Goal: Task Accomplishment & Management: Manage account settings

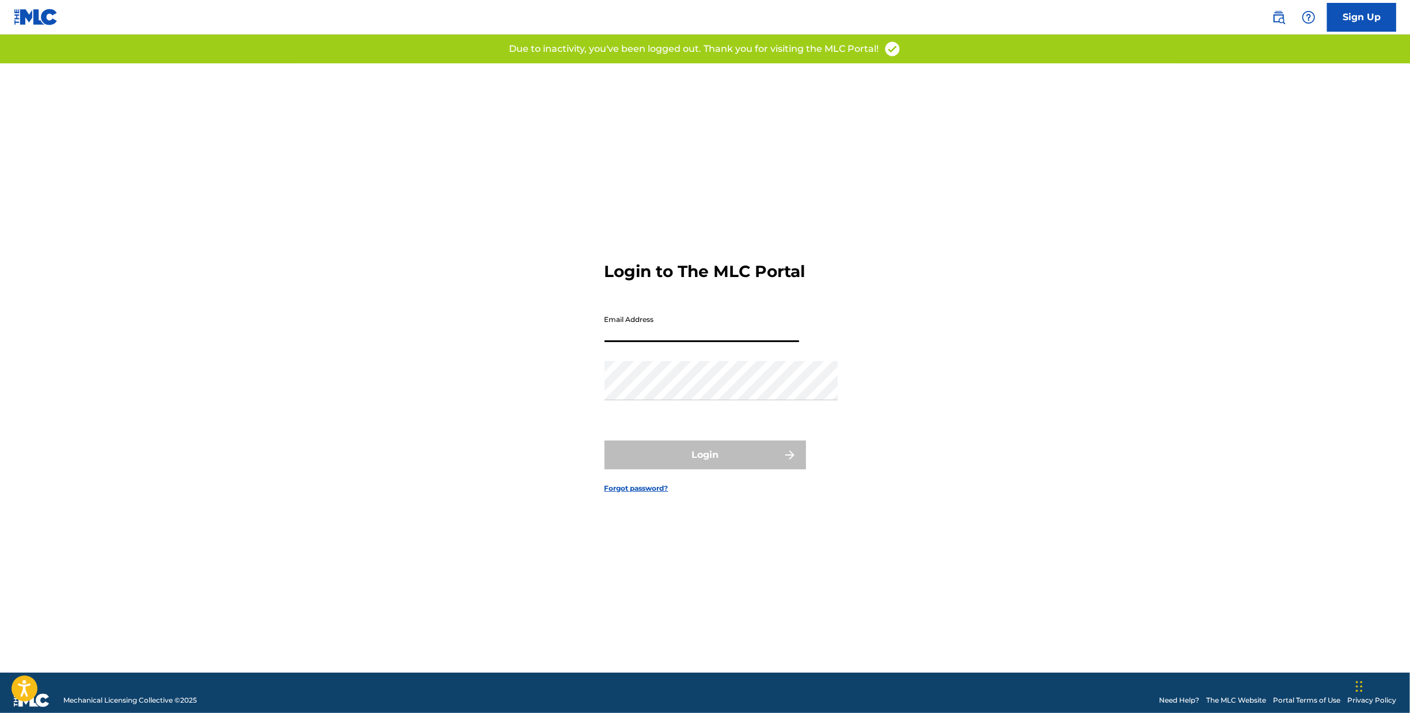
type input "[PERSON_NAME][EMAIL_ADDRESS][DOMAIN_NAME]"
click at [705, 469] on button "Login" at bounding box center [706, 455] width 202 height 29
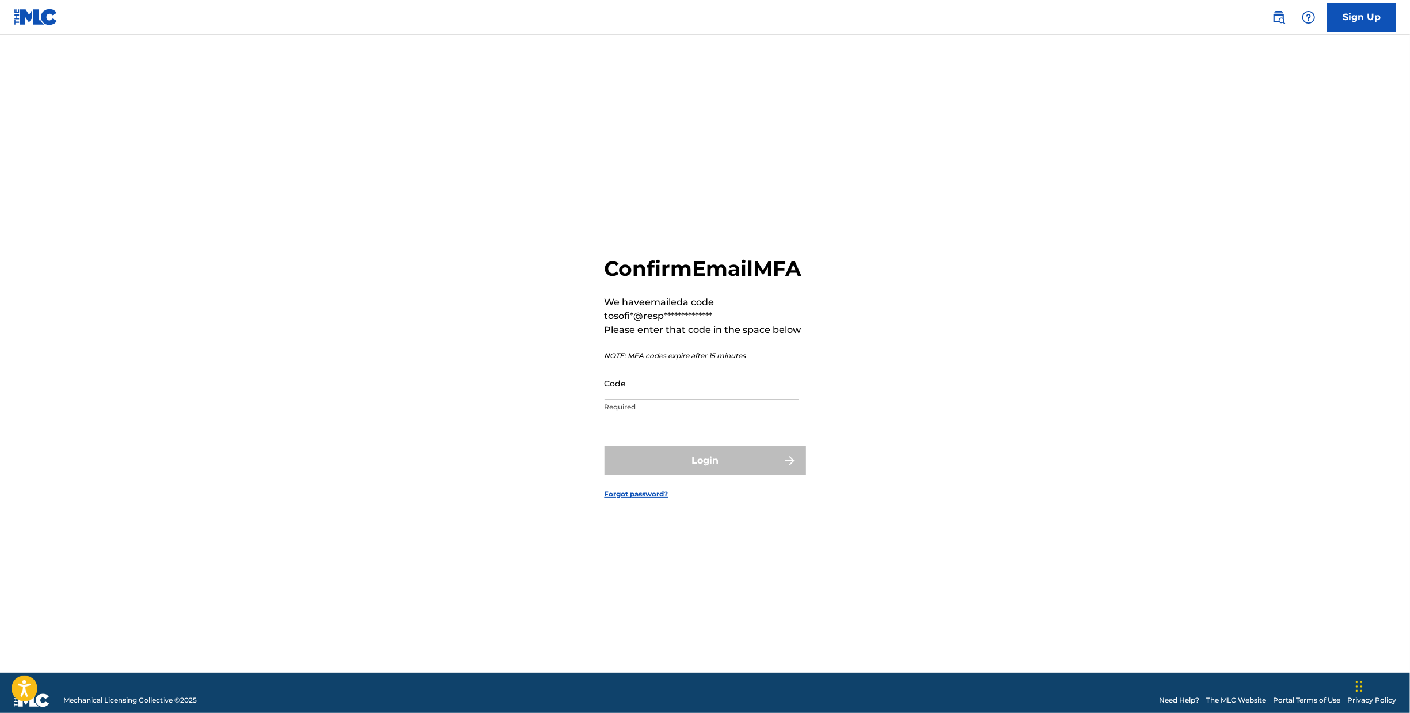
click at [686, 403] on p "Required" at bounding box center [702, 407] width 195 height 10
click at [690, 376] on input "Code" at bounding box center [702, 383] width 195 height 33
type input "786932"
drag, startPoint x: 674, startPoint y: 491, endPoint x: 683, endPoint y: 484, distance: 11.5
click at [674, 491] on form "**********" at bounding box center [706, 367] width 202 height 609
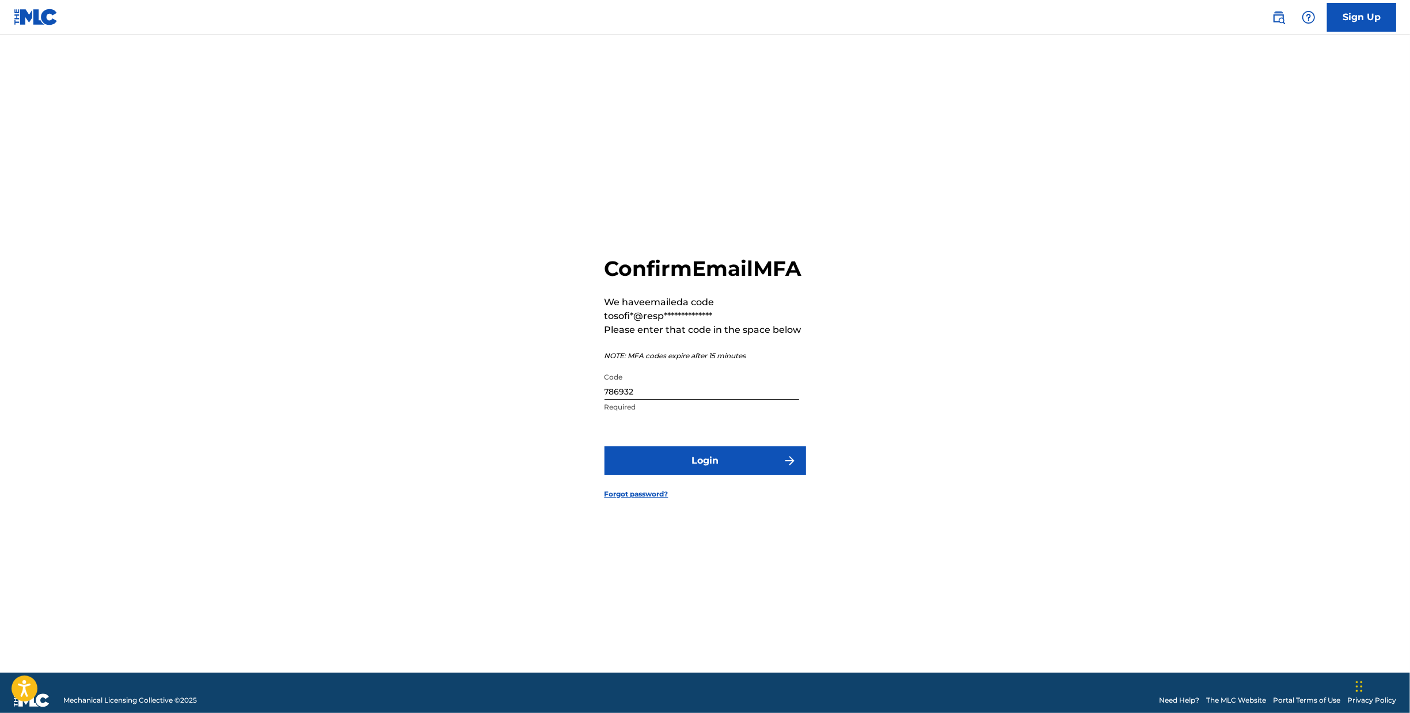
click at [708, 460] on button "Login" at bounding box center [706, 460] width 202 height 29
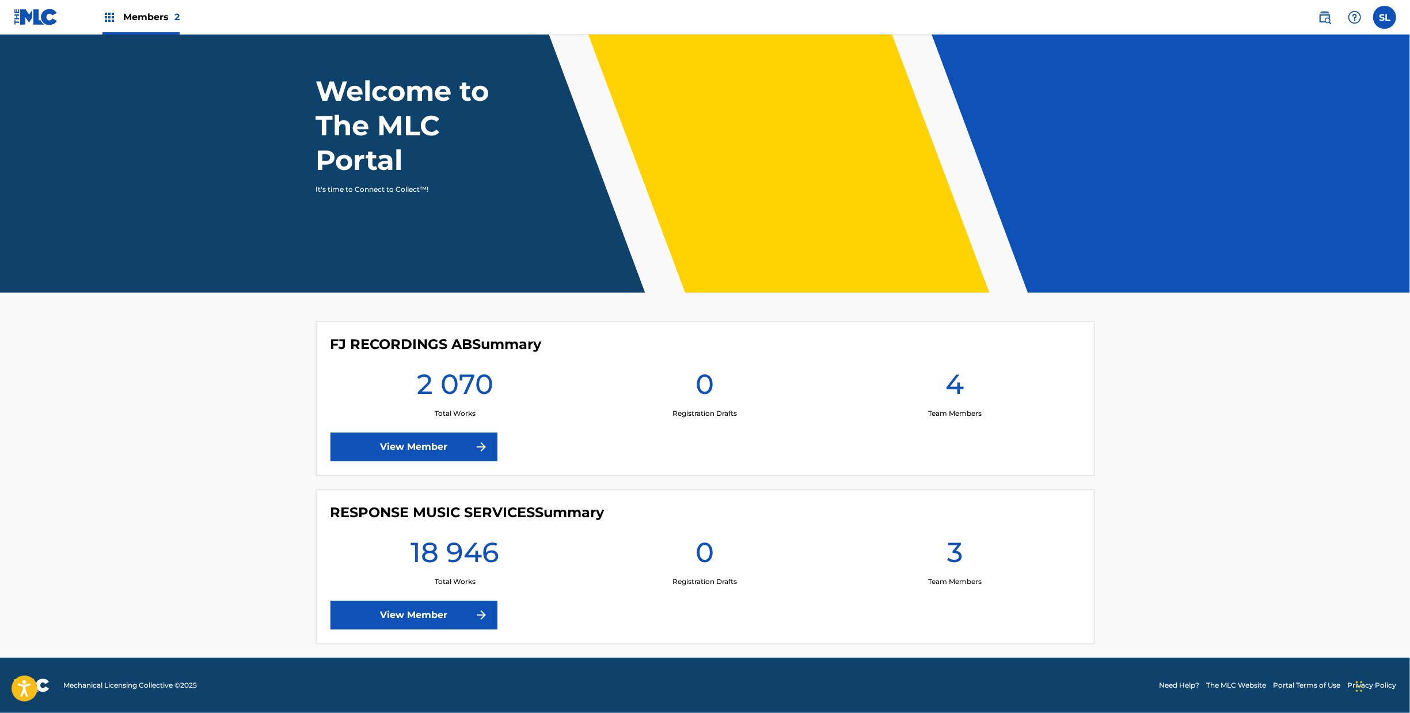
click at [389, 601] on link "View Member" at bounding box center [414, 615] width 167 height 29
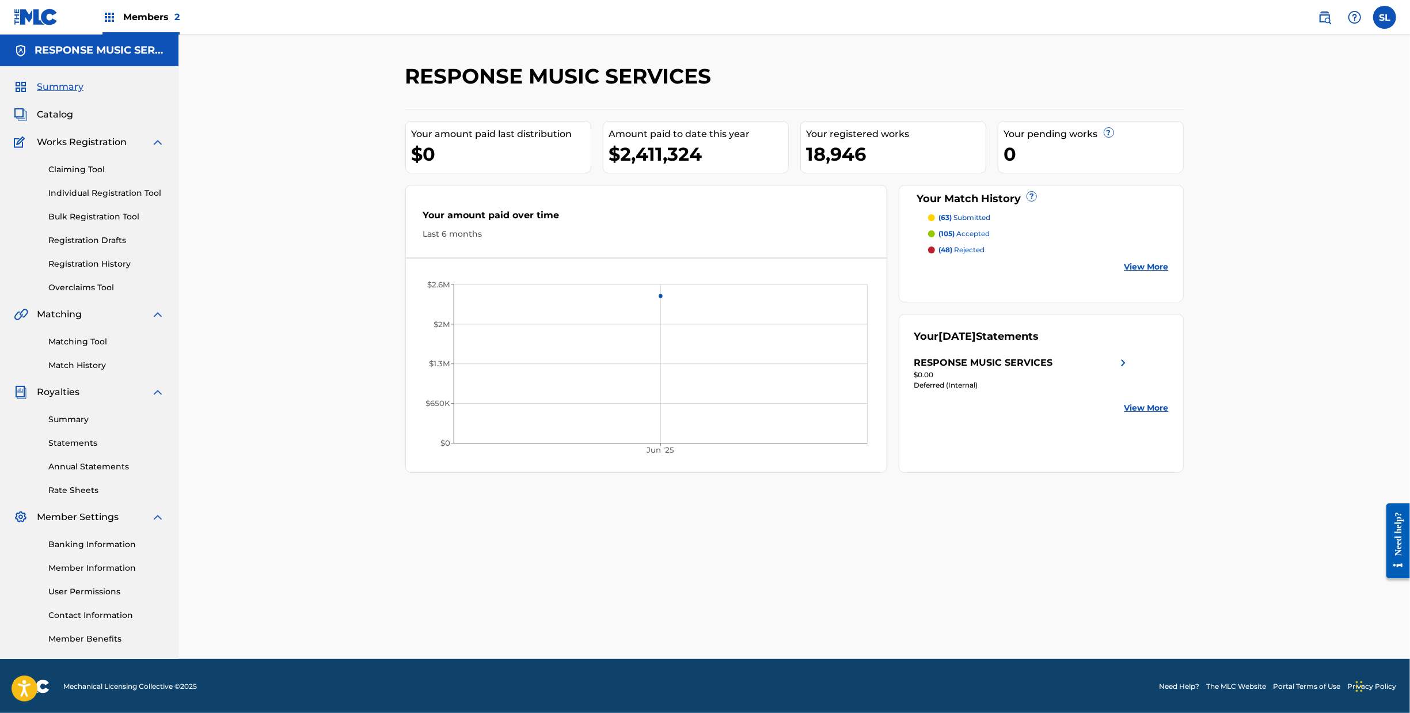
click at [84, 294] on link "Overclaims Tool" at bounding box center [106, 288] width 116 height 12
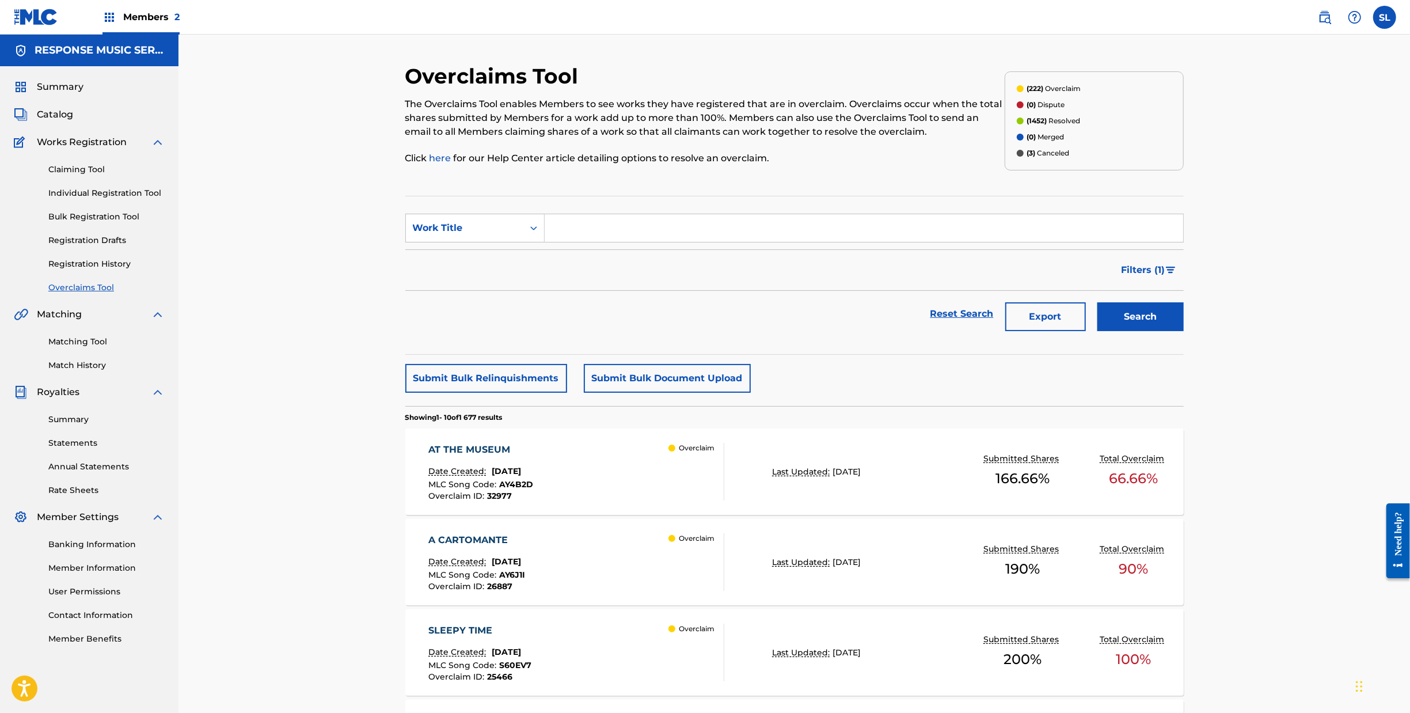
click at [1184, 284] on button "Filters ( 1 )" at bounding box center [1149, 270] width 69 height 29
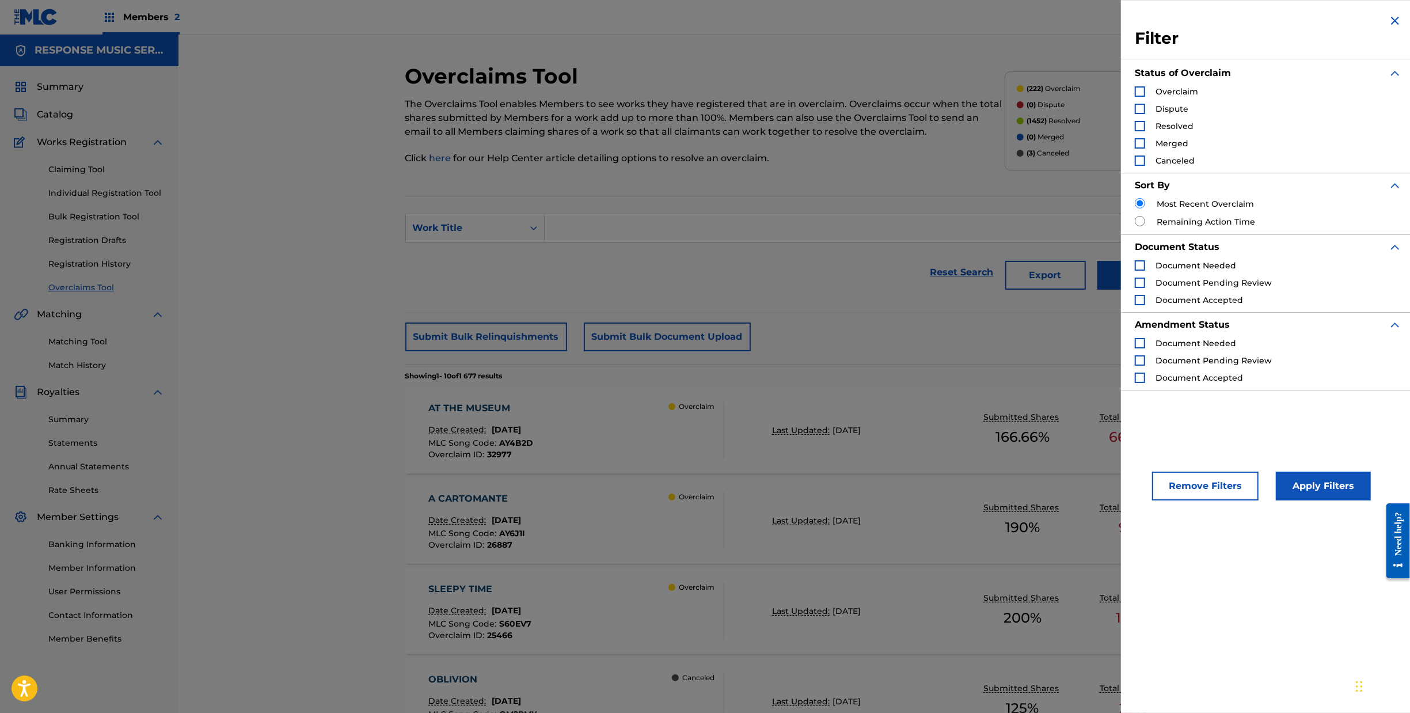
click at [1135, 96] on div "Search Form" at bounding box center [1140, 91] width 10 height 10
click at [1276, 500] on button "Apply Filters" at bounding box center [1323, 486] width 95 height 29
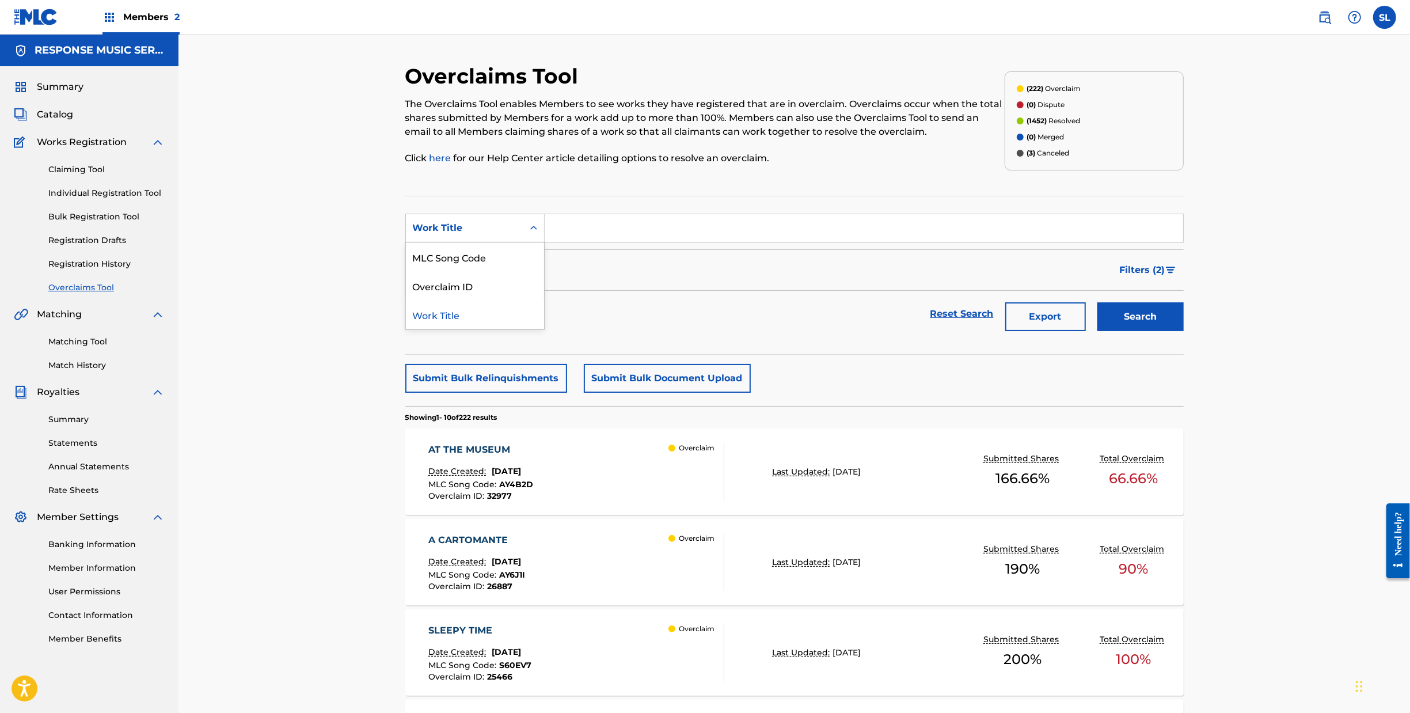
click at [528, 234] on icon "Search Form" at bounding box center [534, 228] width 12 height 12
click at [608, 291] on div "Filters ( 2 )" at bounding box center [794, 269] width 779 height 41
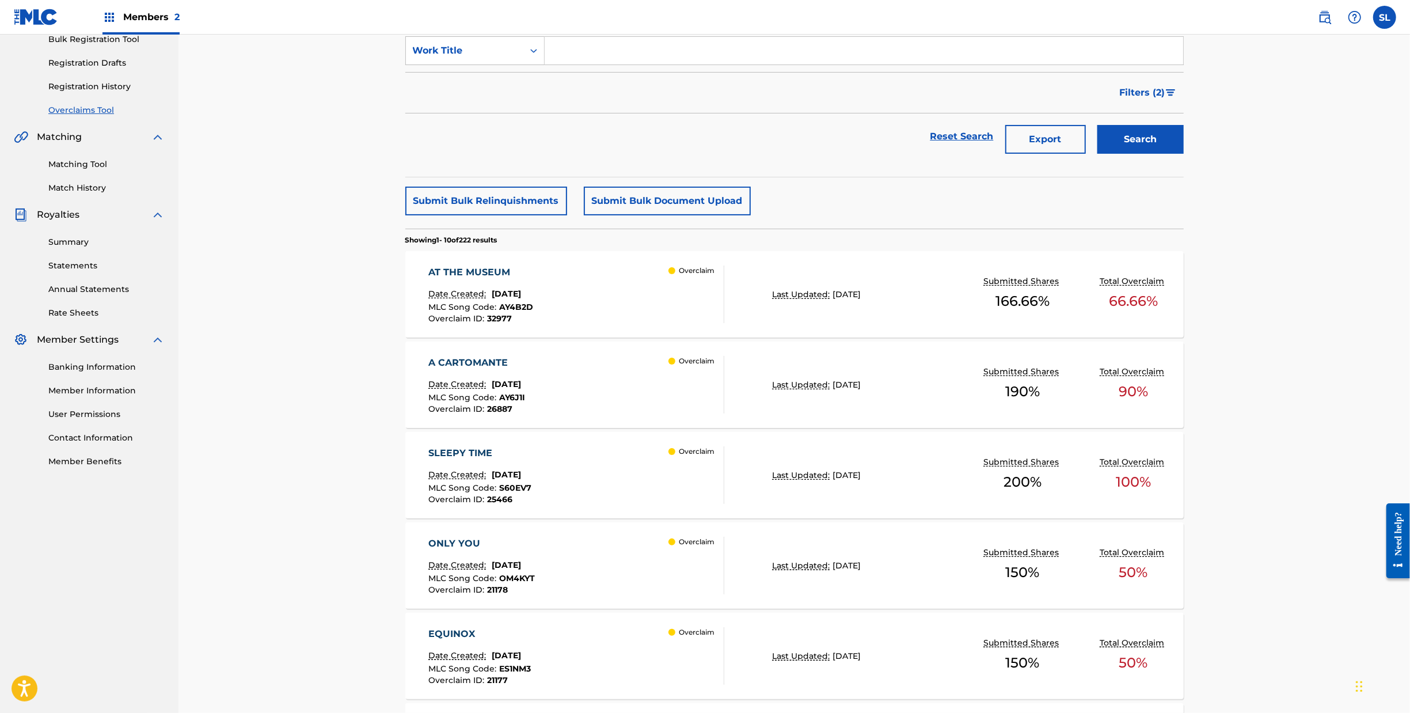
scroll to position [752, 0]
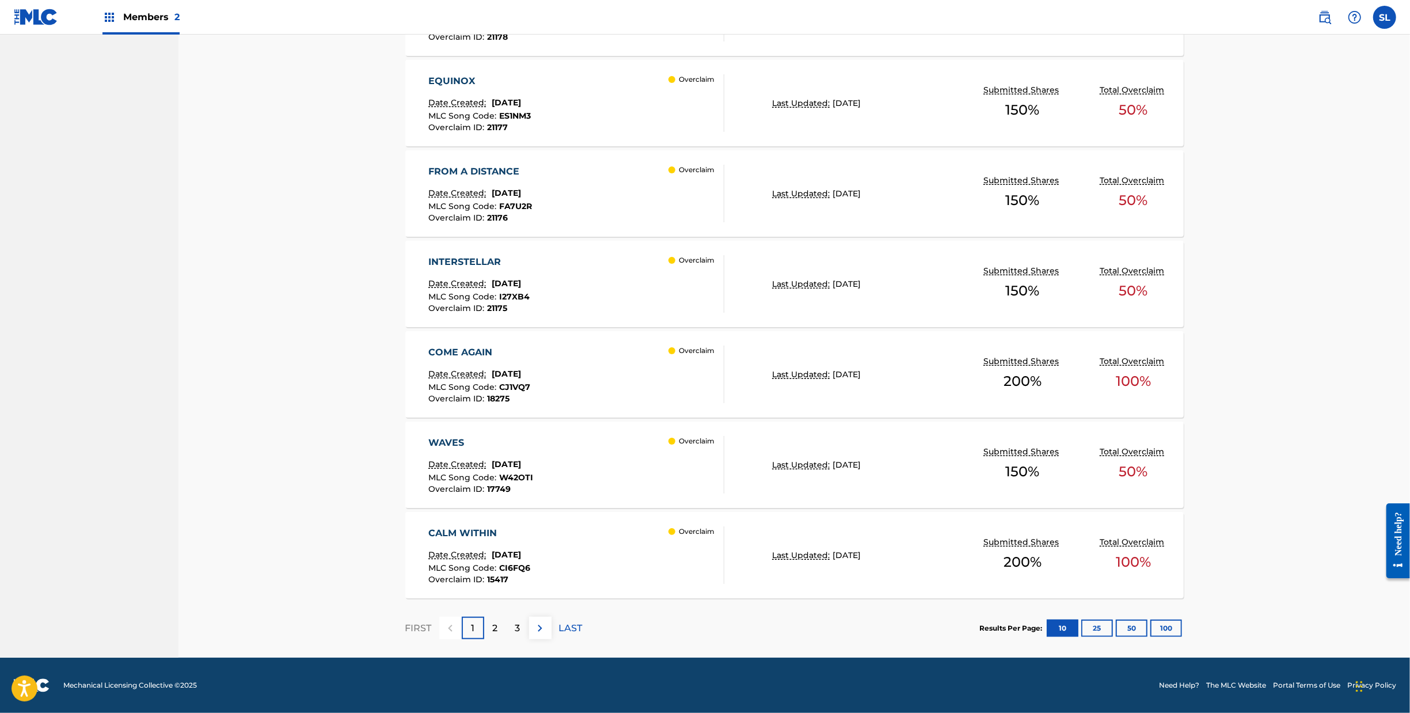
click at [428, 269] on div "INTERSTELLAR" at bounding box center [478, 262] width 101 height 14
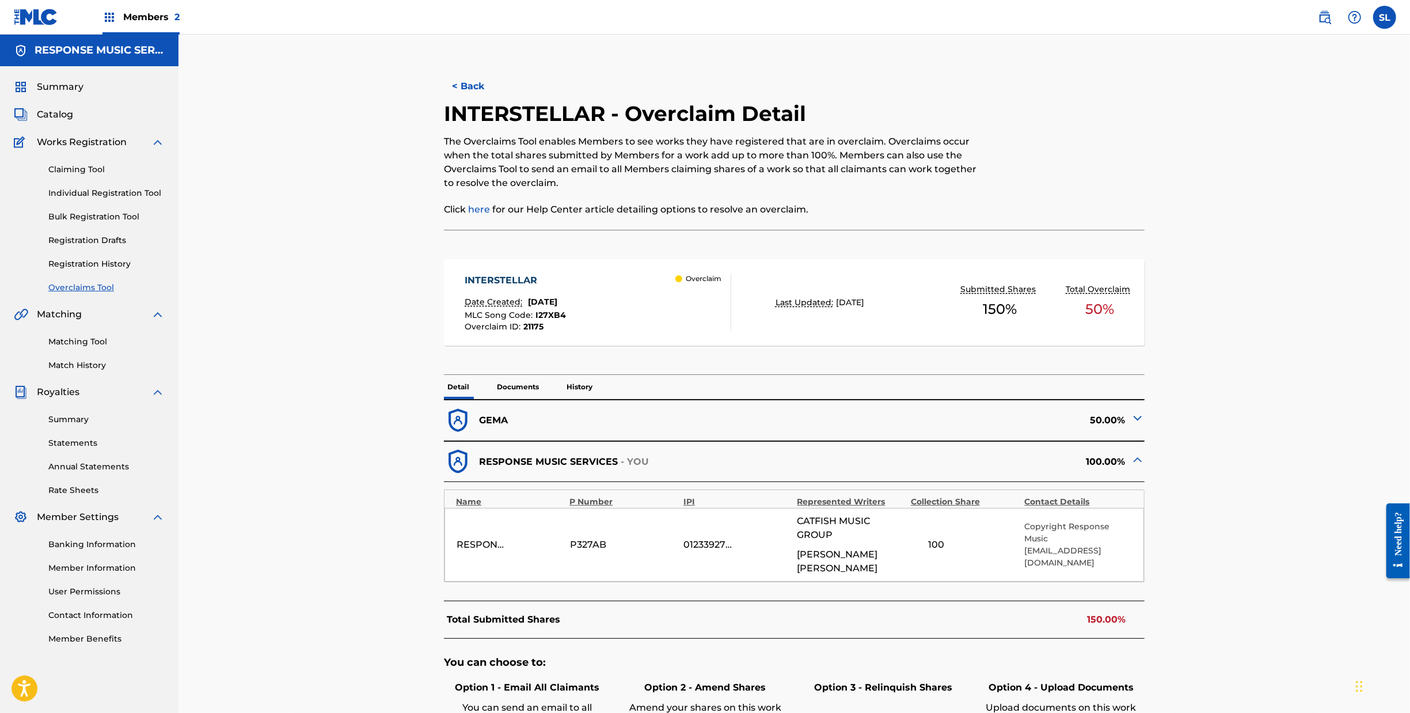
scroll to position [301, 0]
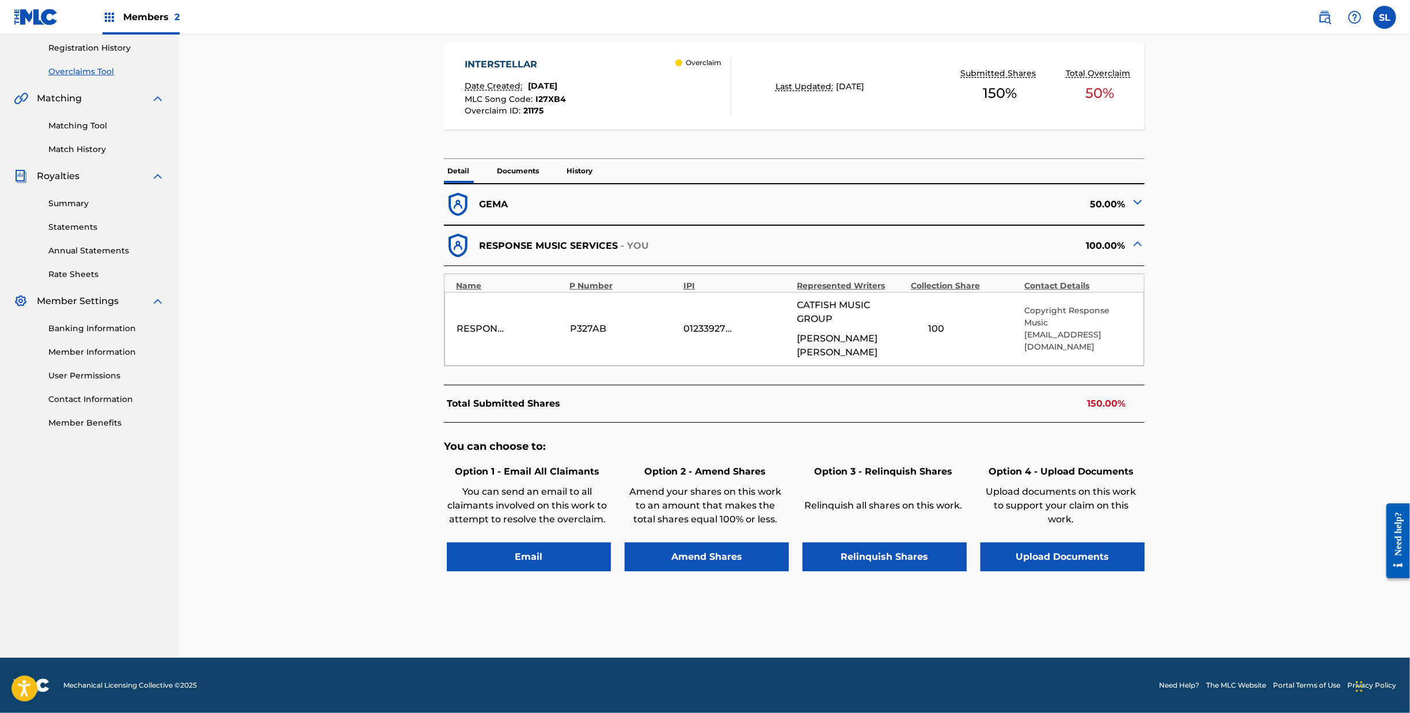
click at [1144, 542] on button "Upload Documents" at bounding box center [1063, 556] width 164 height 29
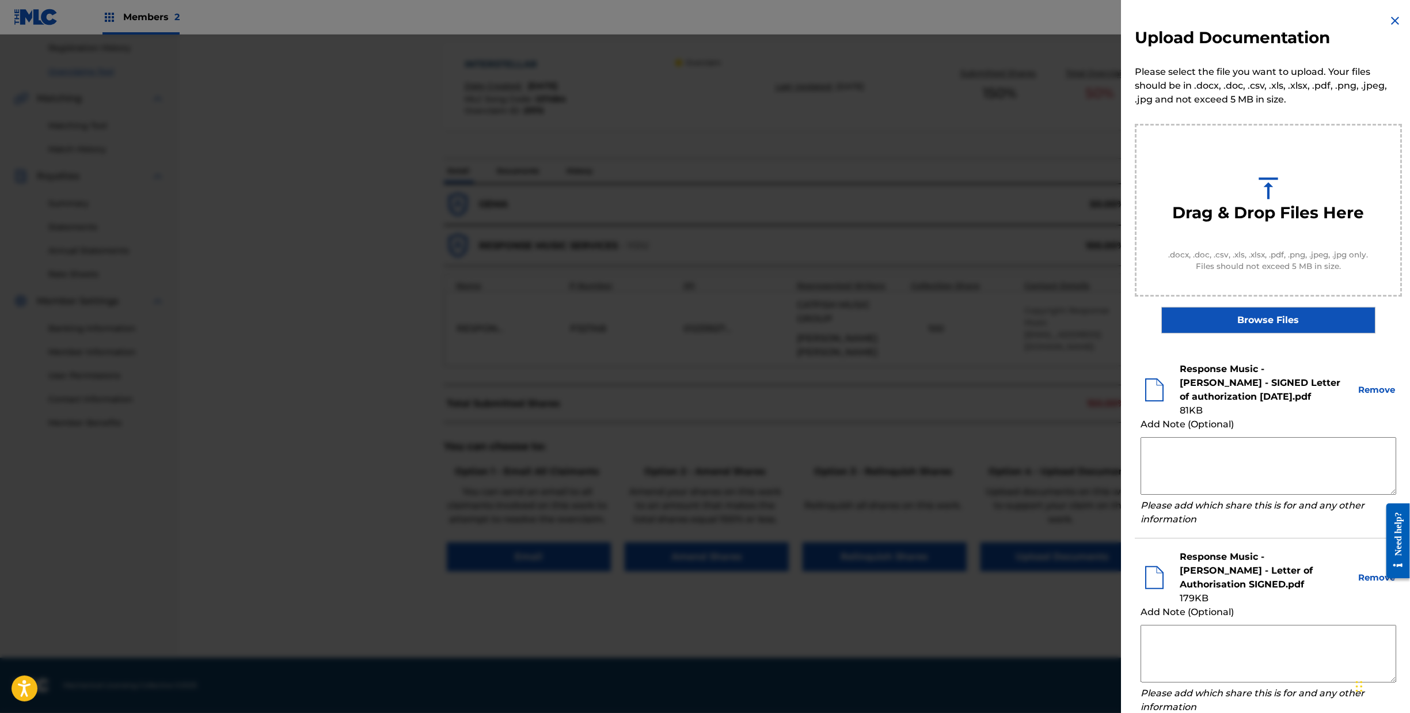
click at [1170, 466] on textarea at bounding box center [1269, 466] width 256 height 58
drag, startPoint x: 1369, startPoint y: 453, endPoint x: 1072, endPoint y: 452, distance: 297.7
click at [1121, 452] on div "Upload Documentation Please select the file you want to upload. Your files shou…" at bounding box center [1268, 393] width 295 height 786
click at [1221, 456] on textarea "Response claims 50% obo any [PERSON_NAME] pseudonym" at bounding box center [1269, 466] width 256 height 58
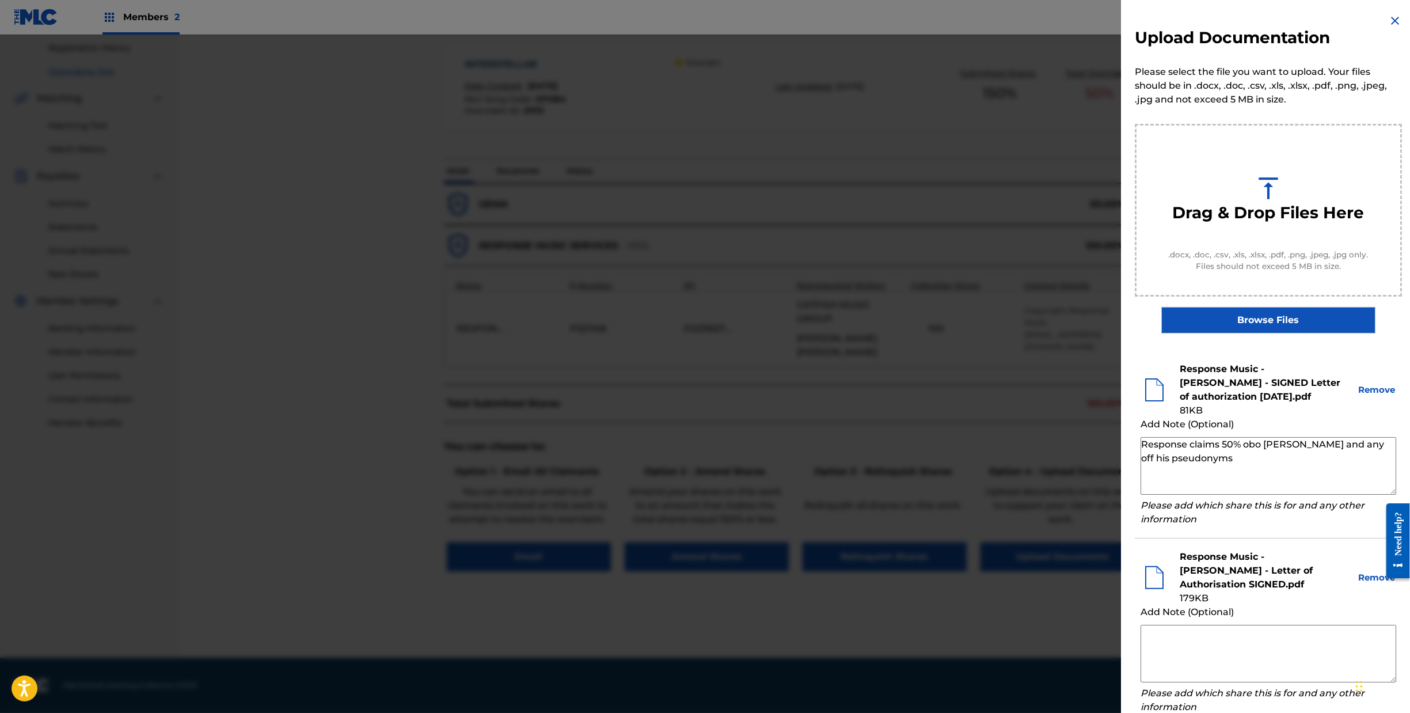
click at [1302, 456] on textarea "Response claims 50% obo [PERSON_NAME] and any off his pseudonyms" at bounding box center [1269, 466] width 256 height 58
click at [1303, 456] on textarea "Response claims 50% obo [PERSON_NAME] and any off his pseudonyms" at bounding box center [1269, 466] width 256 height 58
drag, startPoint x: 1136, startPoint y: 455, endPoint x: 1152, endPoint y: 458, distance: 15.8
click at [1141, 455] on textarea "Response claims 50% obo [PERSON_NAME] or any off his pseudonyms" at bounding box center [1269, 466] width 256 height 58
click at [1267, 483] on textarea "Response Music claims 50% obo [PERSON_NAME] or any off his pseudonyms" at bounding box center [1269, 466] width 256 height 58
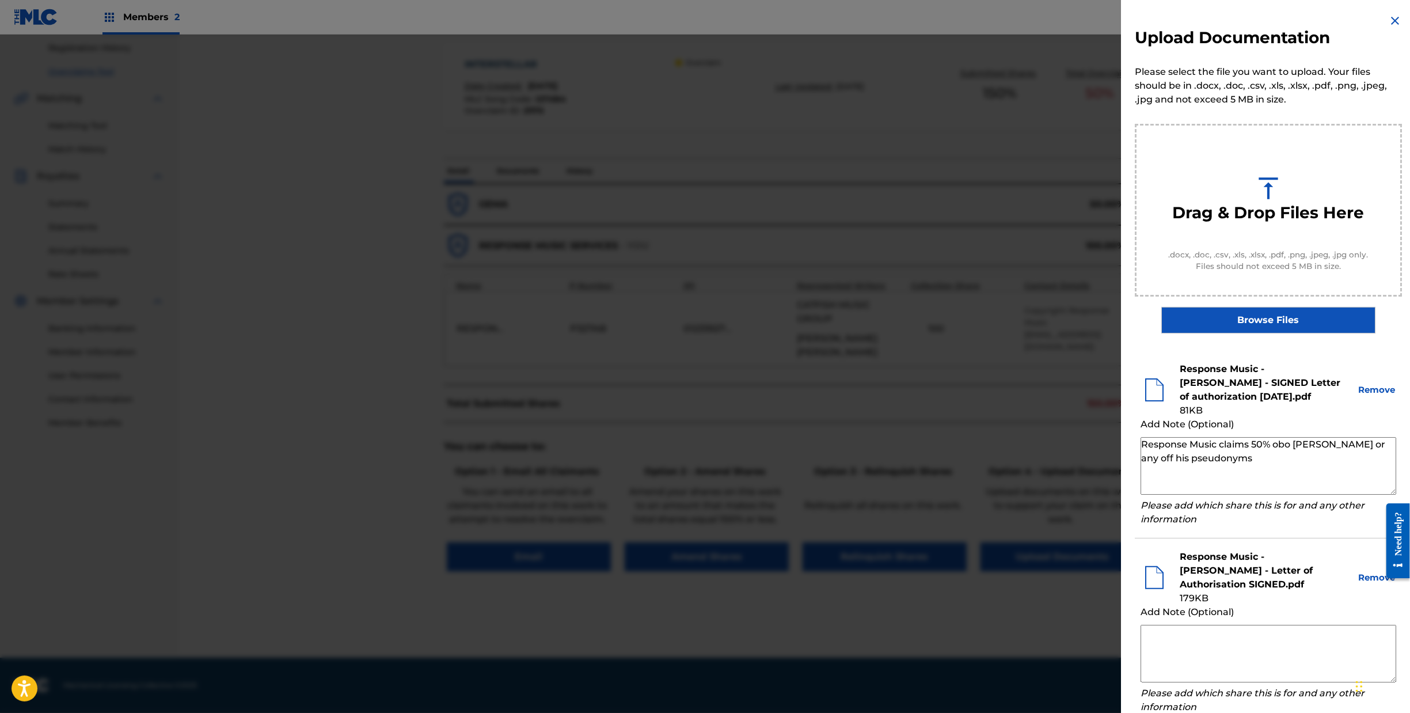
drag, startPoint x: 1168, startPoint y: 467, endPoint x: 1044, endPoint y: 449, distance: 125.2
click at [1046, 449] on div "Upload Documentation Please select the file you want to upload. Your files shou…" at bounding box center [705, 374] width 1410 height 678
type textarea "Response Music claims 50% obo [PERSON_NAME] or any off his pseudonyms"
click at [1141, 639] on textarea at bounding box center [1269, 654] width 256 height 58
paste textarea "Response Music claims 50% obo [PERSON_NAME] or any off his pseudonyms"
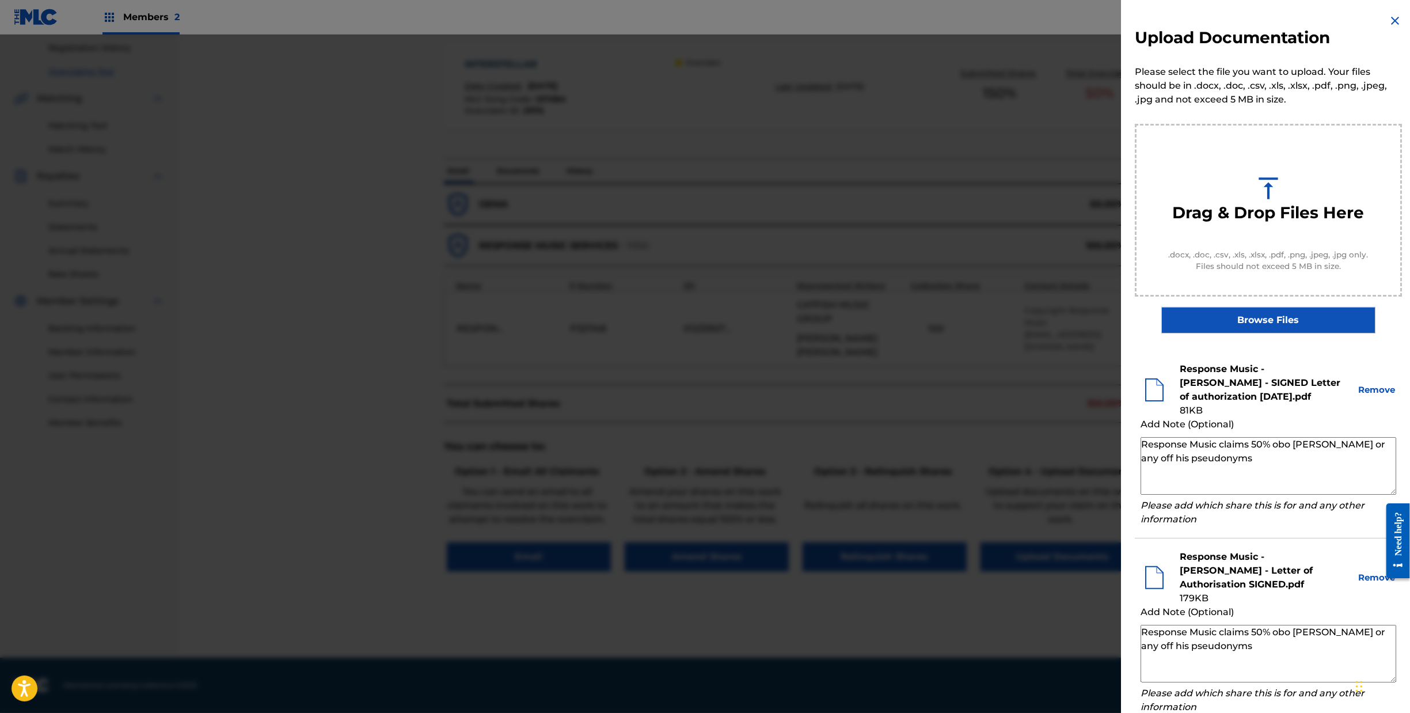
drag, startPoint x: 1242, startPoint y: 632, endPoint x: 1247, endPoint y: 643, distance: 12.1
click at [1247, 643] on textarea "Response Music claims 50% obo [PERSON_NAME] or any off his pseudonyms" at bounding box center [1269, 654] width 256 height 58
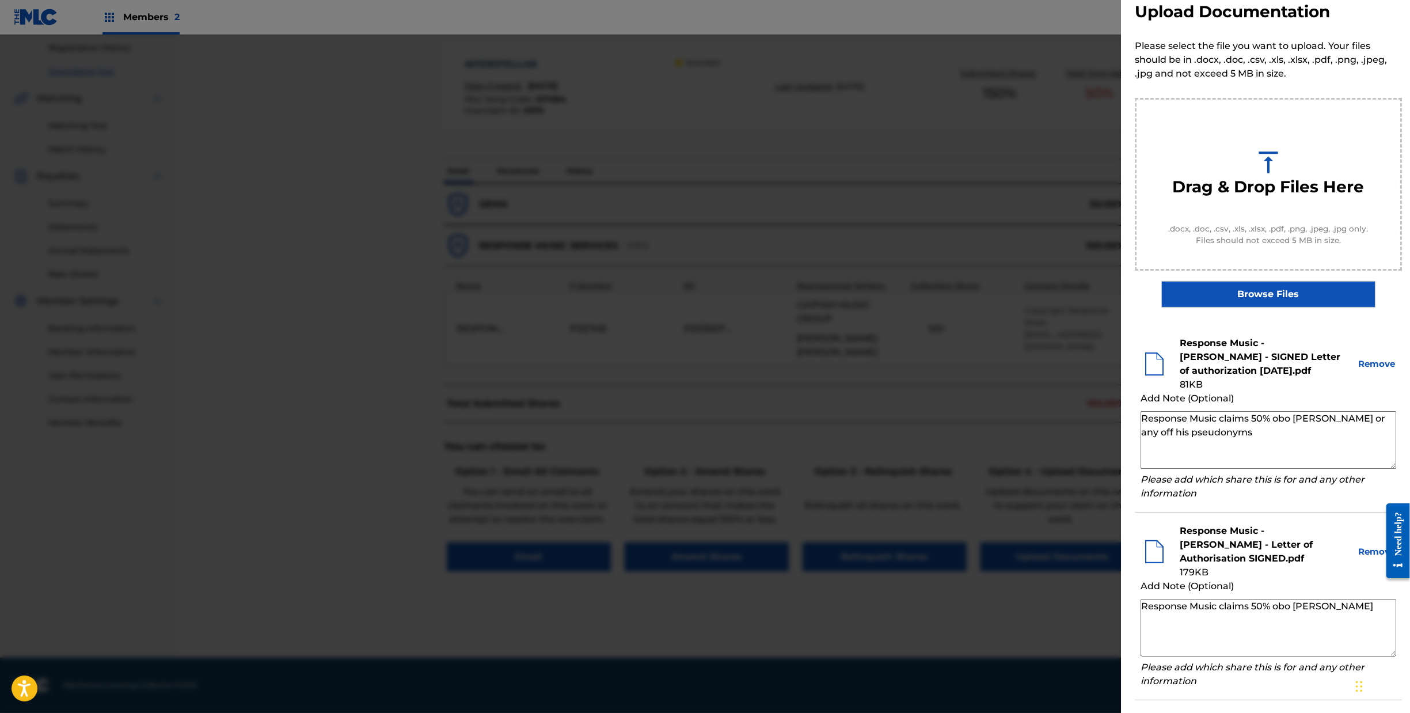
scroll to position [84, 0]
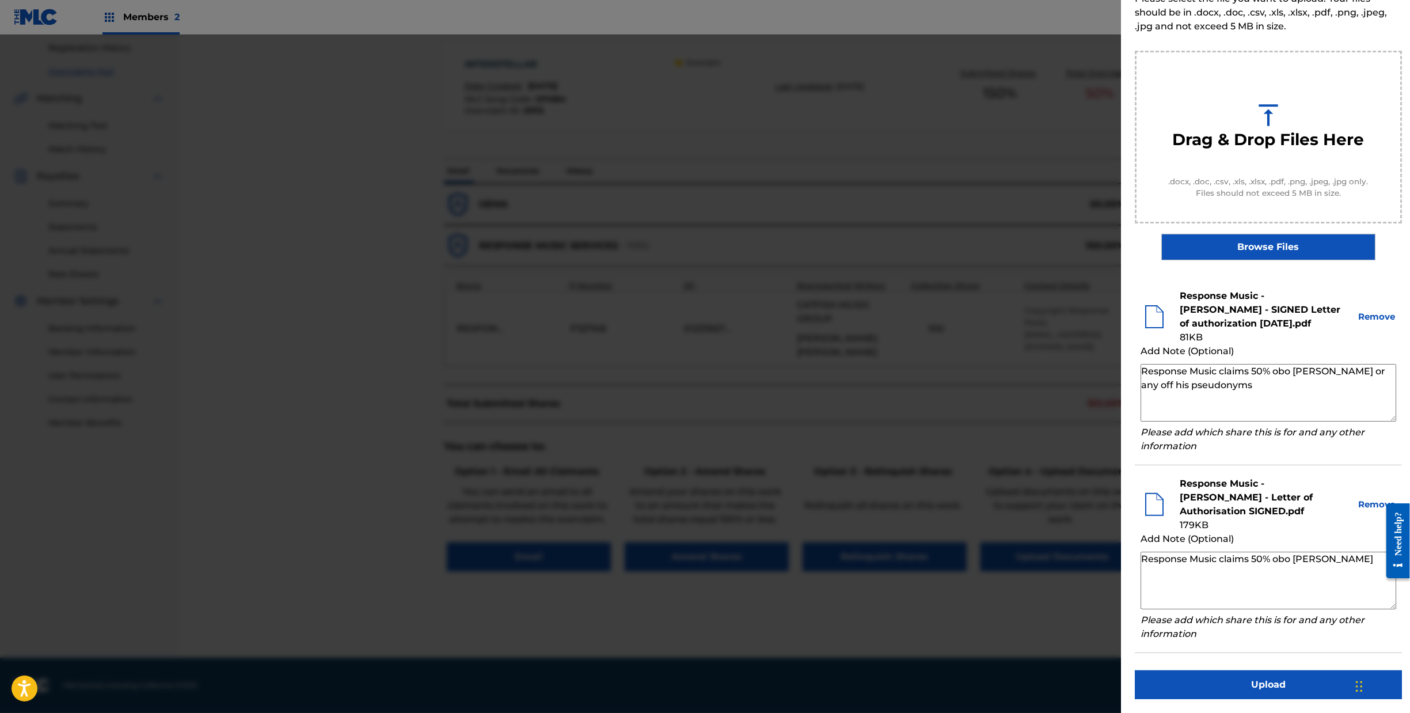
type textarea "Response Music claims 50% obo [PERSON_NAME]"
click at [1363, 370] on textarea "Response Music claims 50% obo [PERSON_NAME] or any off his pseudonyms" at bounding box center [1269, 393] width 256 height 58
type textarea "Response Music claims 50% obo [PERSON_NAME] or any of his pseudonyms"
click at [1242, 674] on button "Upload" at bounding box center [1268, 684] width 267 height 29
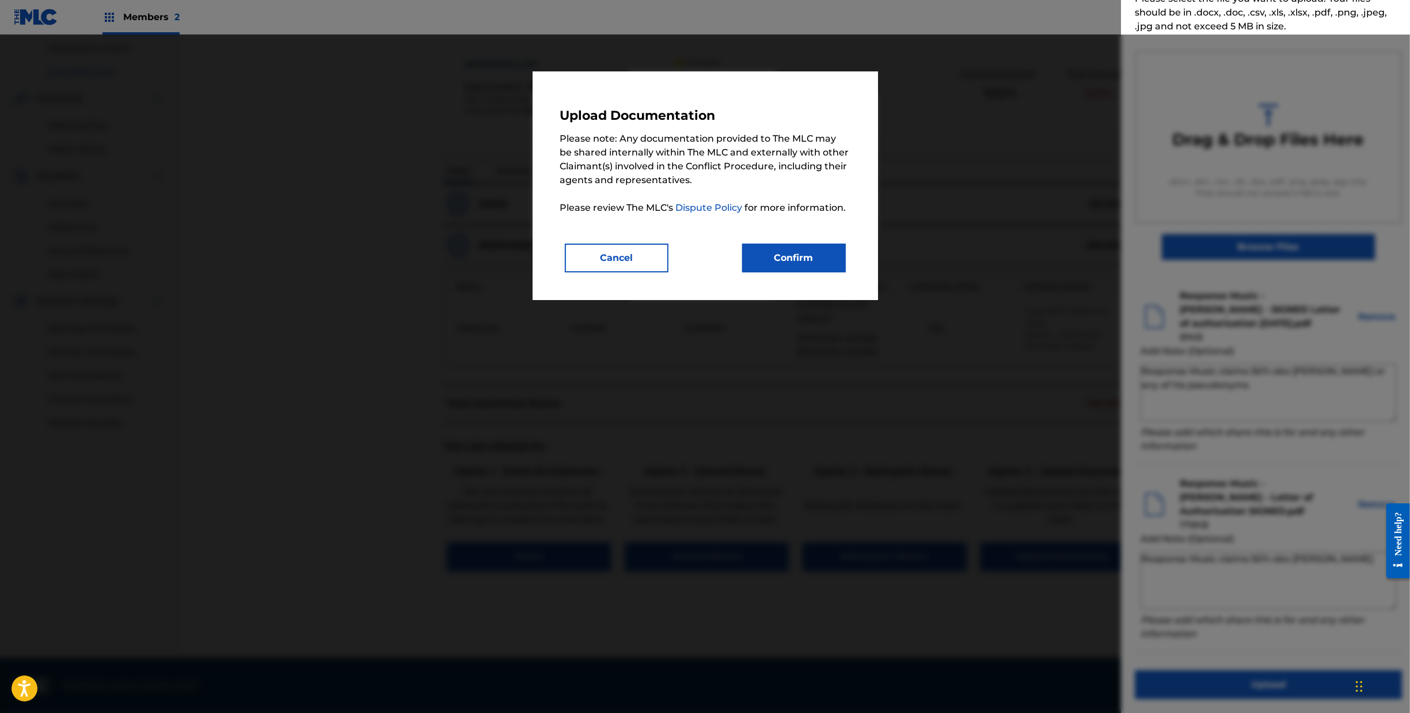
click at [782, 272] on button "Confirm" at bounding box center [794, 258] width 104 height 29
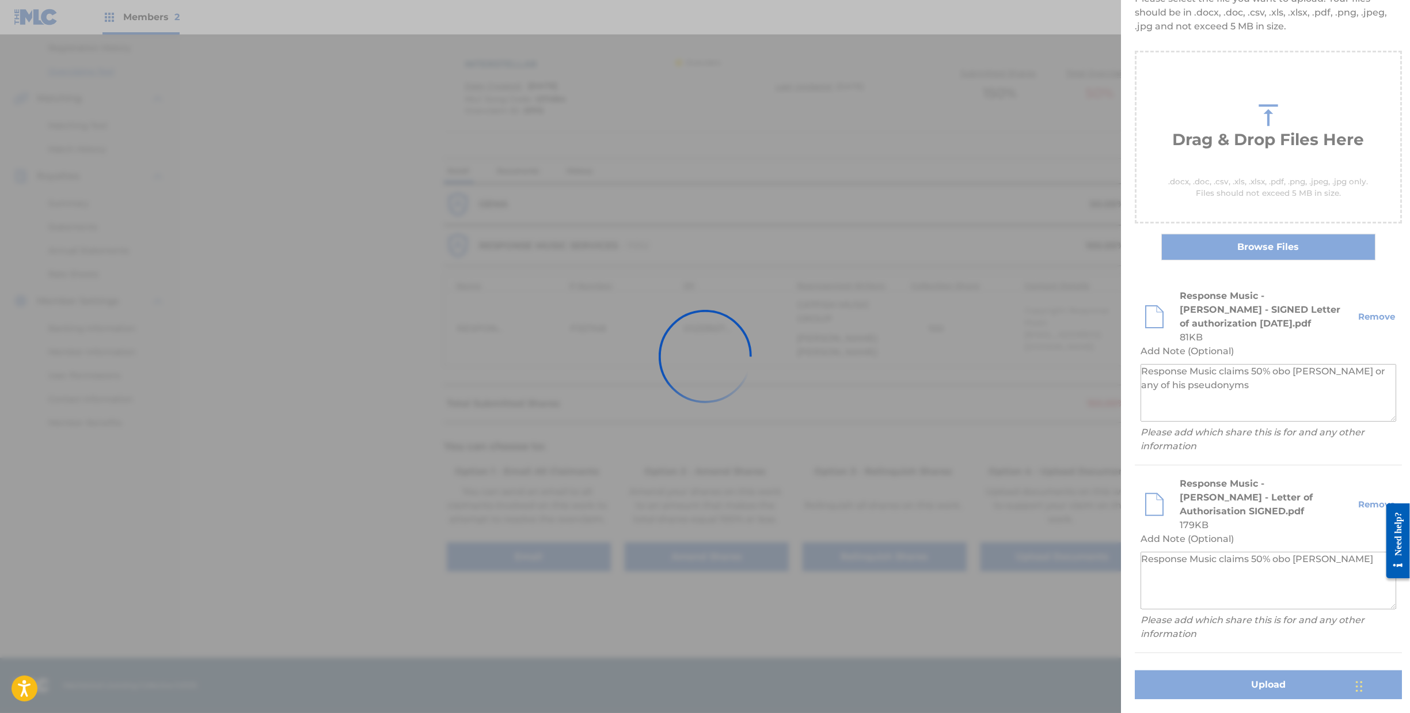
scroll to position [0, 0]
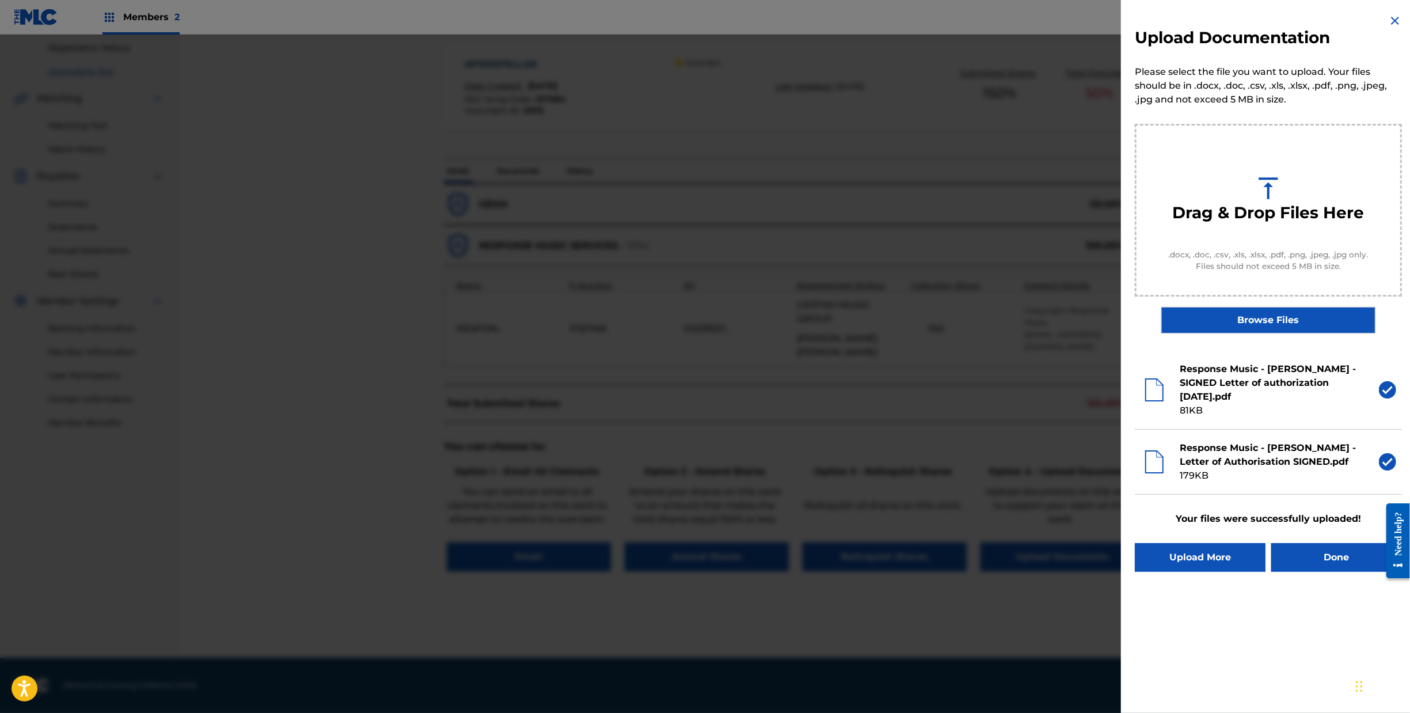
click at [1394, 21] on img at bounding box center [1395, 21] width 14 height 14
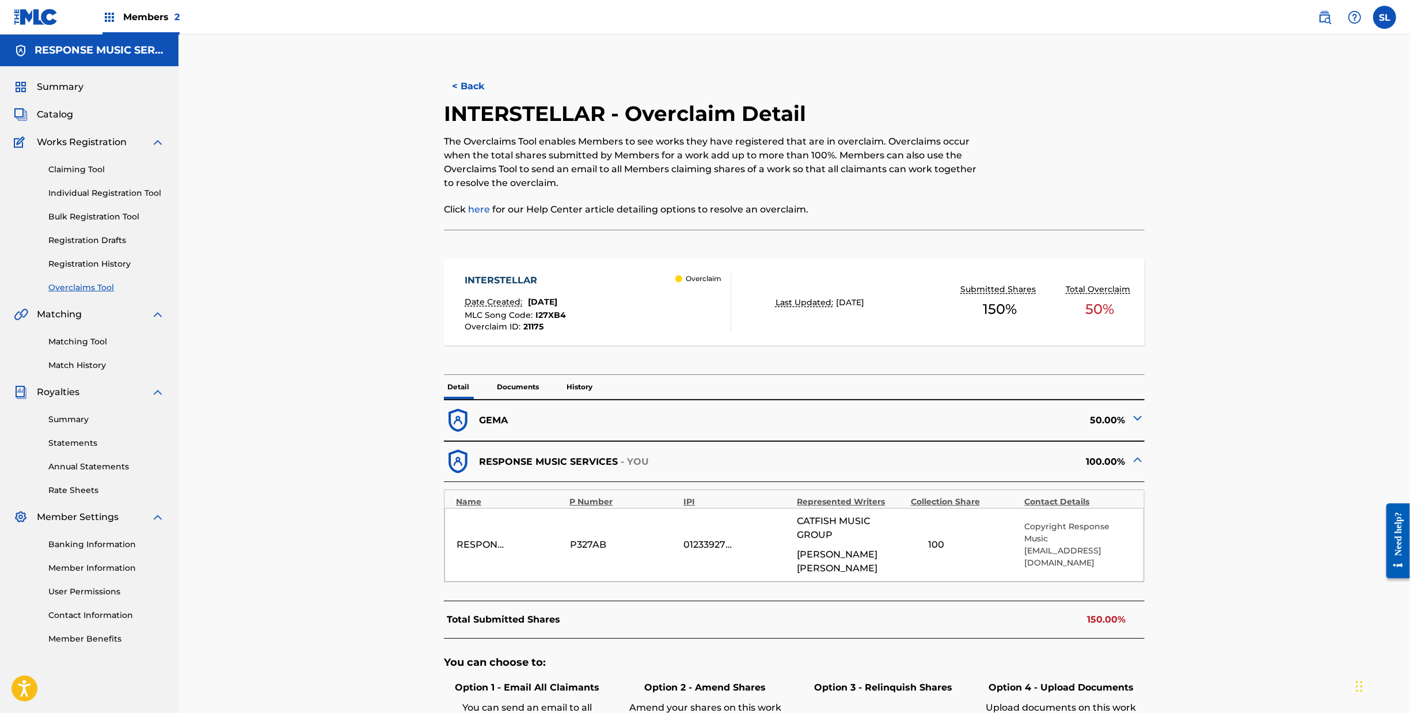
click at [444, 101] on button "< Back" at bounding box center [478, 86] width 69 height 29
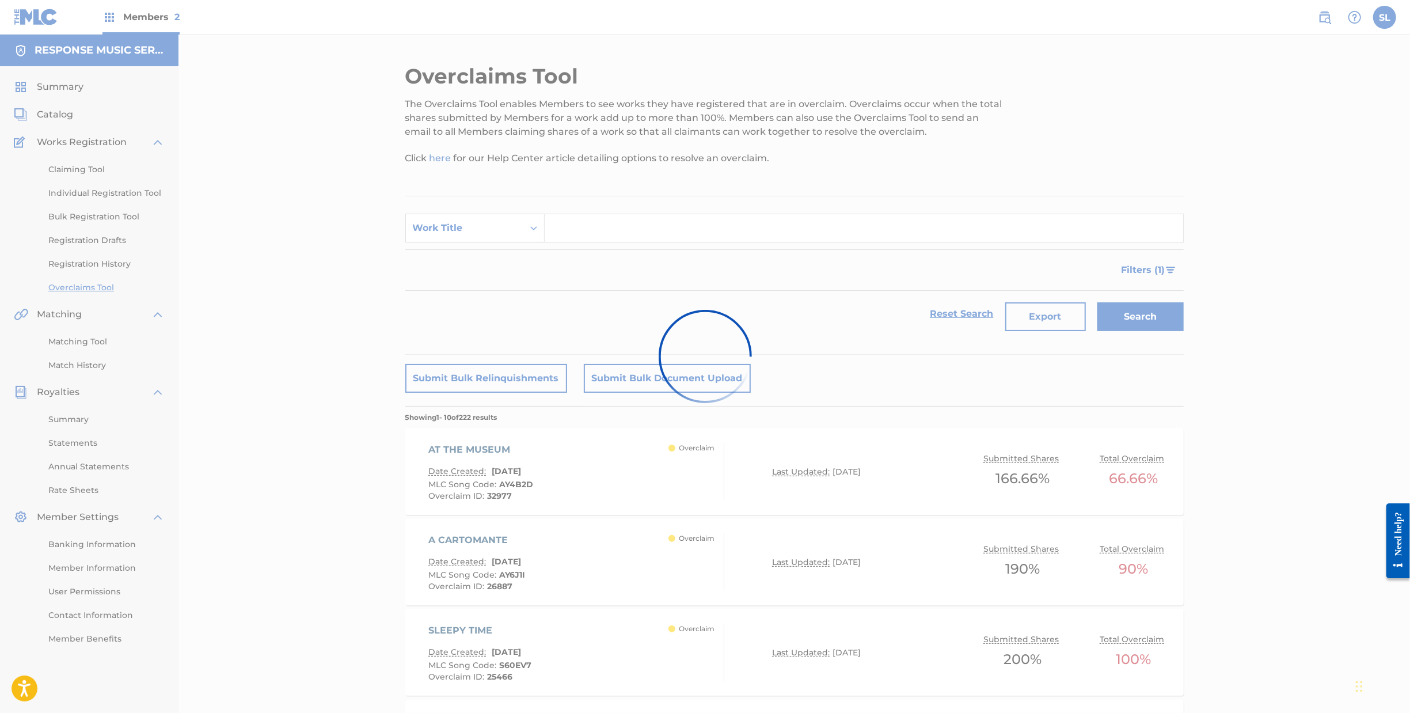
scroll to position [751, 0]
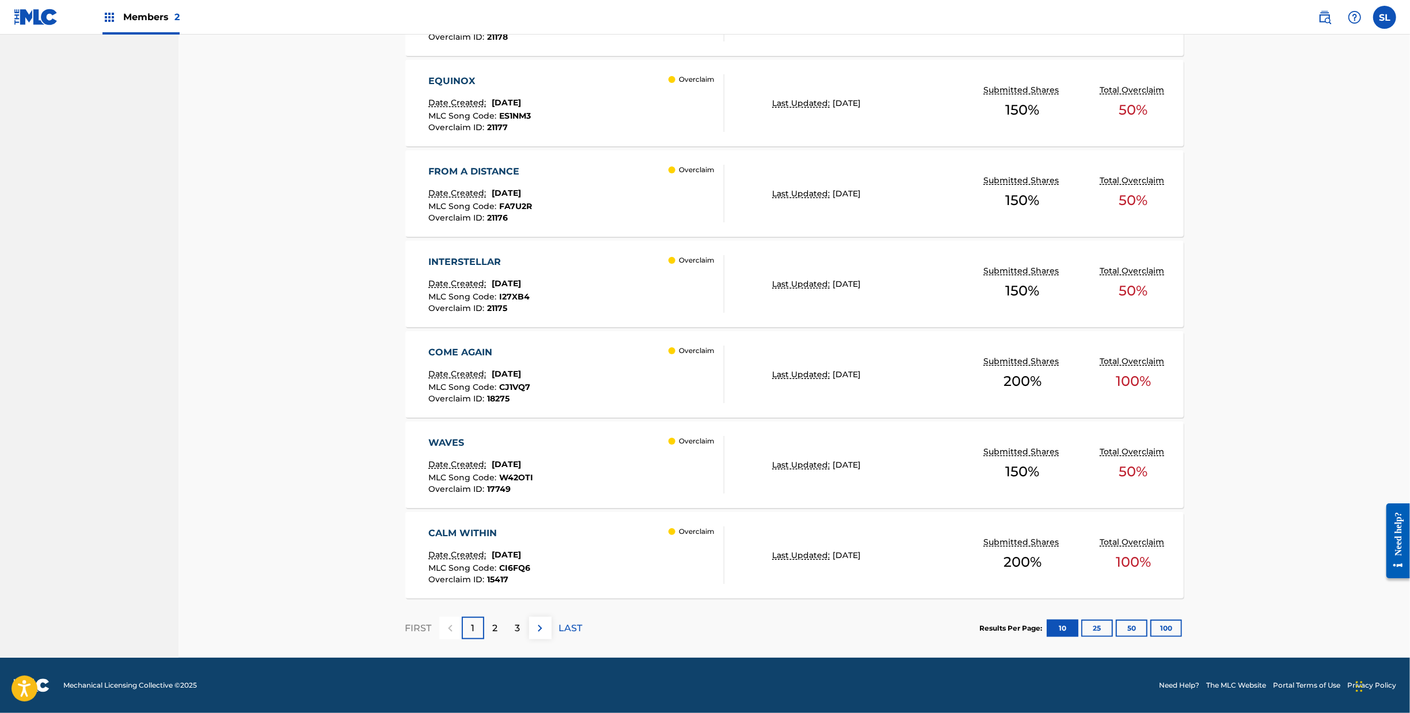
click at [440, 179] on div "FROM A DISTANCE" at bounding box center [480, 172] width 104 height 14
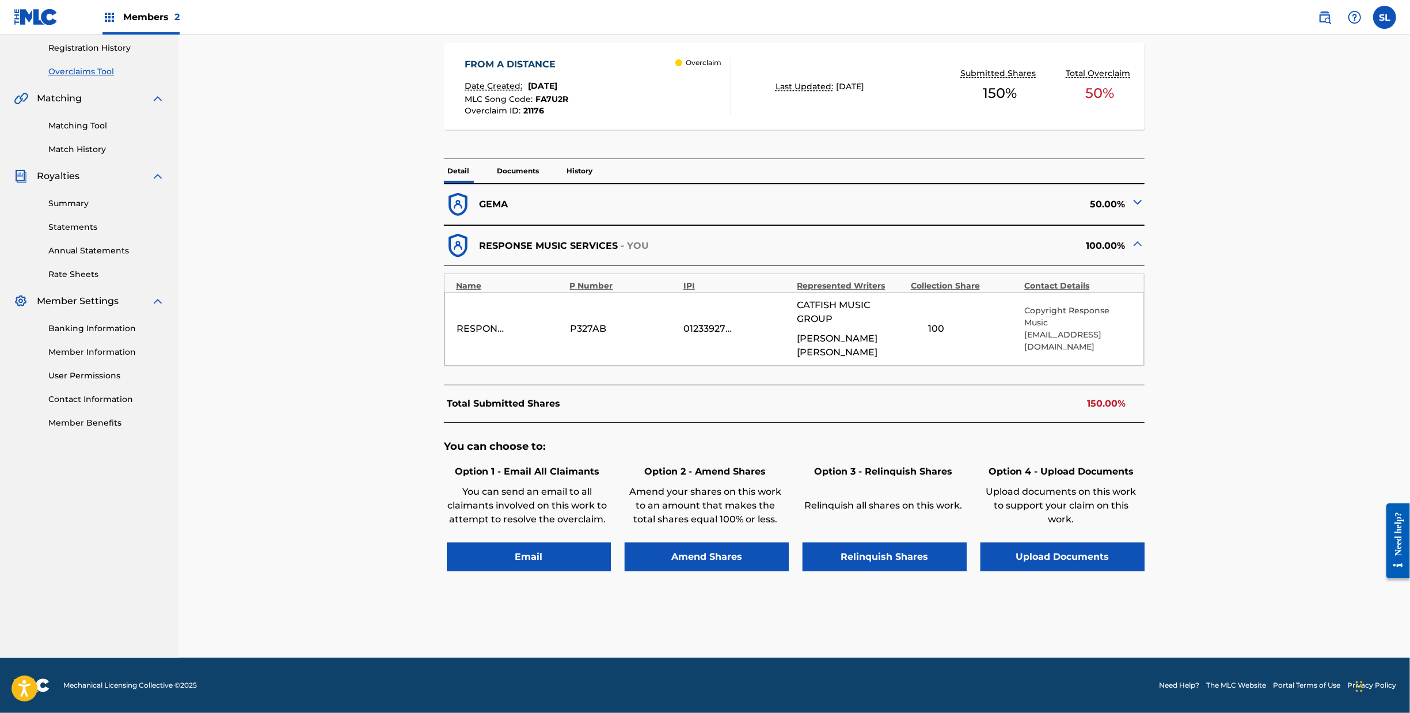
scroll to position [301, 0]
click at [1145, 542] on button "Upload Documents" at bounding box center [1063, 556] width 164 height 29
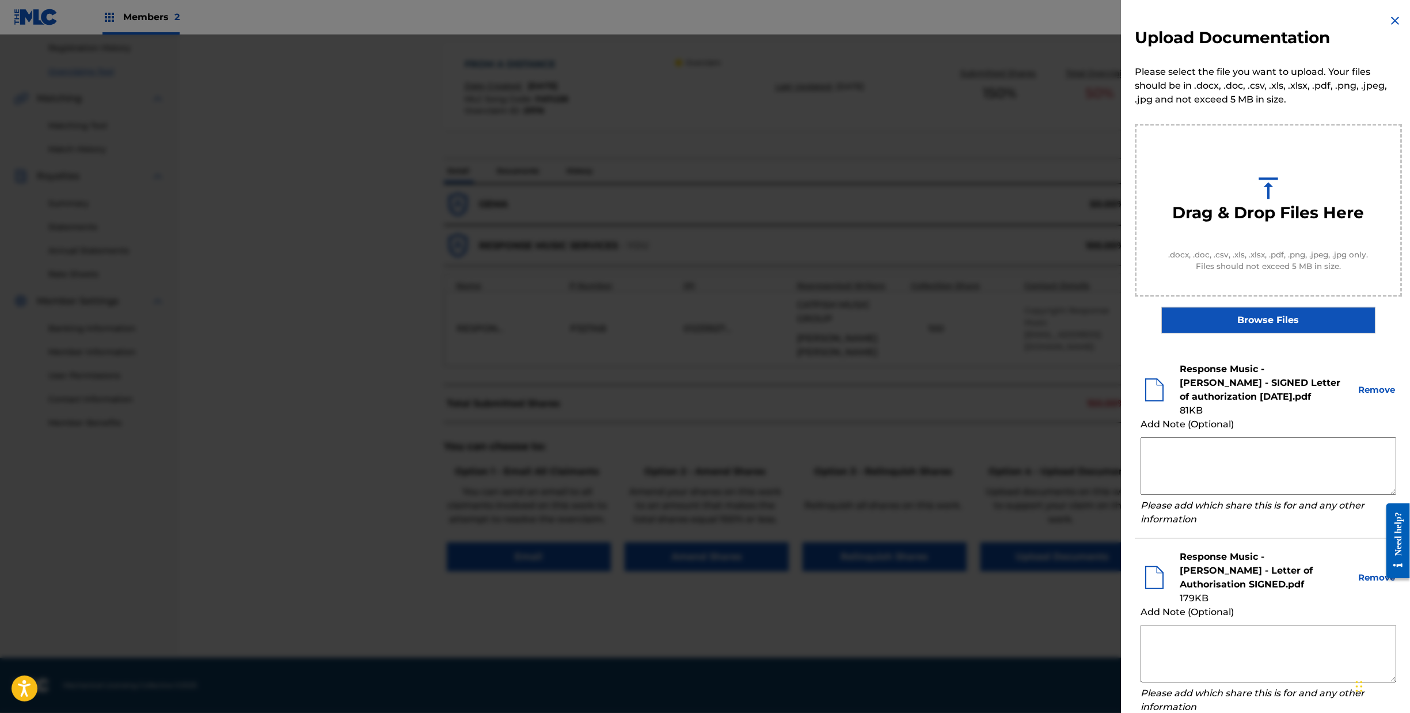
click at [1182, 473] on textarea at bounding box center [1269, 466] width 256 height 58
drag, startPoint x: 1187, startPoint y: 473, endPoint x: 1043, endPoint y: 442, distance: 146.8
click at [1043, 442] on div "Upload Documentation Please select the file you want to upload. Your files shou…" at bounding box center [705, 374] width 1410 height 678
type textarea "Response Music claims 50% obo [PERSON_NAME] or any of his pseudonyms"
click at [1141, 654] on textarea at bounding box center [1269, 654] width 256 height 58
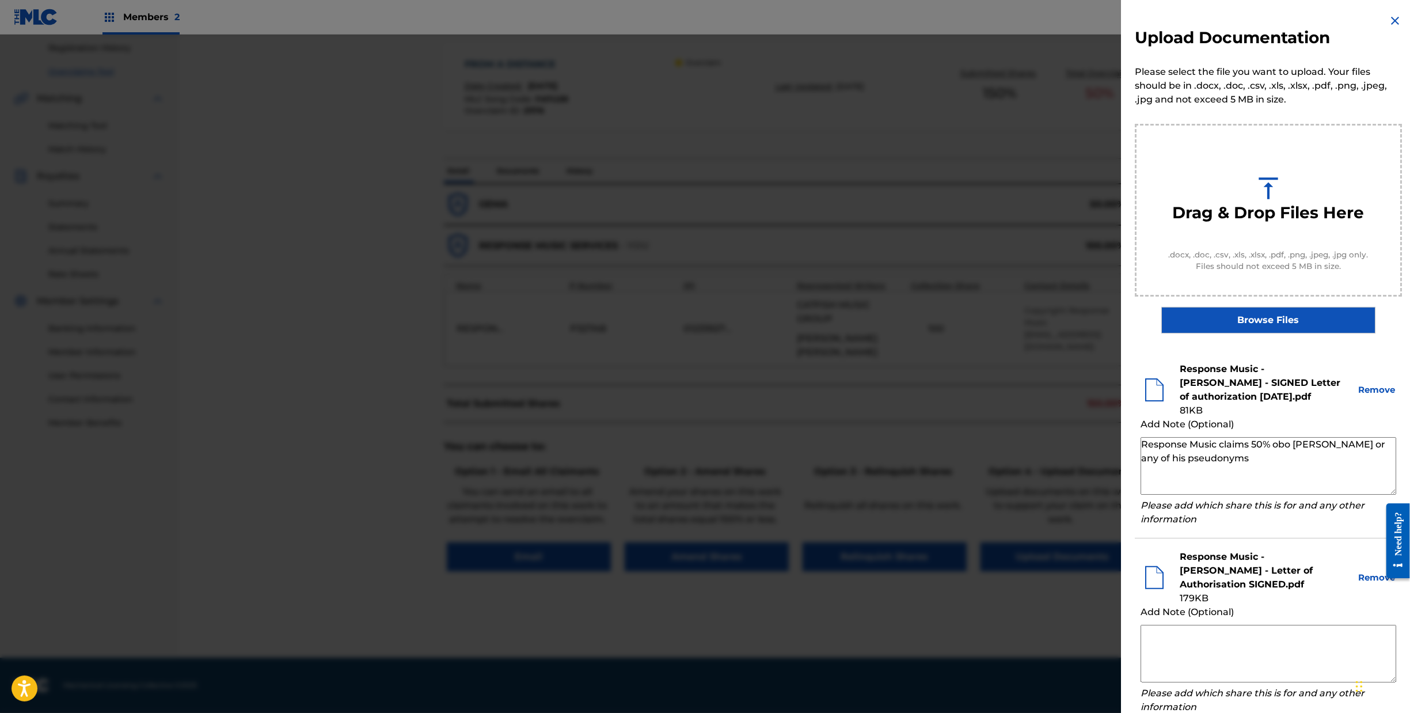
paste textarea "Response Music claims 50% obo [PERSON_NAME] or any of his pseudonyms"
drag, startPoint x: 1242, startPoint y: 636, endPoint x: 1251, endPoint y: 651, distance: 17.1
click at [1251, 651] on textarea "Response Music claims 50% obo [PERSON_NAME] or any of his pseudonyms" at bounding box center [1269, 654] width 256 height 58
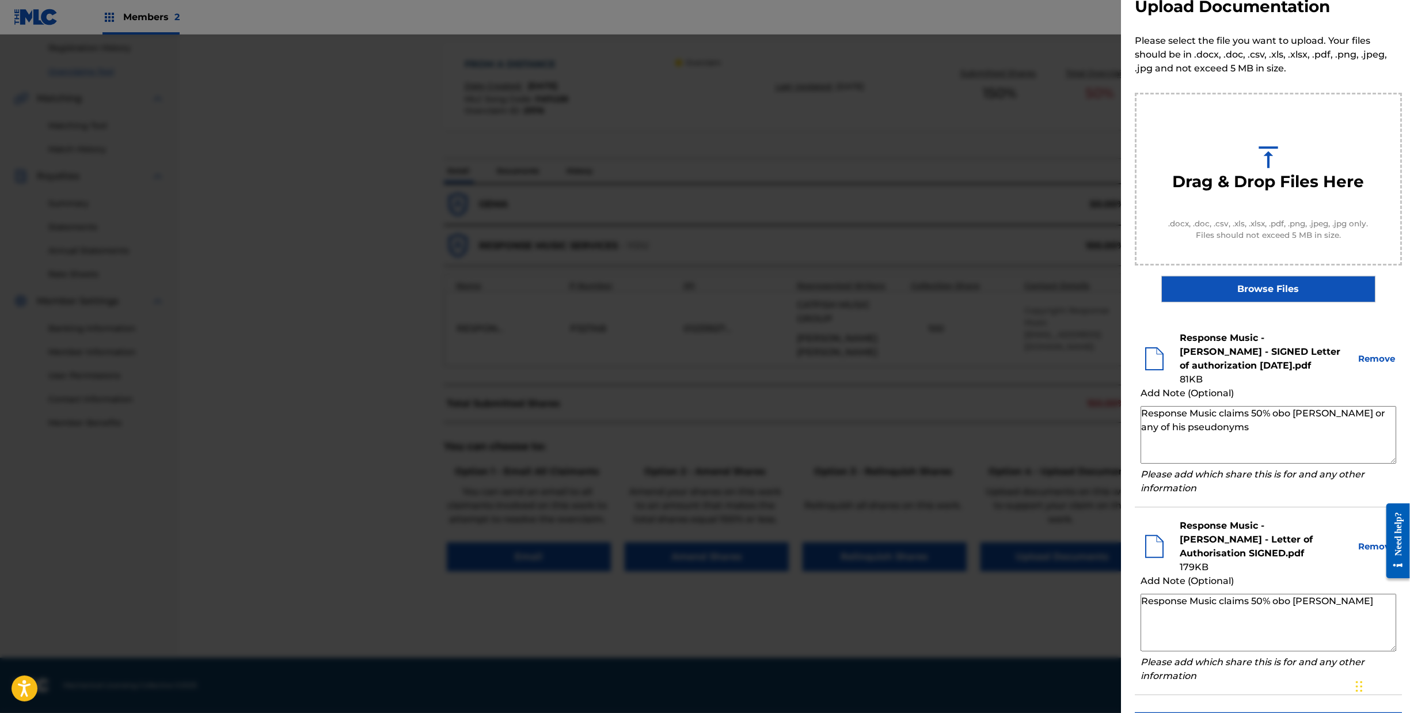
scroll to position [84, 0]
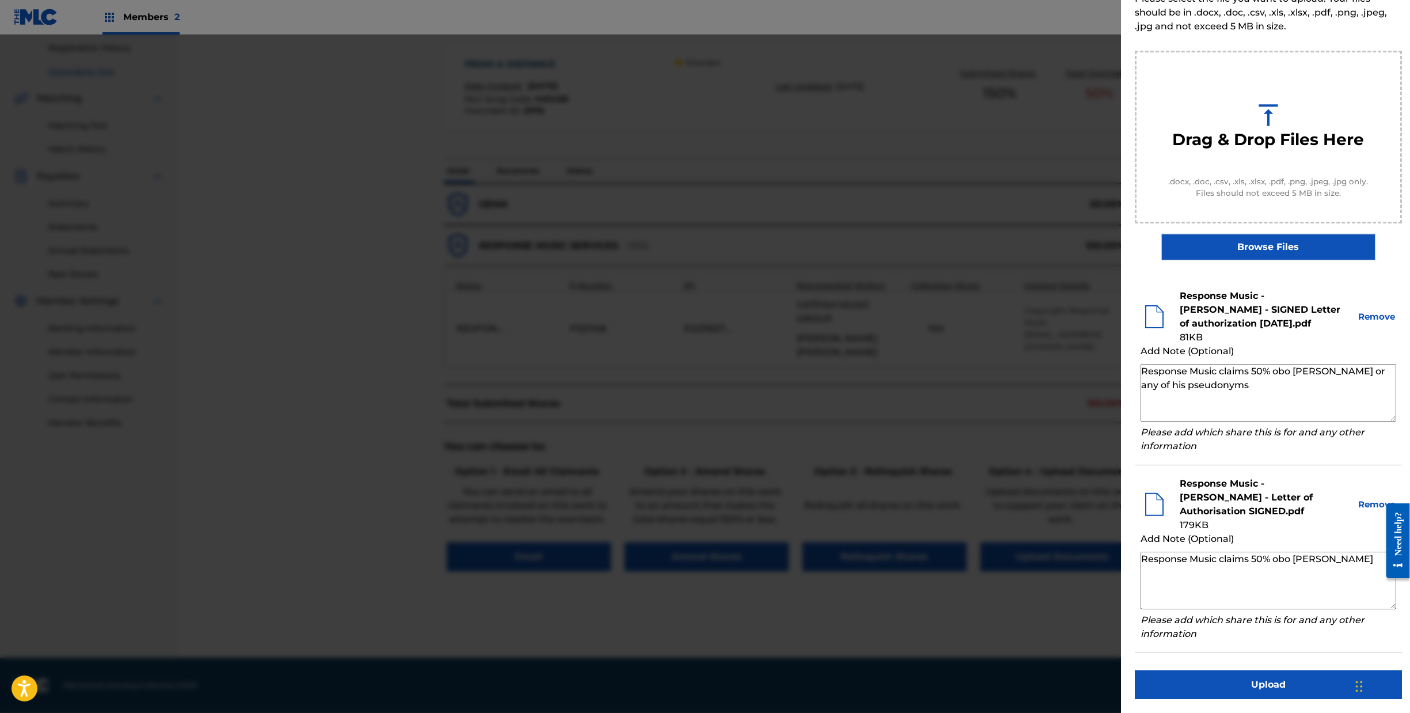
type textarea "Response Music claims 50% obo [PERSON_NAME]"
click at [1249, 676] on button "Upload" at bounding box center [1268, 684] width 267 height 29
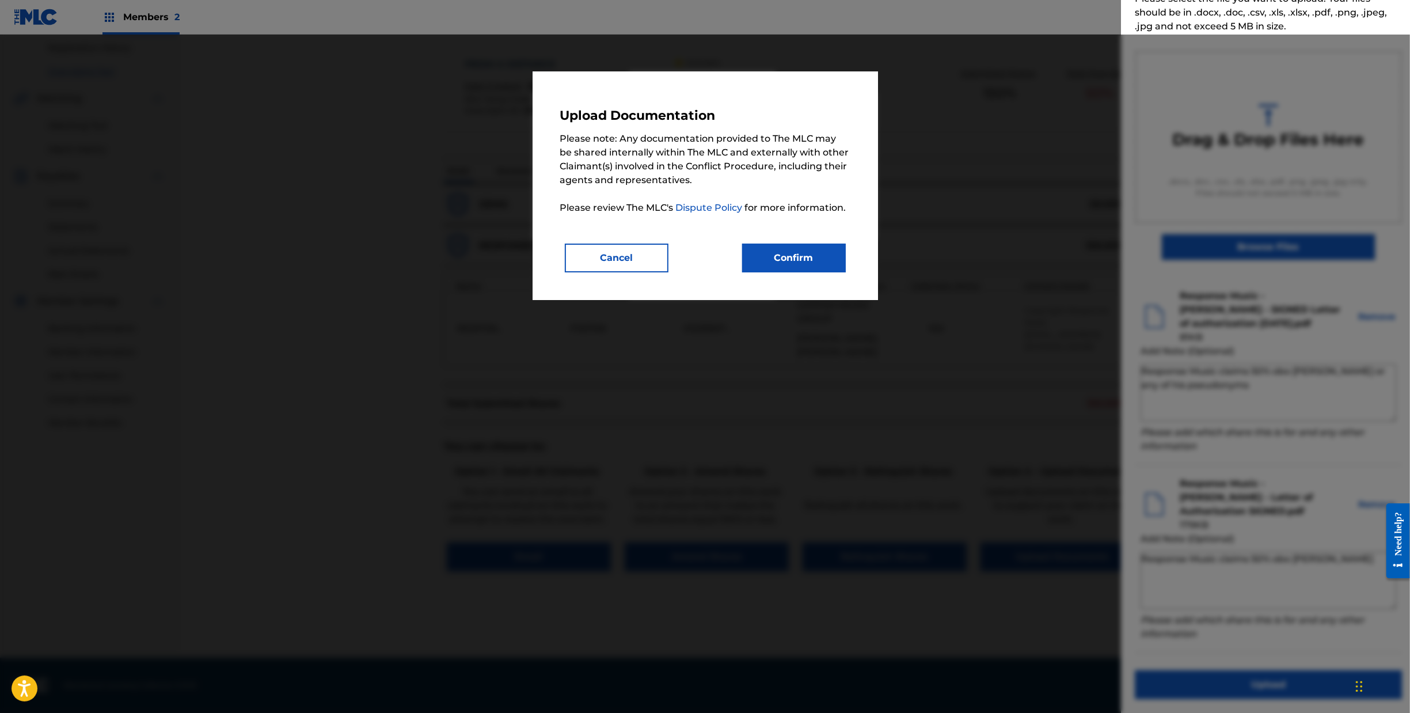
click at [846, 272] on button "Confirm" at bounding box center [794, 258] width 104 height 29
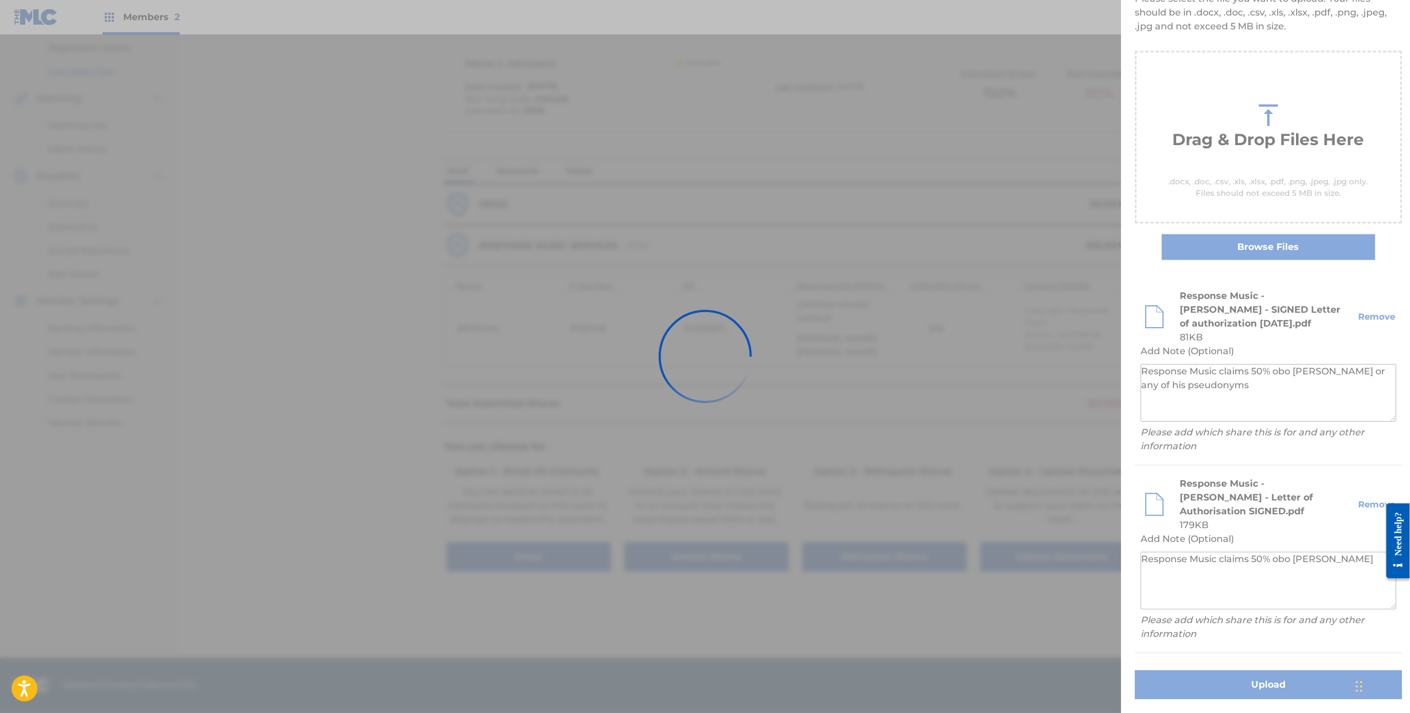
scroll to position [0, 0]
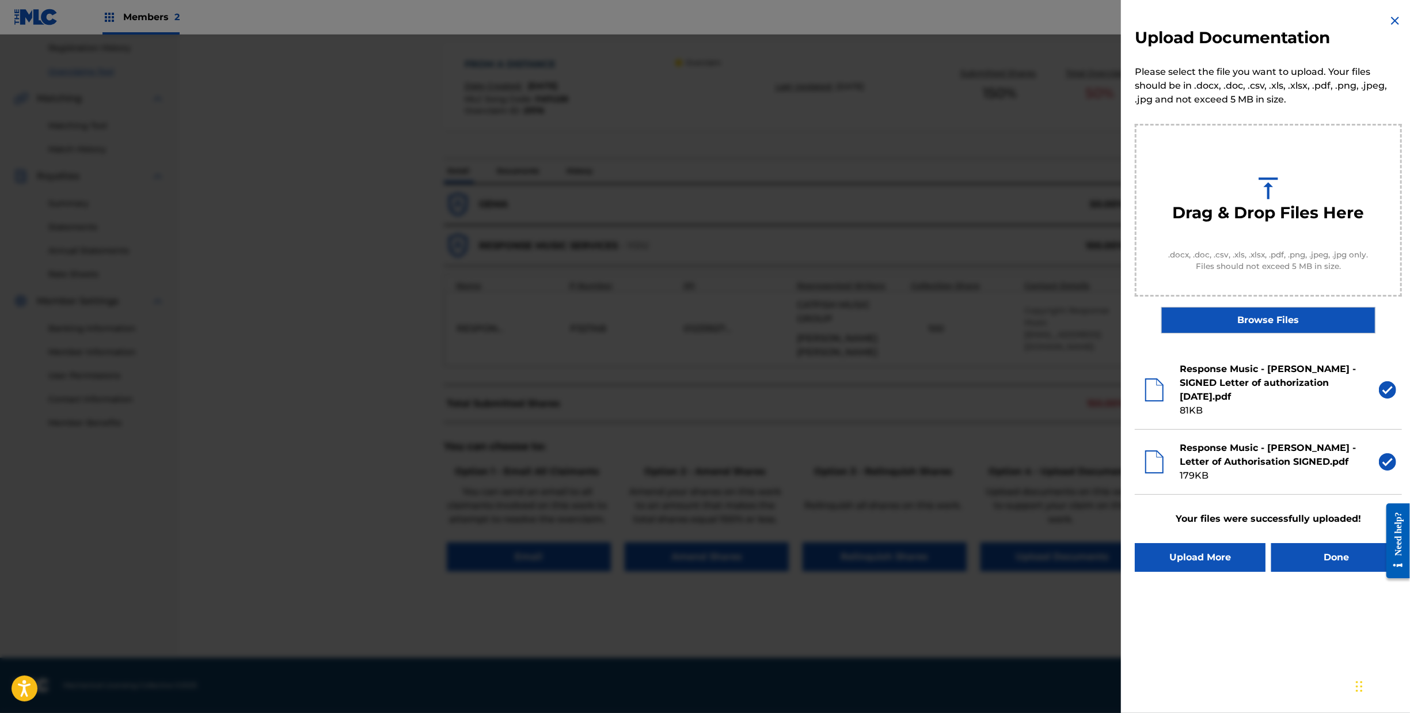
click at [1308, 572] on button "Done" at bounding box center [1337, 557] width 131 height 29
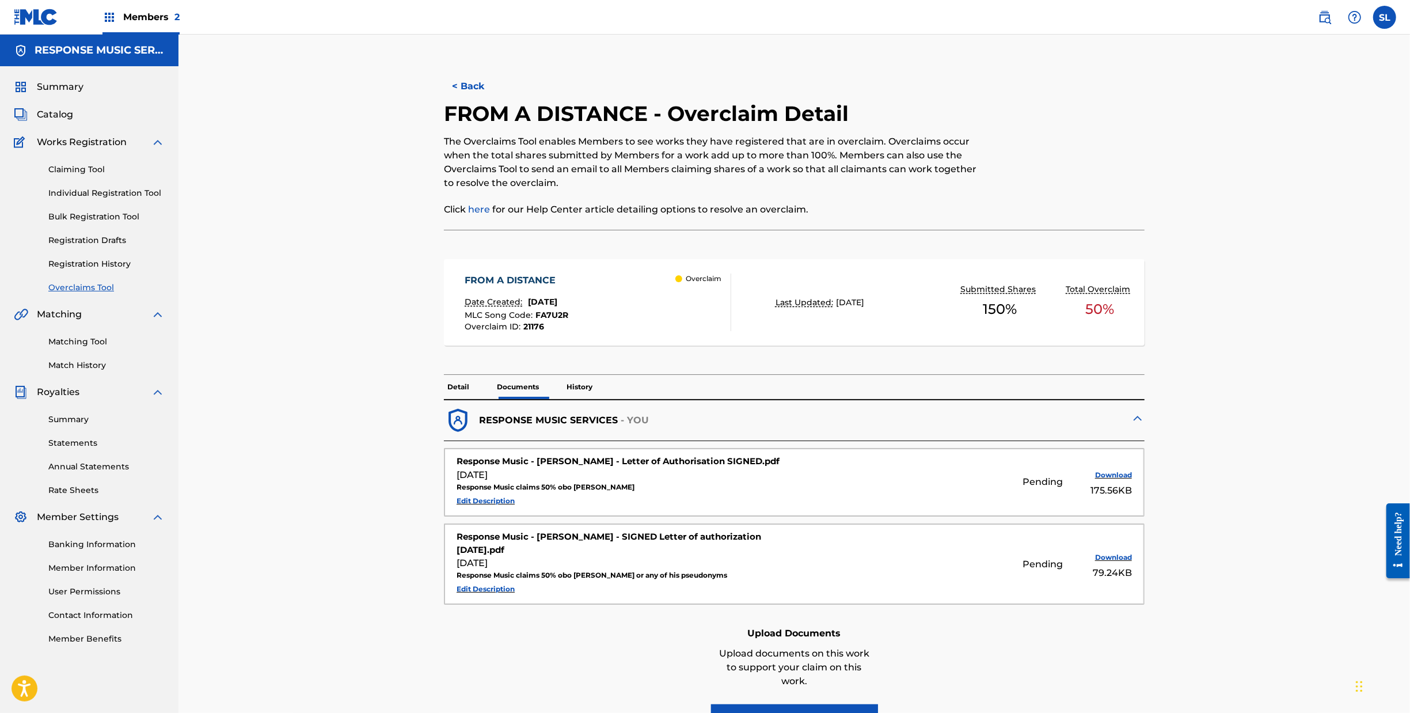
click at [444, 101] on button "< Back" at bounding box center [478, 86] width 69 height 29
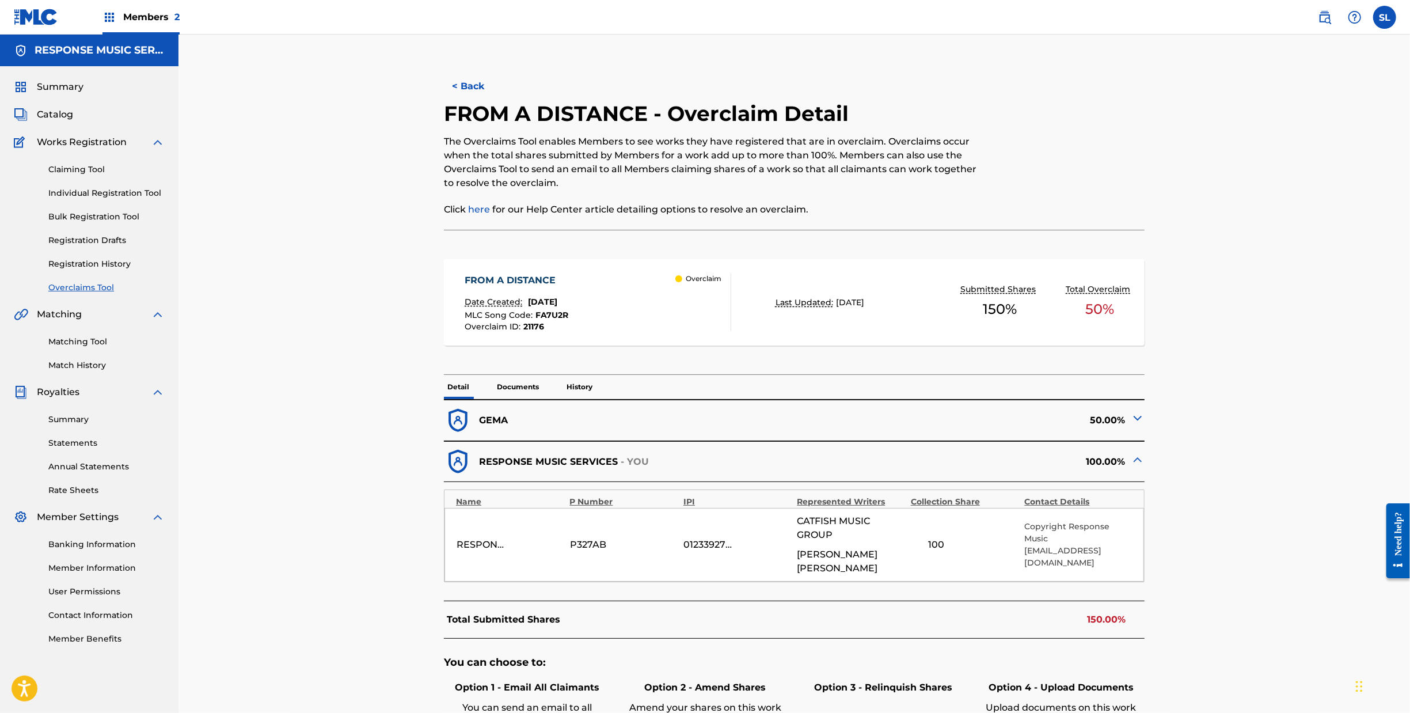
click at [444, 101] on button "< Back" at bounding box center [478, 86] width 69 height 29
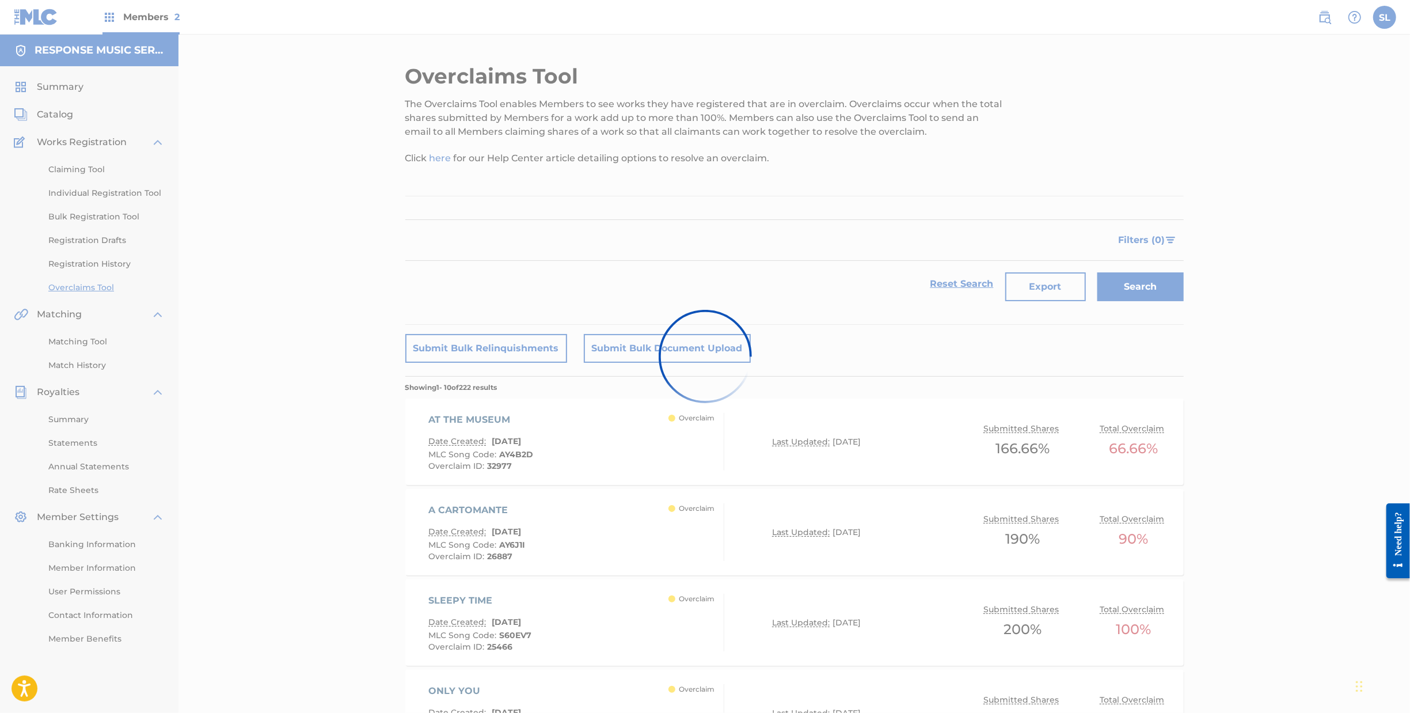
scroll to position [751, 0]
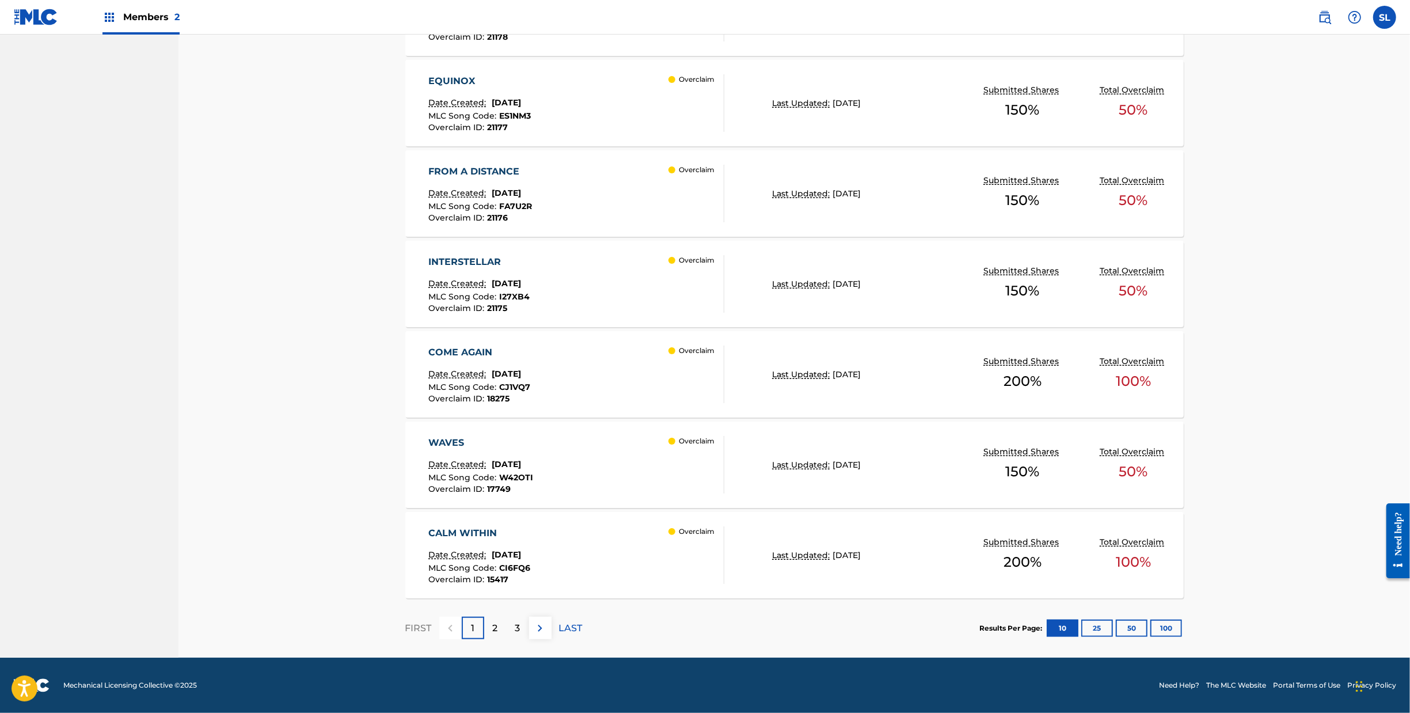
click at [428, 88] on div "EQUINOX" at bounding box center [479, 81] width 103 height 14
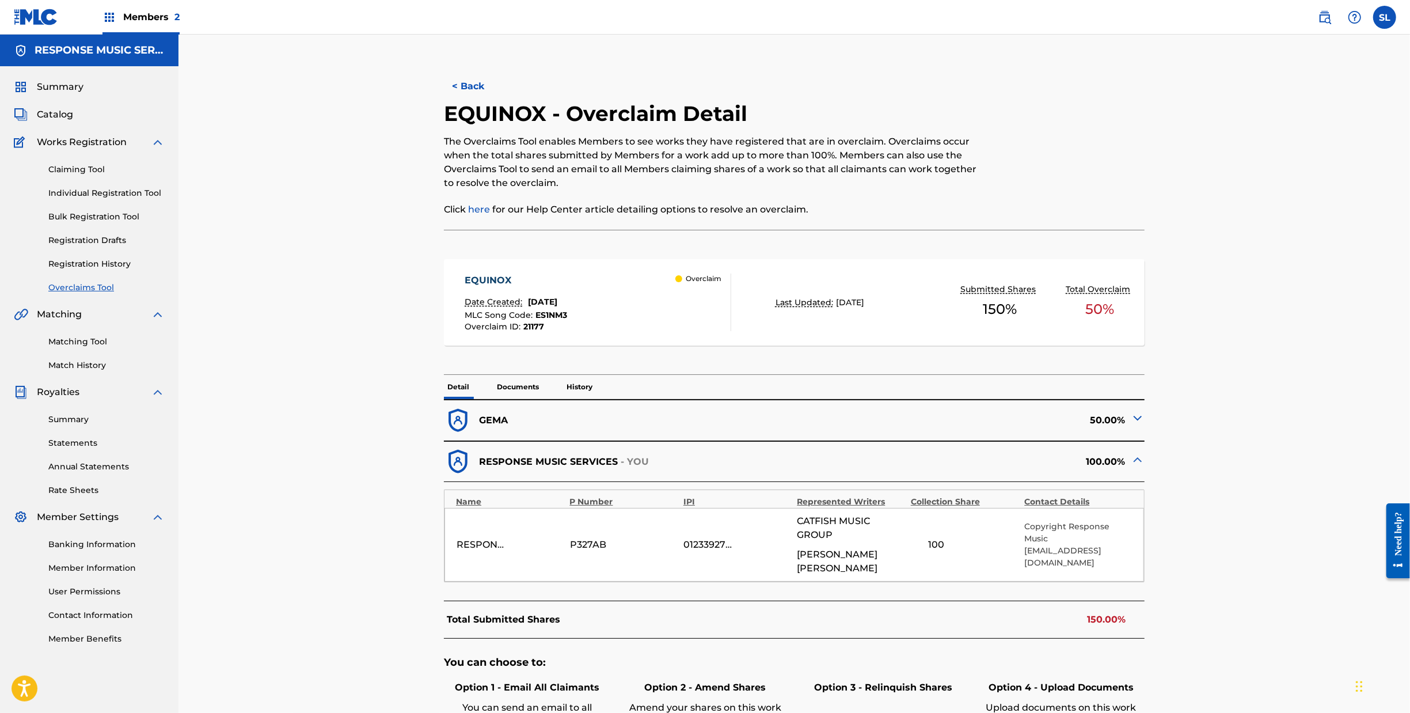
click at [1184, 446] on div "< Back EQUINOX - Overclaim Detail The Overclaims Tool enables Members to see wo…" at bounding box center [794, 468] width 779 height 810
click at [1145, 425] on img at bounding box center [1138, 418] width 14 height 14
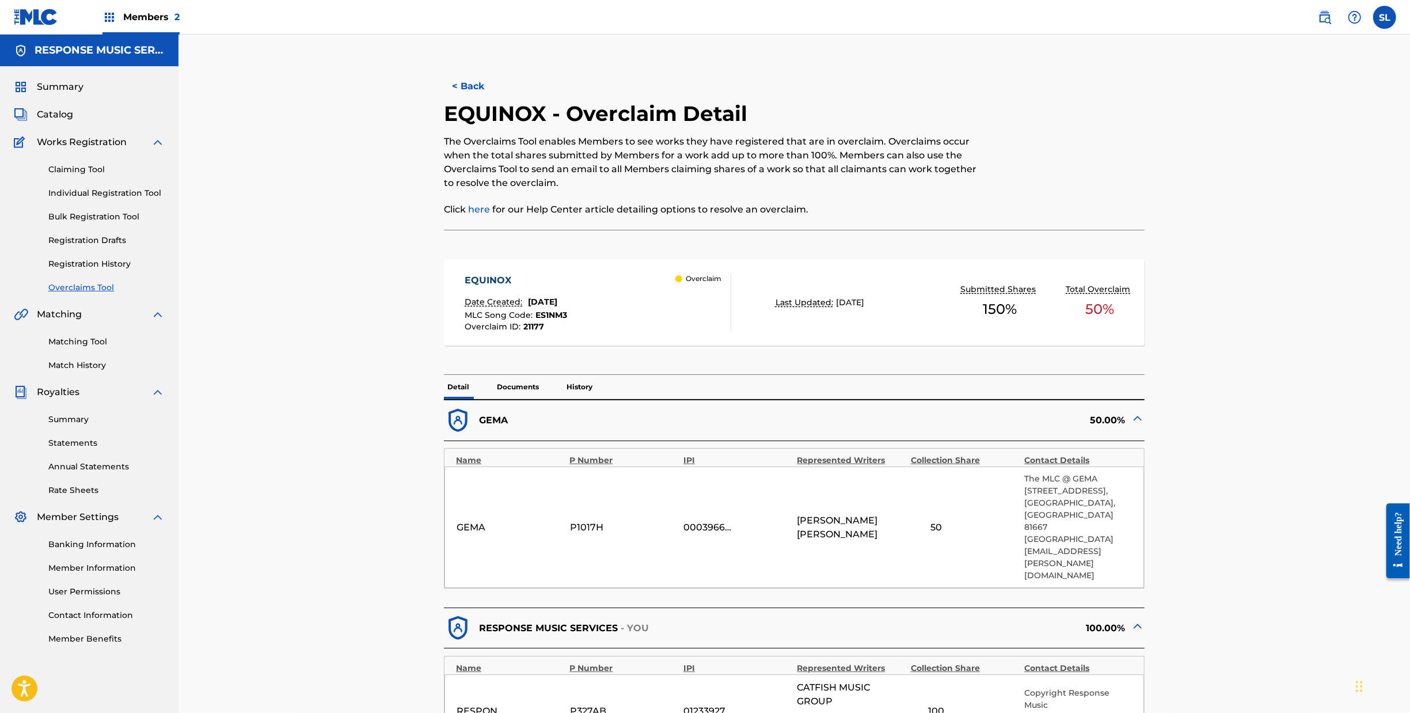
click at [1145, 425] on img at bounding box center [1138, 418] width 14 height 14
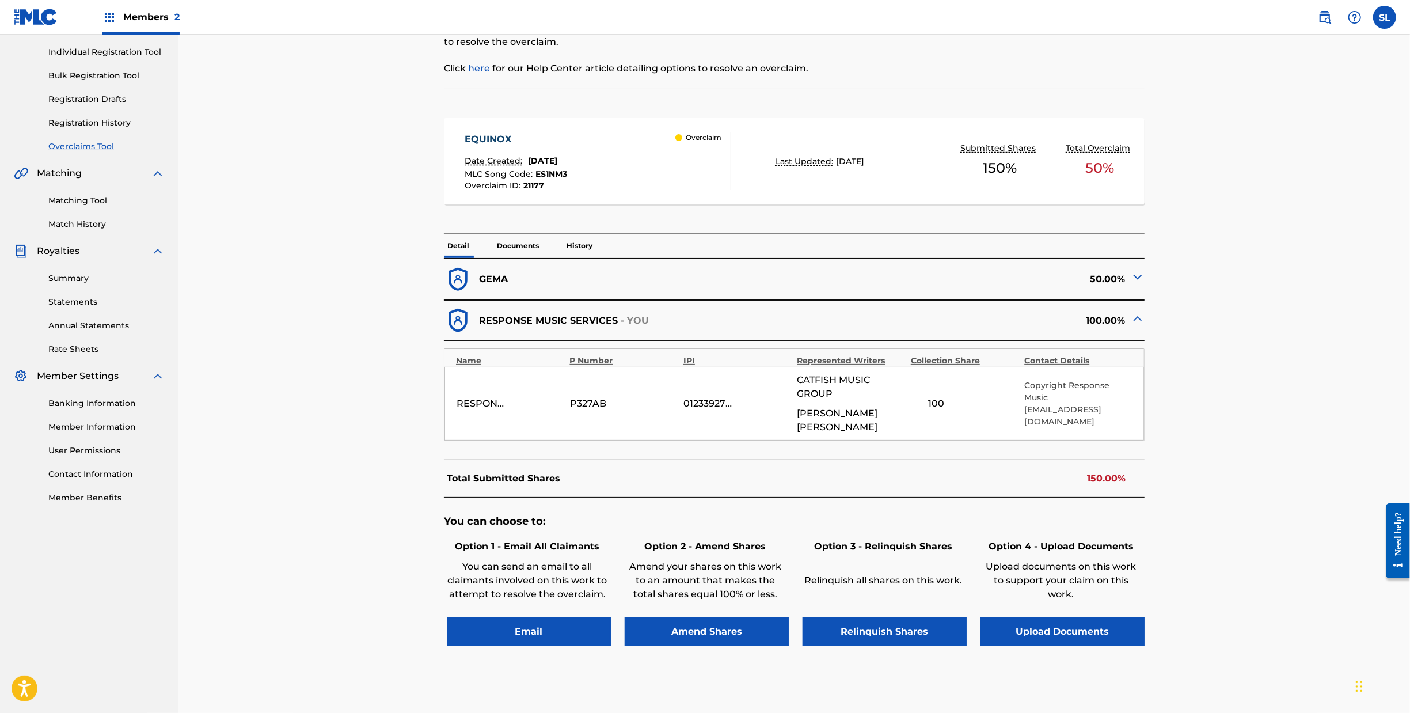
scroll to position [243, 0]
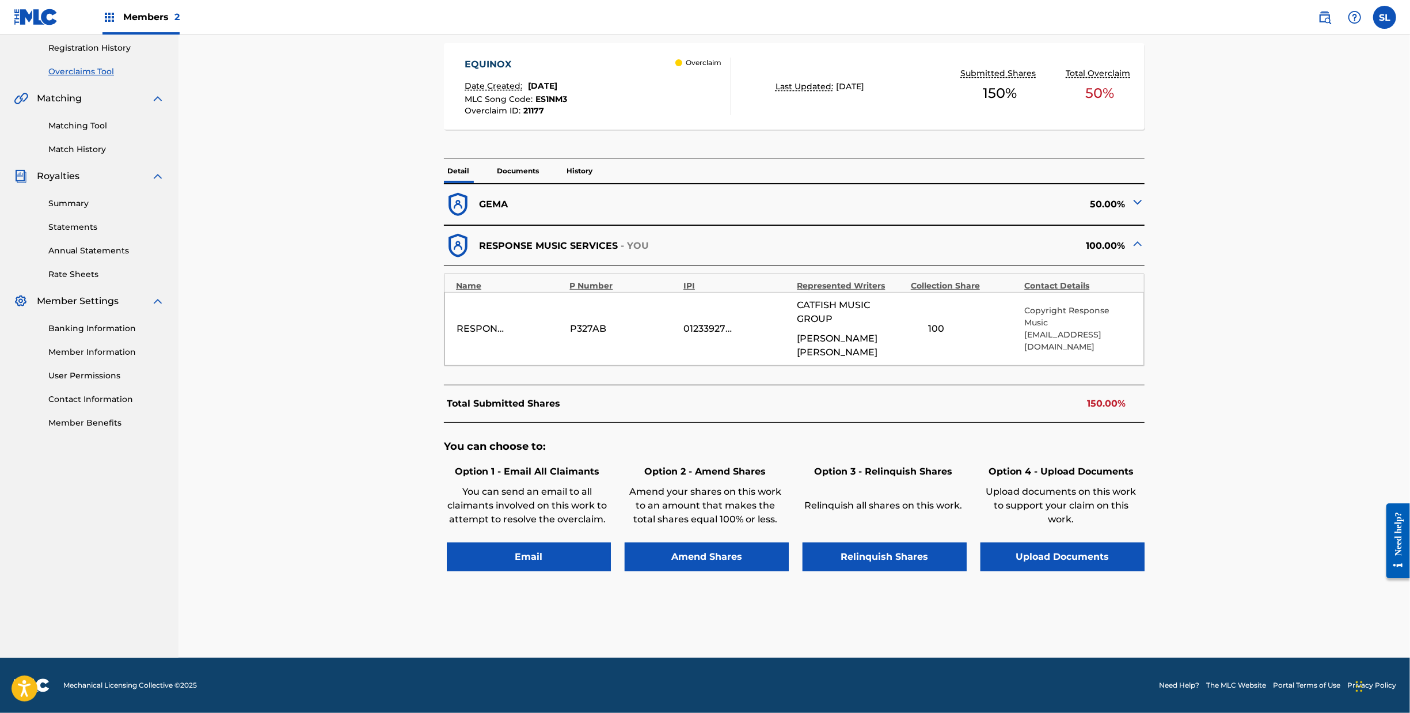
click at [1144, 571] on button "Upload Documents" at bounding box center [1063, 556] width 164 height 29
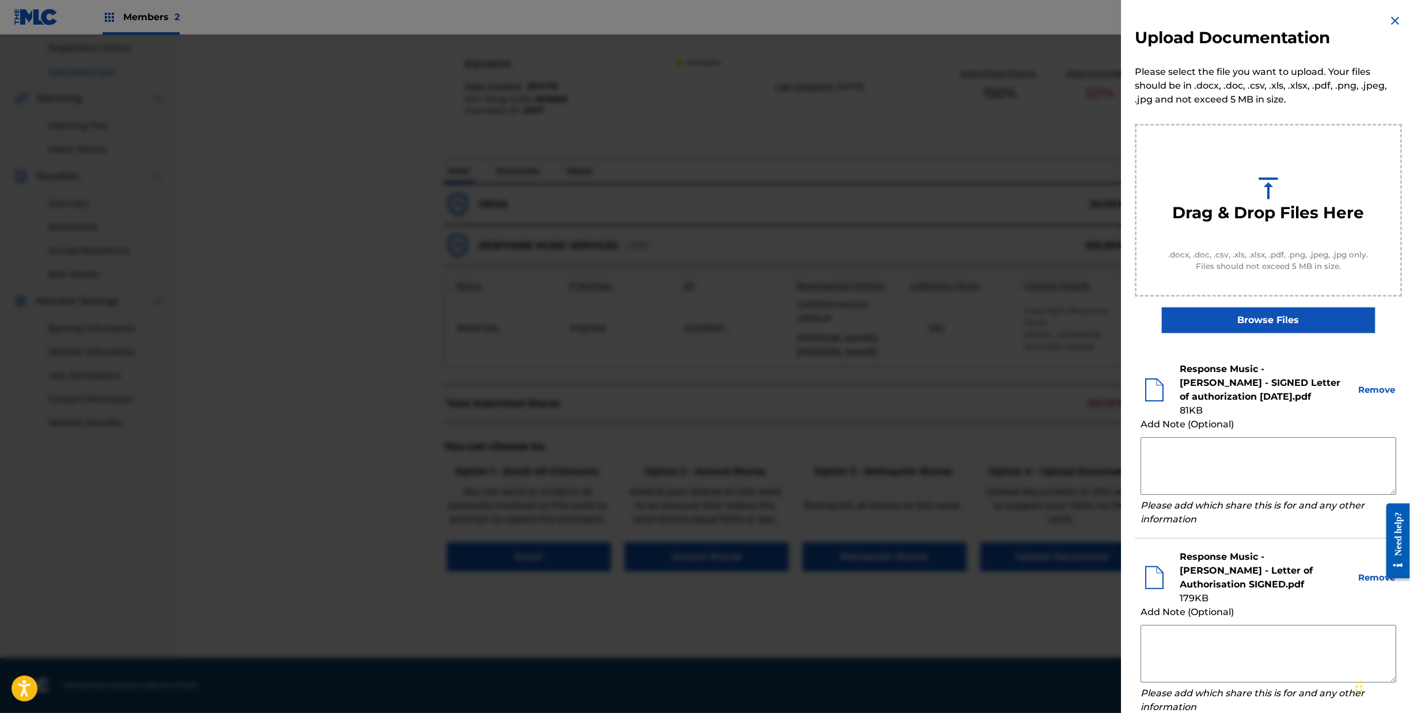
click at [1183, 462] on textarea at bounding box center [1269, 466] width 256 height 58
drag, startPoint x: 1069, startPoint y: 464, endPoint x: 1027, endPoint y: 447, distance: 44.7
click at [1027, 447] on div "Upload Documentation Please select the file you want to upload. Your files shou…" at bounding box center [705, 374] width 1410 height 678
type textarea "Response Music claims 50% obo [PERSON_NAME] or any of his pseudonyms"
click at [1245, 651] on textarea at bounding box center [1269, 654] width 256 height 58
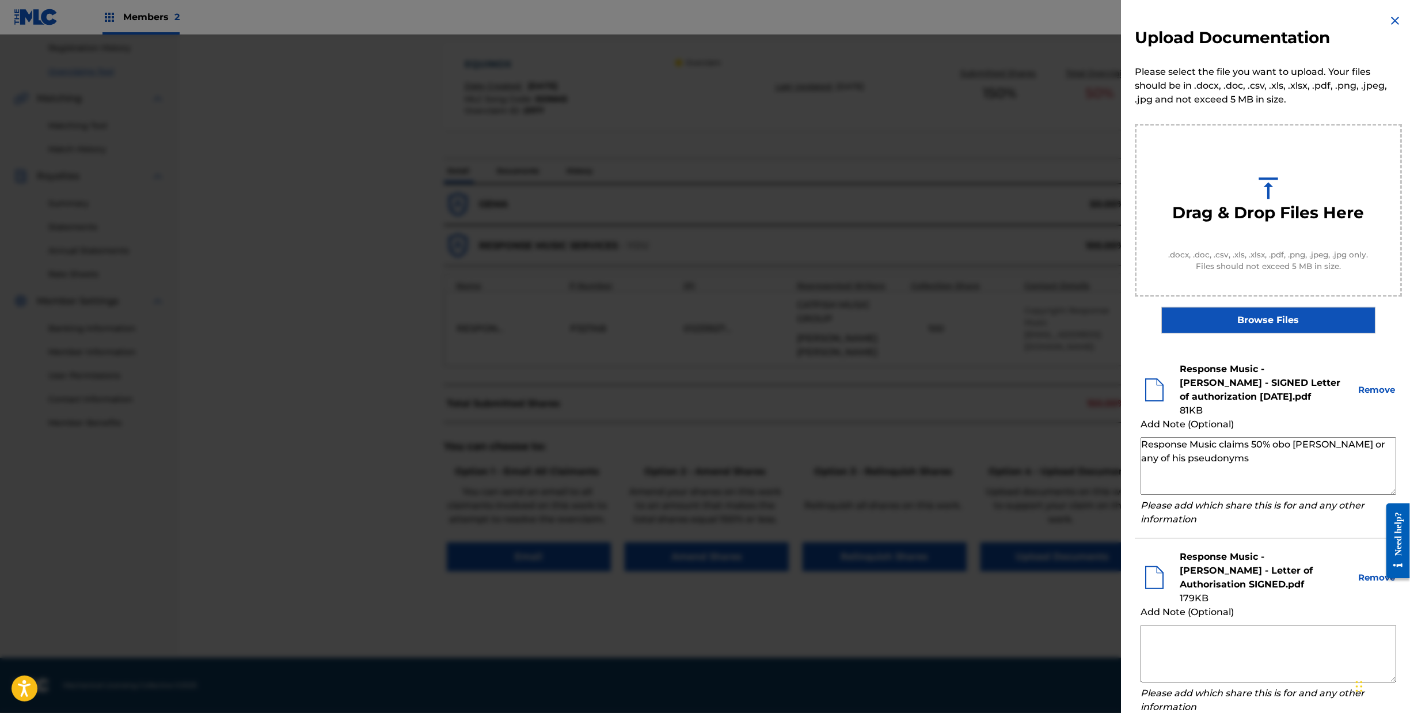
paste textarea "Response Music claims 50% obo [PERSON_NAME] or any of his pseudonyms"
drag, startPoint x: 1242, startPoint y: 630, endPoint x: 1261, endPoint y: 671, distance: 45.1
click at [1261, 671] on textarea "Response Music claims 50% obo [PERSON_NAME] or any of his pseudonyms" at bounding box center [1269, 654] width 256 height 58
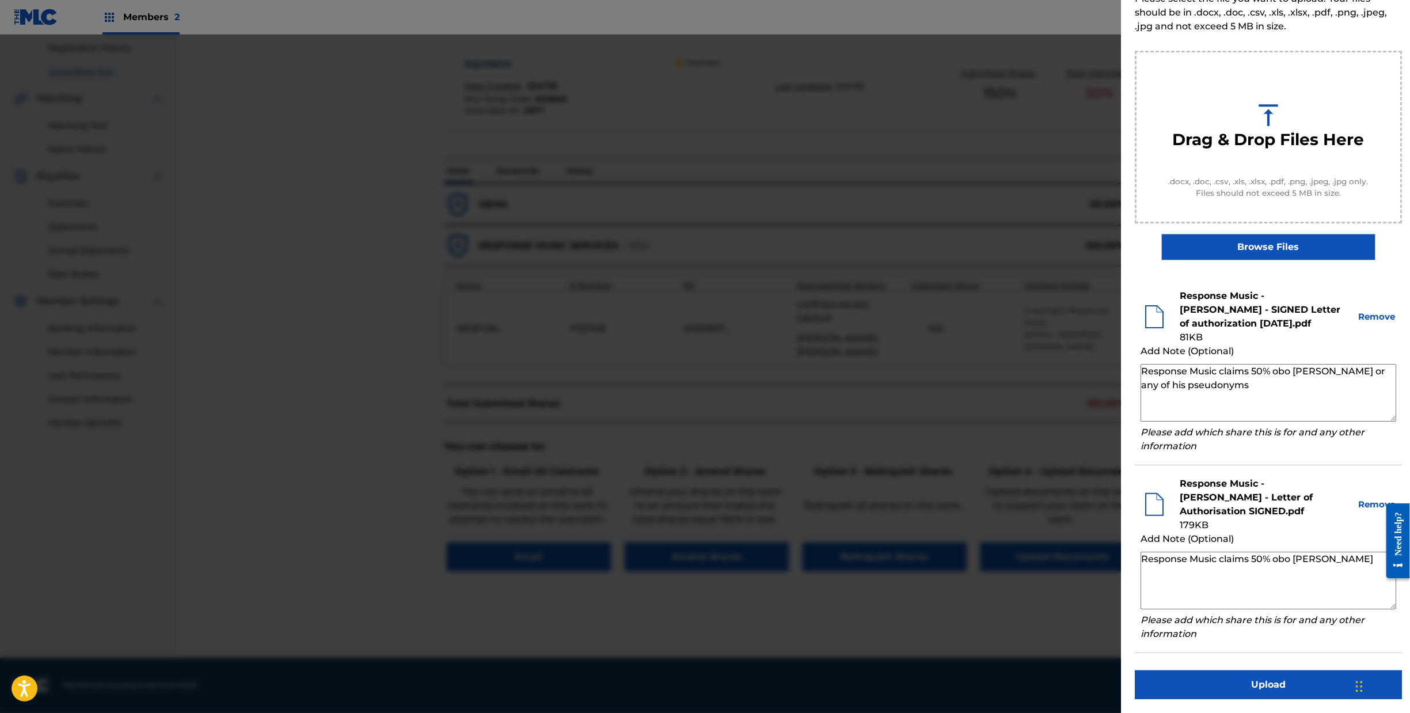
scroll to position [301, 0]
type textarea "Response Music claims 50% obo [PERSON_NAME]"
click at [1230, 678] on button "Upload" at bounding box center [1268, 684] width 267 height 29
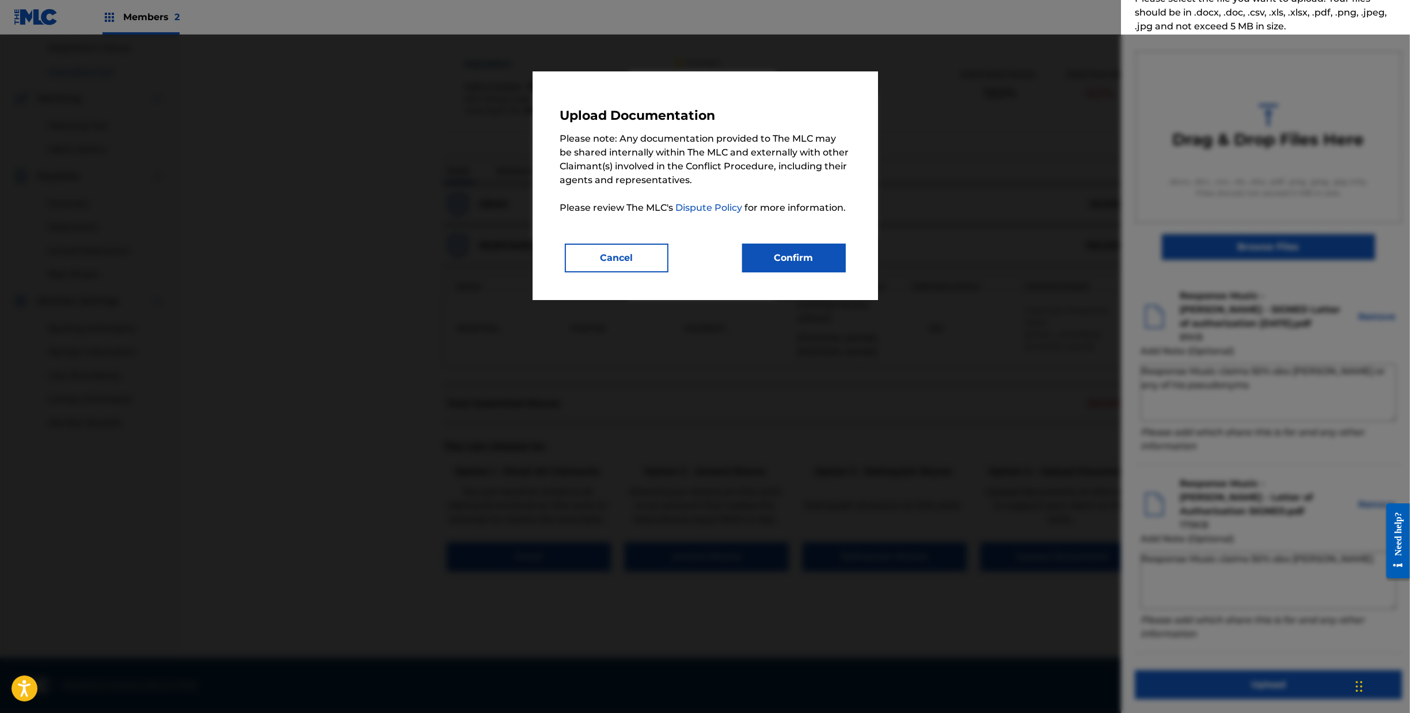
click at [837, 260] on button "Confirm" at bounding box center [794, 258] width 104 height 29
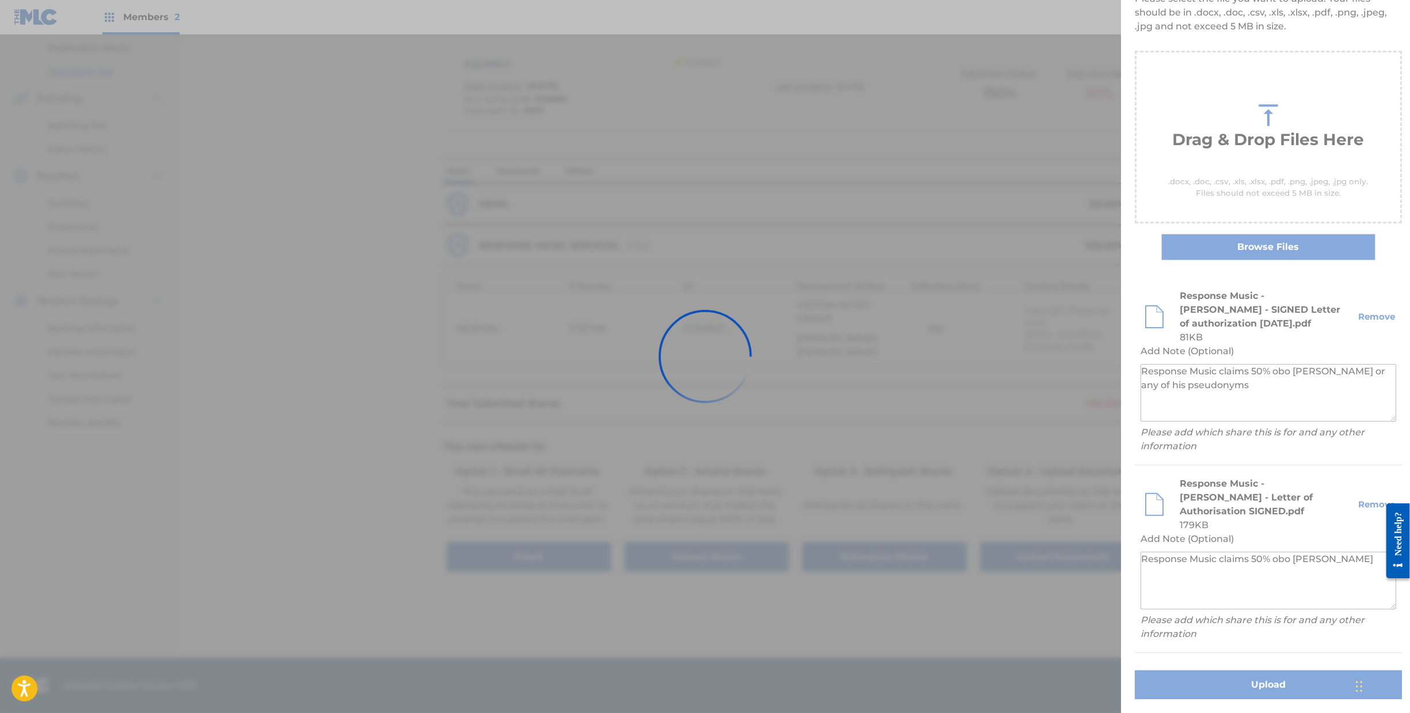
scroll to position [0, 0]
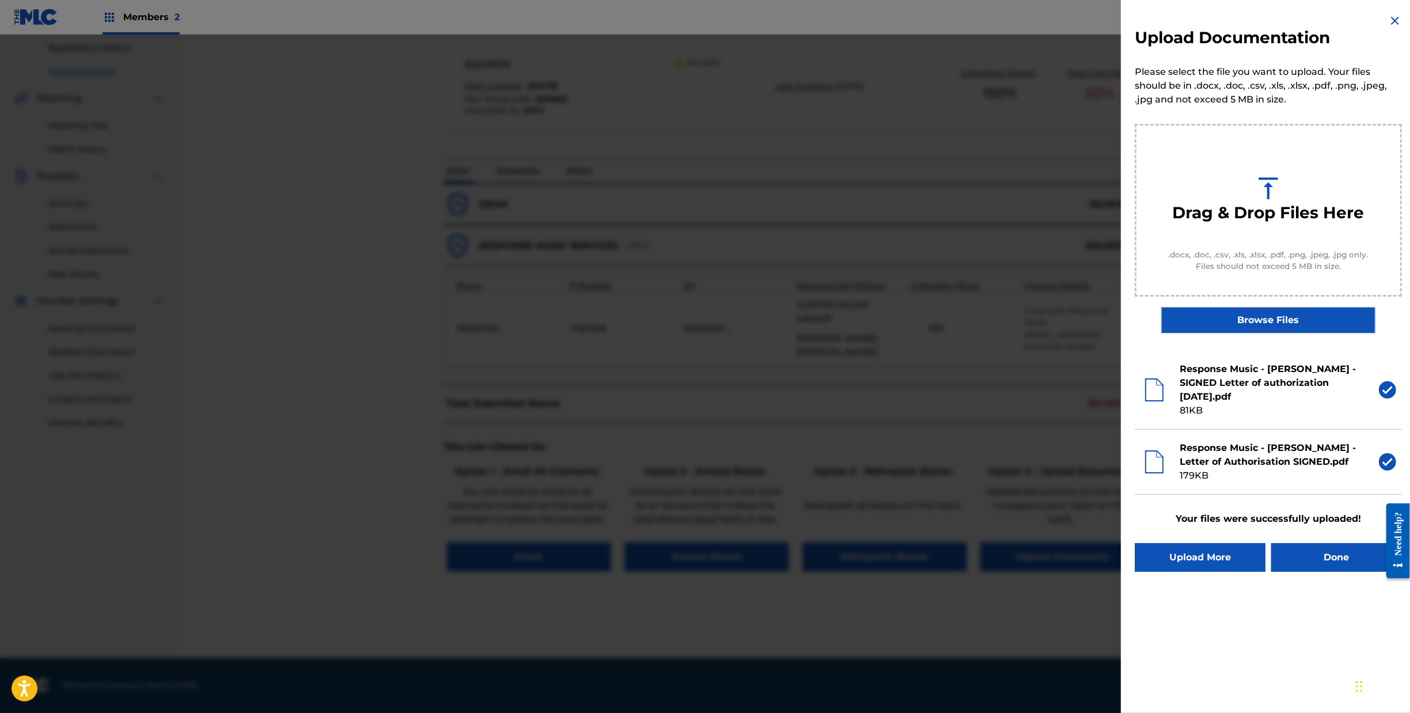
click at [1326, 572] on button "Done" at bounding box center [1337, 557] width 131 height 29
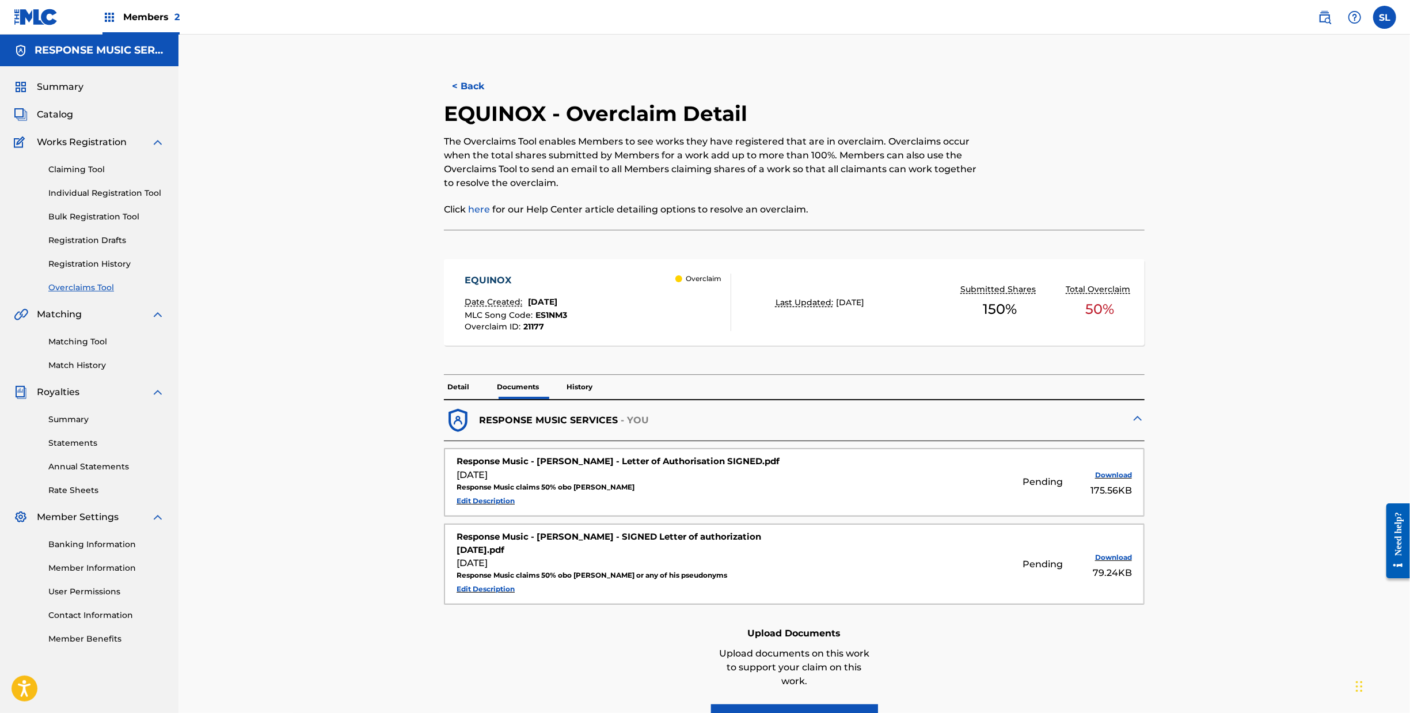
click at [444, 100] on button "< Back" at bounding box center [478, 86] width 69 height 29
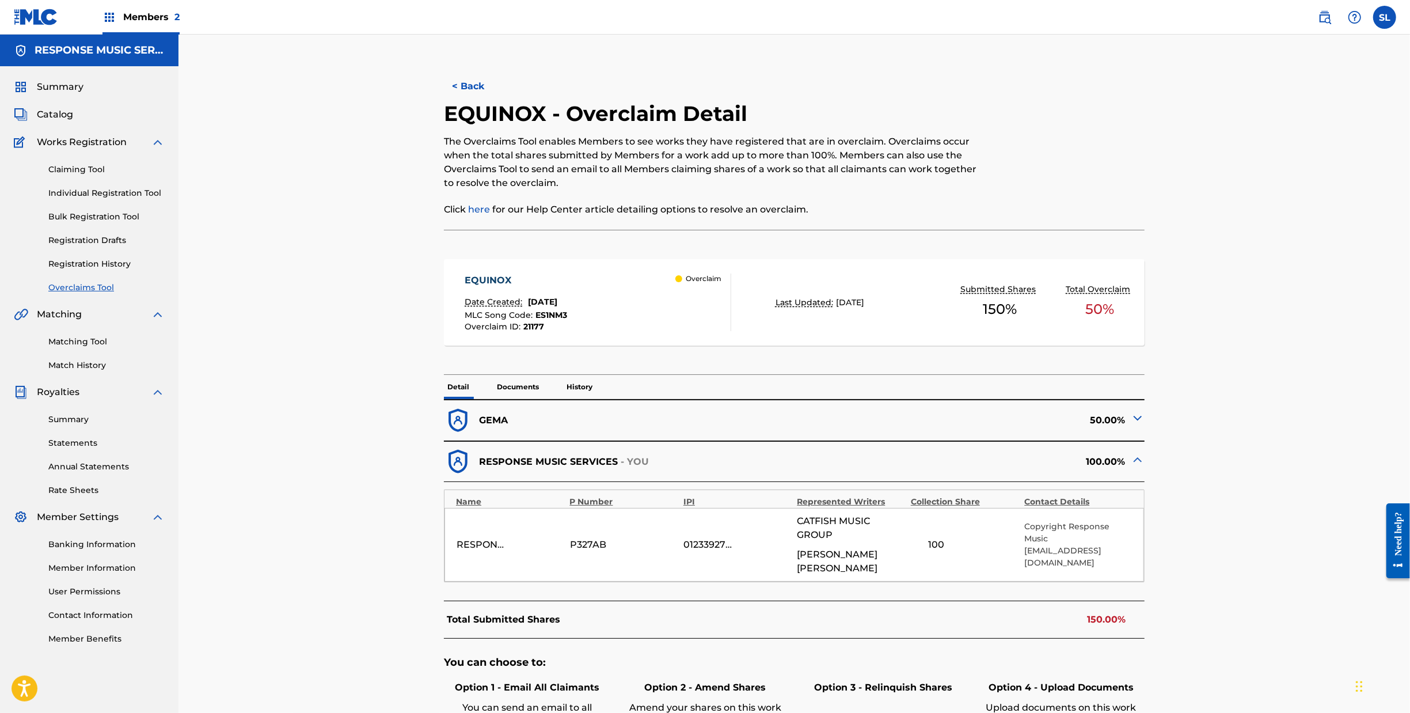
click at [444, 101] on button "< Back" at bounding box center [478, 86] width 69 height 29
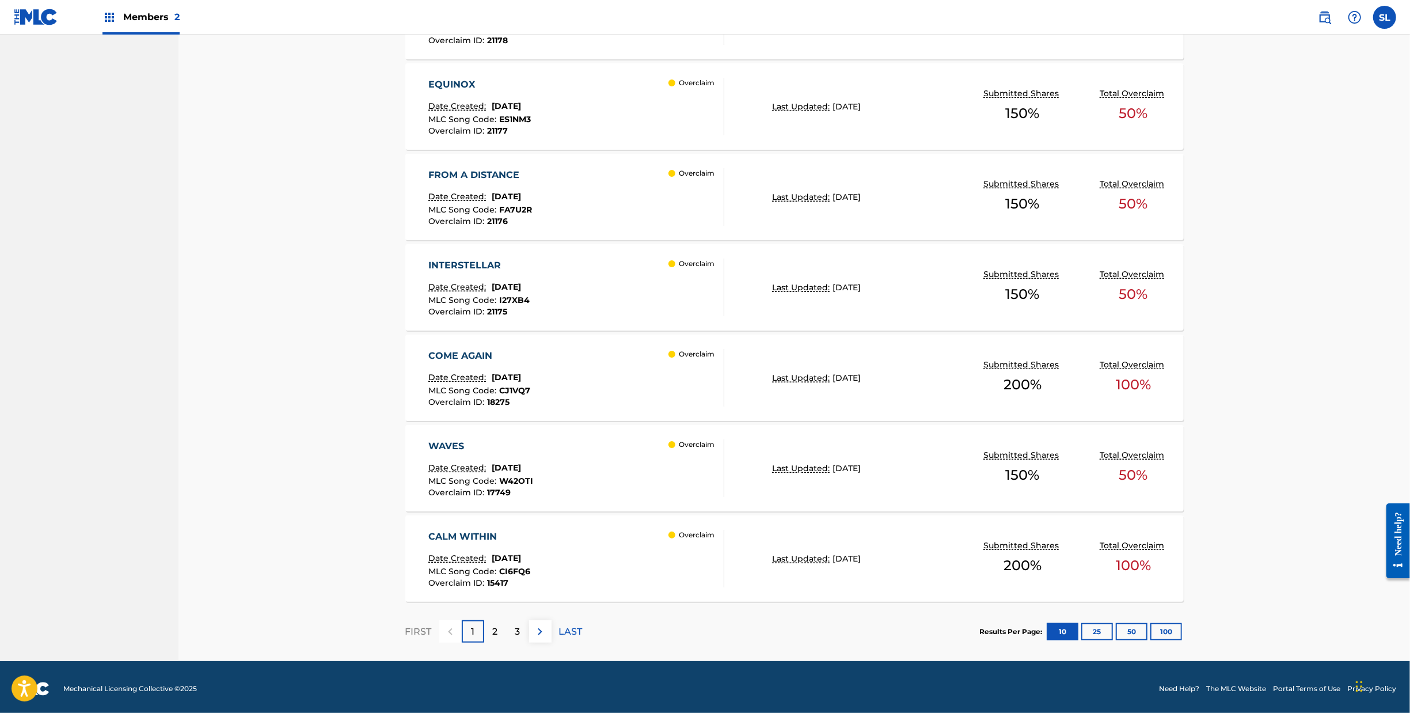
scroll to position [699, 0]
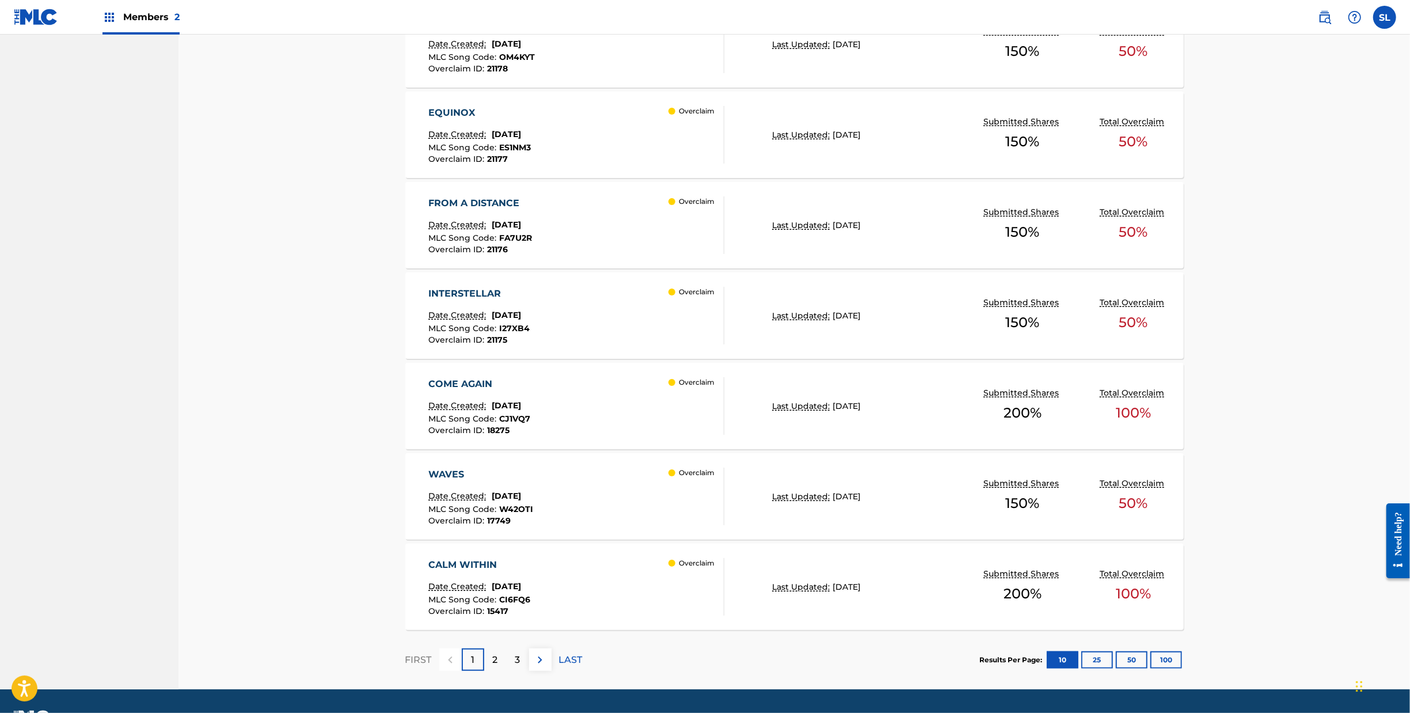
click at [428, 29] on div "ONLY YOU" at bounding box center [481, 23] width 107 height 14
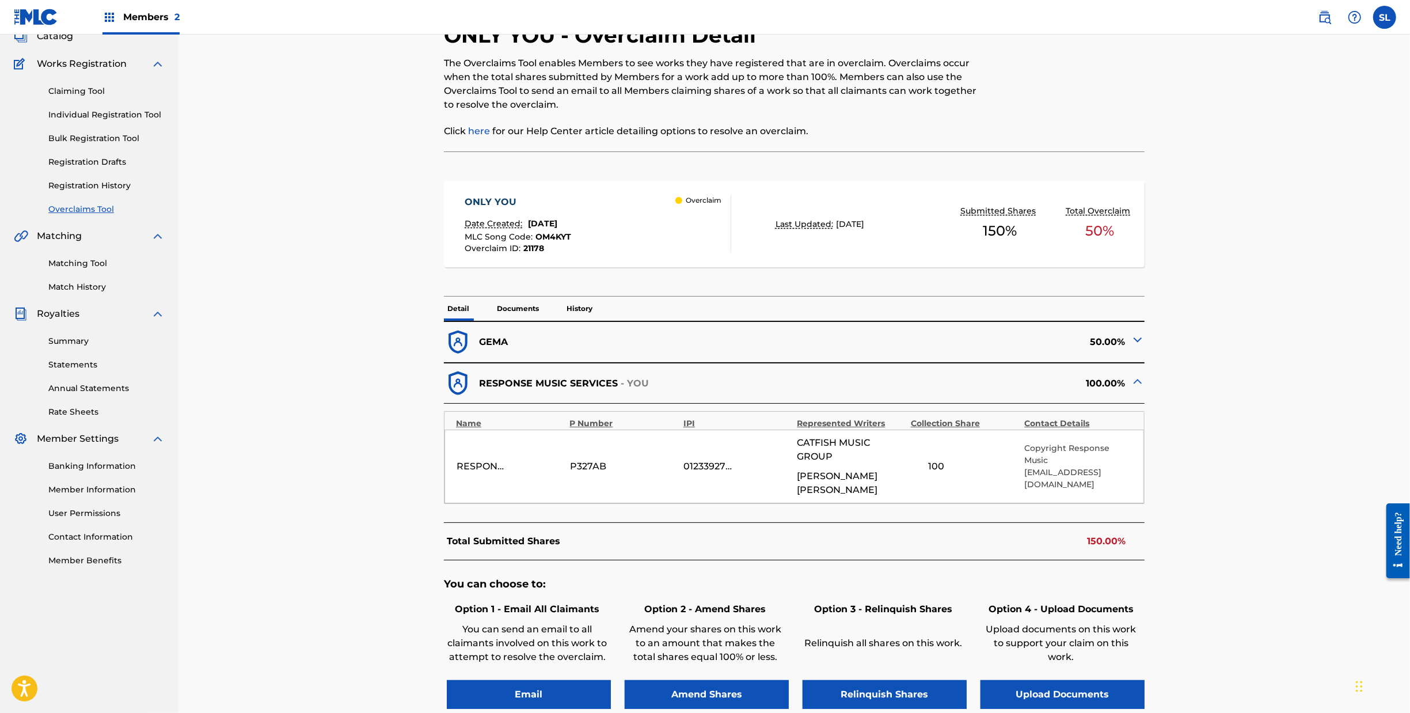
scroll to position [240, 0]
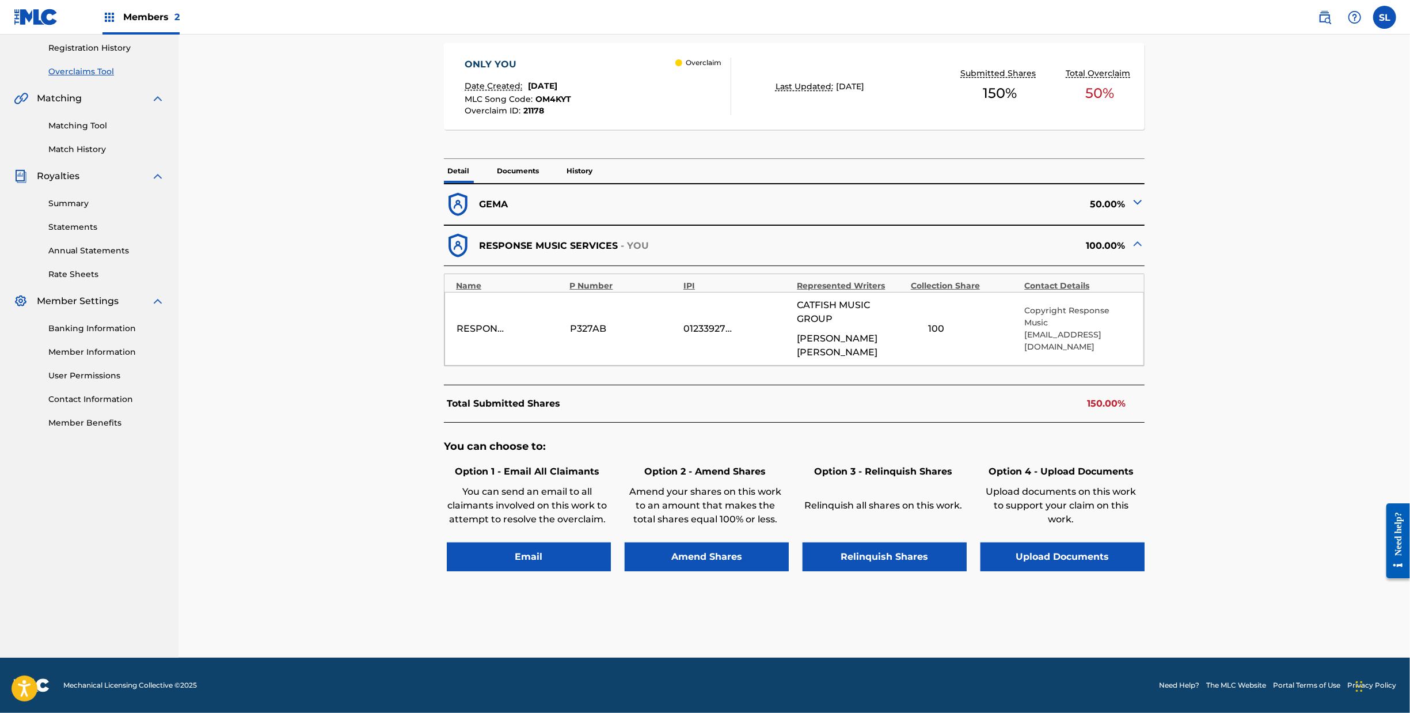
click at [1145, 207] on img at bounding box center [1138, 202] width 14 height 14
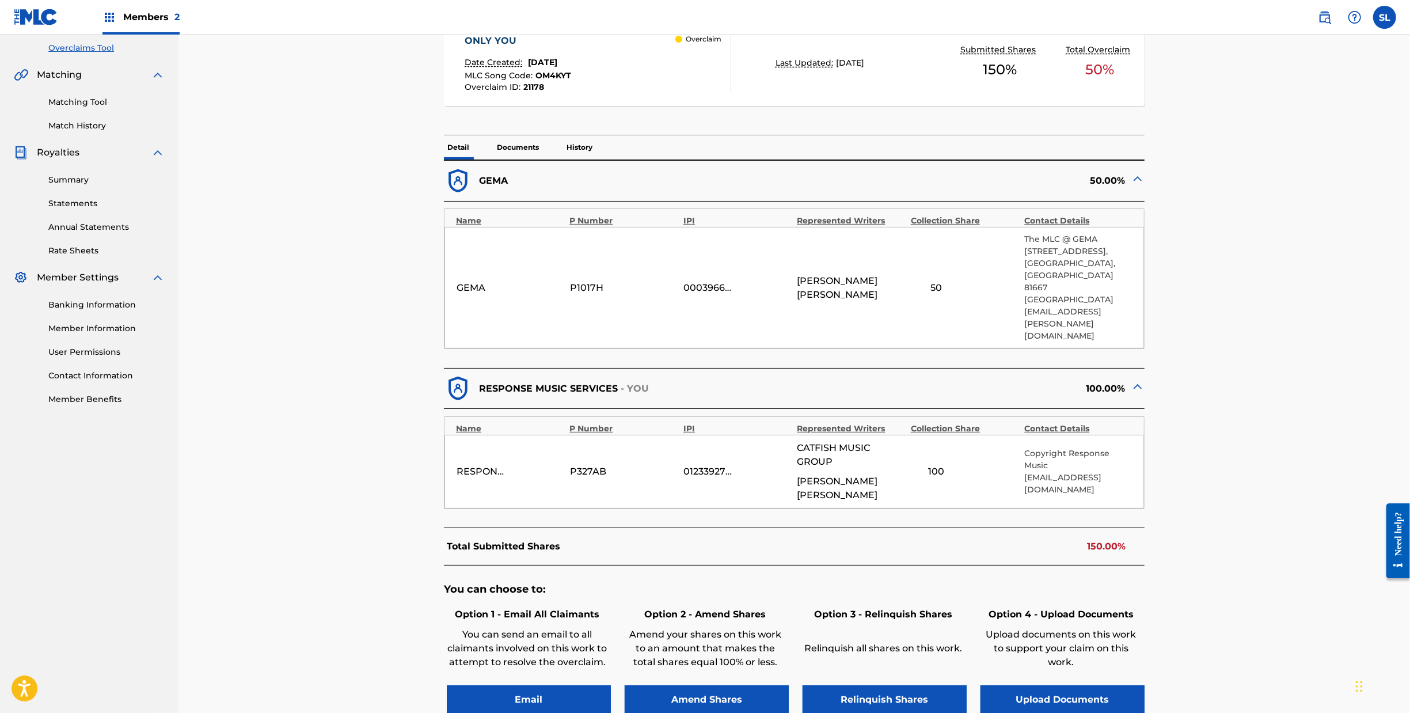
scroll to position [351, 0]
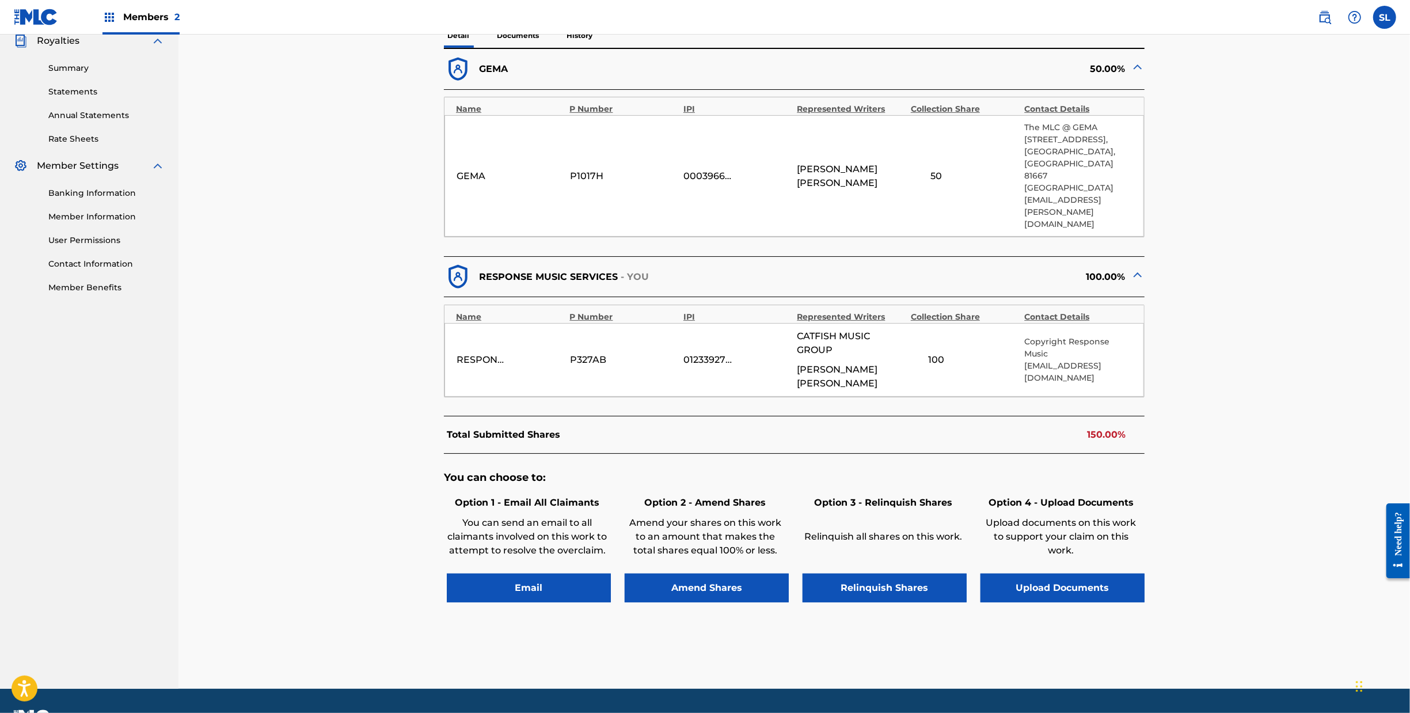
click at [1145, 602] on button "Upload Documents" at bounding box center [1063, 588] width 164 height 29
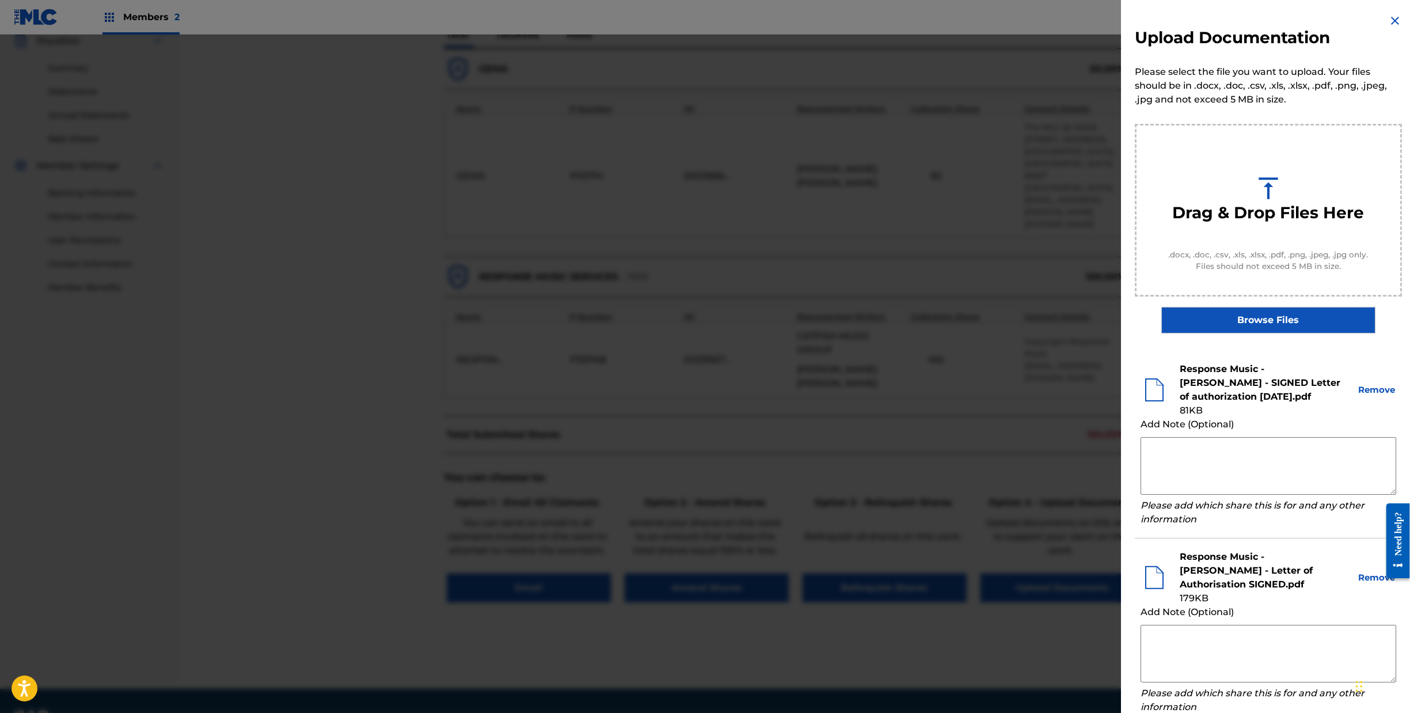
click at [1149, 466] on textarea at bounding box center [1269, 466] width 256 height 58
type textarea "e"
drag, startPoint x: 1152, startPoint y: 469, endPoint x: 1062, endPoint y: 439, distance: 94.0
click at [1062, 439] on div "Upload Documentation Please select the file you want to upload. Your files shou…" at bounding box center [705, 374] width 1410 height 678
type textarea "Response Music claims 50% obo [PERSON_NAME] or any of his Pseudonyms"
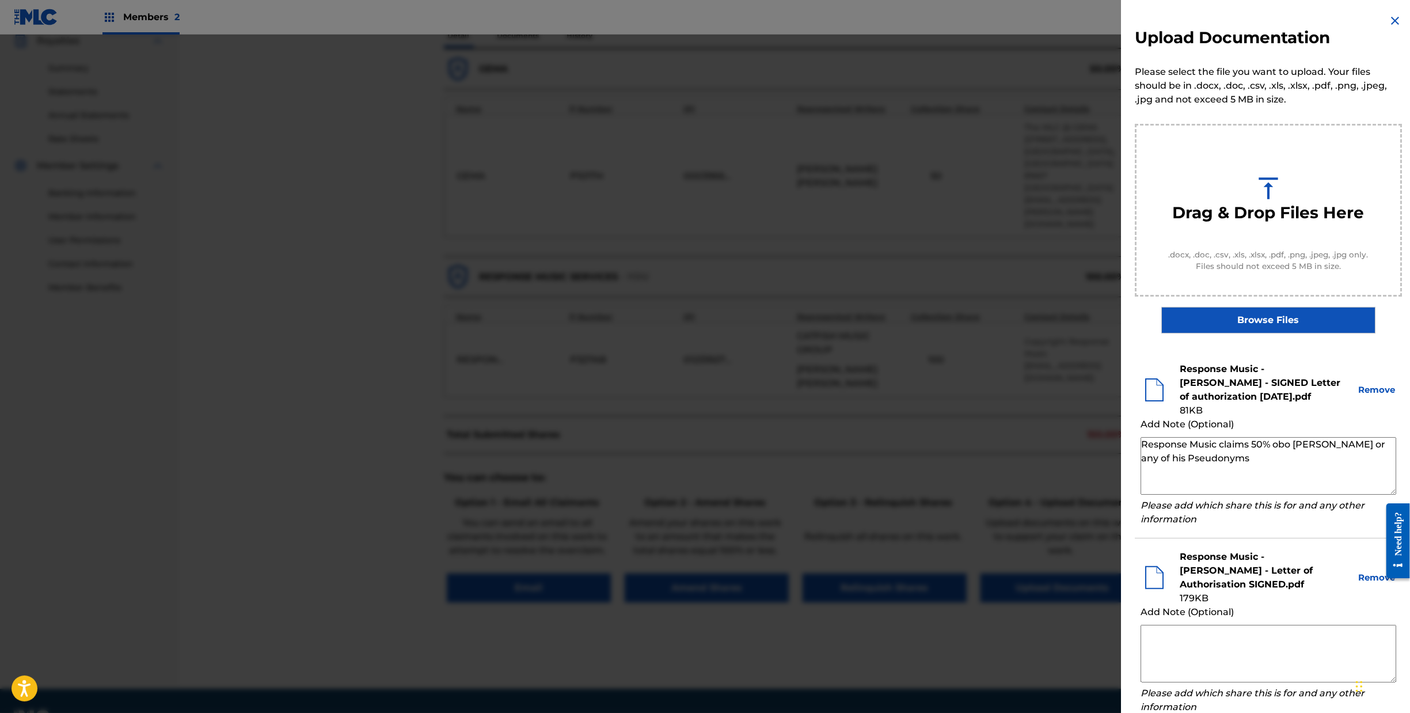
click at [1182, 643] on textarea at bounding box center [1269, 654] width 256 height 58
paste textarea "Response Music claims 50% obo [PERSON_NAME] or any of his Pseudonyms"
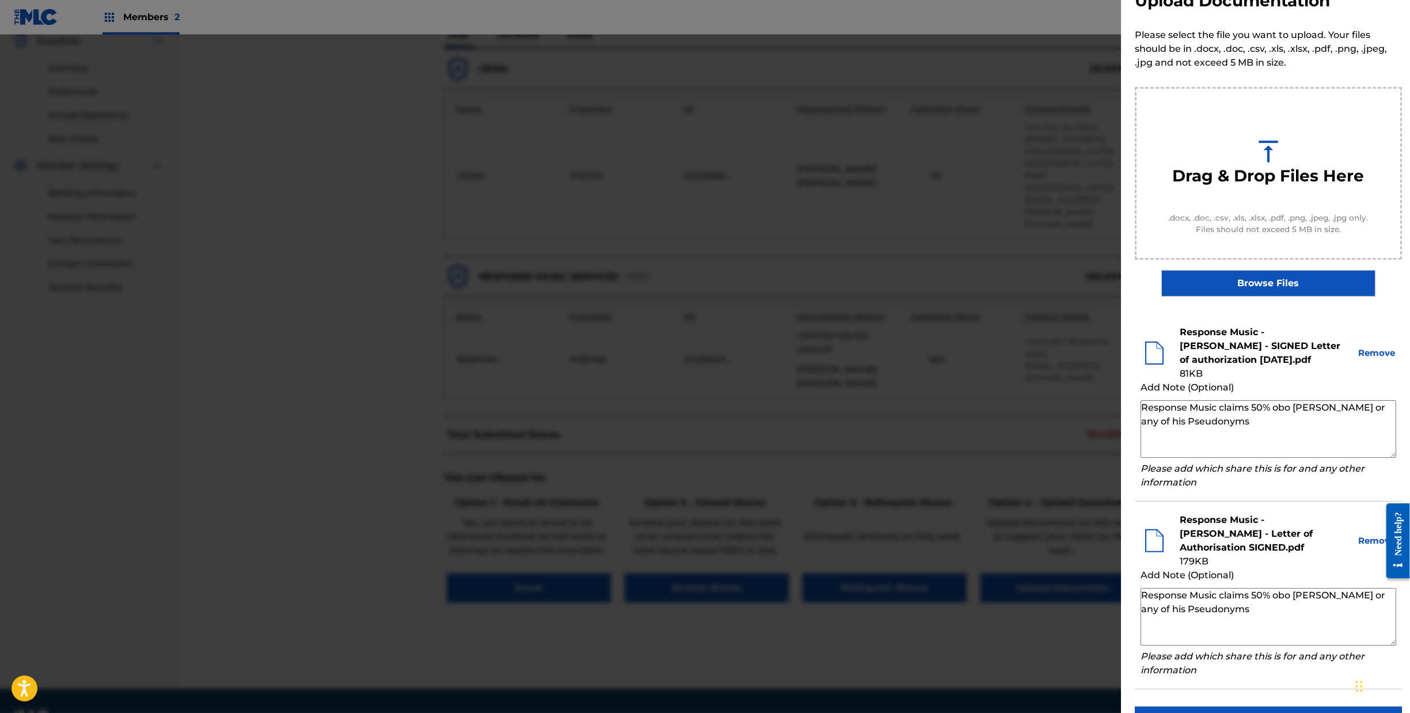
scroll to position [84, 0]
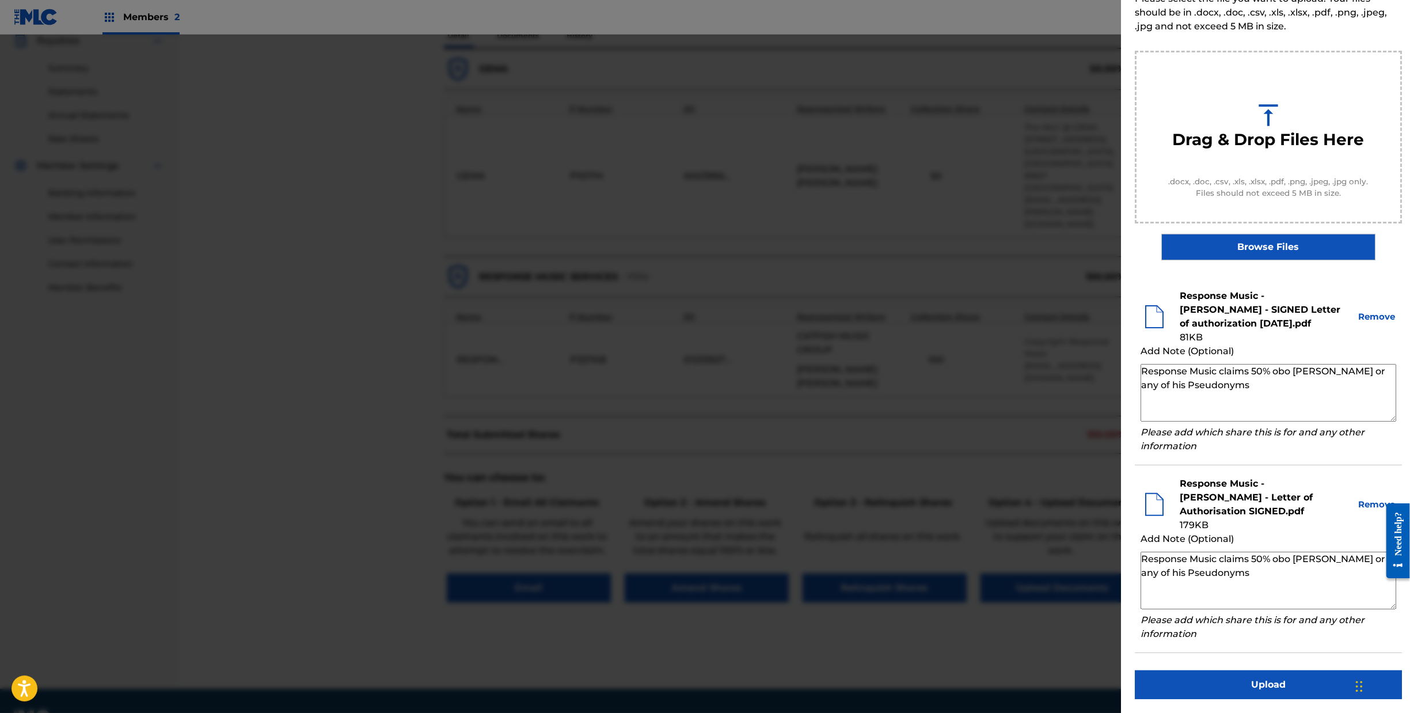
drag, startPoint x: 1243, startPoint y: 544, endPoint x: 1247, endPoint y: 560, distance: 16.6
click at [1247, 560] on textarea "Response Music claims 50% obo [PERSON_NAME] or any of his Pseudonyms" at bounding box center [1269, 581] width 256 height 58
click at [1289, 552] on textarea "Response Music claims 50% obo [PERSON_NAME]" at bounding box center [1269, 581] width 256 height 58
click at [1311, 598] on textarea "Response Music claims 50% obo [PERSON_NAME]" at bounding box center [1269, 581] width 256 height 58
click at [1184, 601] on textarea "Response Music claims 50% obo [PERSON_NAME]" at bounding box center [1269, 581] width 256 height 58
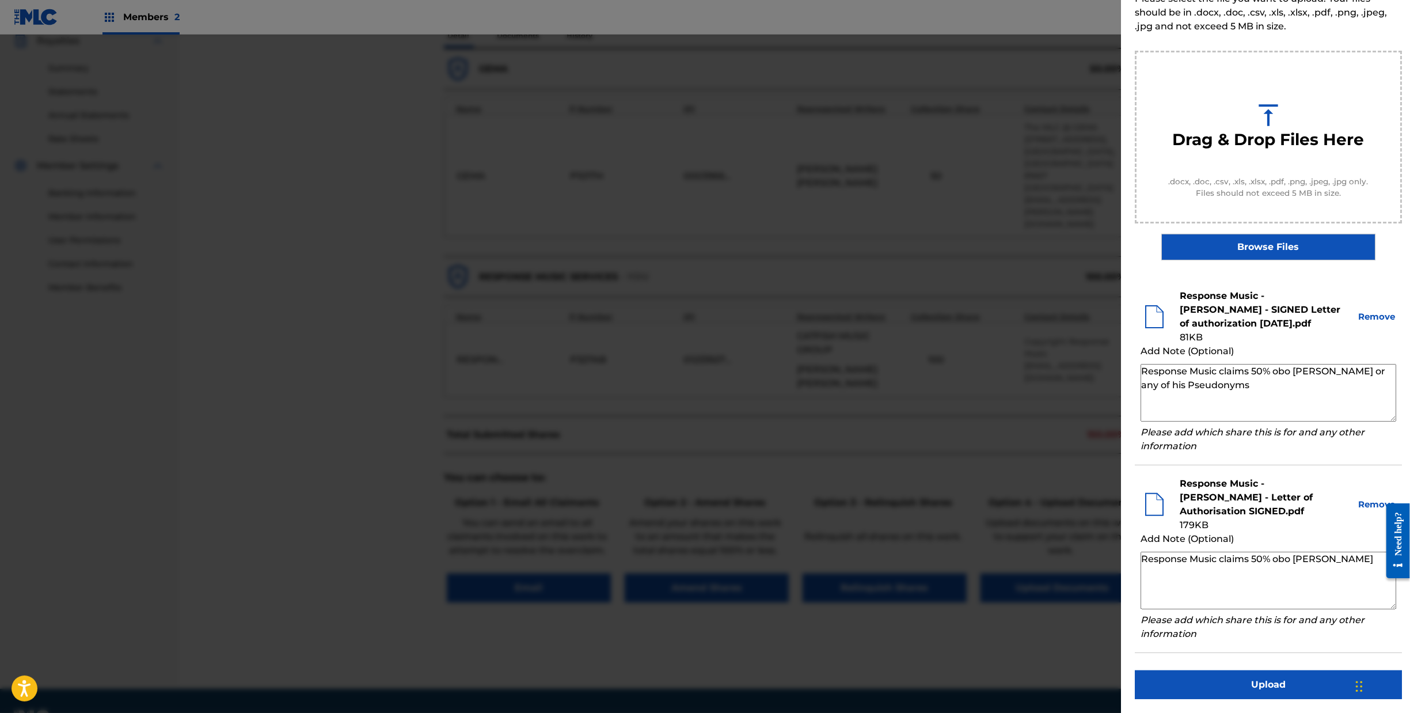
type textarea "Response Music claims 50% obo [PERSON_NAME]"
click at [1217, 678] on button "Upload" at bounding box center [1268, 684] width 267 height 29
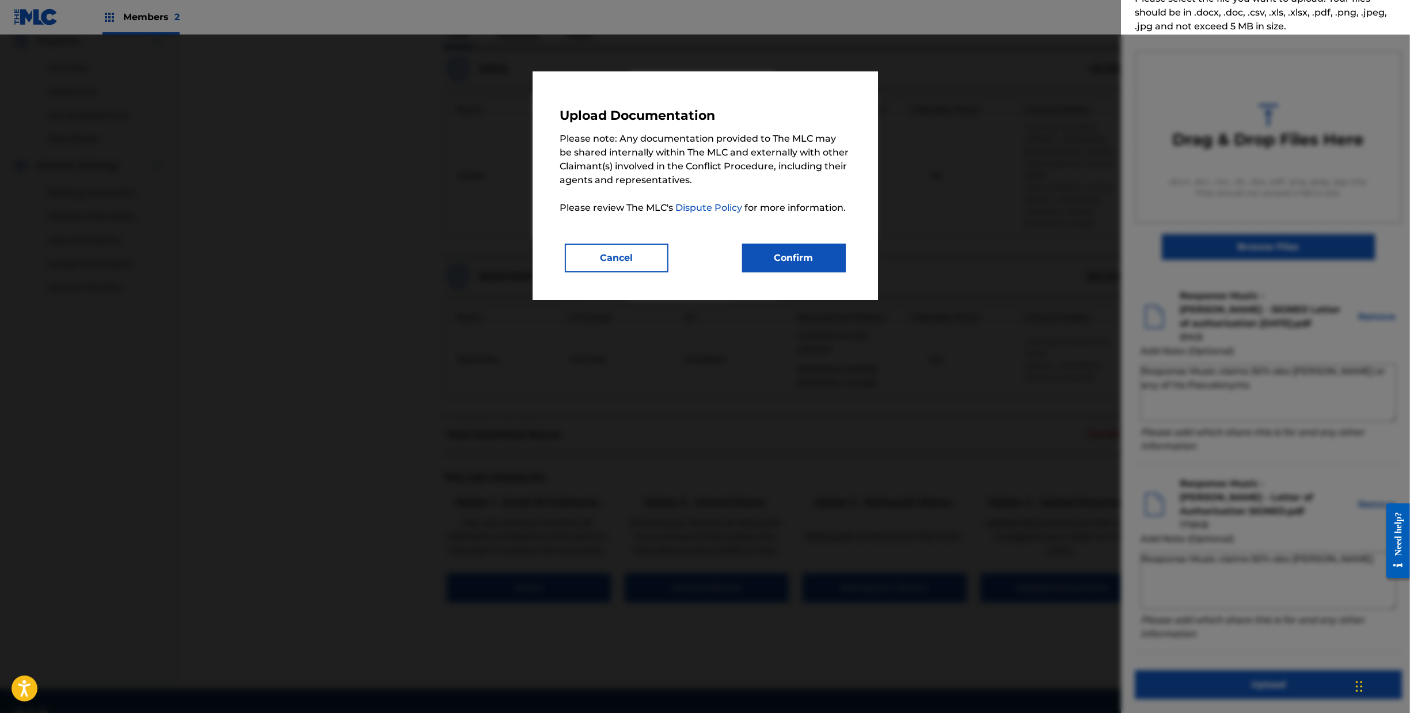
click at [841, 272] on button "Confirm" at bounding box center [794, 258] width 104 height 29
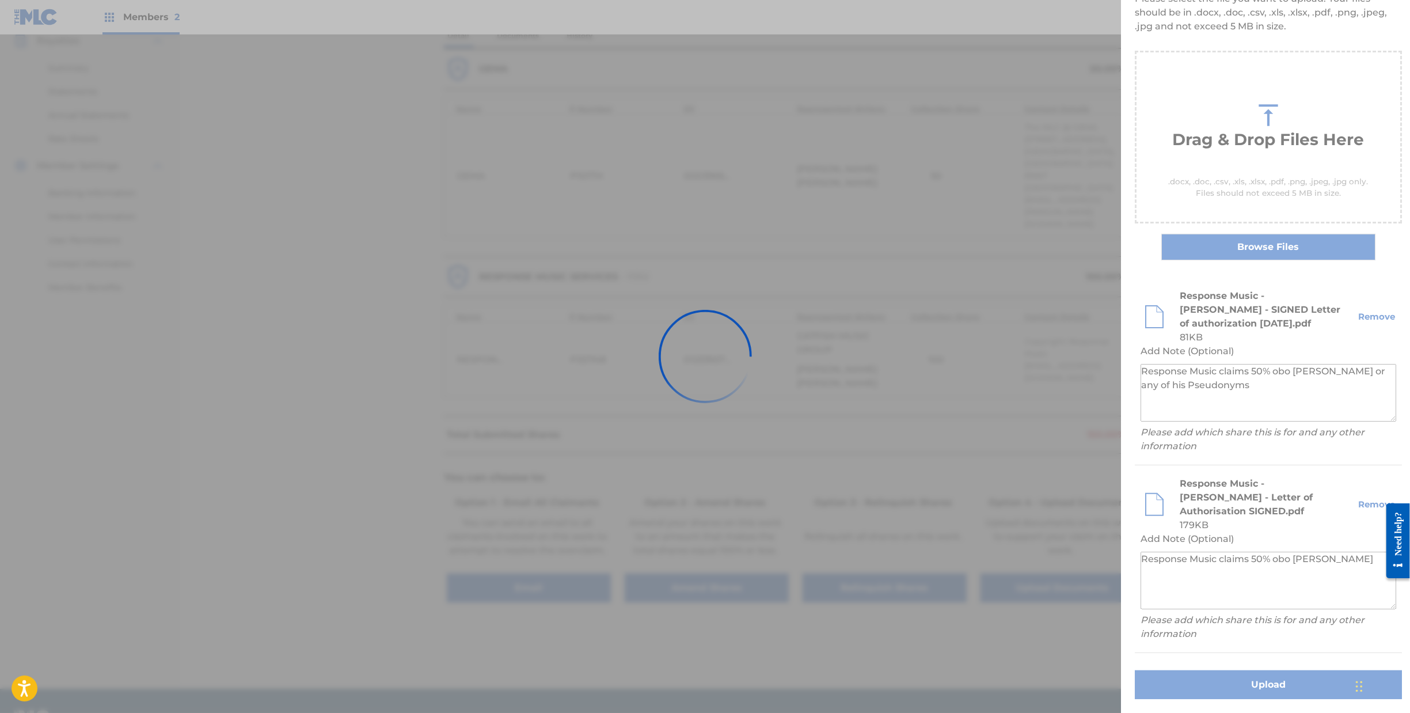
scroll to position [0, 0]
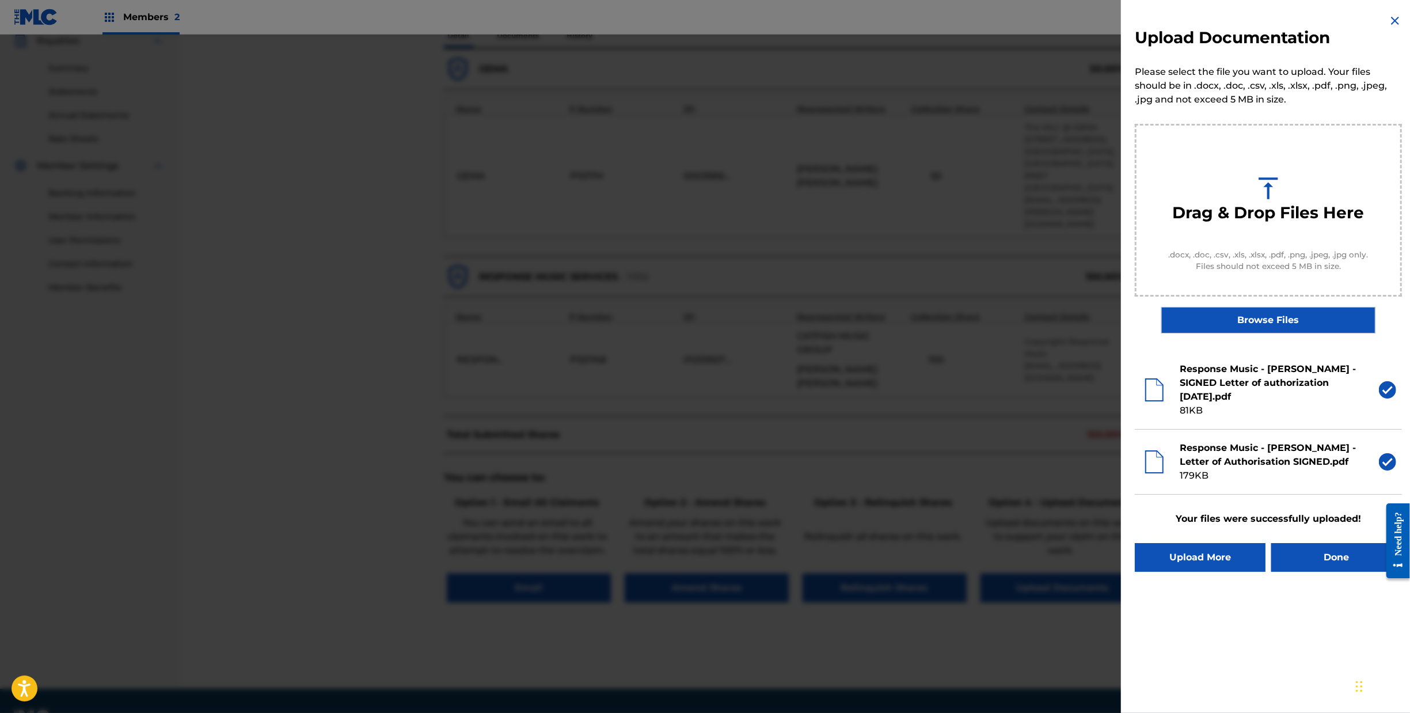
click at [1332, 572] on button "Done" at bounding box center [1337, 557] width 131 height 29
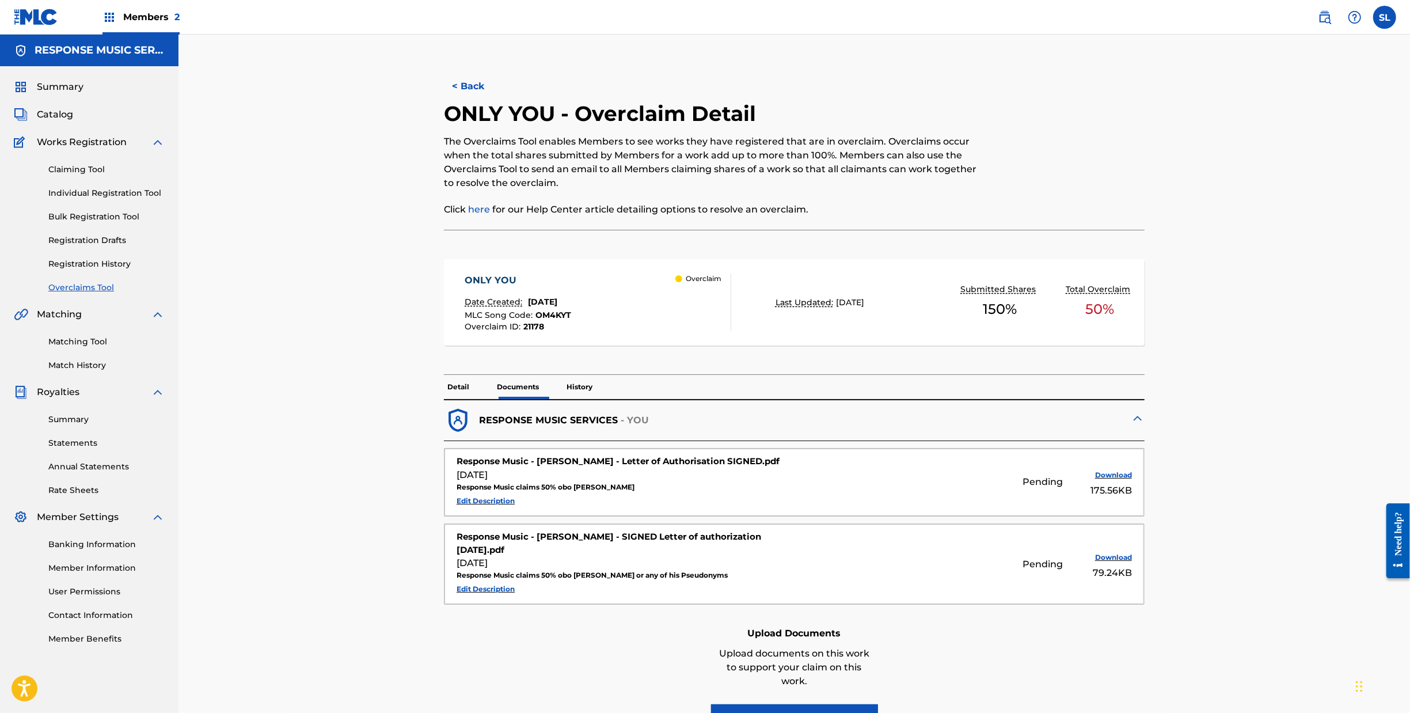
click at [444, 93] on button "< Back" at bounding box center [478, 86] width 69 height 29
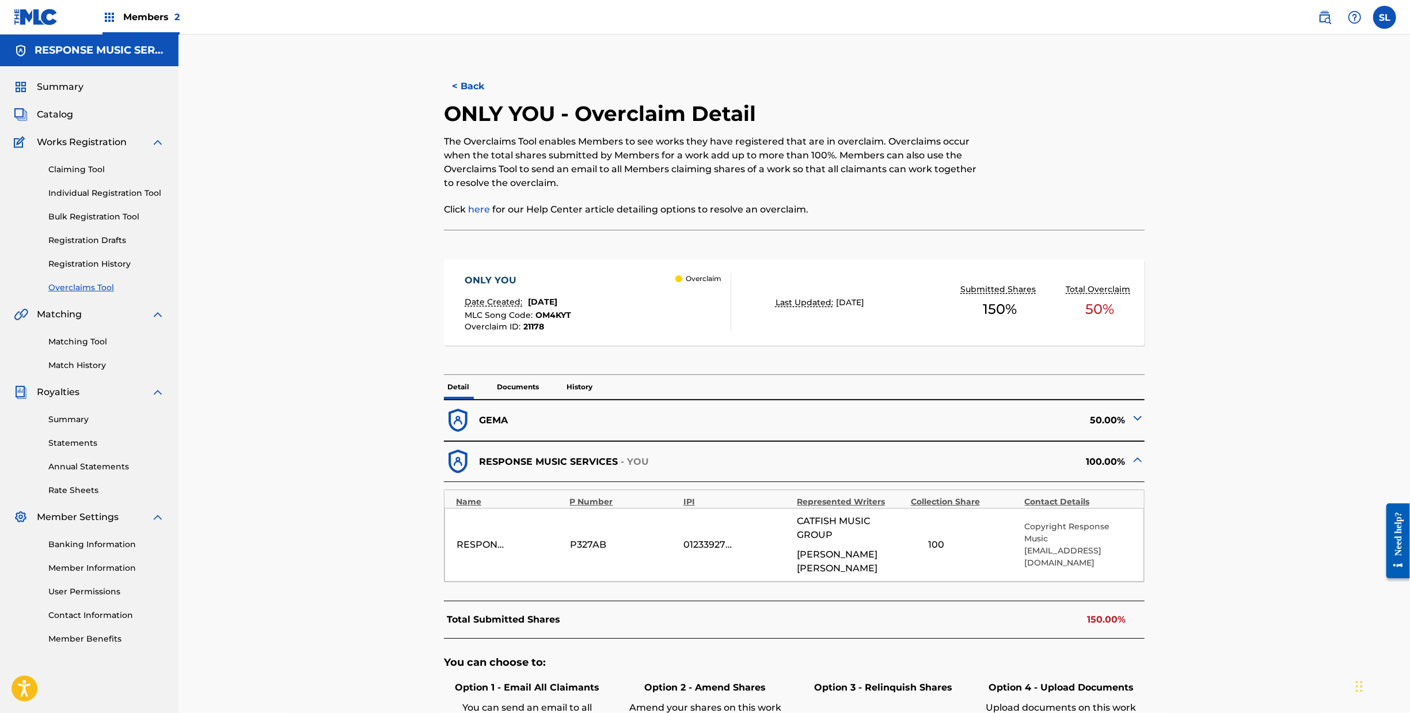
click at [444, 101] on button "< Back" at bounding box center [478, 86] width 69 height 29
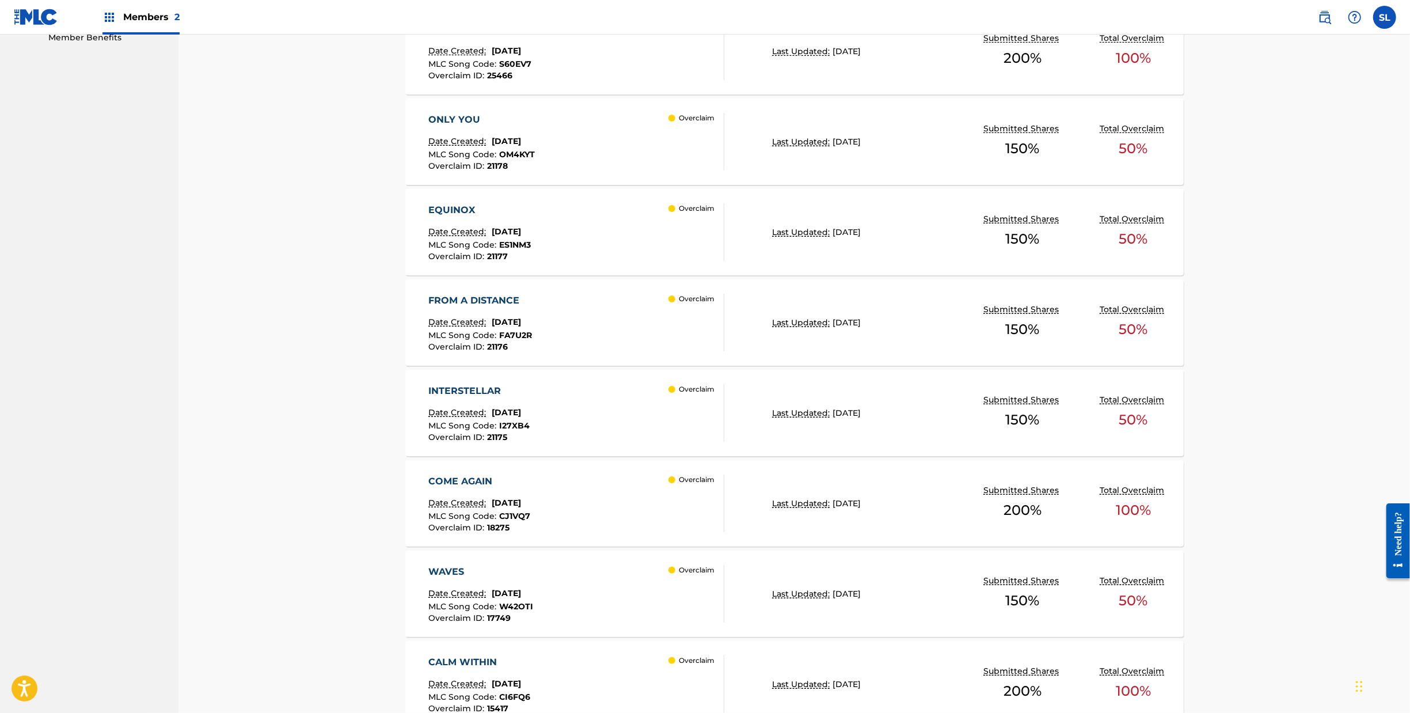
scroll to position [450, 0]
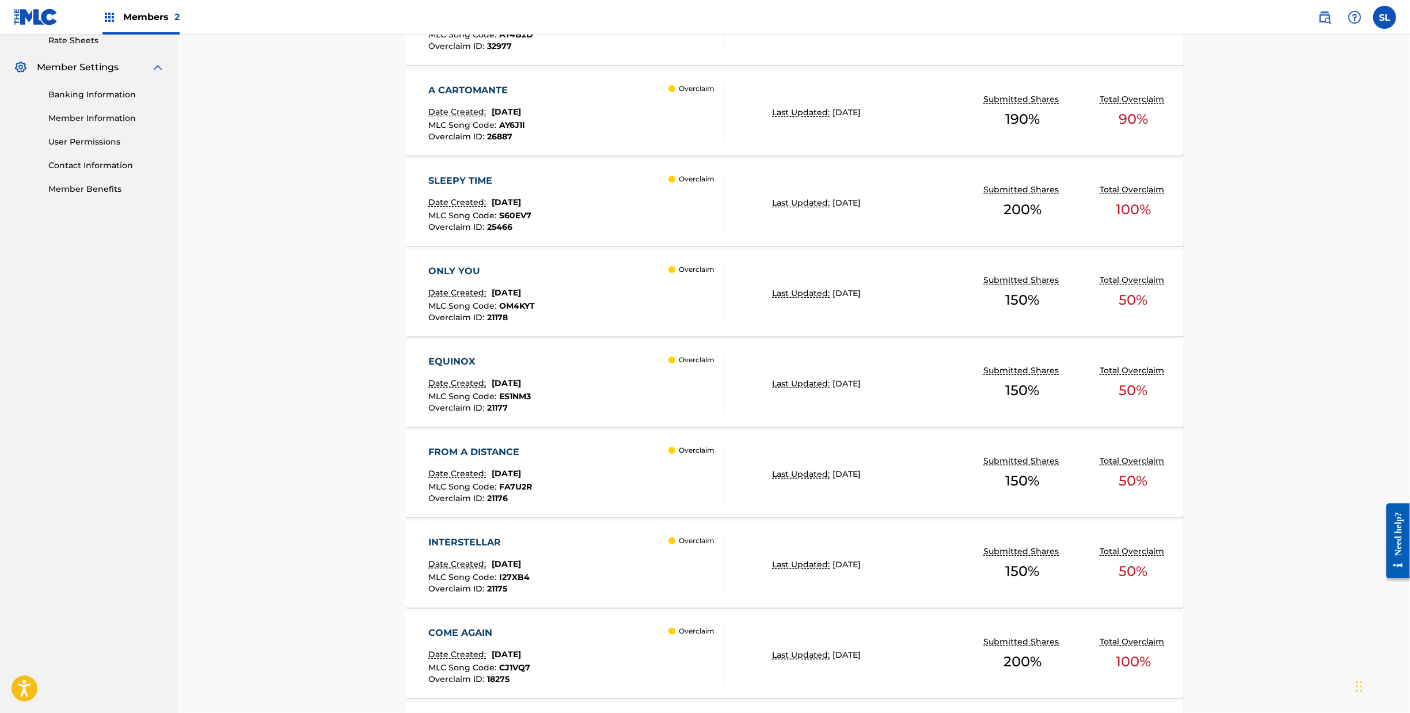
click at [428, 188] on div "SLEEPY TIME" at bounding box center [479, 181] width 103 height 14
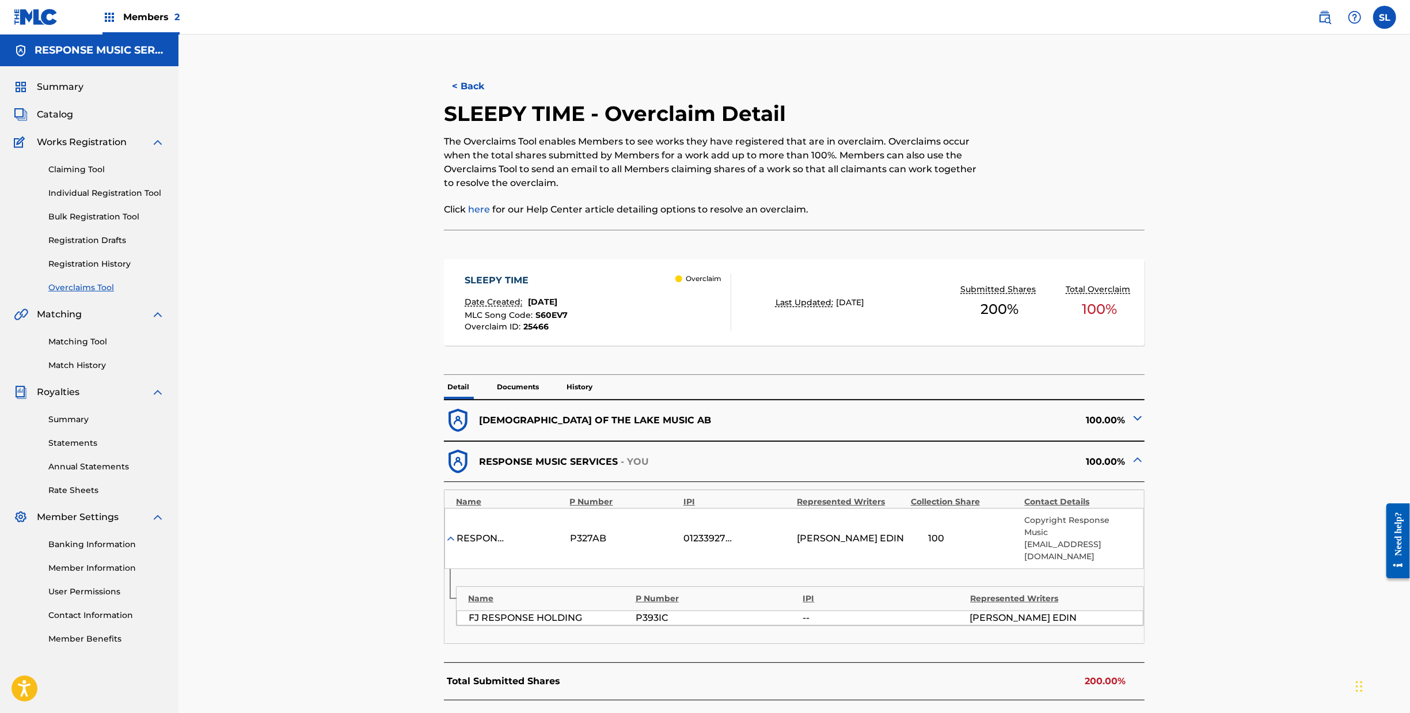
click at [1145, 425] on img at bounding box center [1138, 418] width 14 height 14
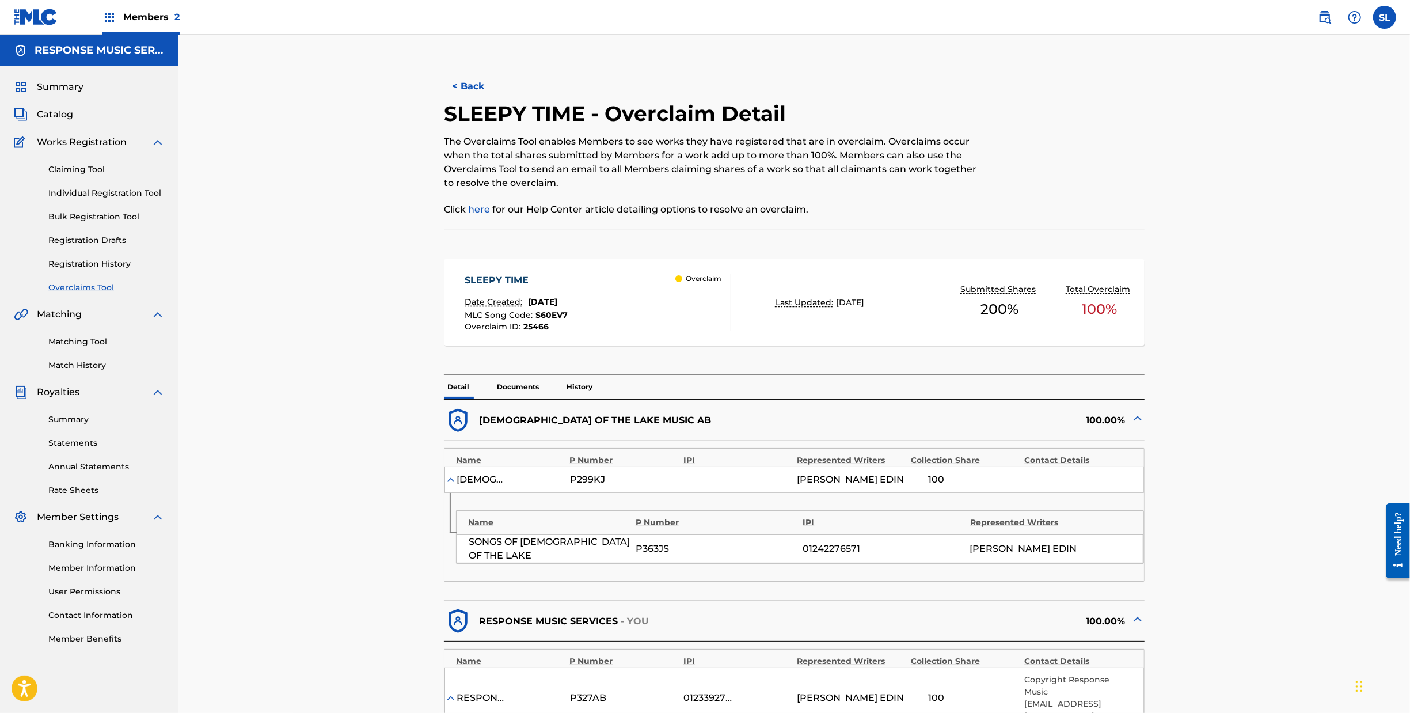
click at [444, 100] on button "< Back" at bounding box center [478, 86] width 69 height 29
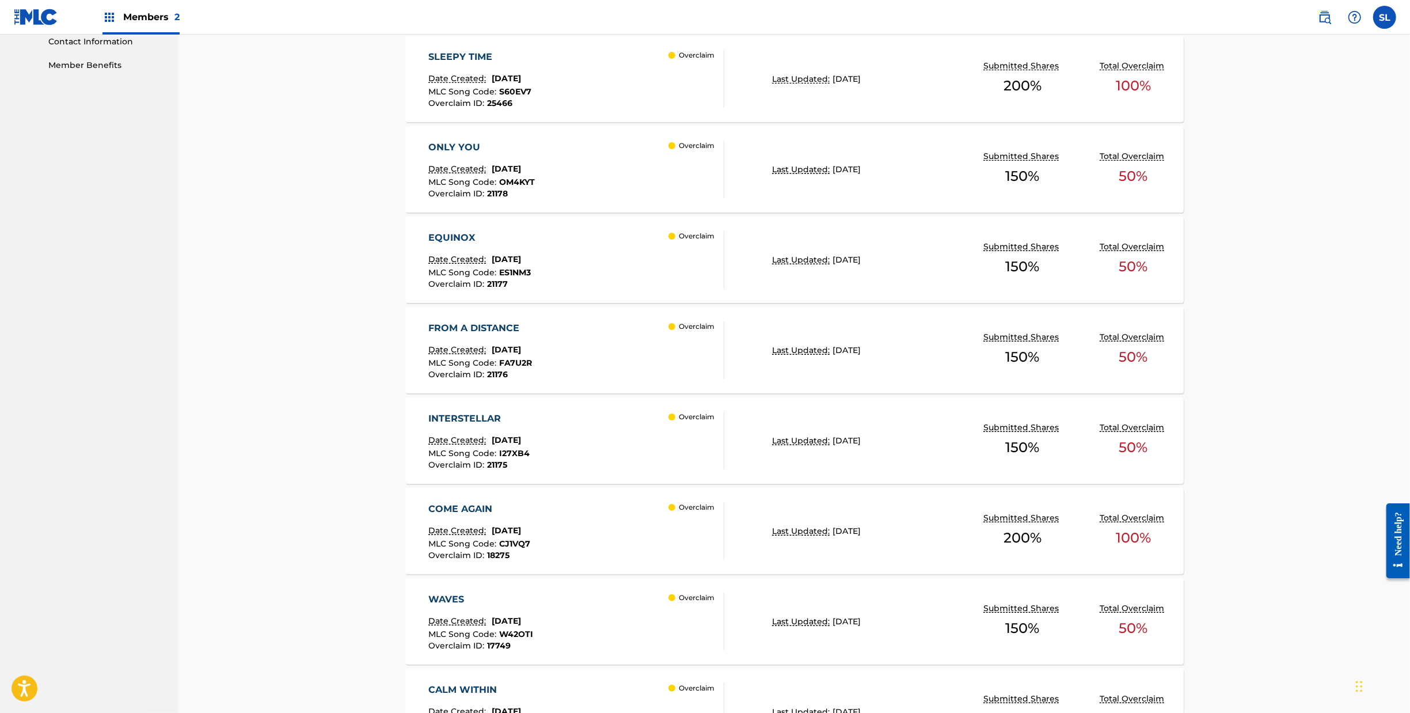
scroll to position [612, 0]
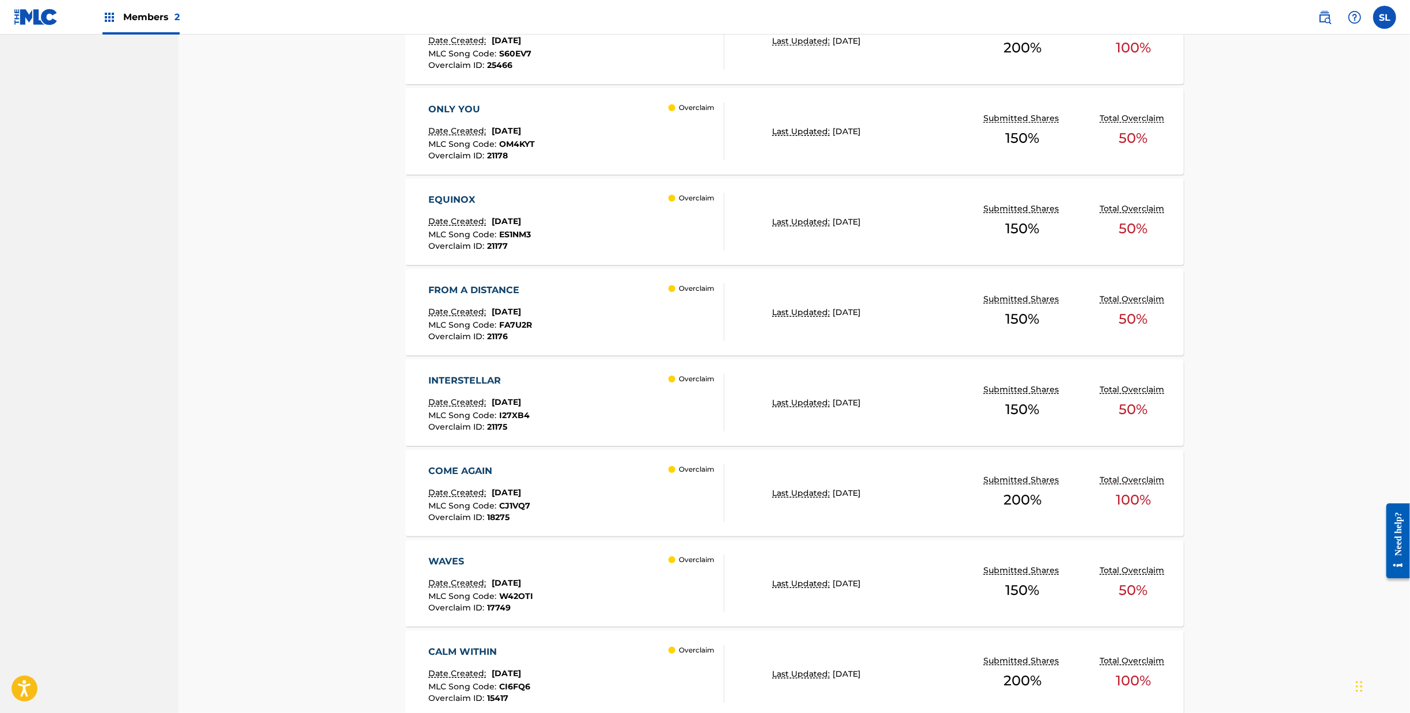
click at [428, 478] on div "COME AGAIN" at bounding box center [479, 471] width 102 height 14
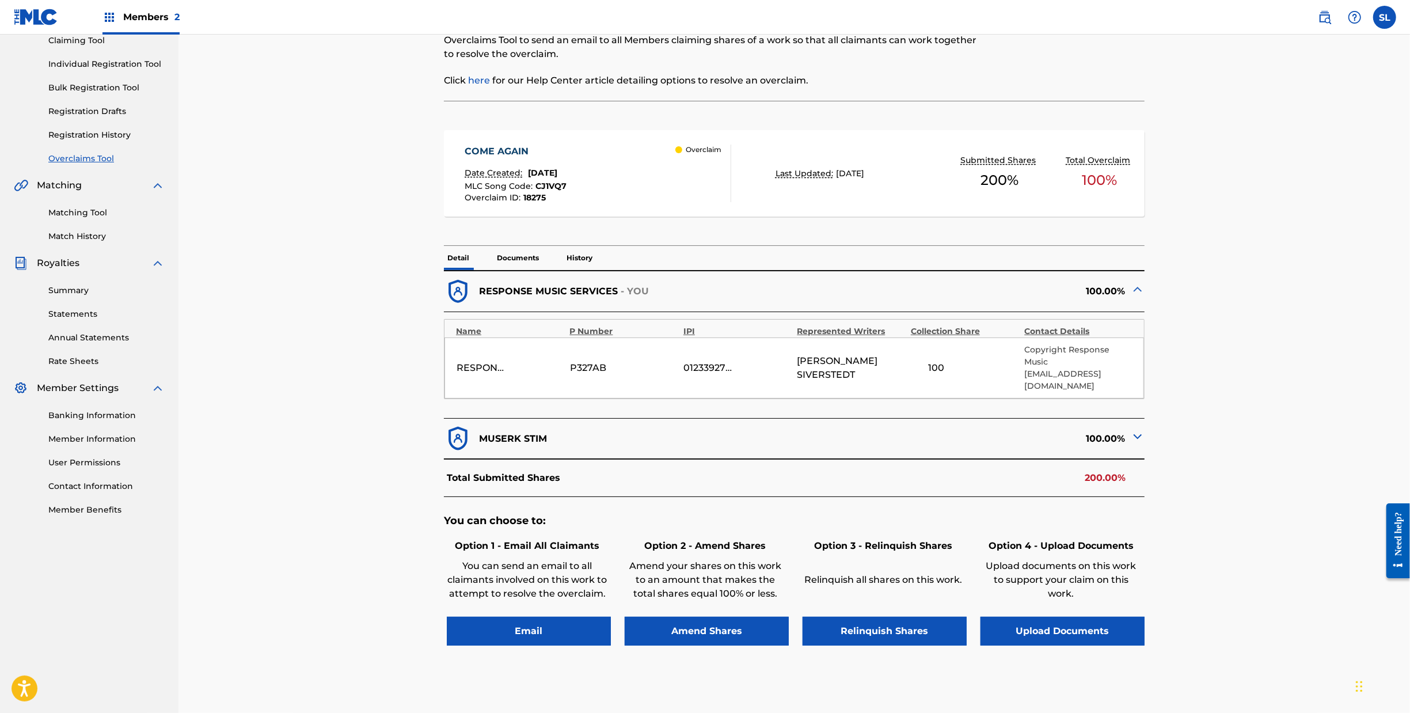
scroll to position [132, 0]
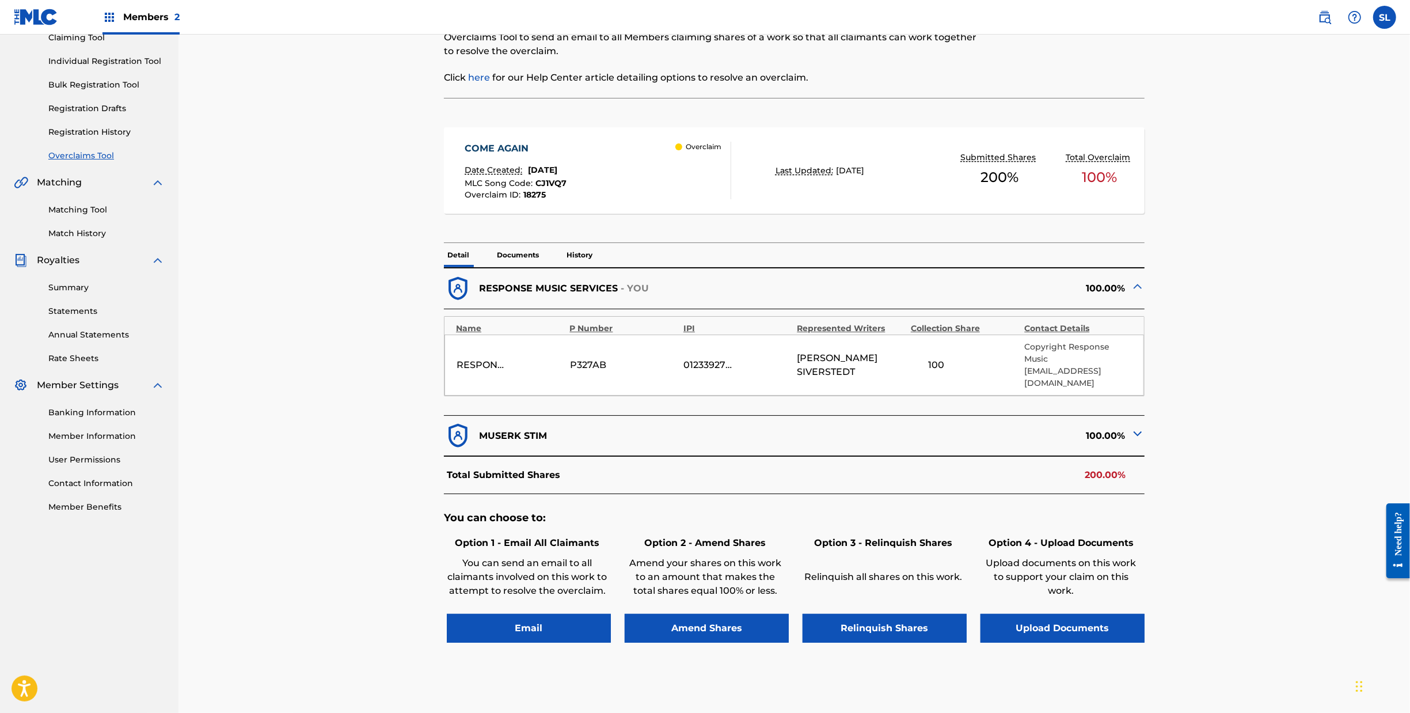
click at [1145, 441] on img at bounding box center [1138, 434] width 14 height 14
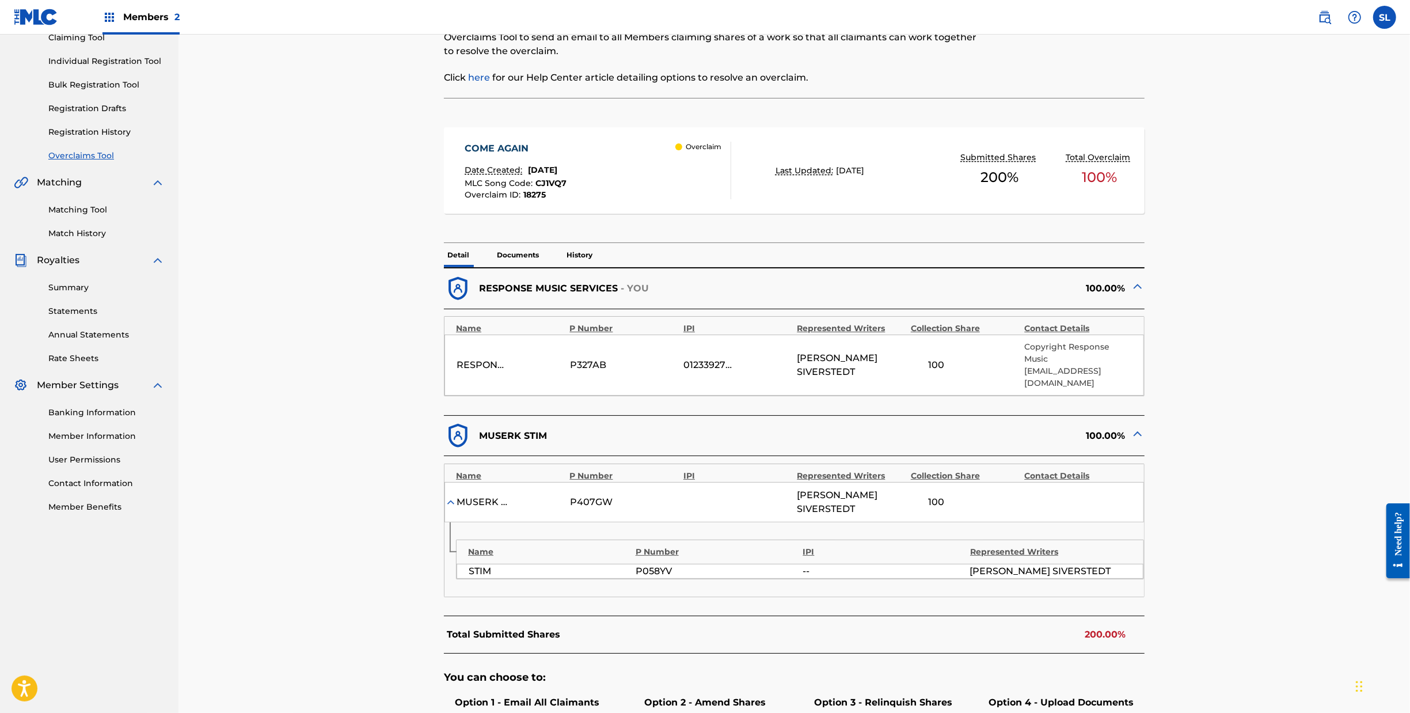
click at [1145, 441] on img at bounding box center [1138, 434] width 14 height 14
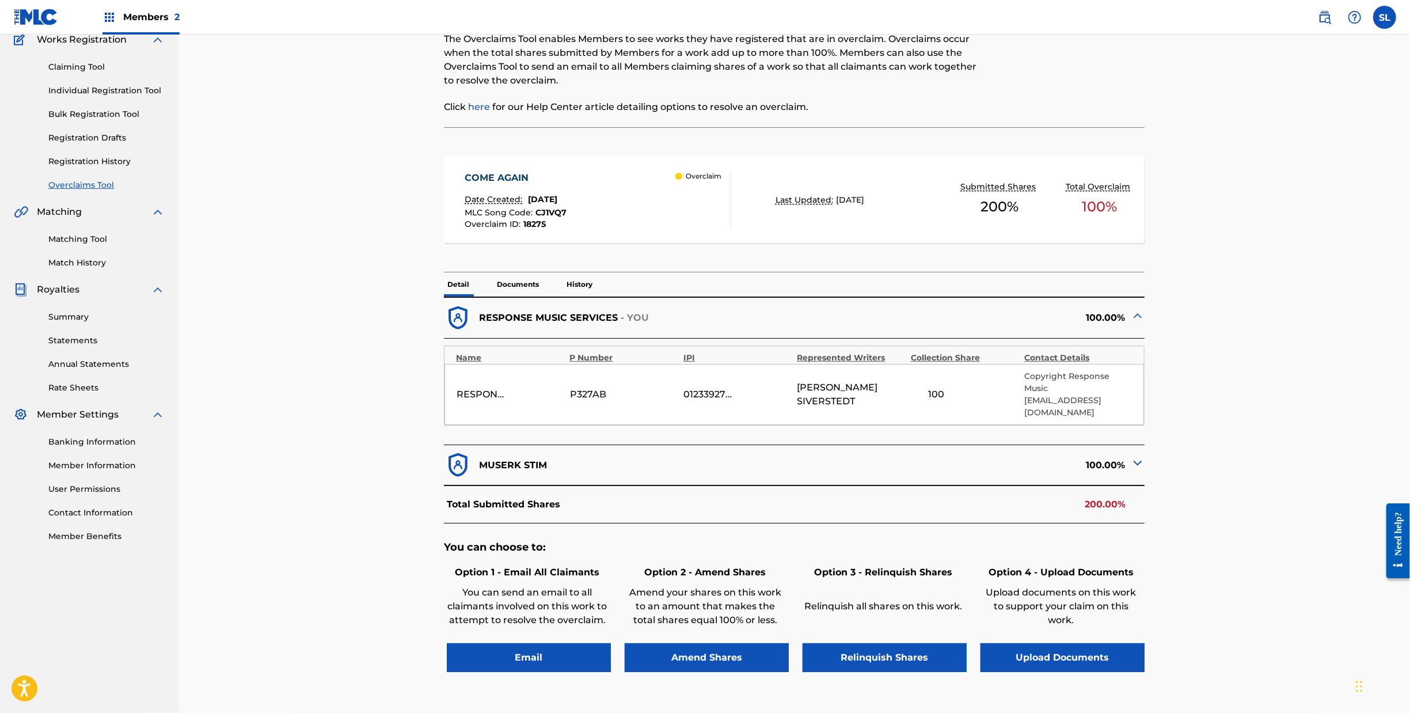
scroll to position [0, 0]
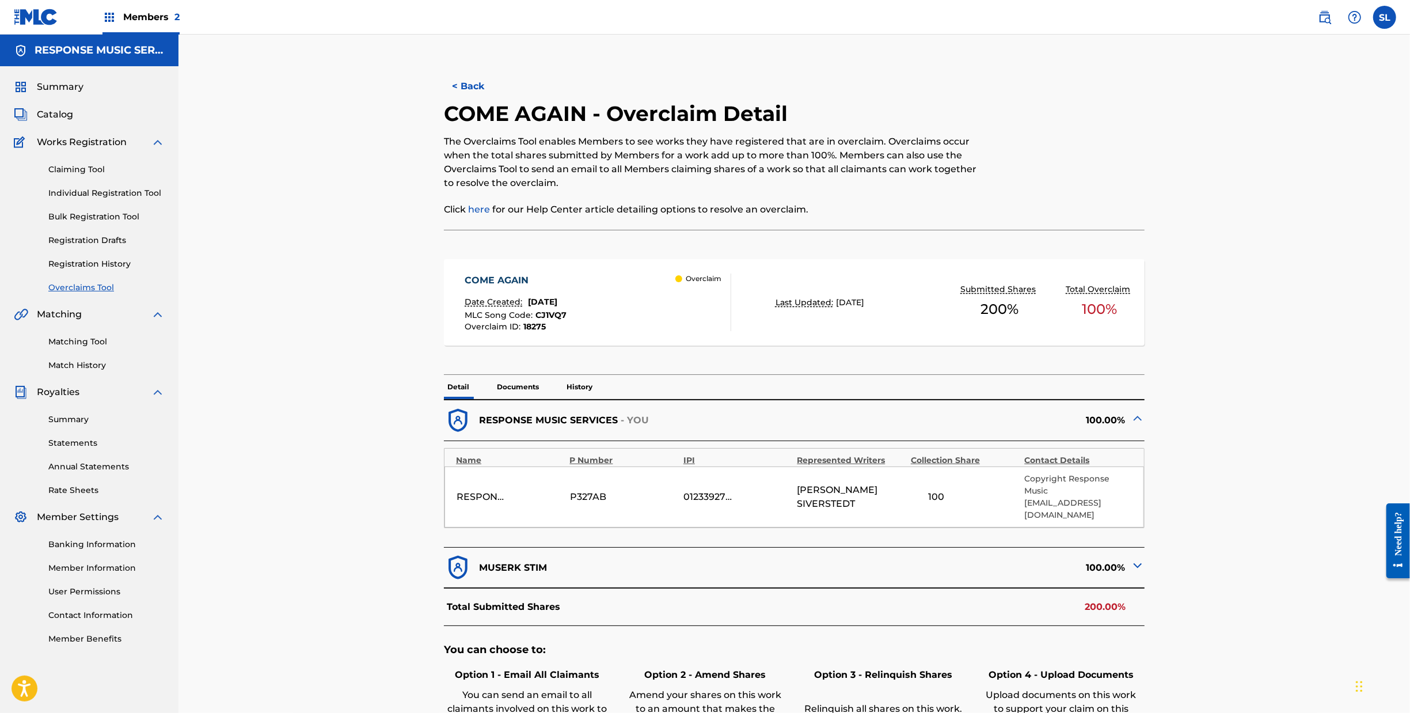
click at [444, 99] on button "< Back" at bounding box center [478, 86] width 69 height 29
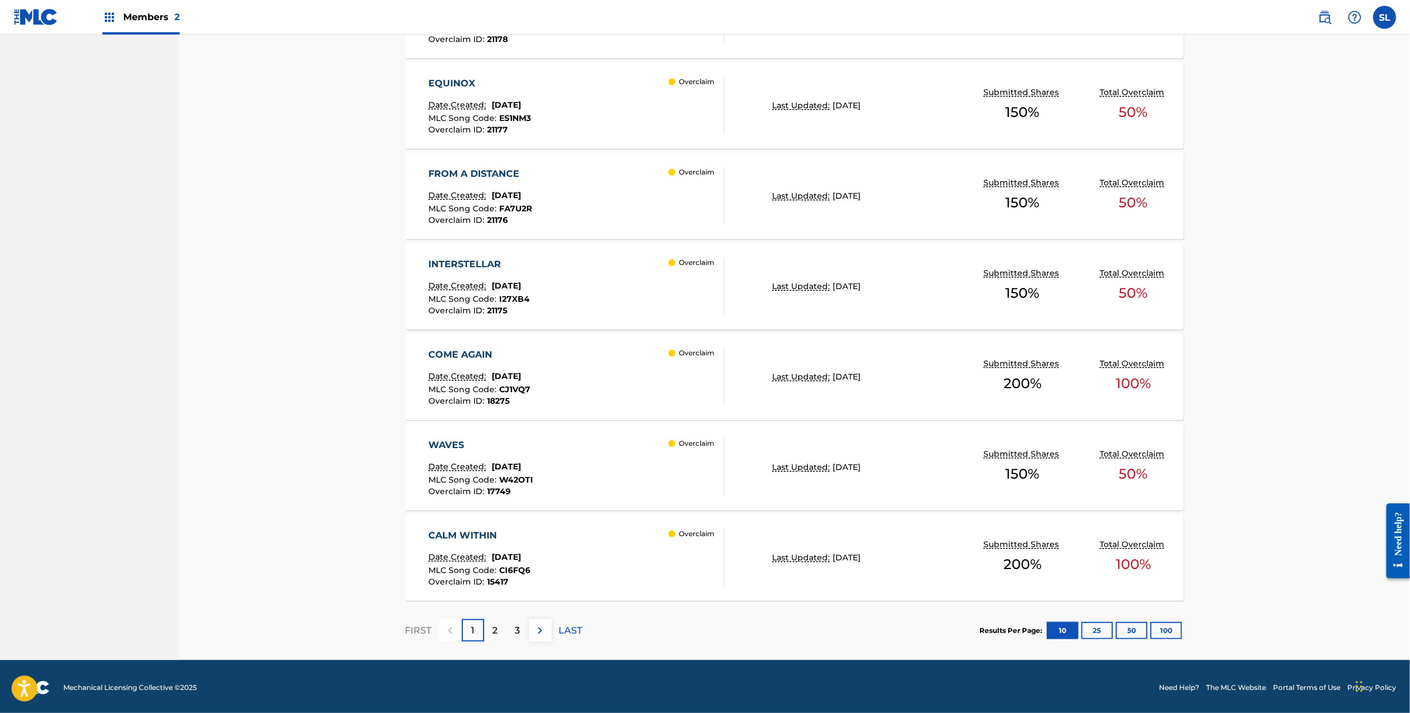
scroll to position [803, 0]
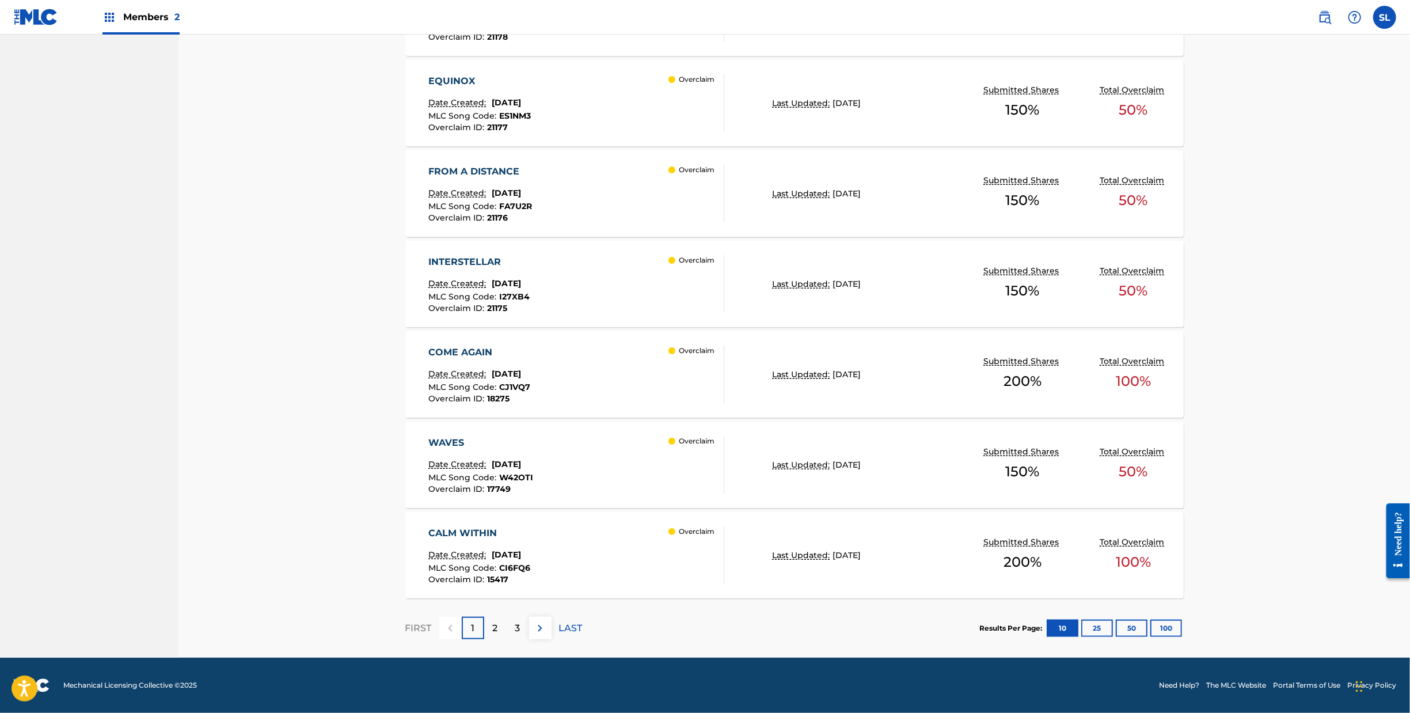
click at [428, 436] on div "WAVES" at bounding box center [480, 443] width 105 height 14
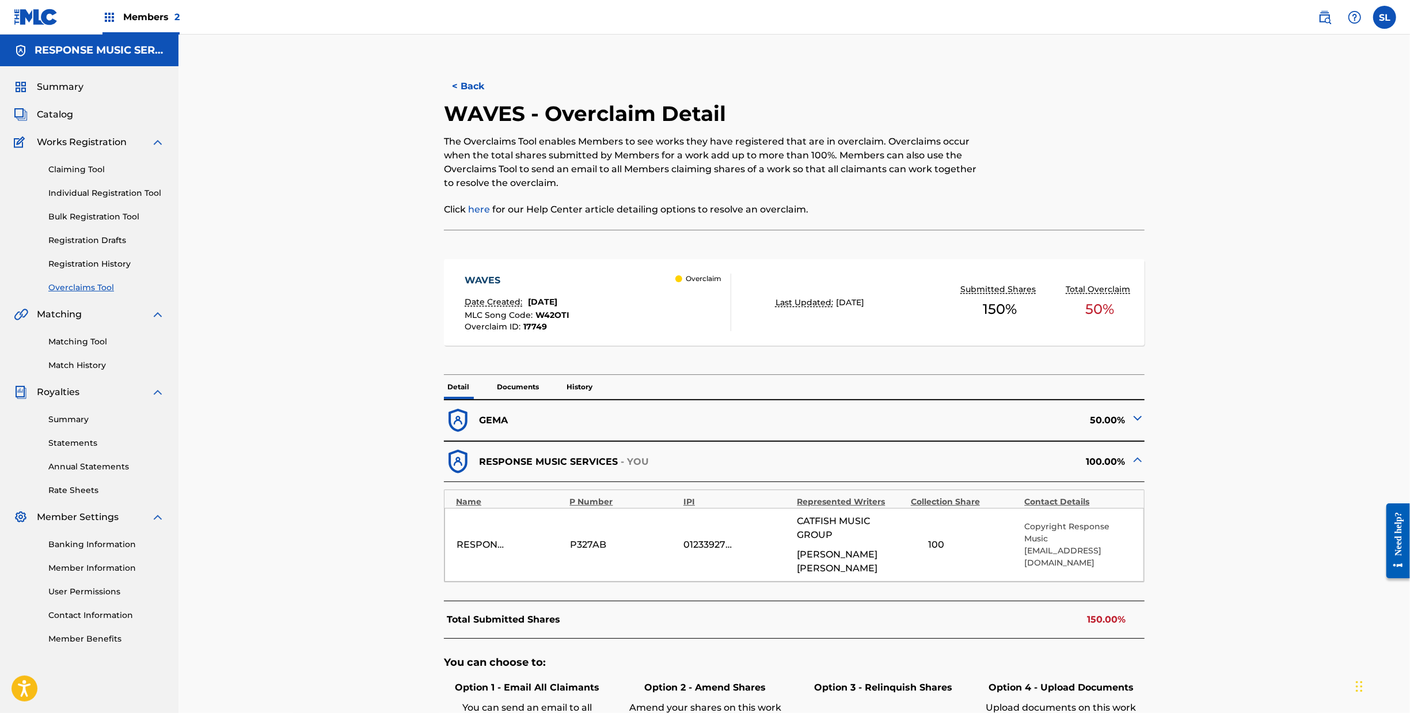
scroll to position [301, 0]
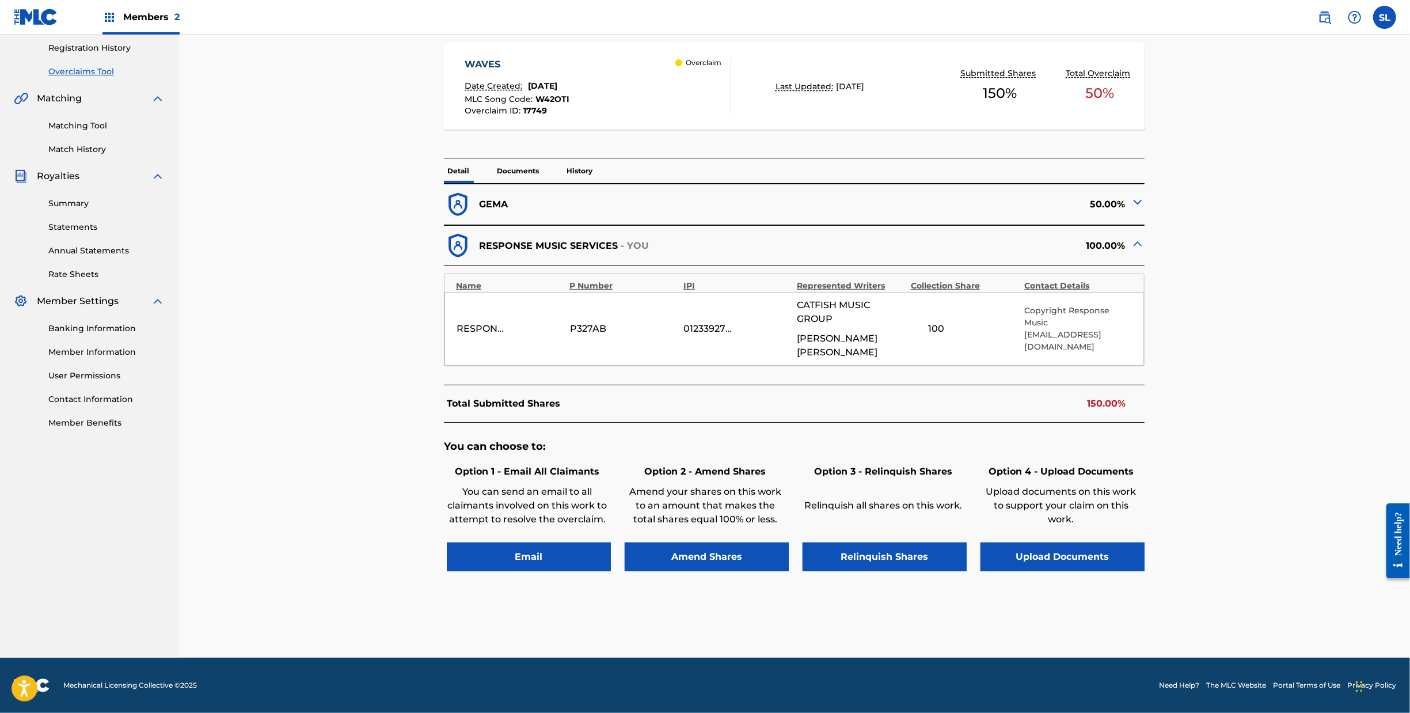
click at [1140, 542] on button "Upload Documents" at bounding box center [1063, 556] width 164 height 29
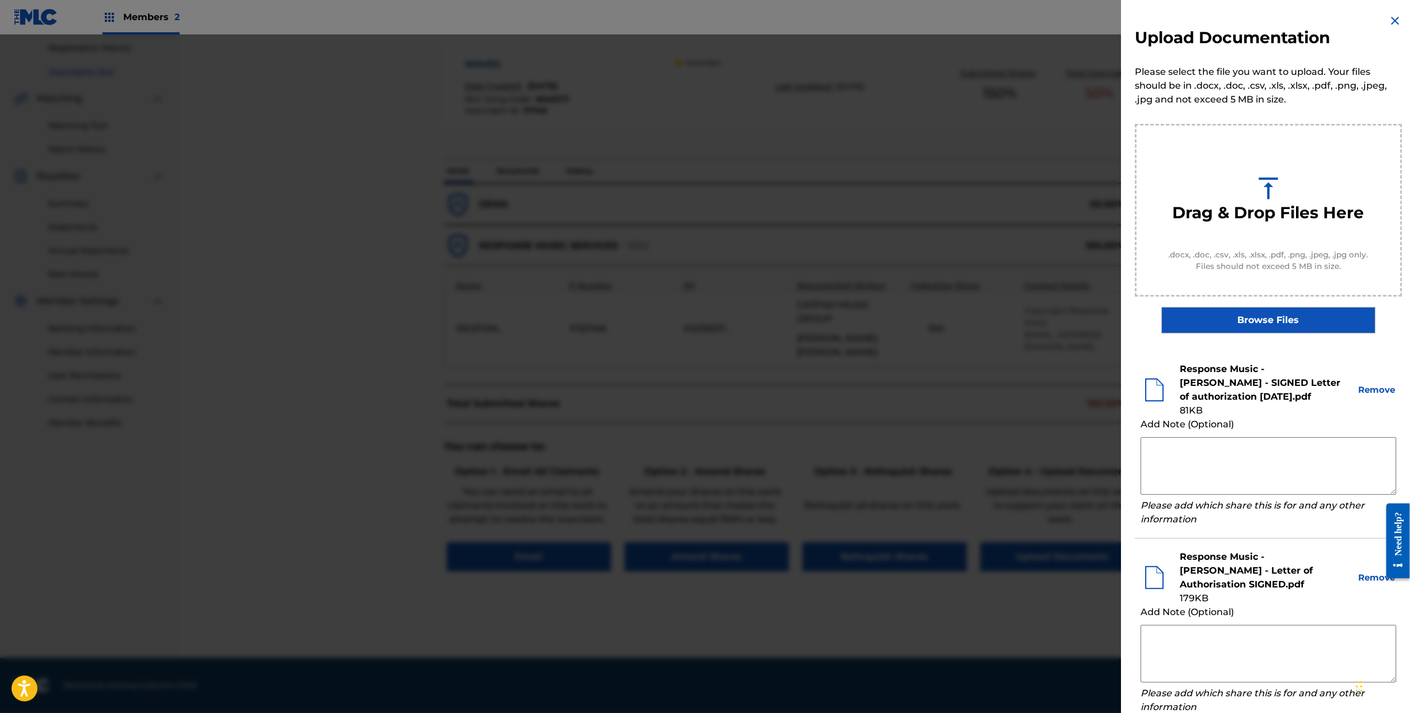
click at [1183, 473] on textarea at bounding box center [1269, 466] width 256 height 58
drag, startPoint x: 1145, startPoint y: 462, endPoint x: 1070, endPoint y: 443, distance: 77.7
click at [1121, 443] on div "Upload Documentation Please select the file you want to upload. Your files shou…" at bounding box center [1268, 393] width 295 height 786
type textarea "Response Music claims 50% obo [PERSON_NAME] or any of his pseudonyms"
click at [1170, 659] on textarea at bounding box center [1269, 654] width 256 height 58
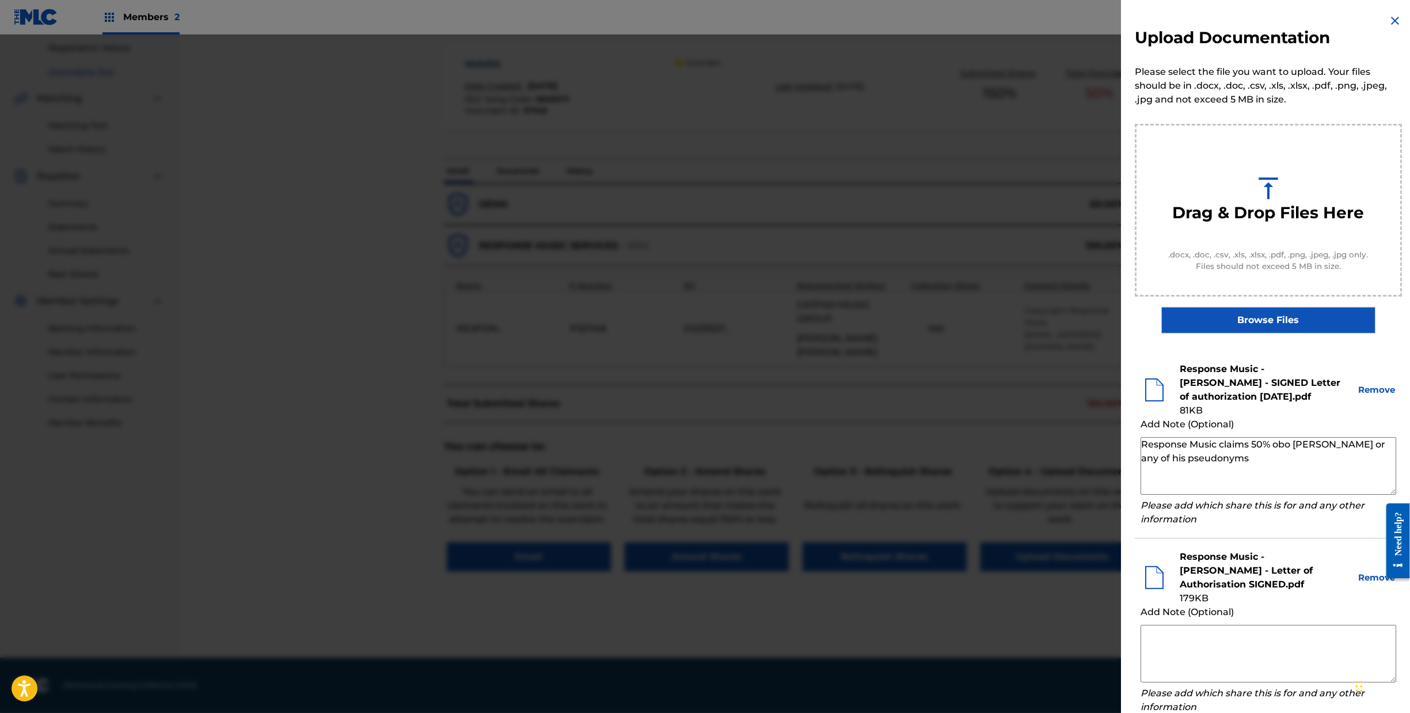
paste textarea "Response Music claims 50% obo [PERSON_NAME] or any of his pseudonyms"
drag, startPoint x: 1240, startPoint y: 634, endPoint x: 1260, endPoint y: 647, distance: 23.3
click at [1260, 647] on textarea "Response Music claims 50% obo [PERSON_NAME] or any of his pseudonyms" at bounding box center [1269, 654] width 256 height 58
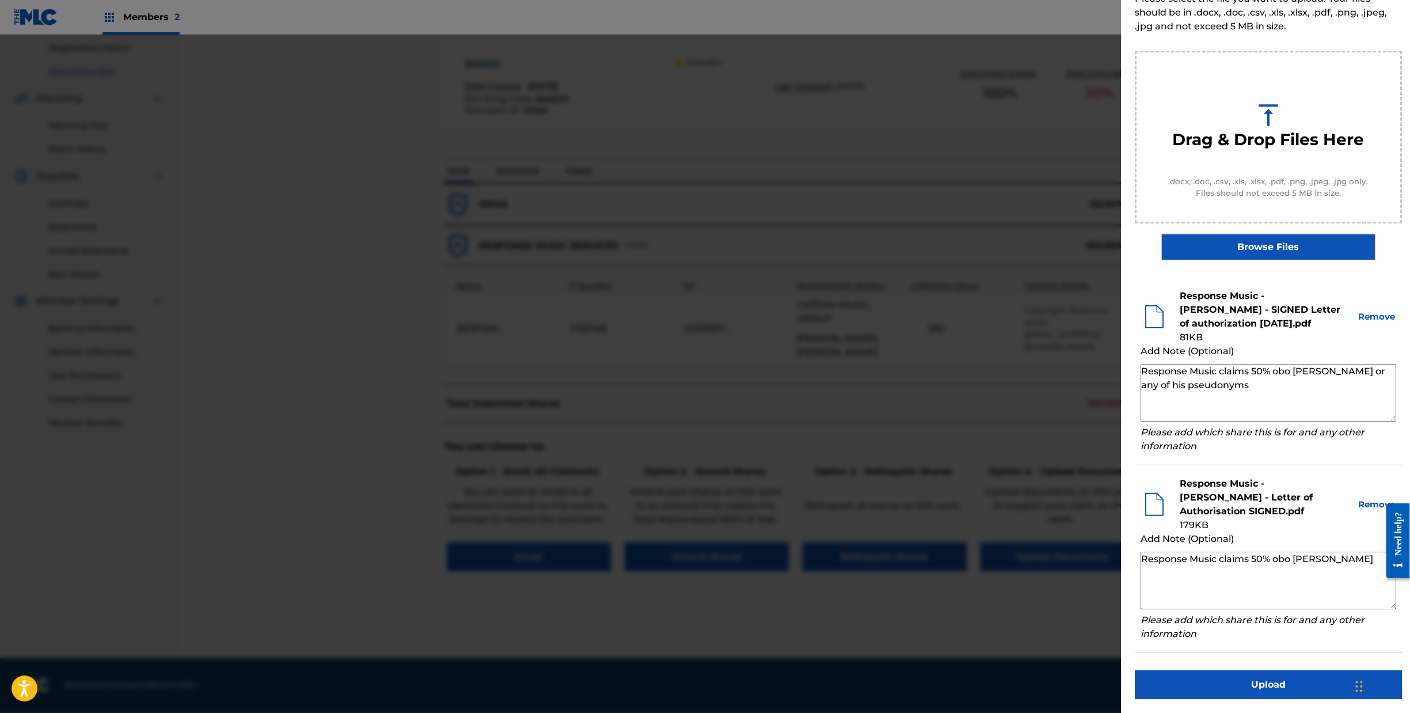
type textarea "Response Music claims 50% obo [PERSON_NAME]"
click at [1248, 676] on button "Upload" at bounding box center [1268, 684] width 267 height 29
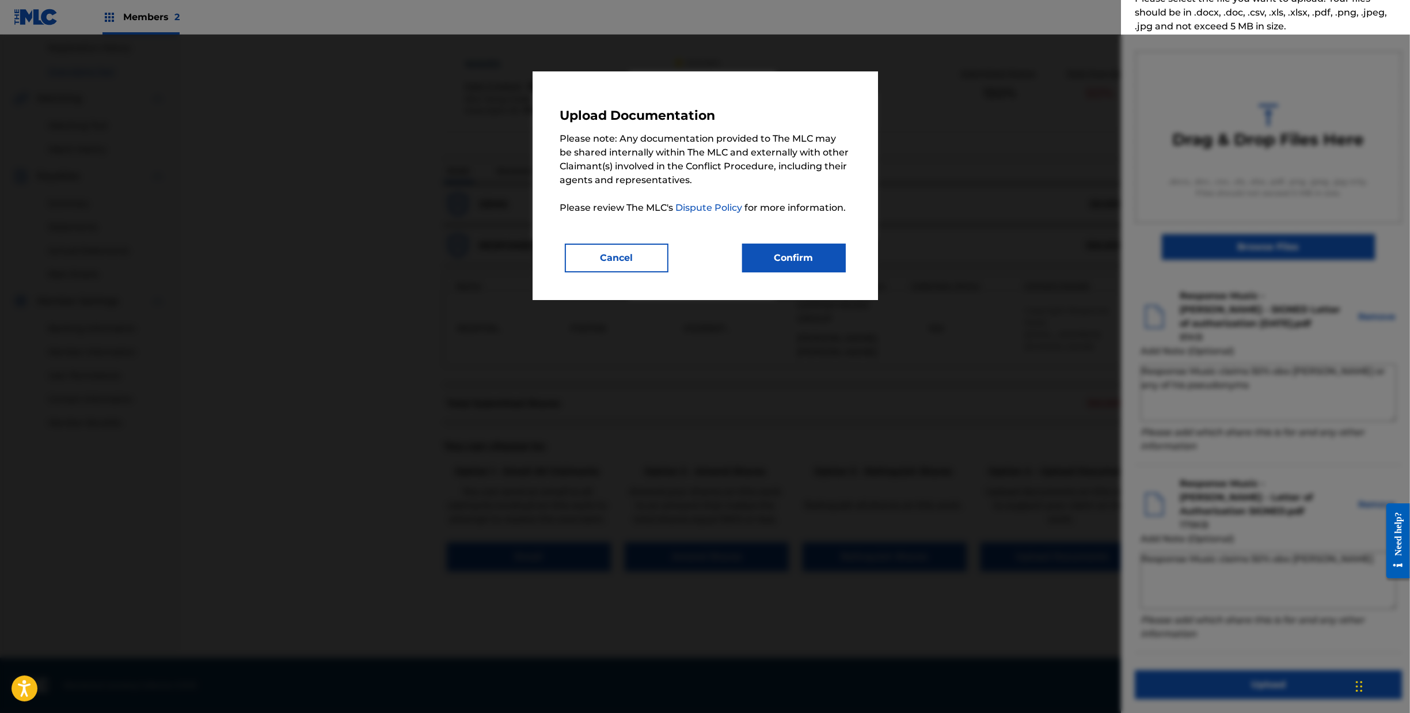
click at [838, 294] on div "Upload Documentation Please note: Any documentation provided to The MLC may be …" at bounding box center [706, 185] width 346 height 229
click at [840, 272] on button "Confirm" at bounding box center [794, 258] width 104 height 29
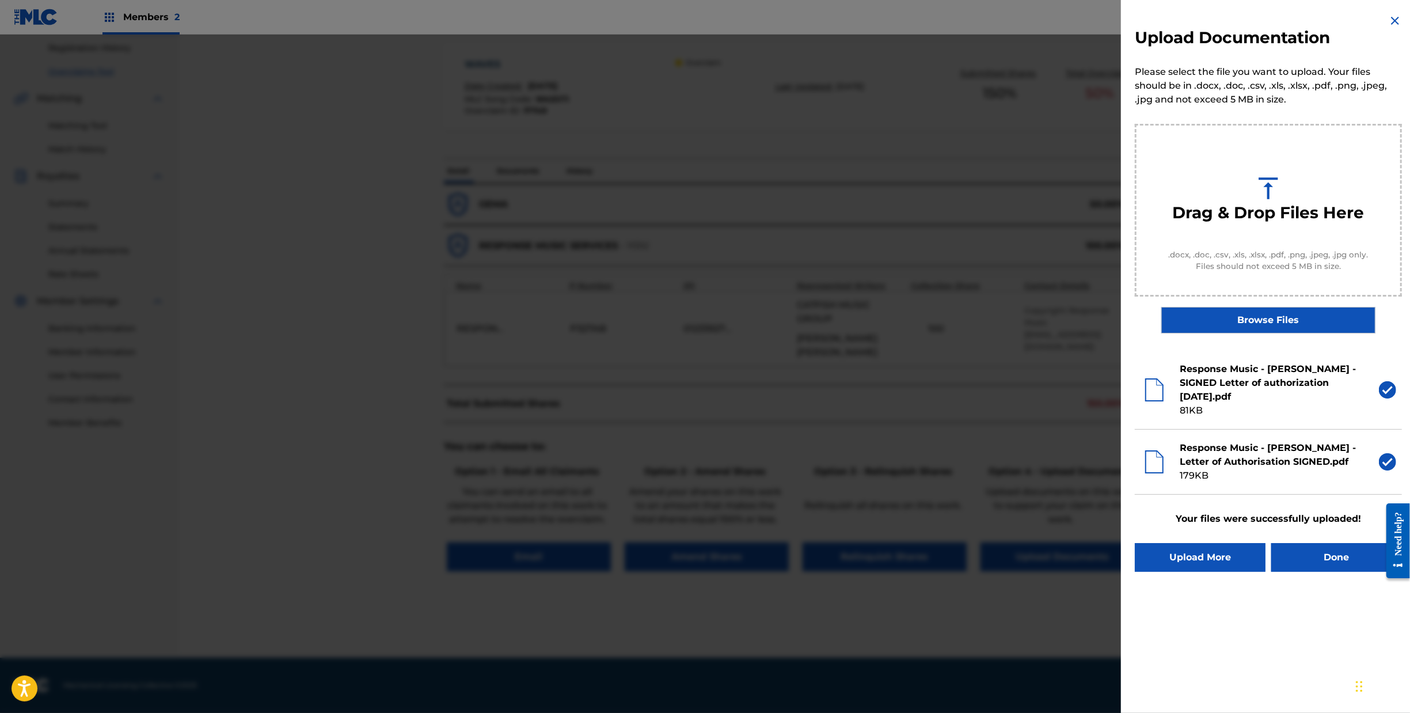
scroll to position [0, 0]
click at [1326, 572] on button "Done" at bounding box center [1337, 557] width 131 height 29
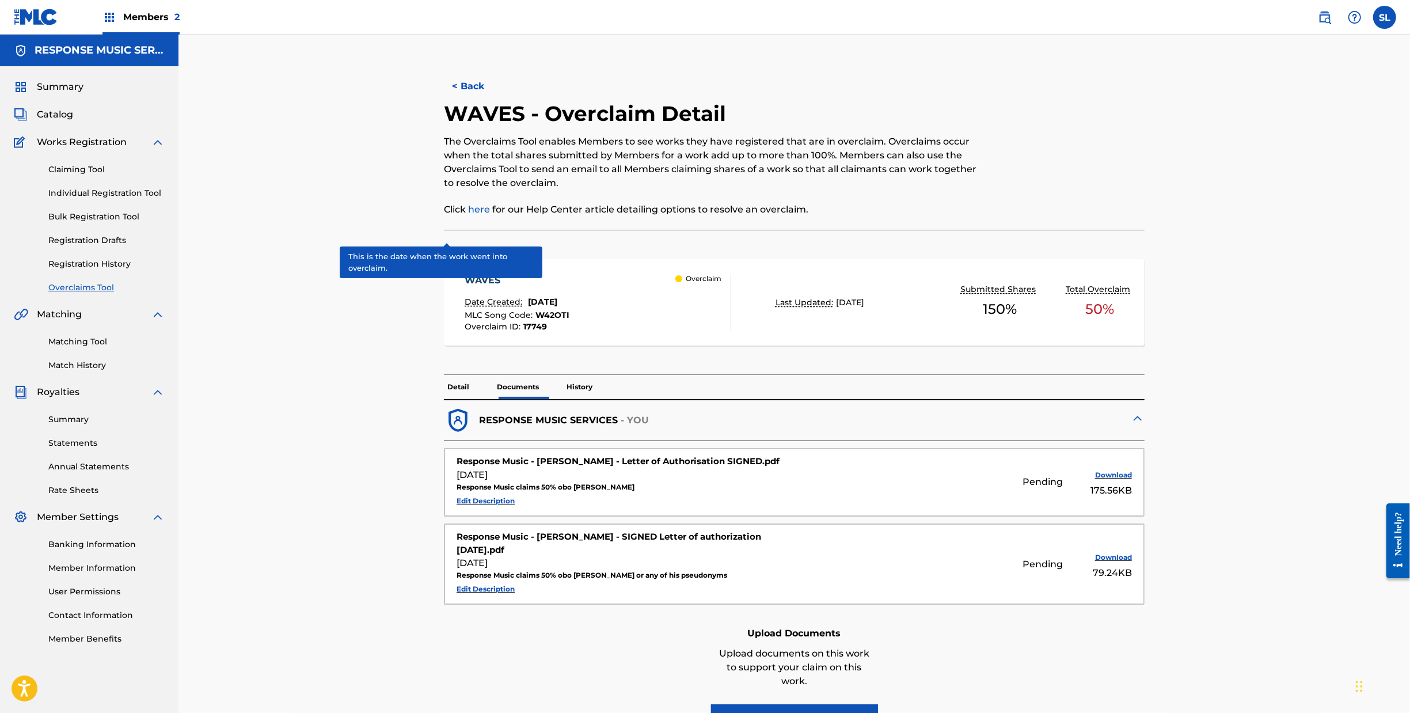
click at [563, 399] on p "History" at bounding box center [579, 387] width 33 height 24
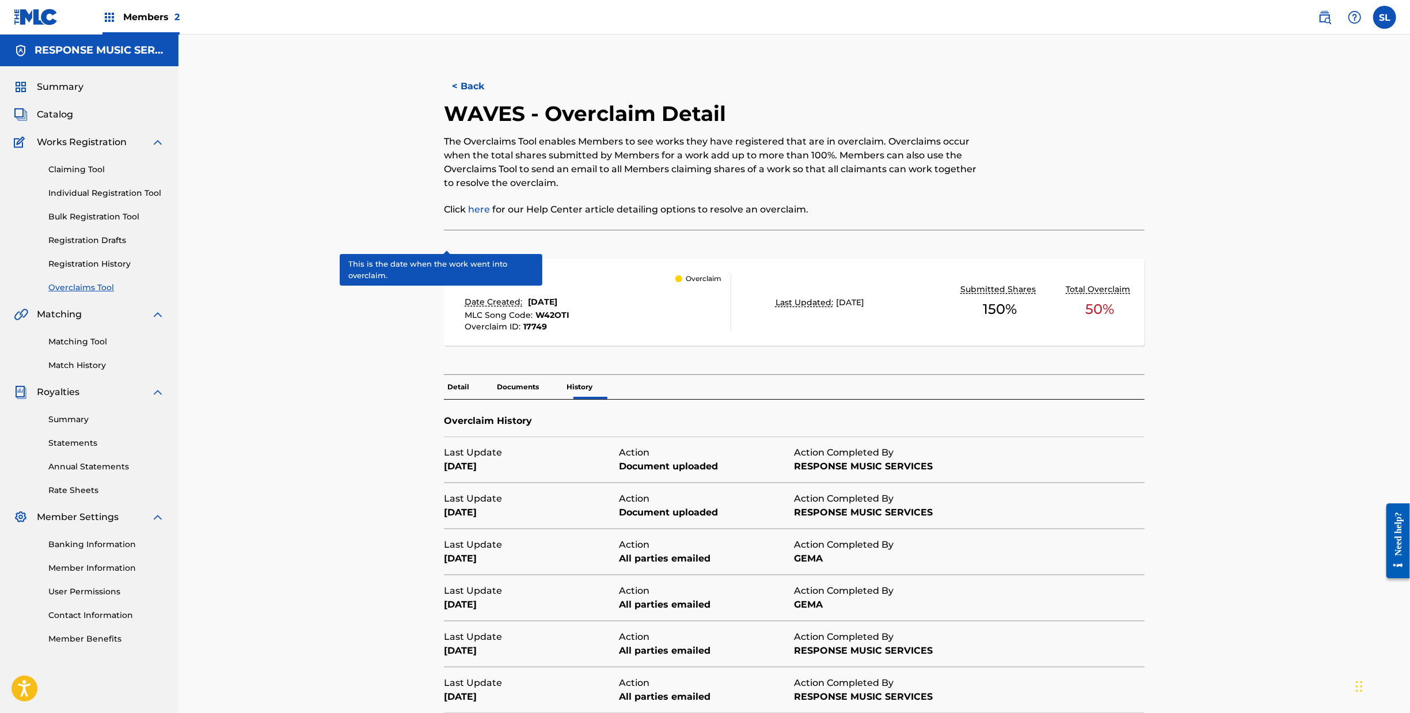
click at [494, 399] on p "Documents" at bounding box center [518, 387] width 49 height 24
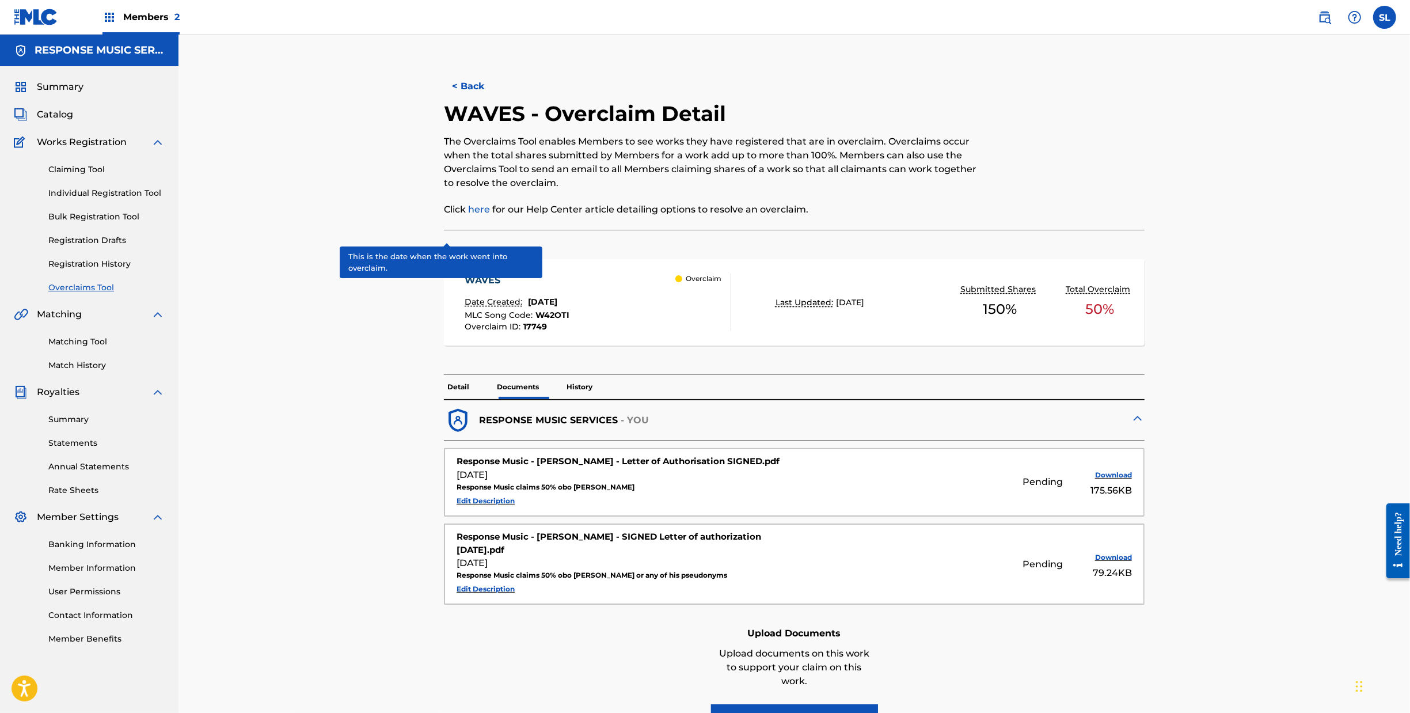
click at [444, 399] on p "Detail" at bounding box center [458, 387] width 29 height 24
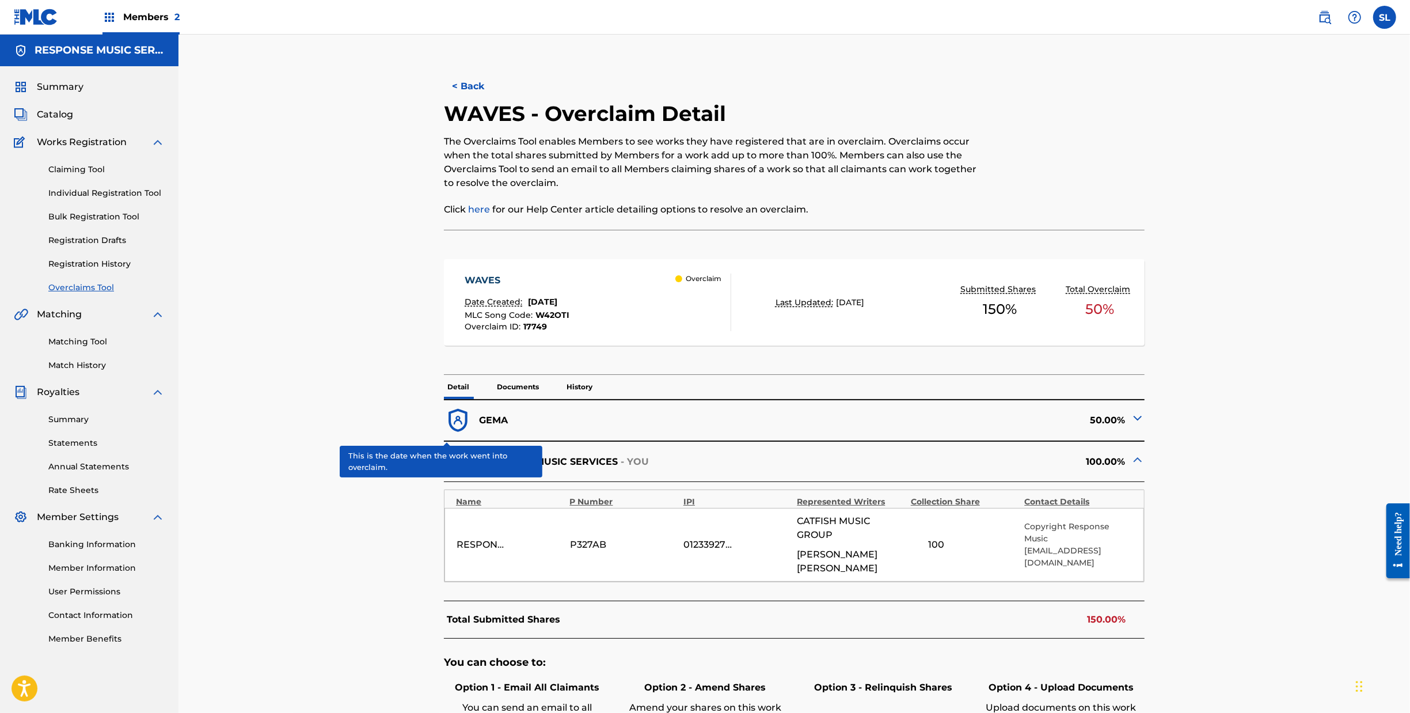
click at [494, 399] on p "Documents" at bounding box center [518, 387] width 49 height 24
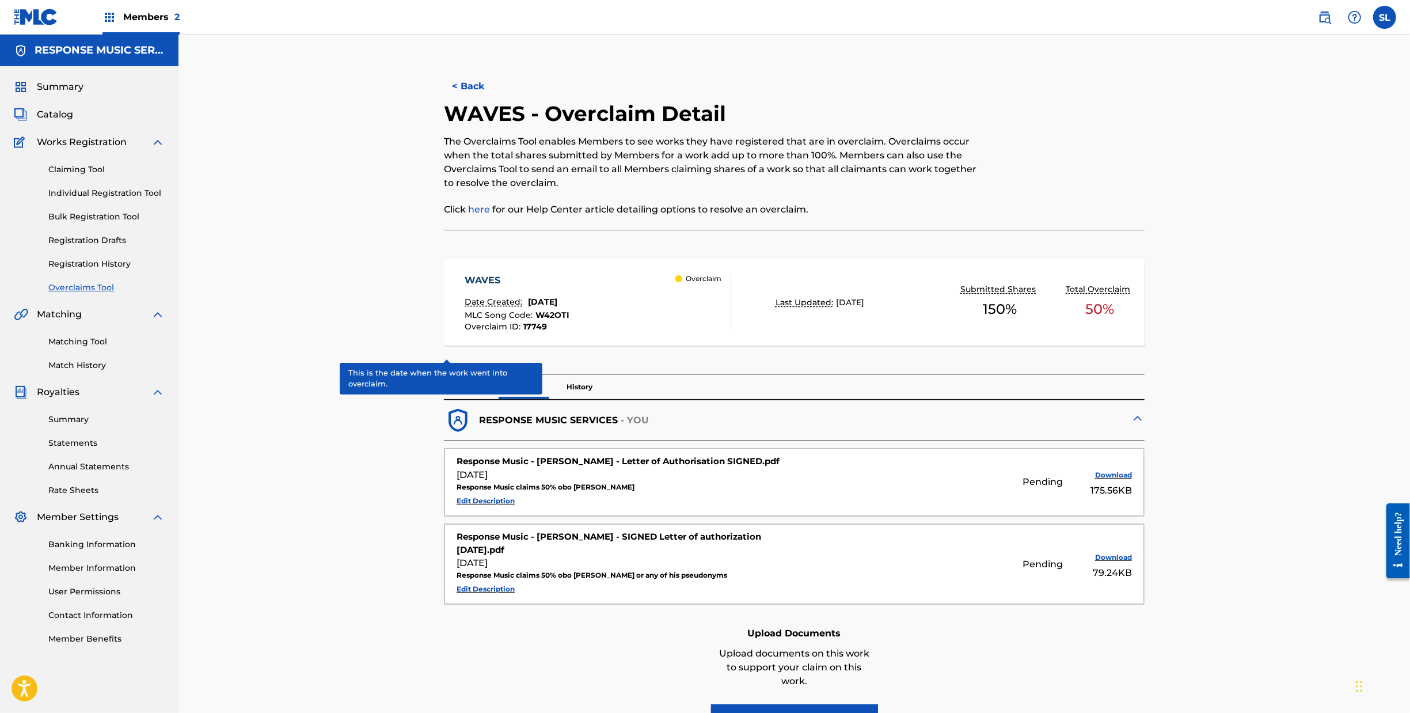
click at [444, 100] on button "< Back" at bounding box center [478, 86] width 69 height 29
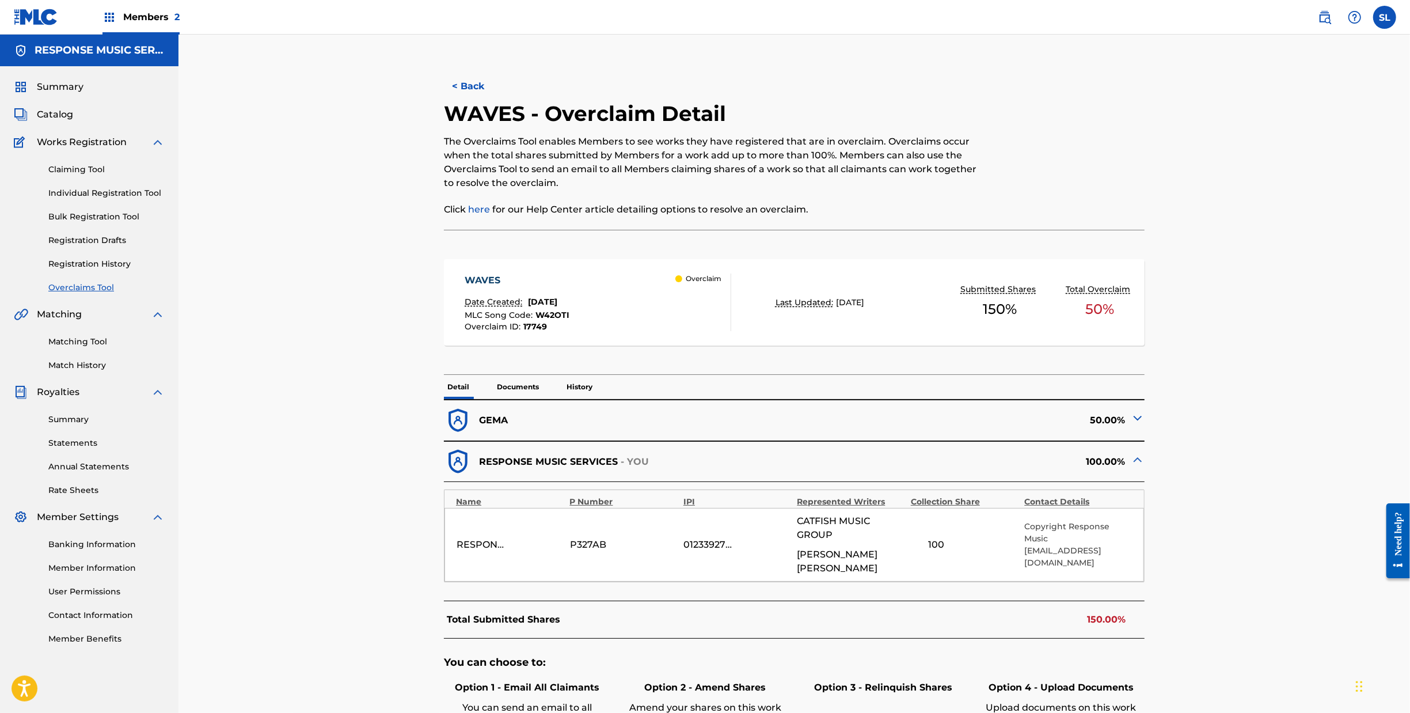
click at [444, 100] on button "< Back" at bounding box center [478, 86] width 69 height 29
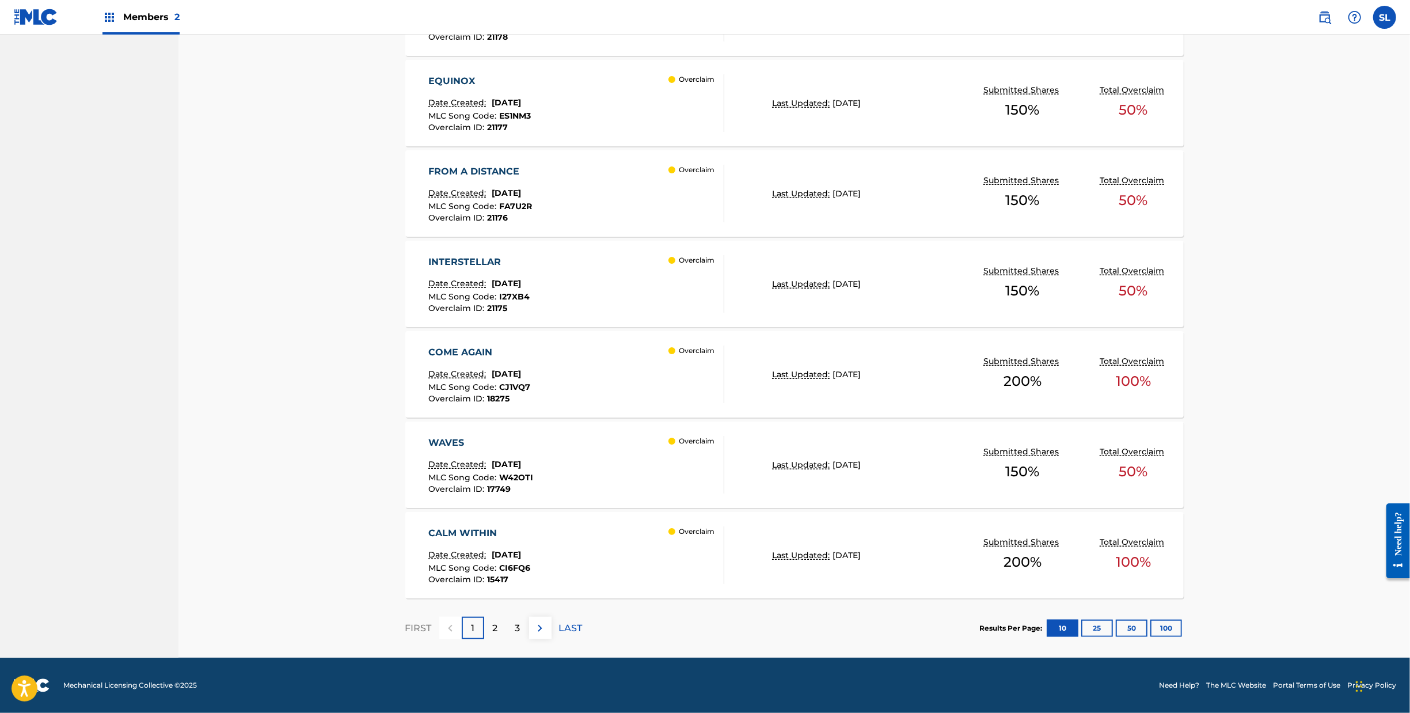
click at [428, 540] on div "CALM WITHIN" at bounding box center [479, 533] width 102 height 14
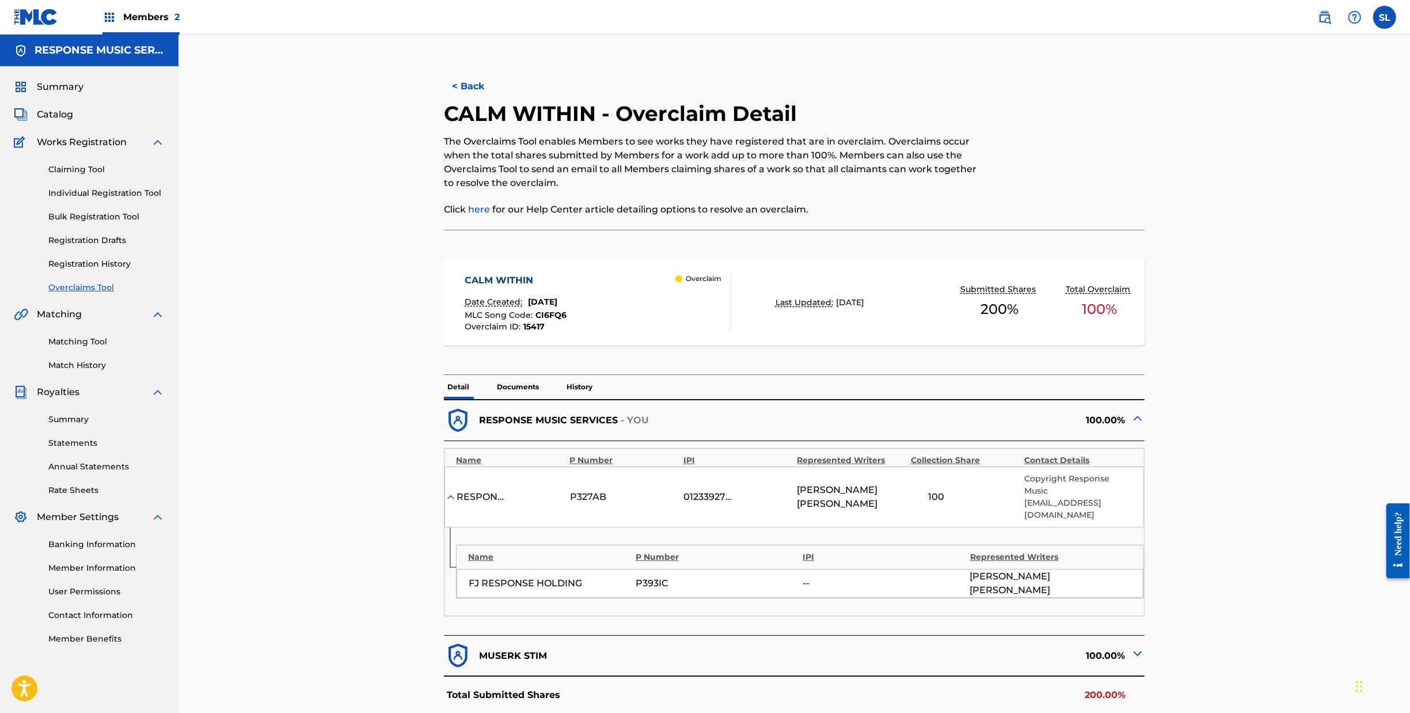
click at [444, 100] on button "< Back" at bounding box center [478, 86] width 69 height 29
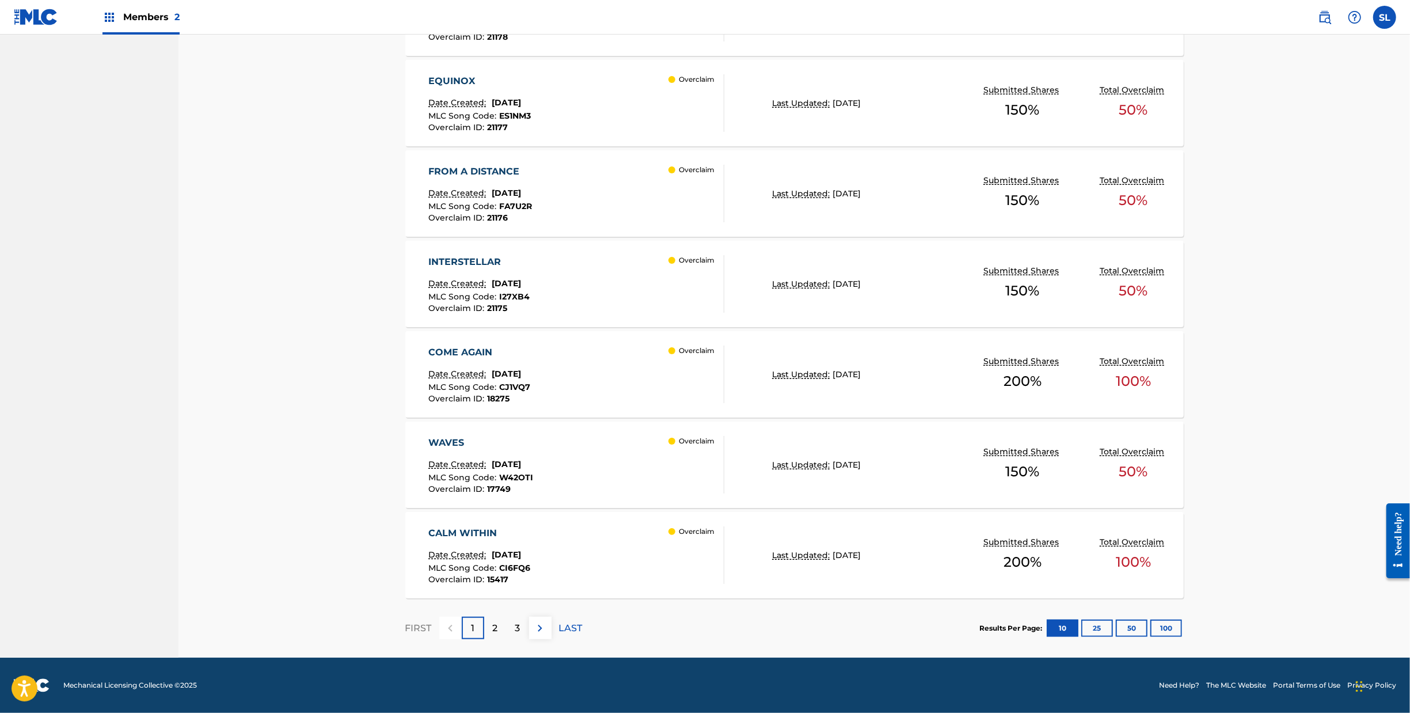
click at [484, 639] on div "2" at bounding box center [495, 628] width 22 height 22
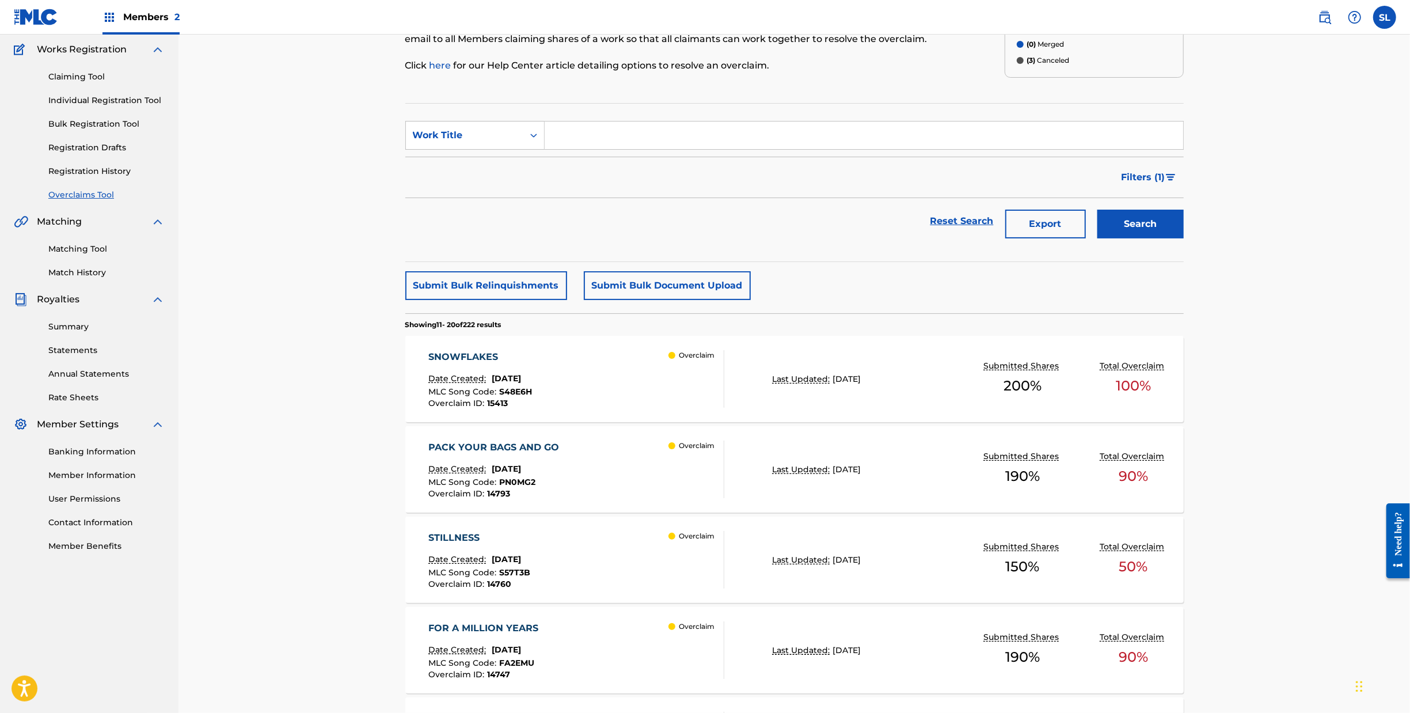
click at [428, 364] on div "SNOWFLAKES" at bounding box center [480, 357] width 104 height 14
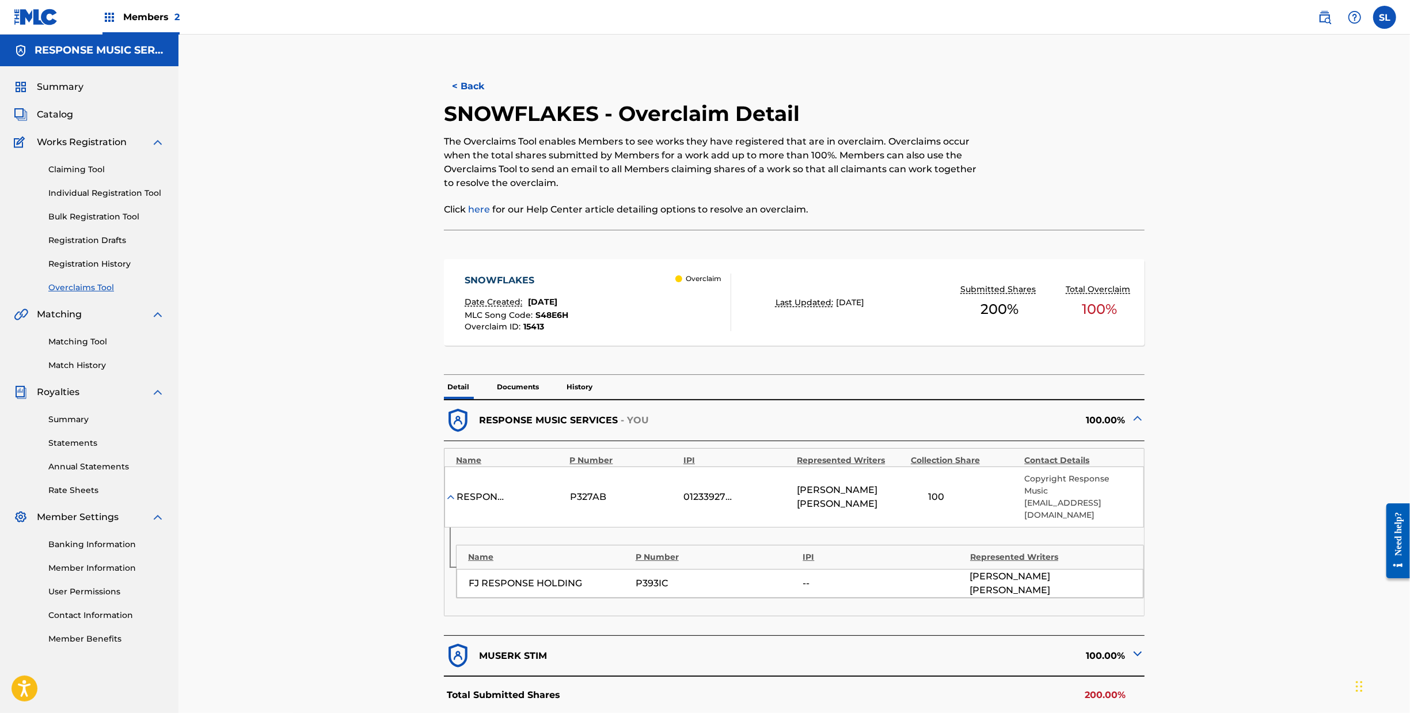
click at [444, 97] on button "< Back" at bounding box center [478, 86] width 69 height 29
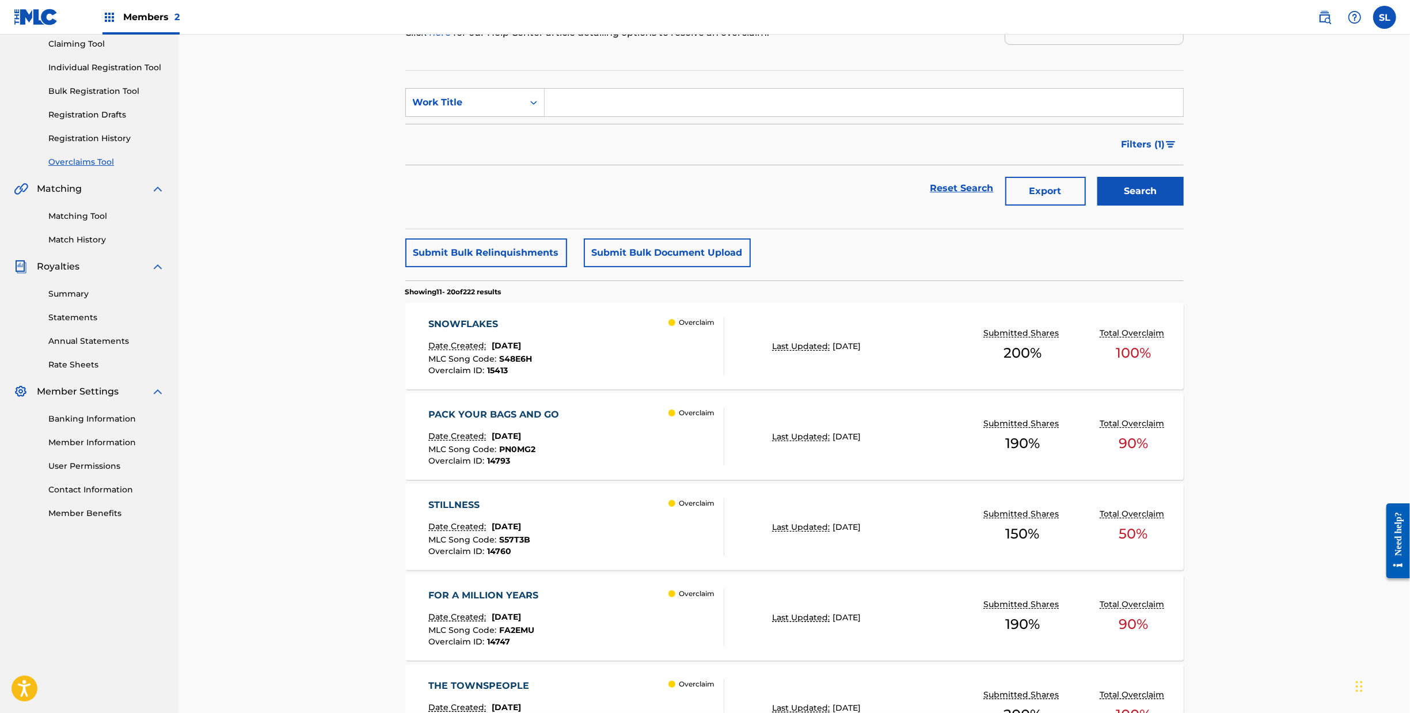
scroll to position [176, 0]
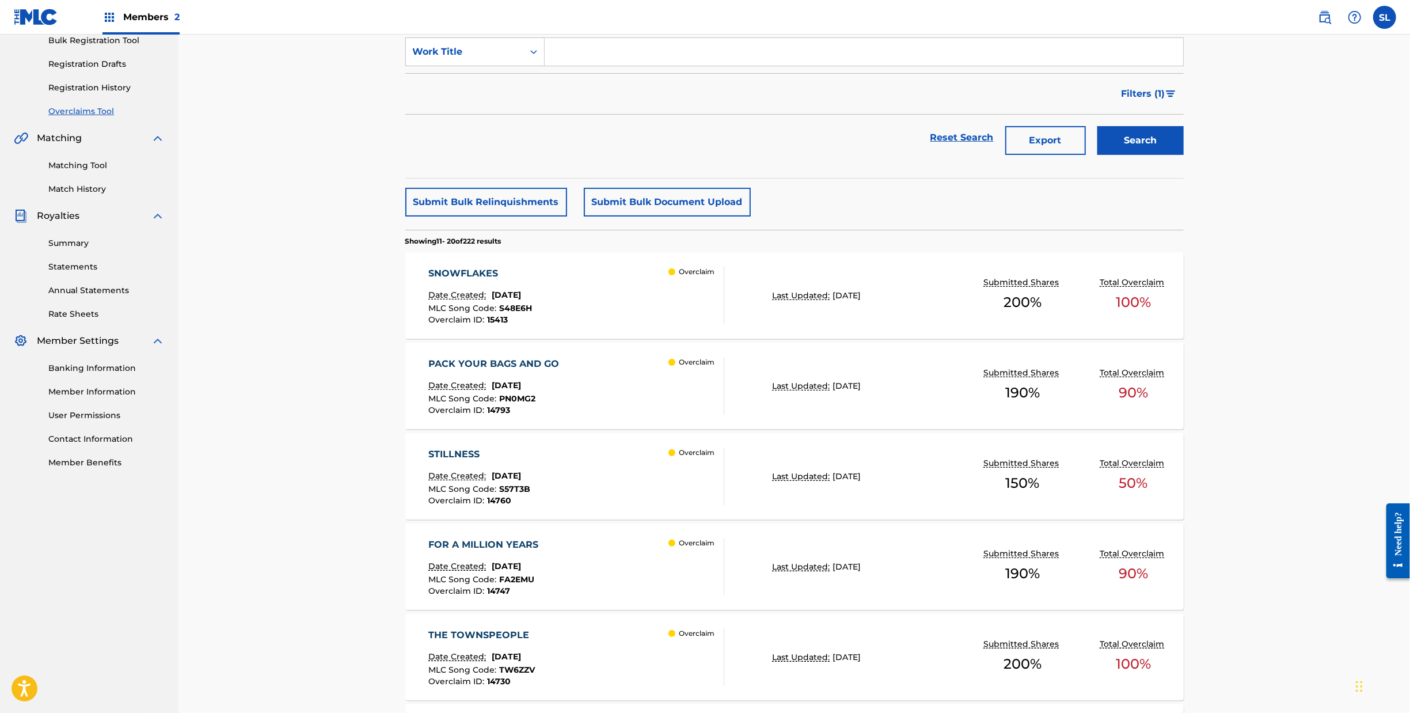
click at [428, 461] on div "STILLNESS" at bounding box center [479, 454] width 102 height 14
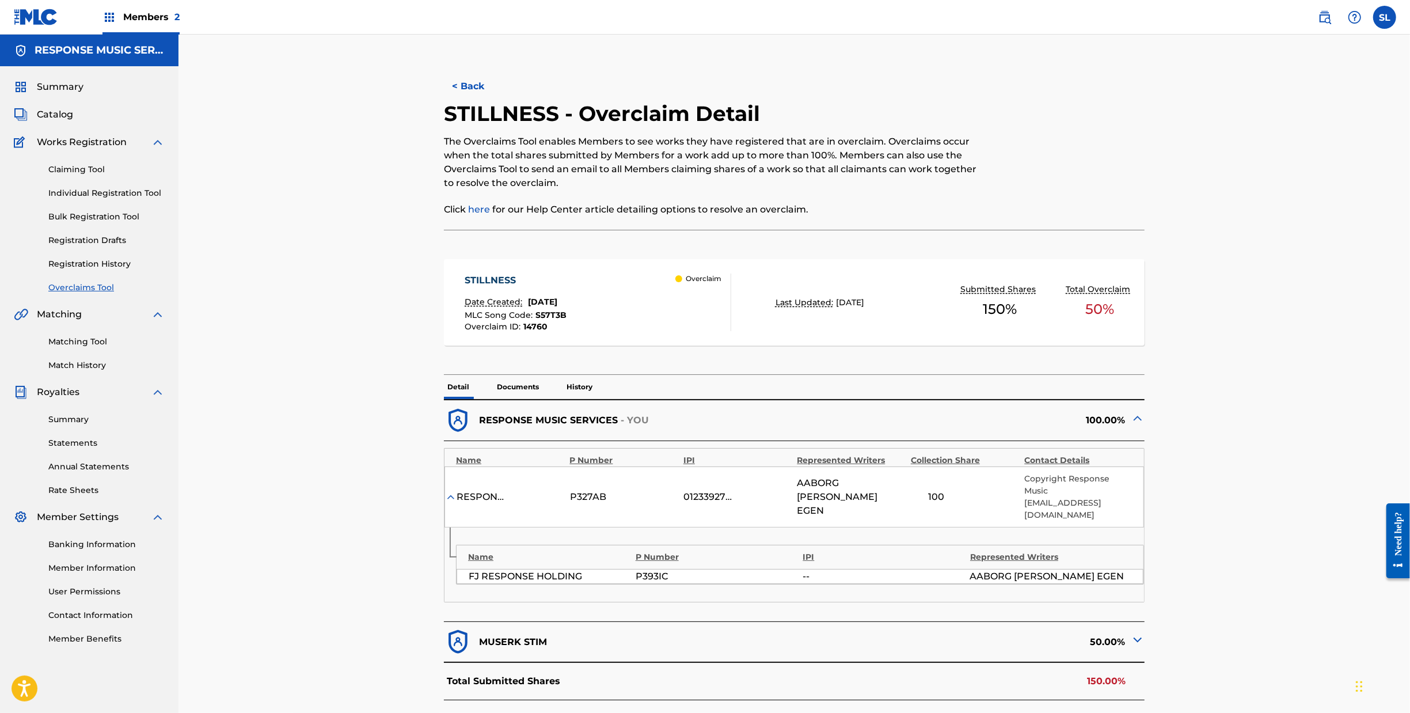
click at [444, 97] on button "< Back" at bounding box center [478, 86] width 69 height 29
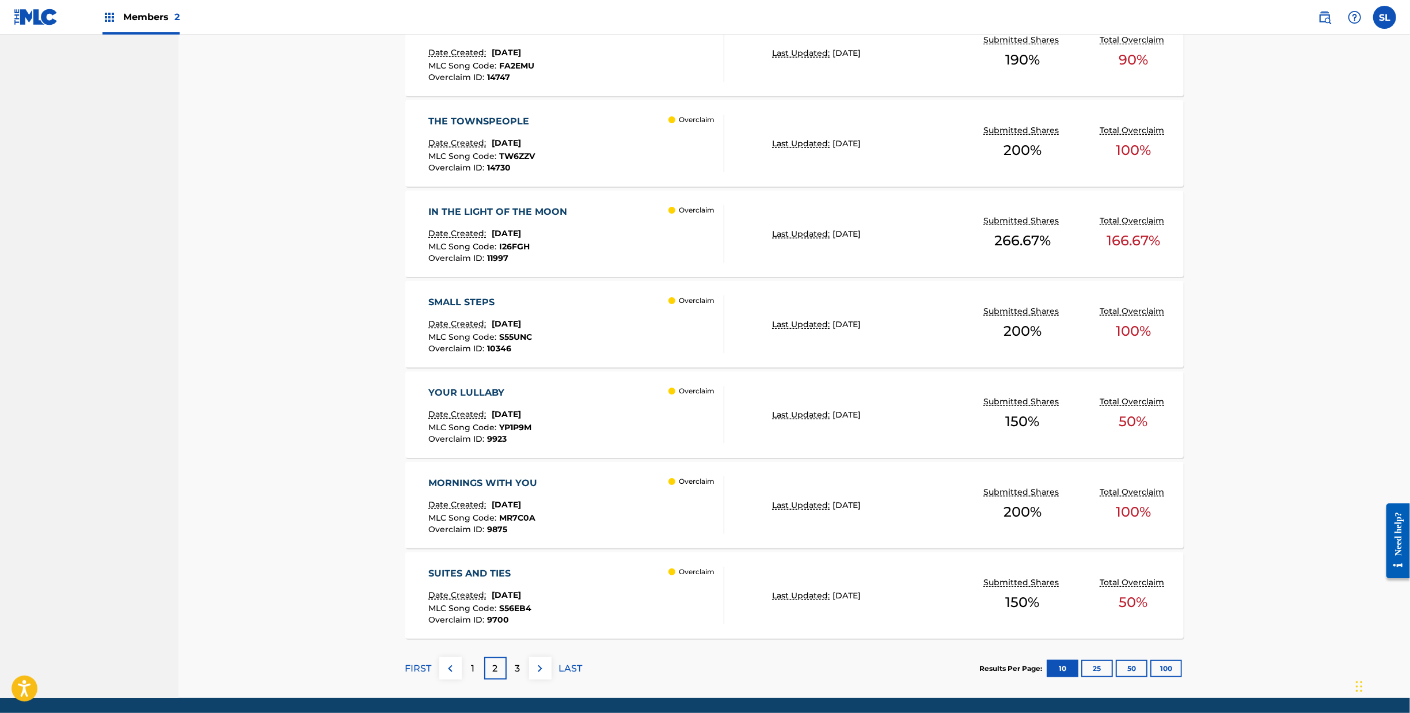
scroll to position [817, 0]
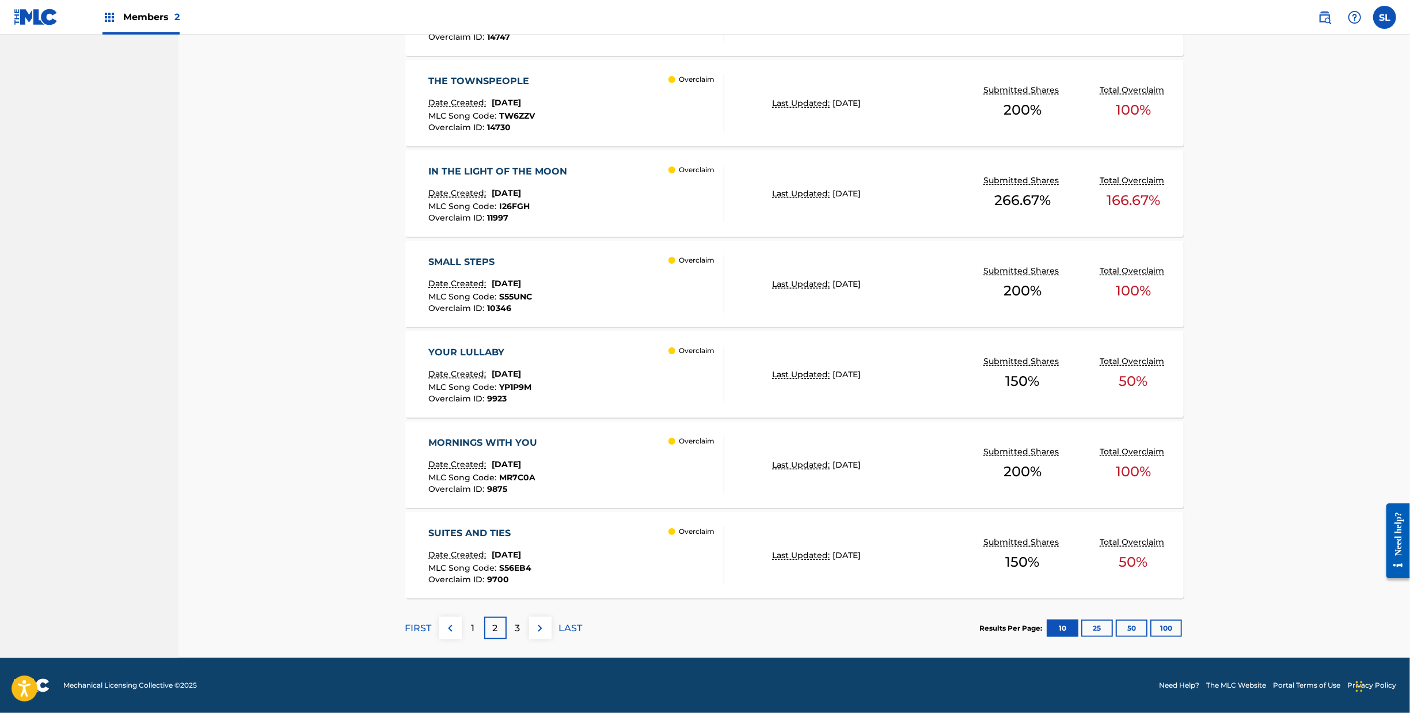
click at [441, 526] on div "SUITES AND TIES" at bounding box center [479, 533] width 103 height 14
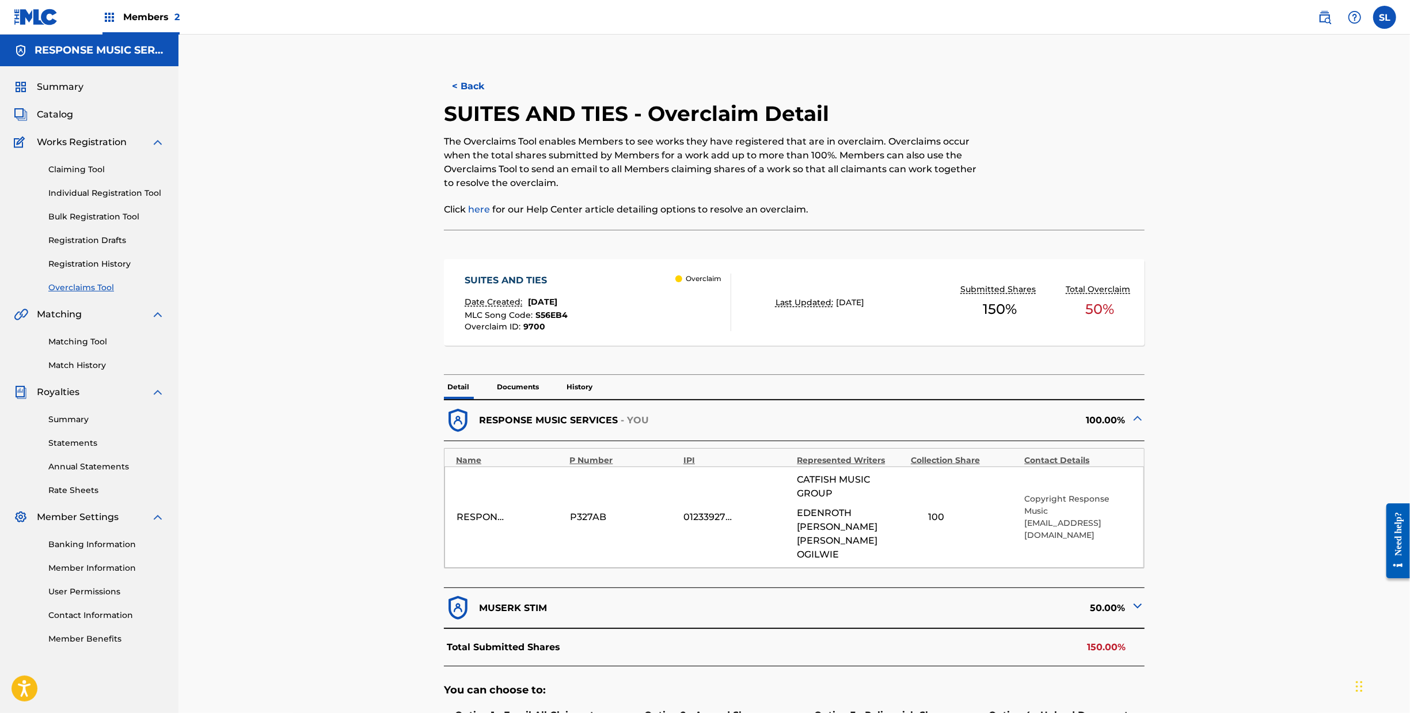
click at [444, 101] on button "< Back" at bounding box center [478, 86] width 69 height 29
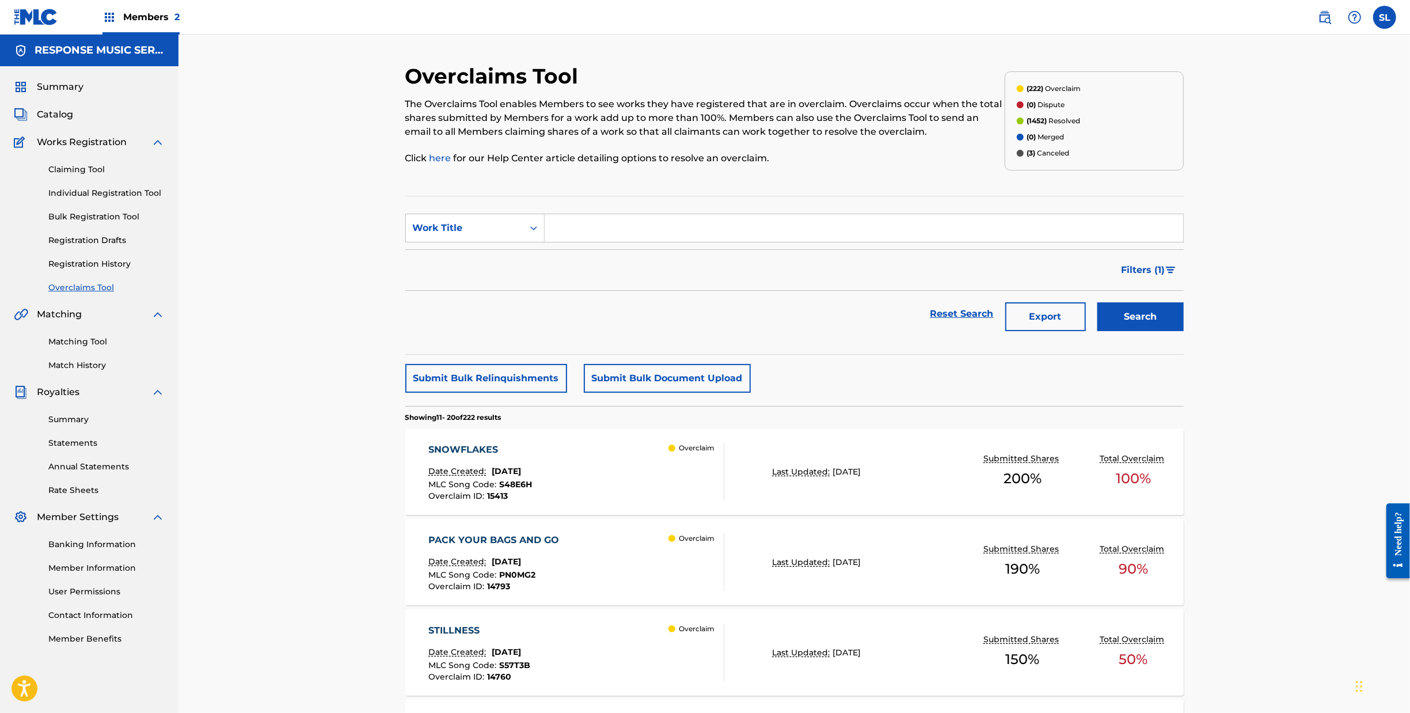
click at [676, 393] on button "Submit Bulk Document Upload" at bounding box center [667, 378] width 167 height 29
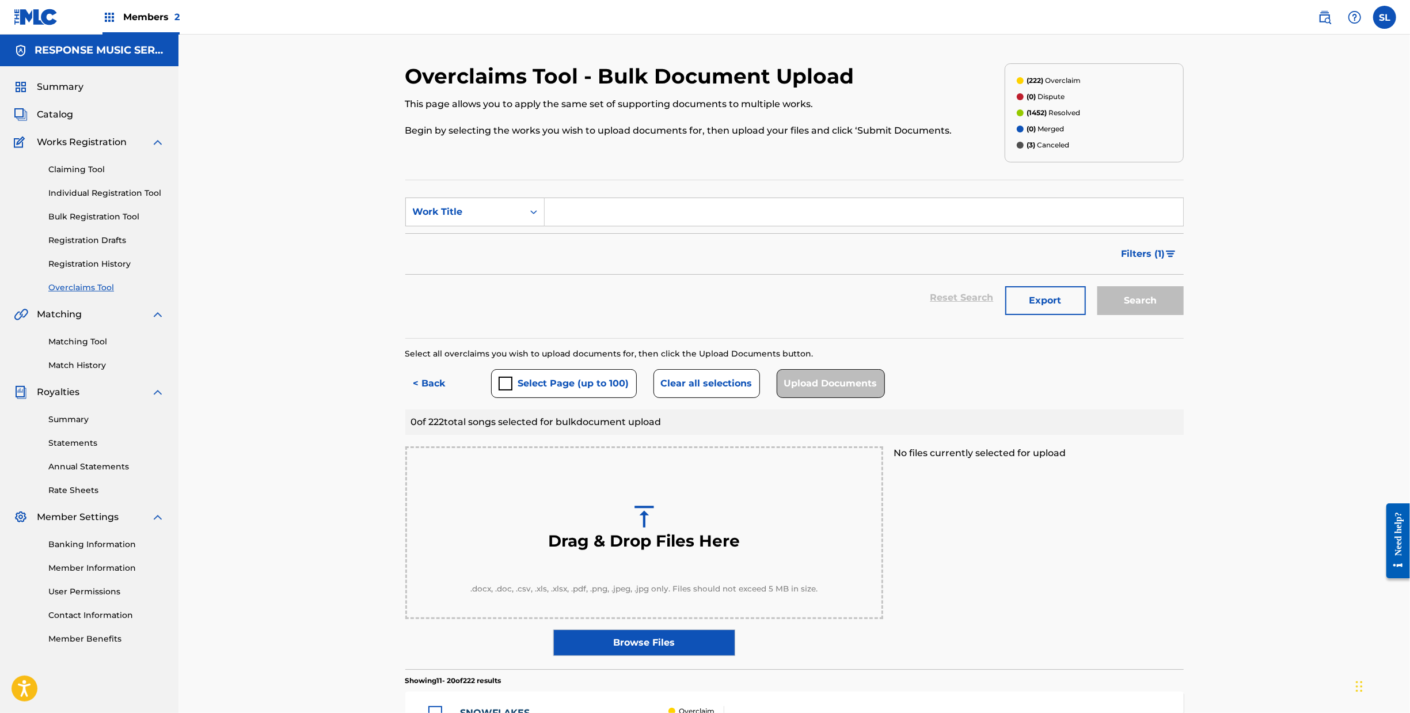
click at [405, 398] on button "< Back" at bounding box center [439, 383] width 69 height 29
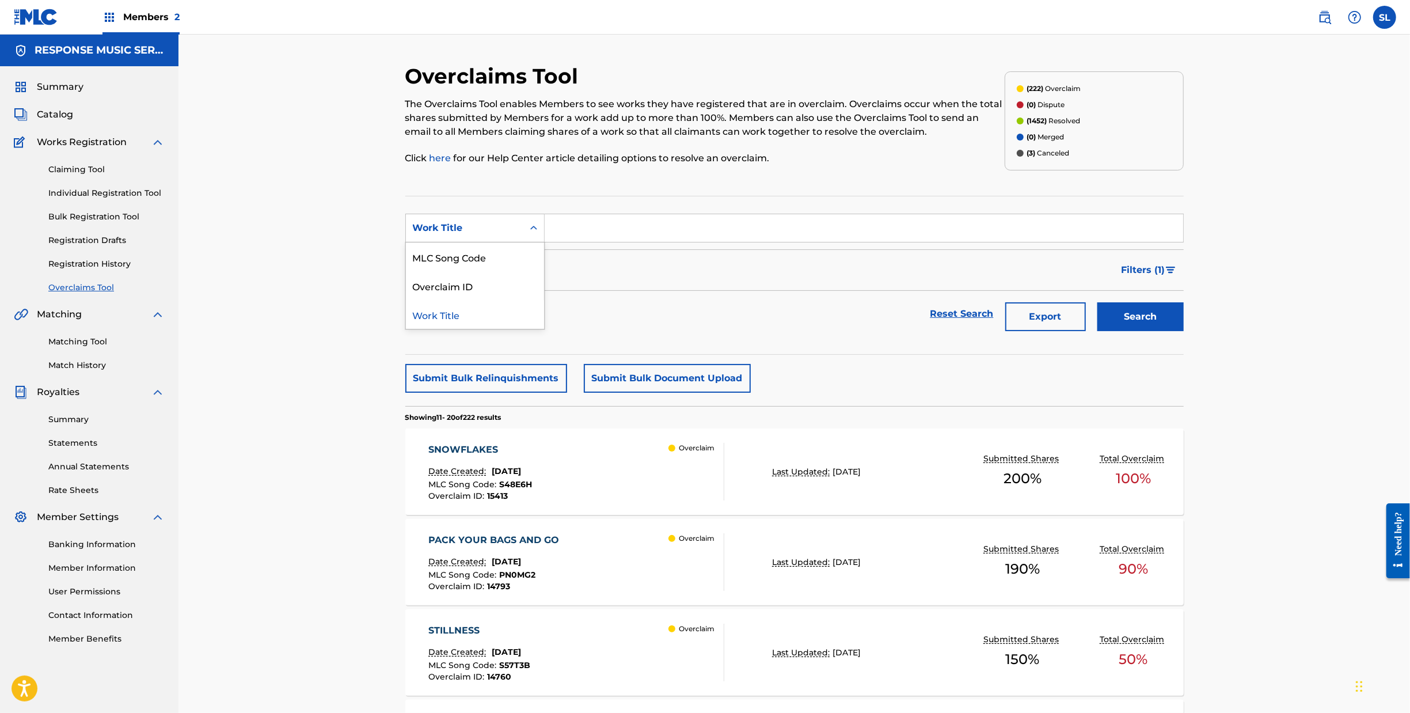
click at [523, 238] on div "Search Form" at bounding box center [533, 228] width 21 height 21
click at [409, 300] on div "Overclaim ID" at bounding box center [475, 285] width 138 height 29
click at [523, 238] on div "Search Form" at bounding box center [533, 228] width 21 height 21
click at [578, 337] on div "Reset Search Export Search" at bounding box center [794, 314] width 779 height 46
click at [60, 122] on span "Catalog" at bounding box center [55, 115] width 36 height 14
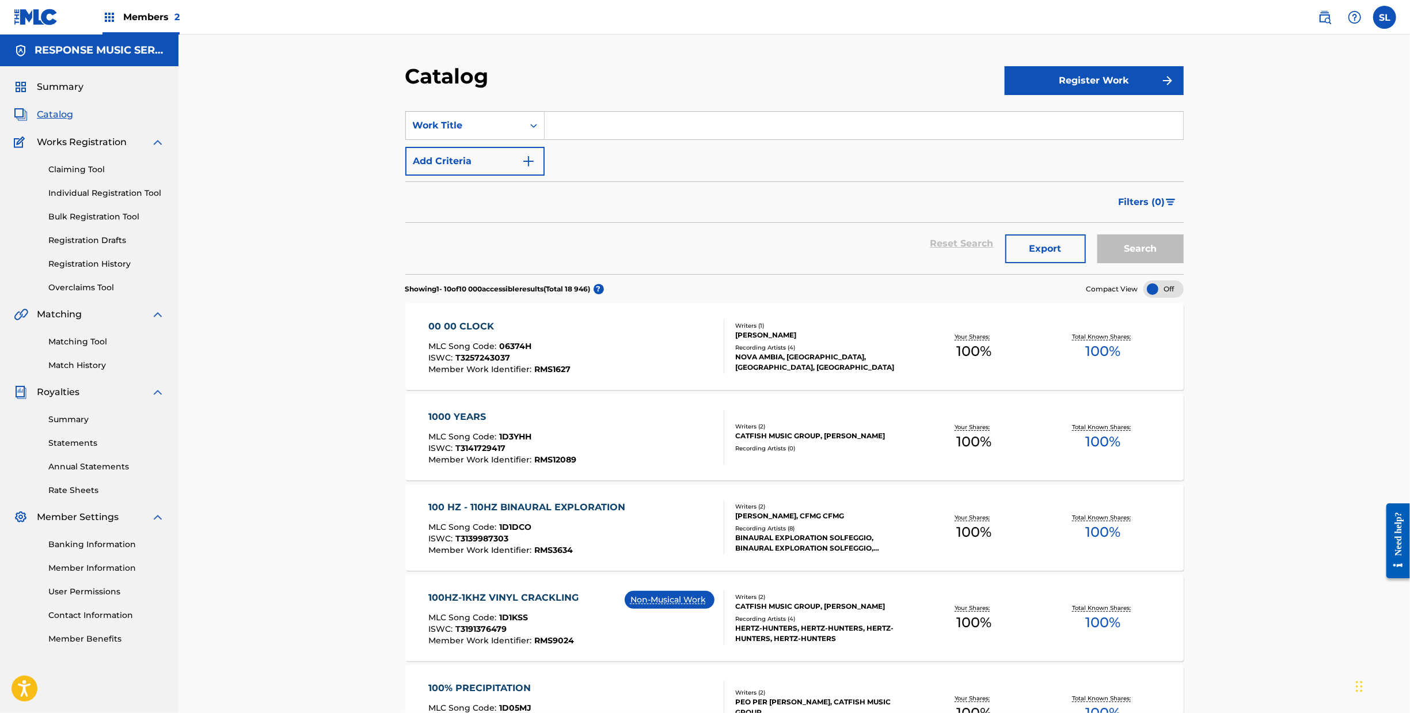
click at [98, 294] on link "Overclaims Tool" at bounding box center [106, 288] width 116 height 12
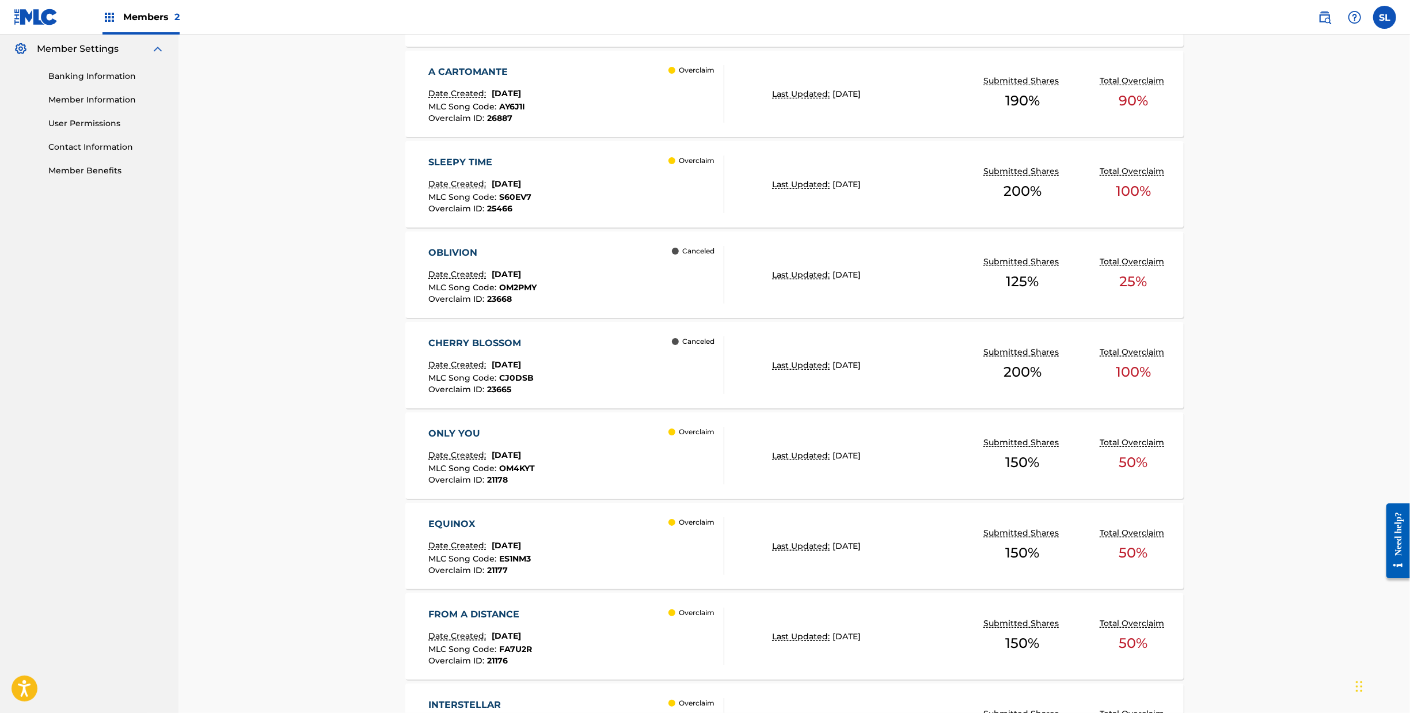
scroll to position [633, 0]
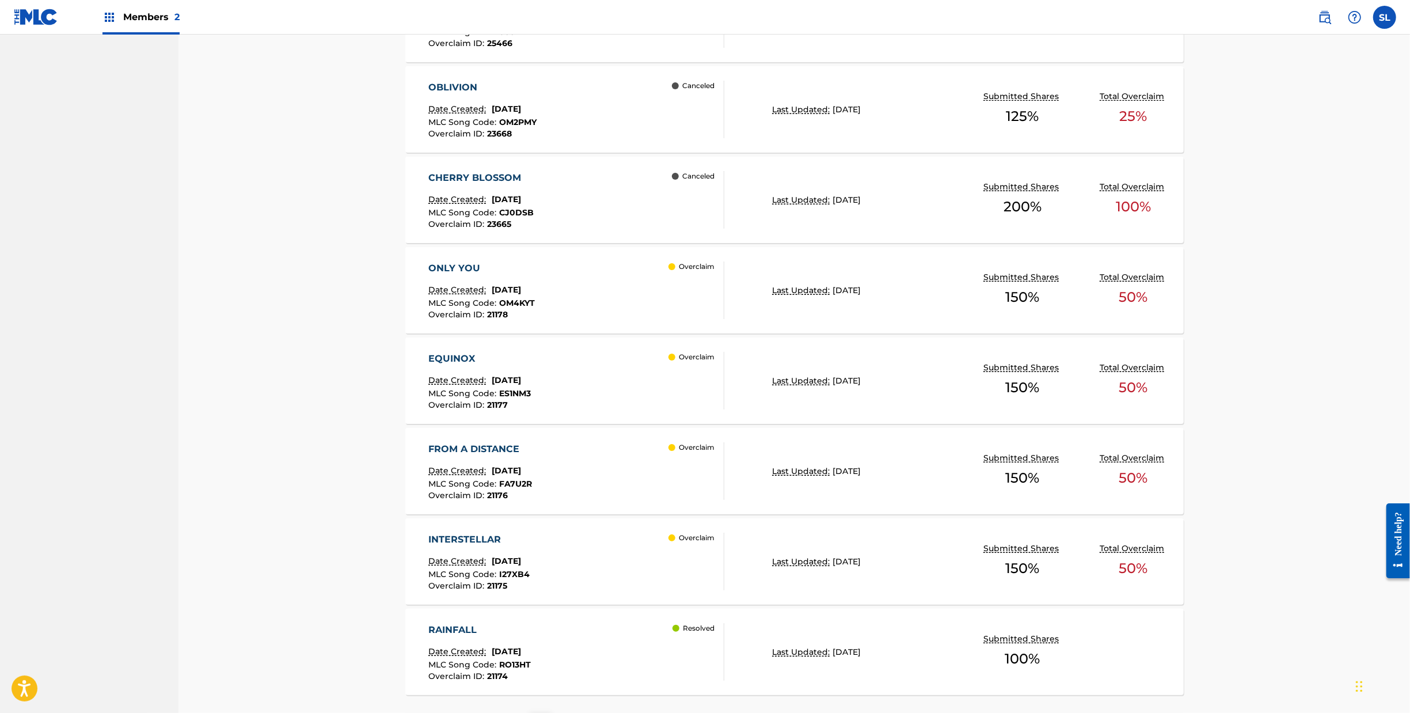
click at [428, 94] on div "OBLIVION" at bounding box center [482, 88] width 108 height 14
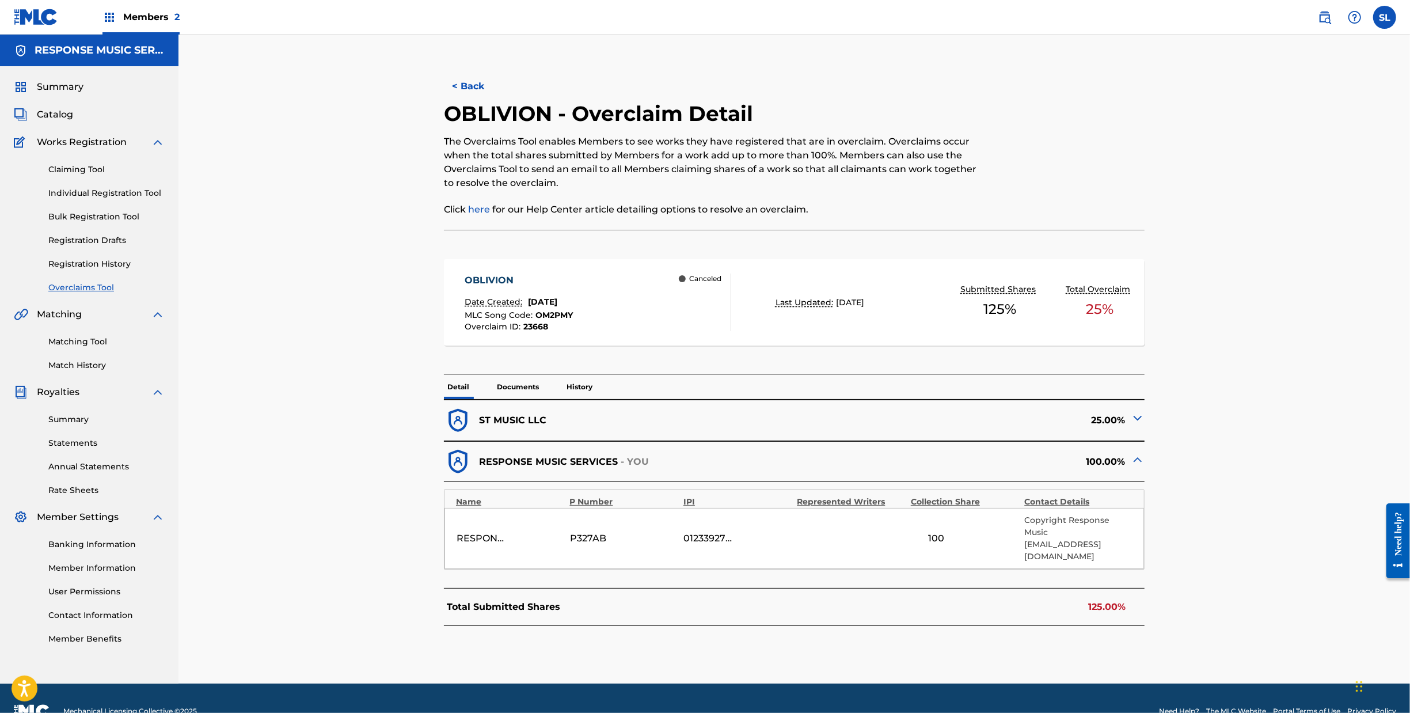
click at [1145, 425] on img at bounding box center [1138, 418] width 14 height 14
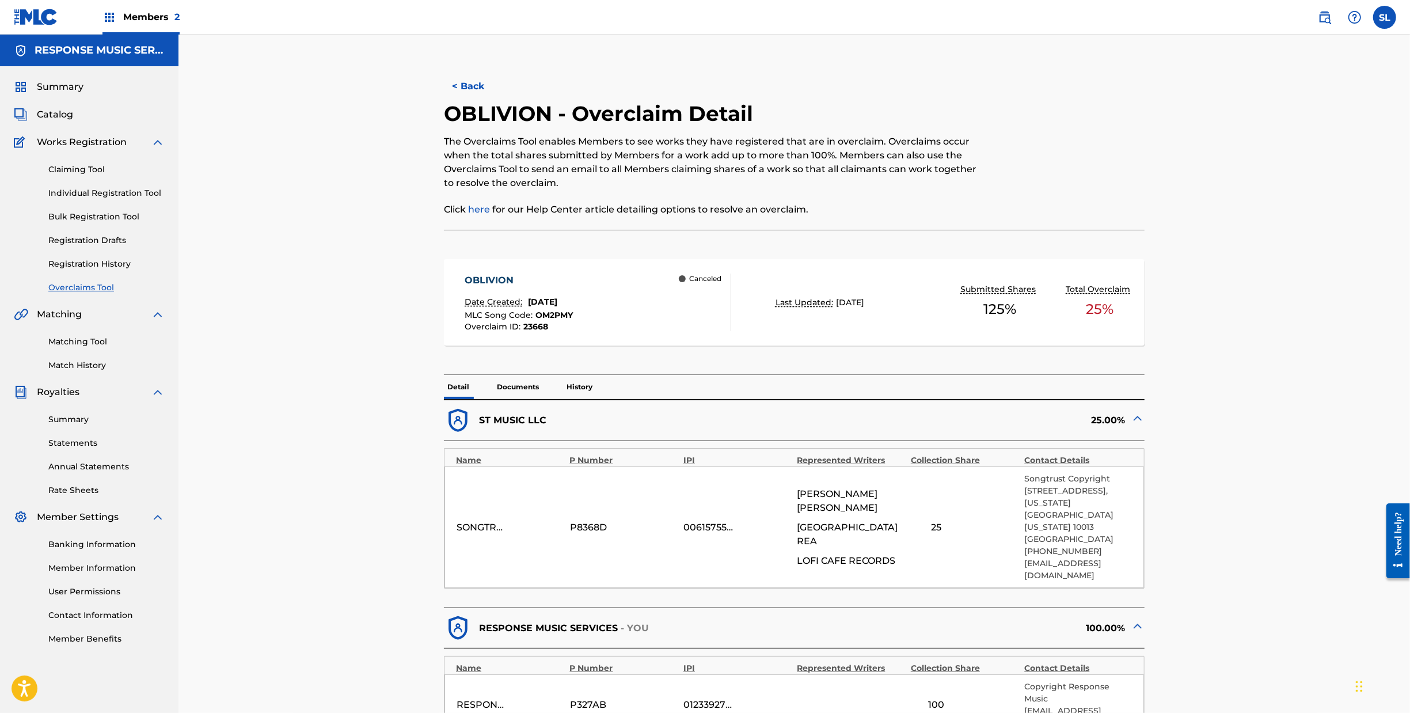
click at [444, 97] on button "< Back" at bounding box center [478, 86] width 69 height 29
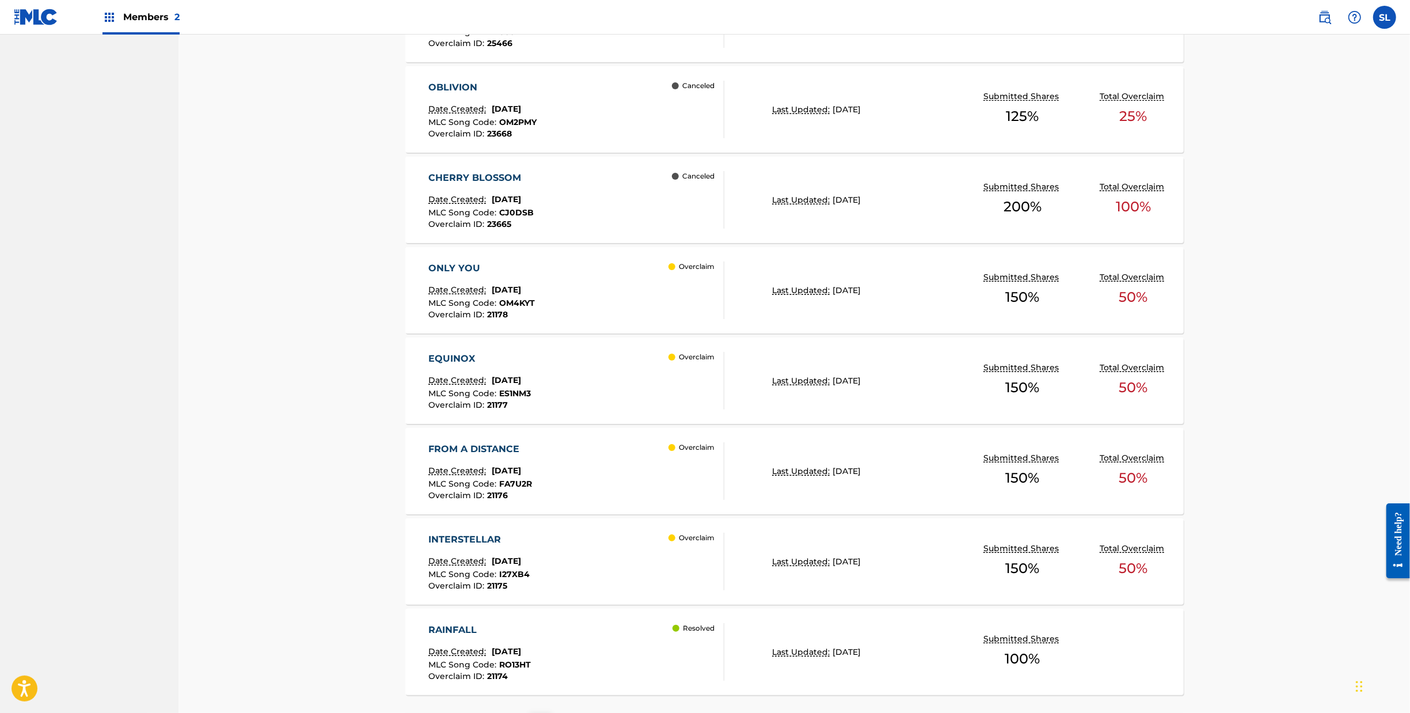
click at [445, 185] on div "CHERRY BLOSSOM" at bounding box center [480, 178] width 105 height 14
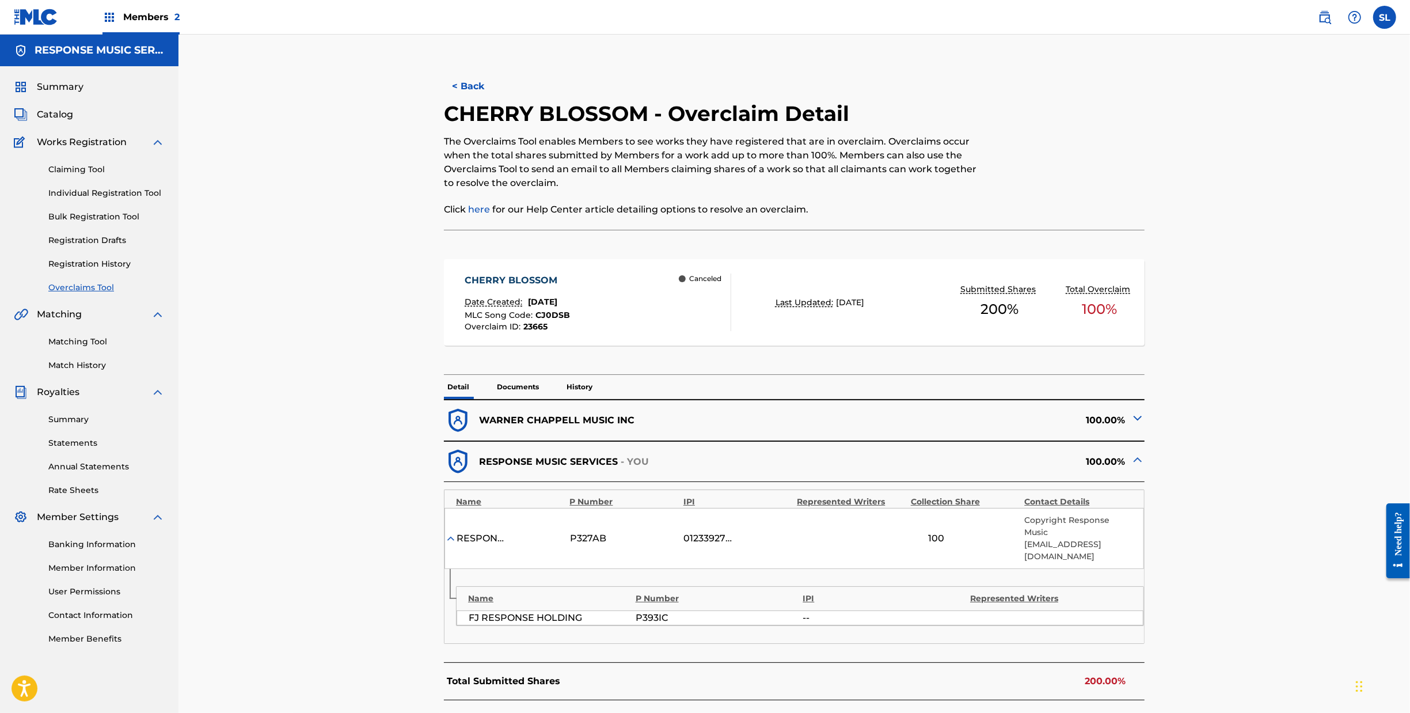
click at [1145, 435] on div "100.00%" at bounding box center [970, 421] width 350 height 28
click at [1145, 425] on img at bounding box center [1138, 418] width 14 height 14
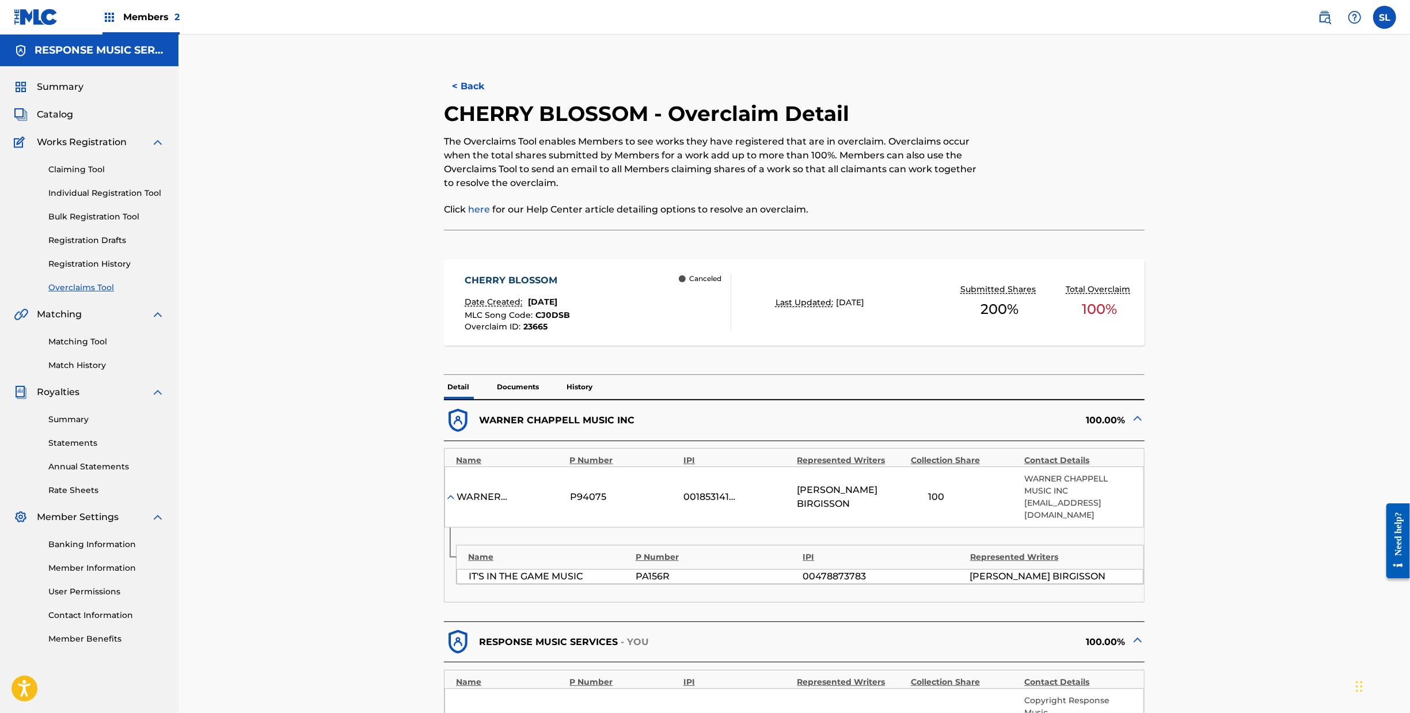
click at [444, 100] on button "< Back" at bounding box center [478, 86] width 69 height 29
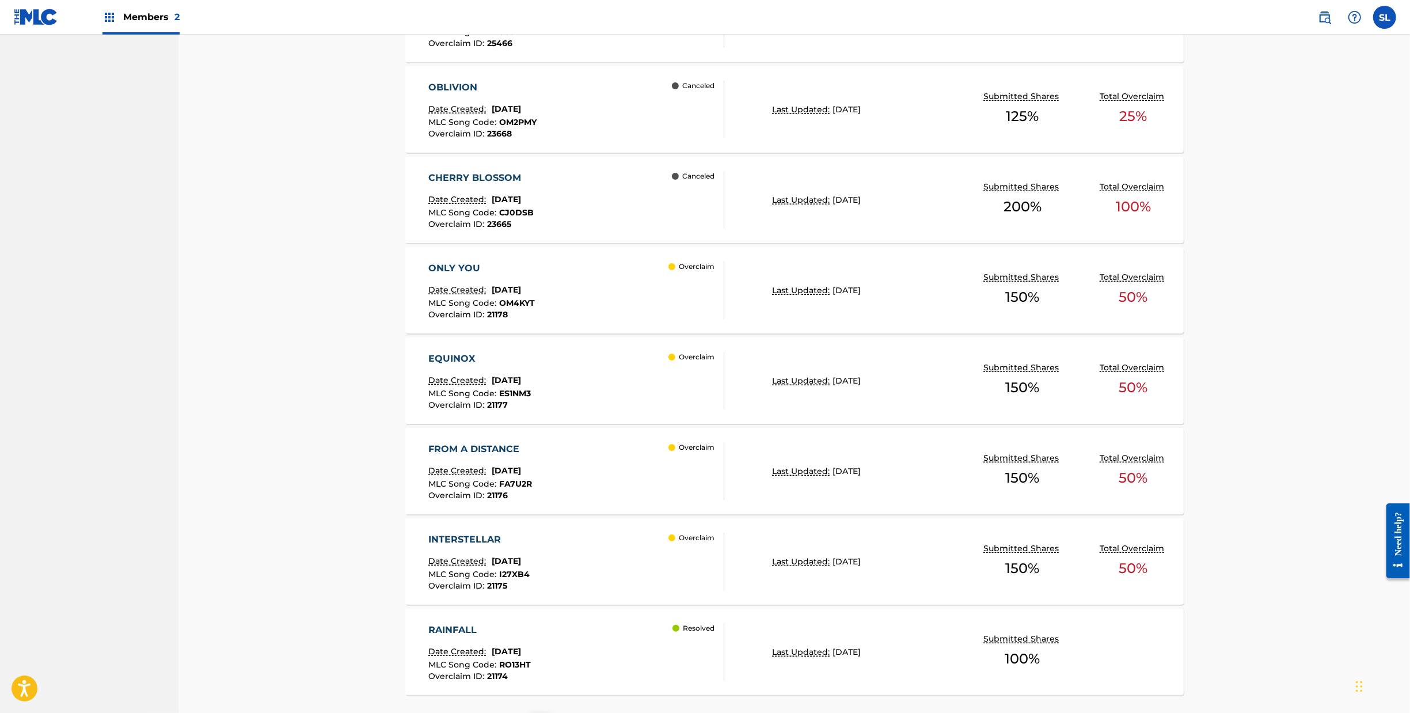
click at [428, 185] on div "CHERRY BLOSSOM" at bounding box center [480, 178] width 105 height 14
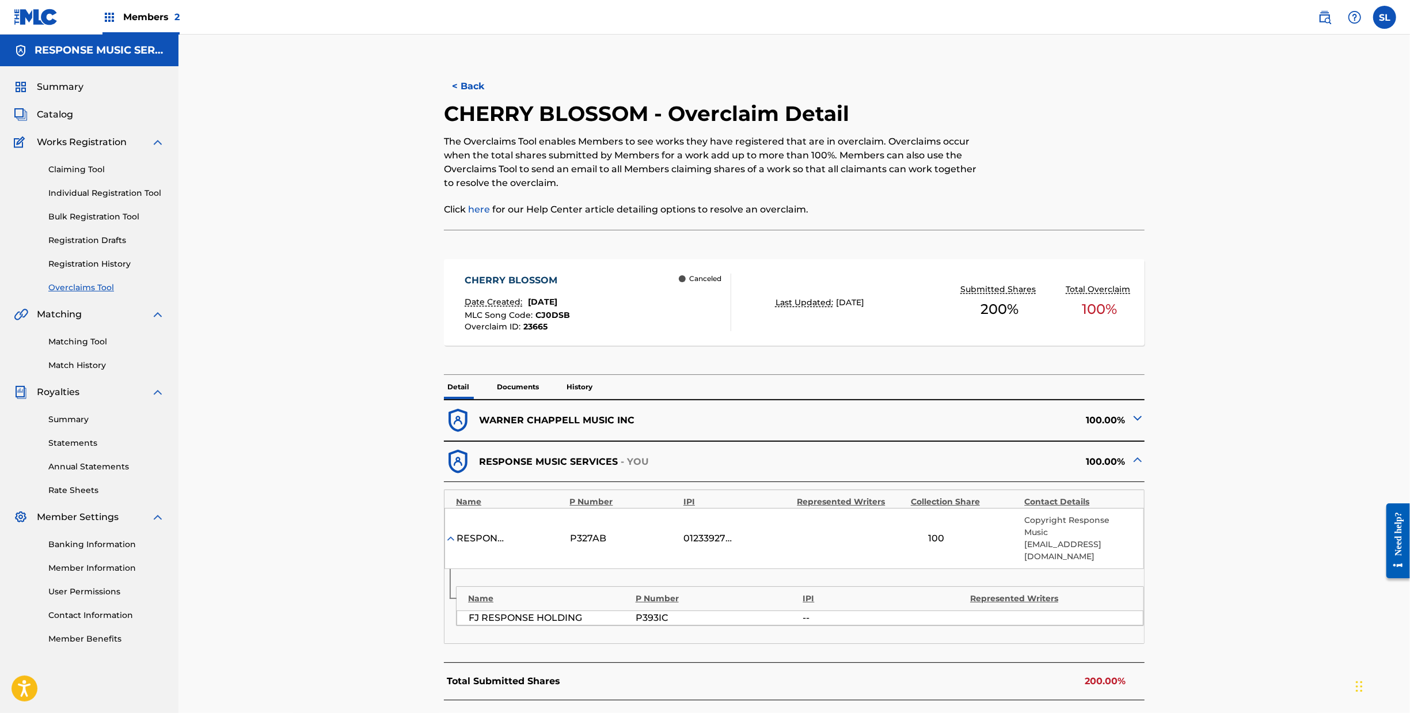
click at [494, 399] on p "Documents" at bounding box center [518, 387] width 49 height 24
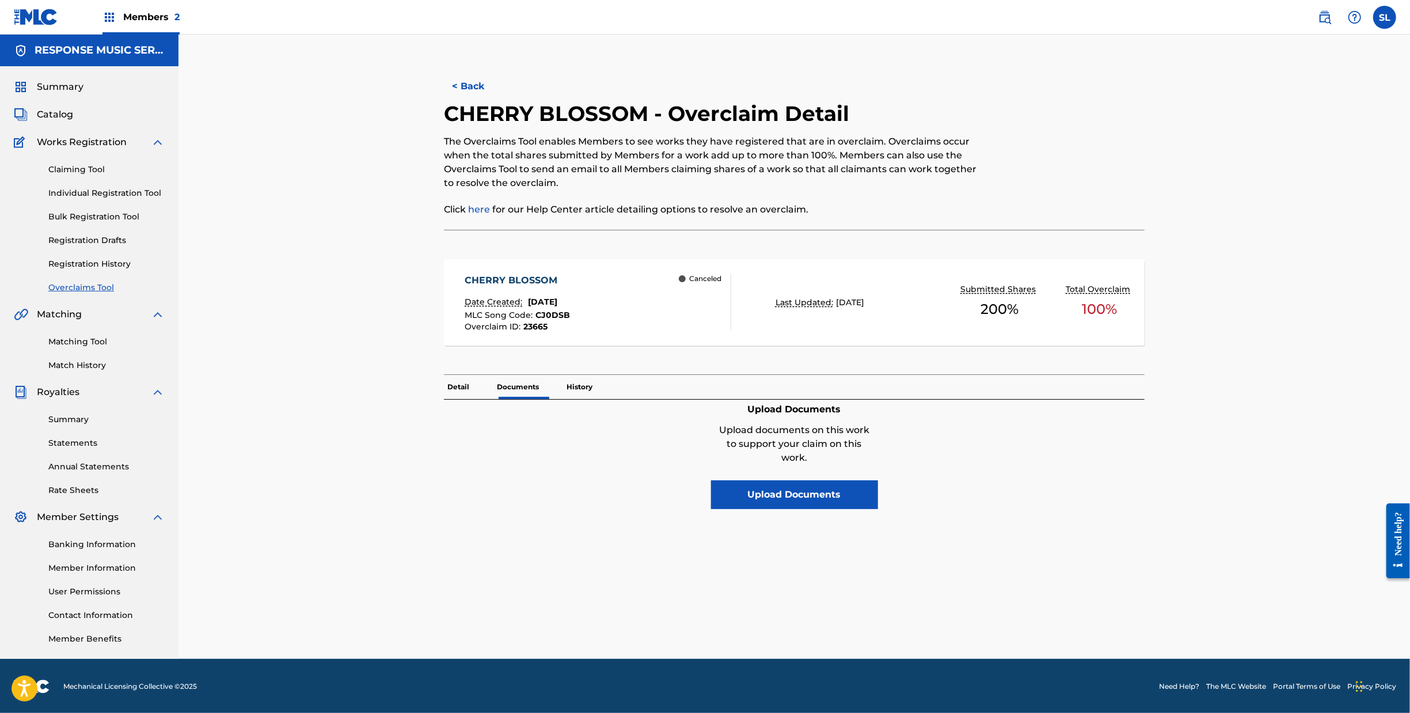
click at [563, 399] on p "History" at bounding box center [579, 387] width 33 height 24
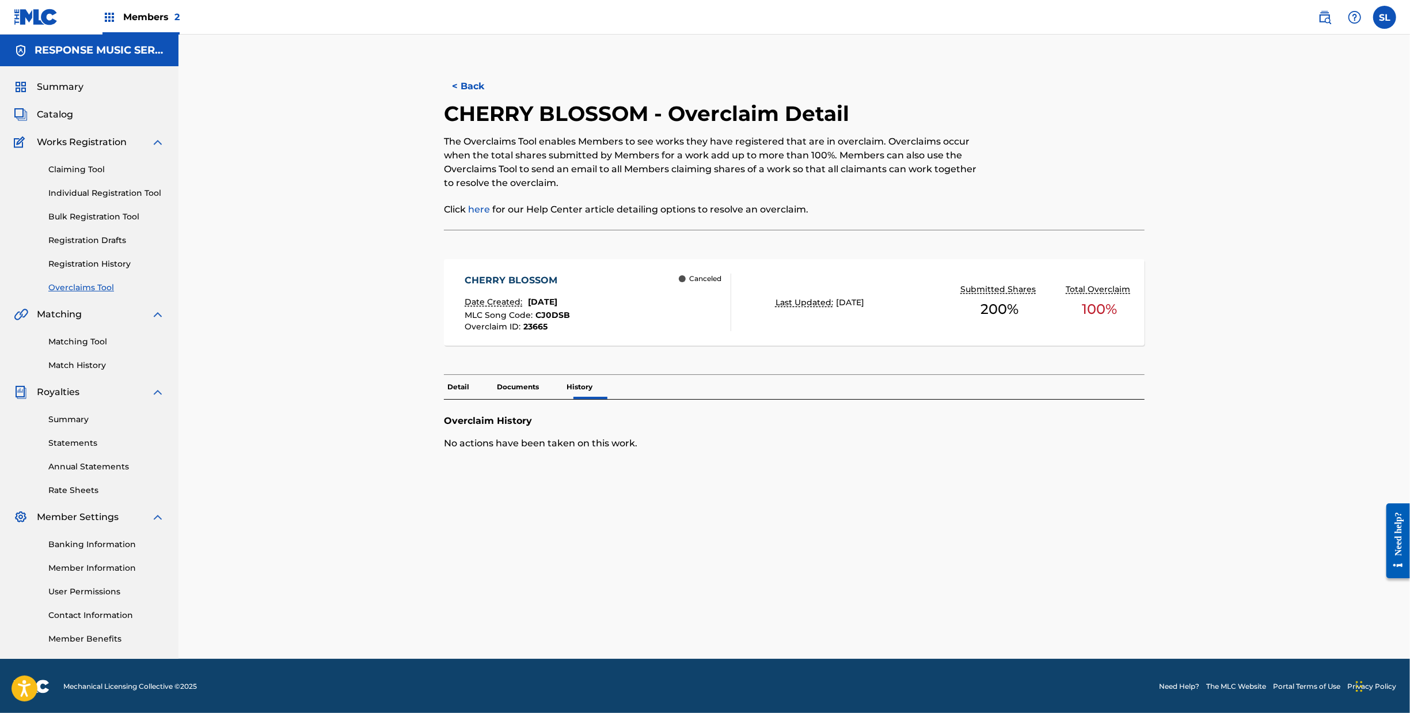
click at [444, 399] on p "Detail" at bounding box center [458, 387] width 29 height 24
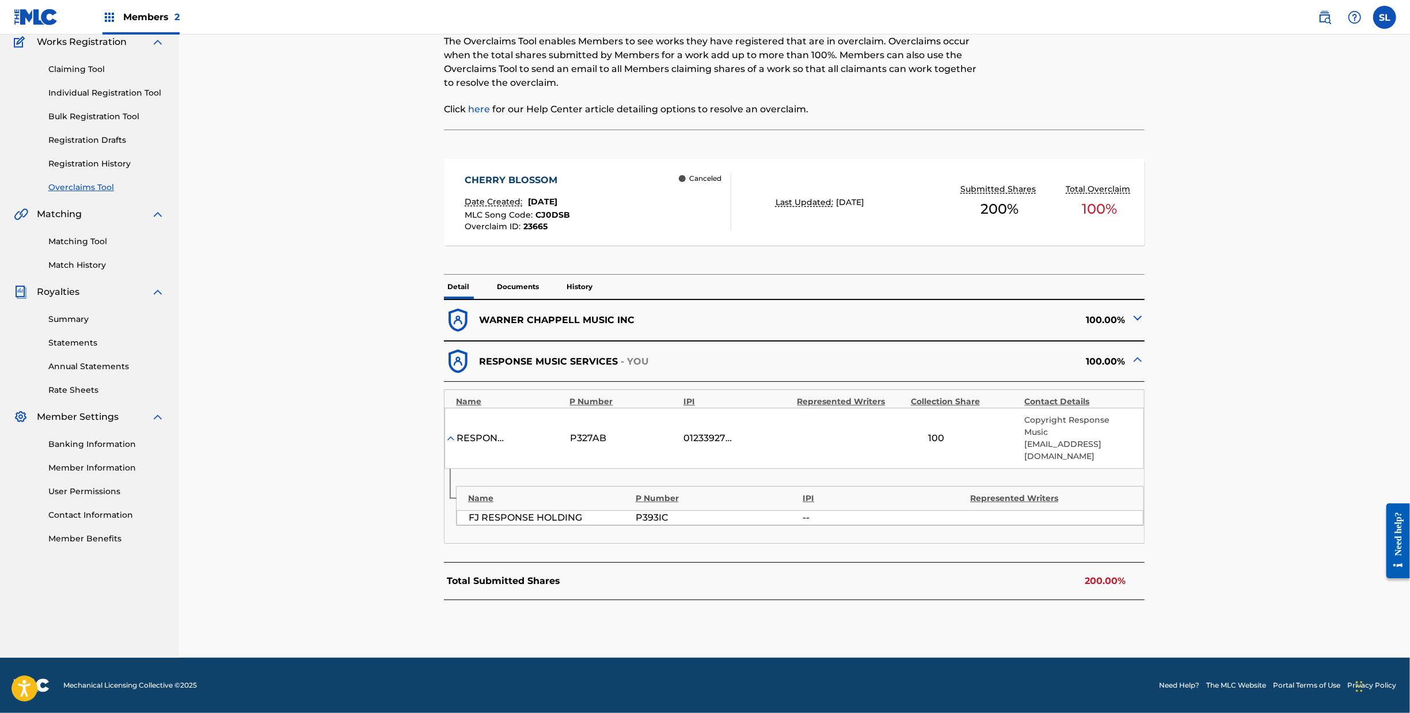
scroll to position [35, 0]
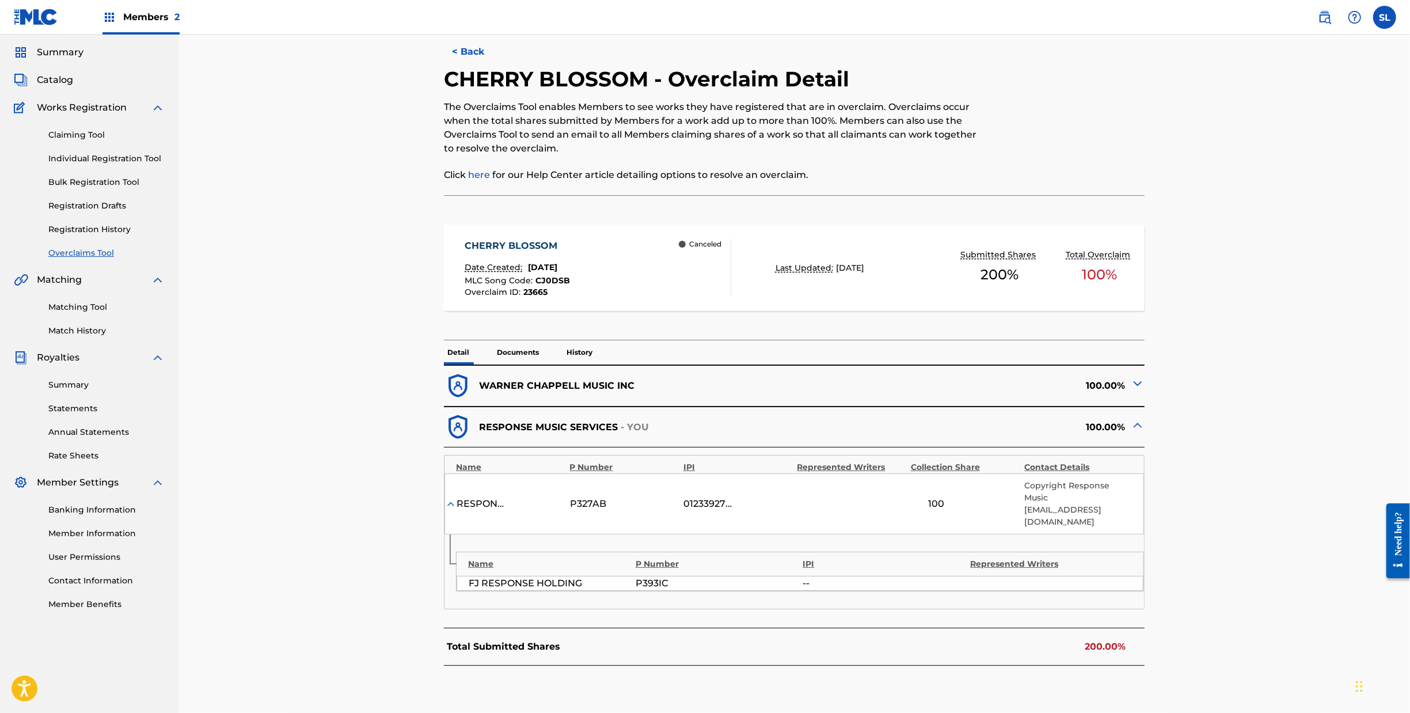
click at [444, 66] on button "< Back" at bounding box center [478, 51] width 69 height 29
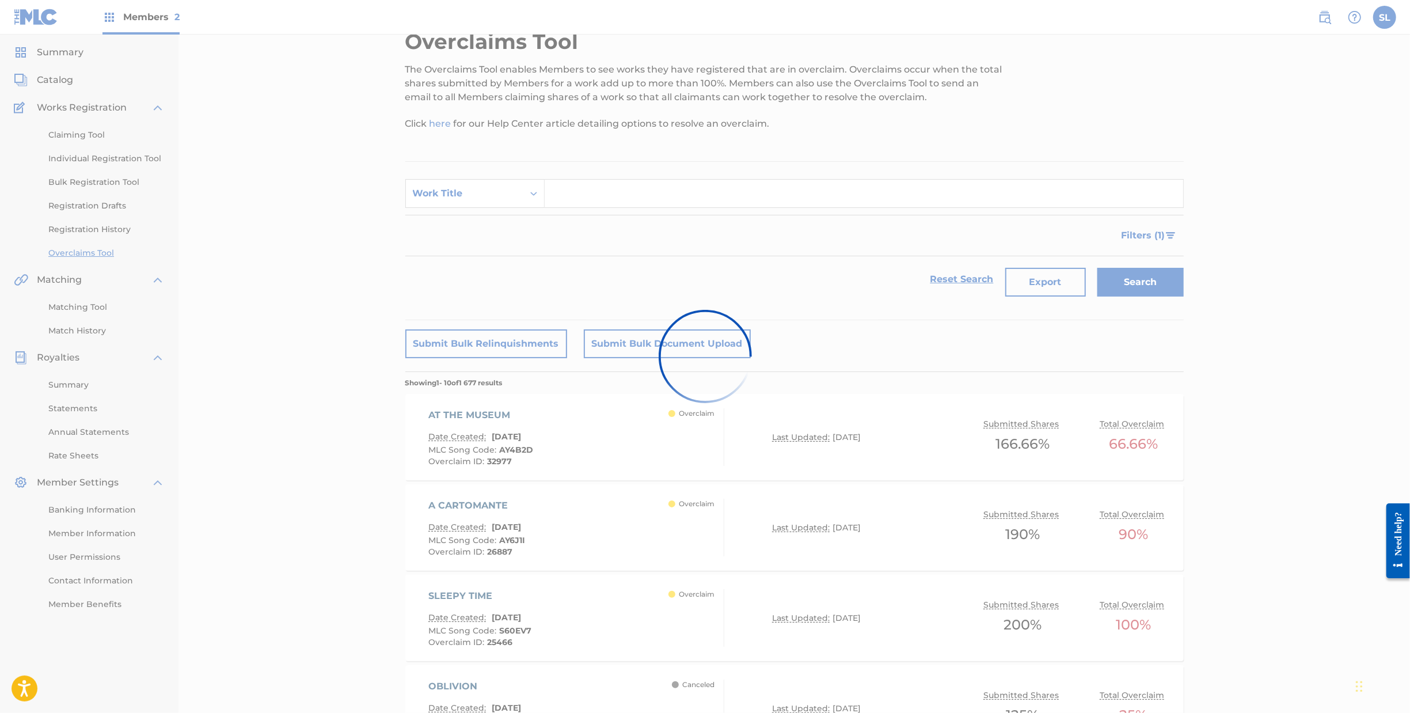
scroll to position [633, 0]
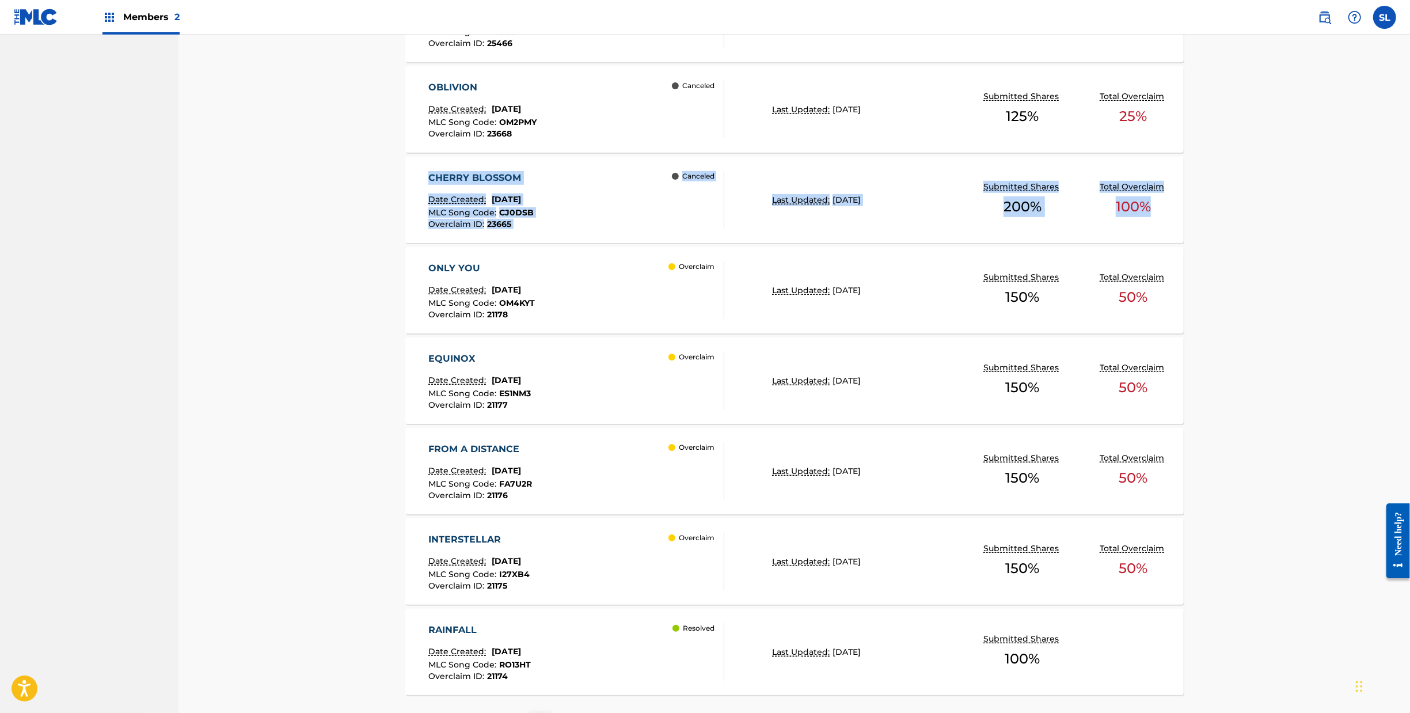
click at [430, 185] on div "CHERRY BLOSSOM" at bounding box center [480, 178] width 105 height 14
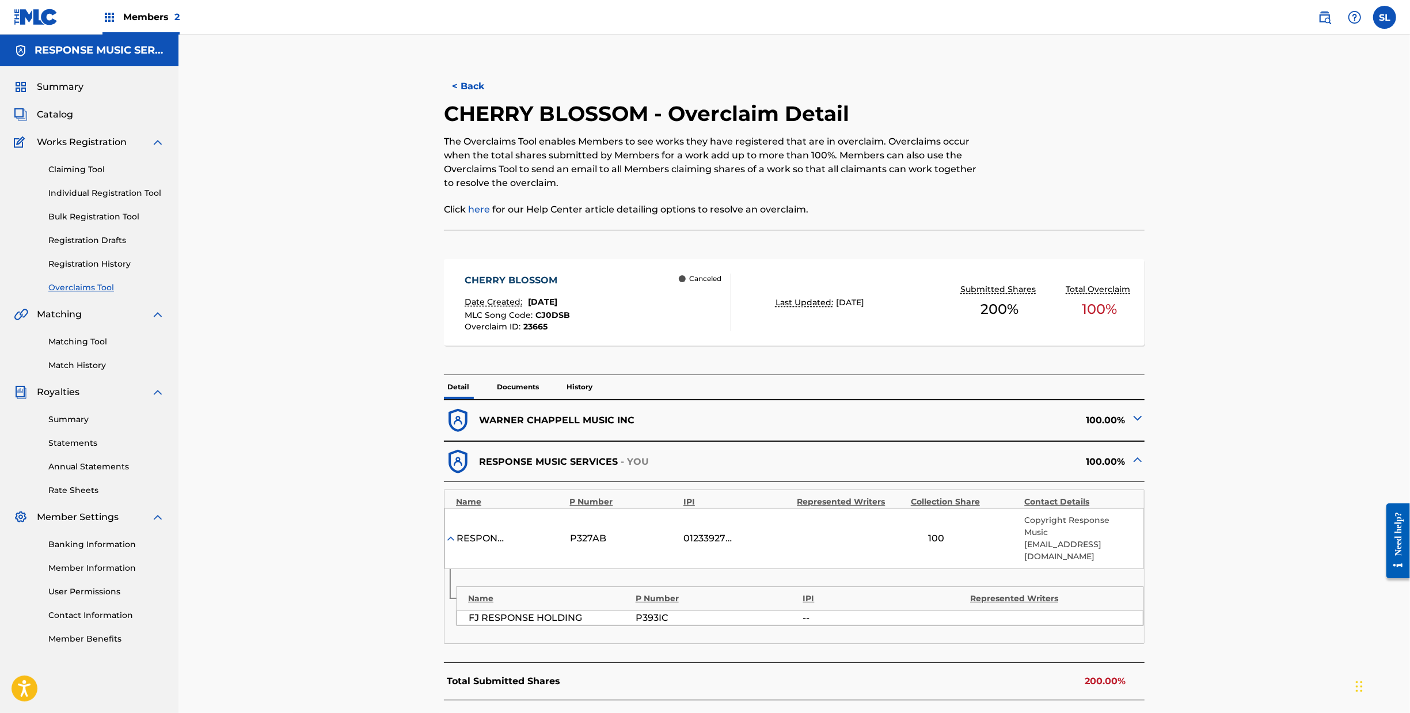
click at [536, 320] on span "CJ0DSB" at bounding box center [553, 315] width 35 height 10
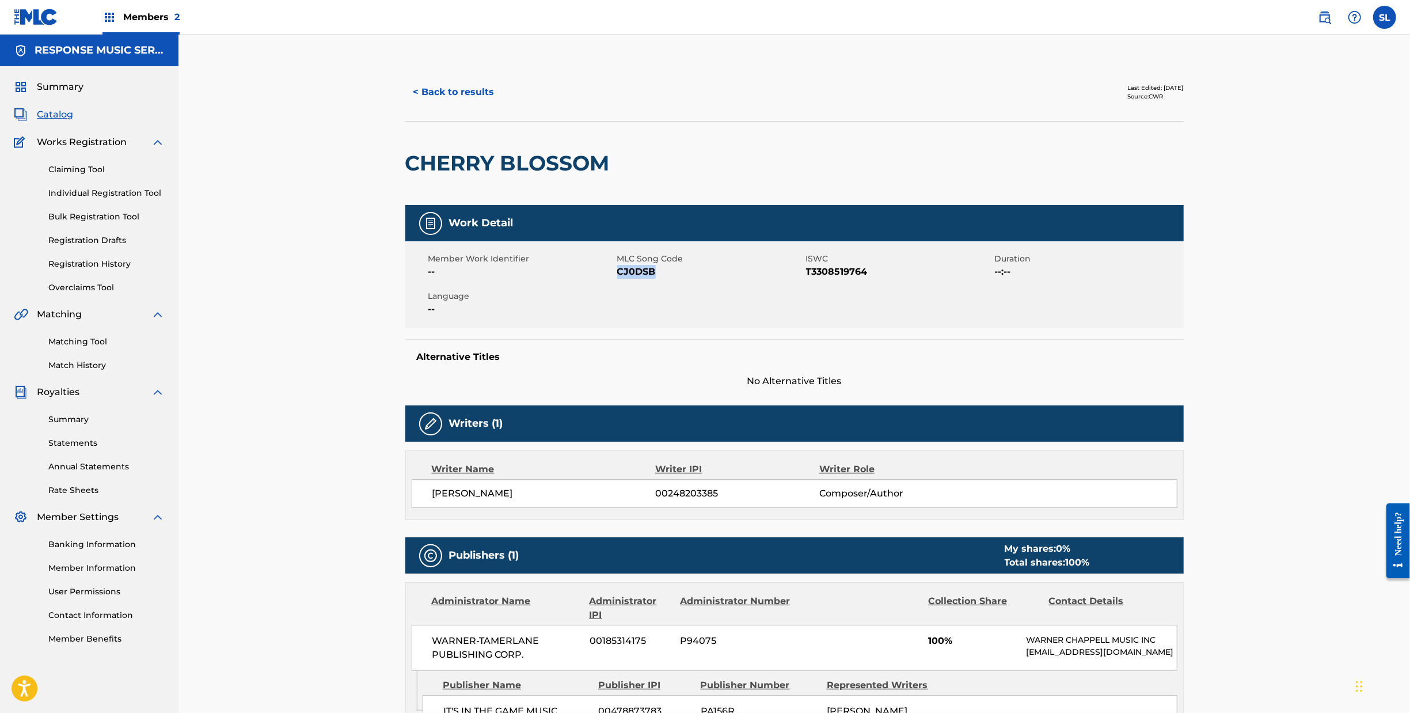
drag, startPoint x: 653, startPoint y: 321, endPoint x: 608, endPoint y: 318, distance: 45.0
click at [617, 279] on span "CJ0DSB" at bounding box center [710, 272] width 186 height 14
copy span "CJ0DSB"
click at [627, 279] on span "CJ0DSB" at bounding box center [710, 272] width 186 height 14
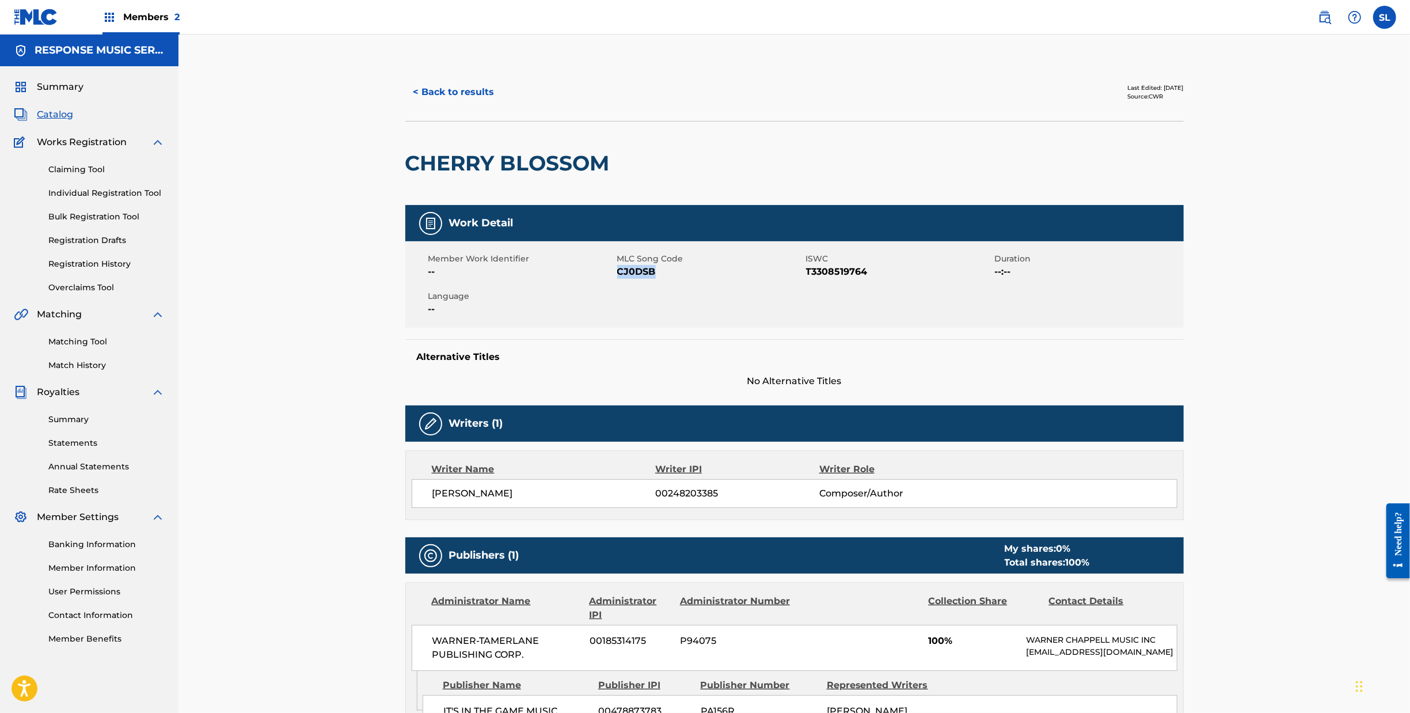
click at [405, 107] on button "< Back to results" at bounding box center [453, 92] width 97 height 29
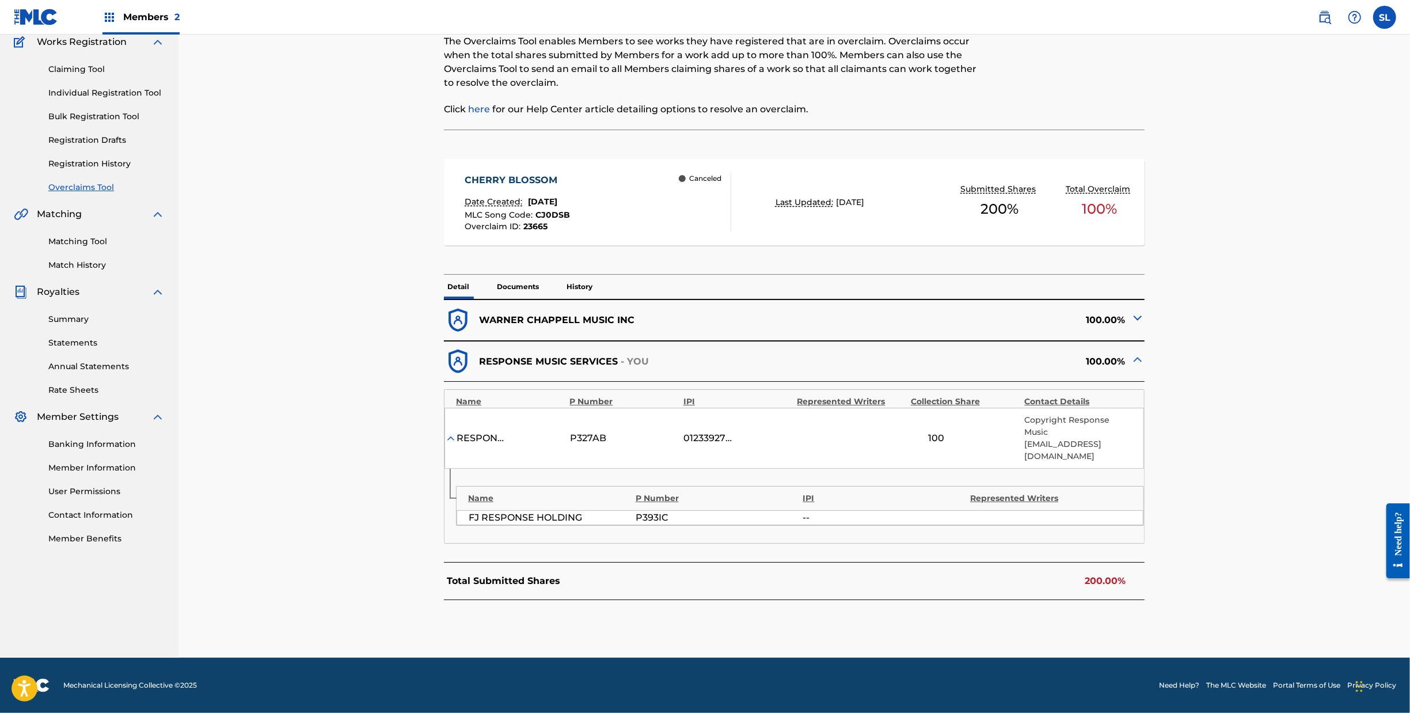
scroll to position [31, 0]
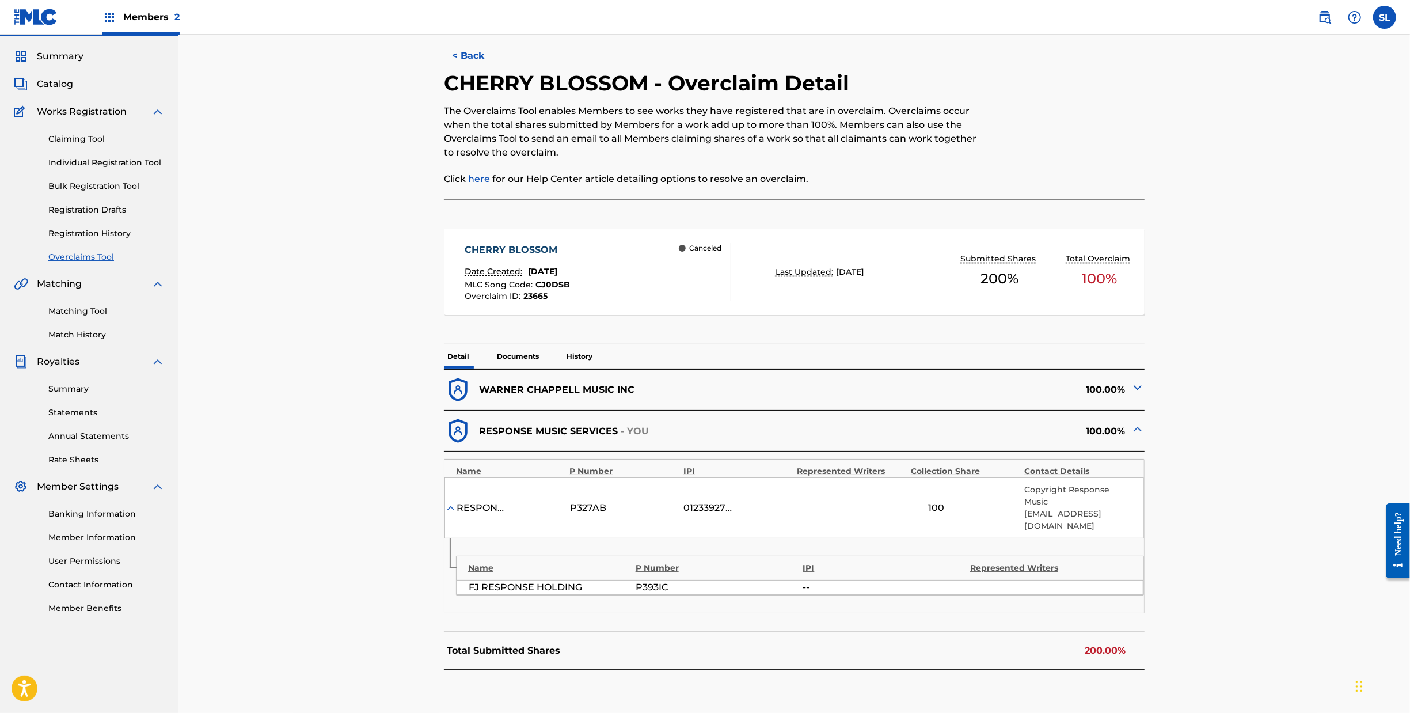
click at [63, 91] on span "Catalog" at bounding box center [55, 84] width 36 height 14
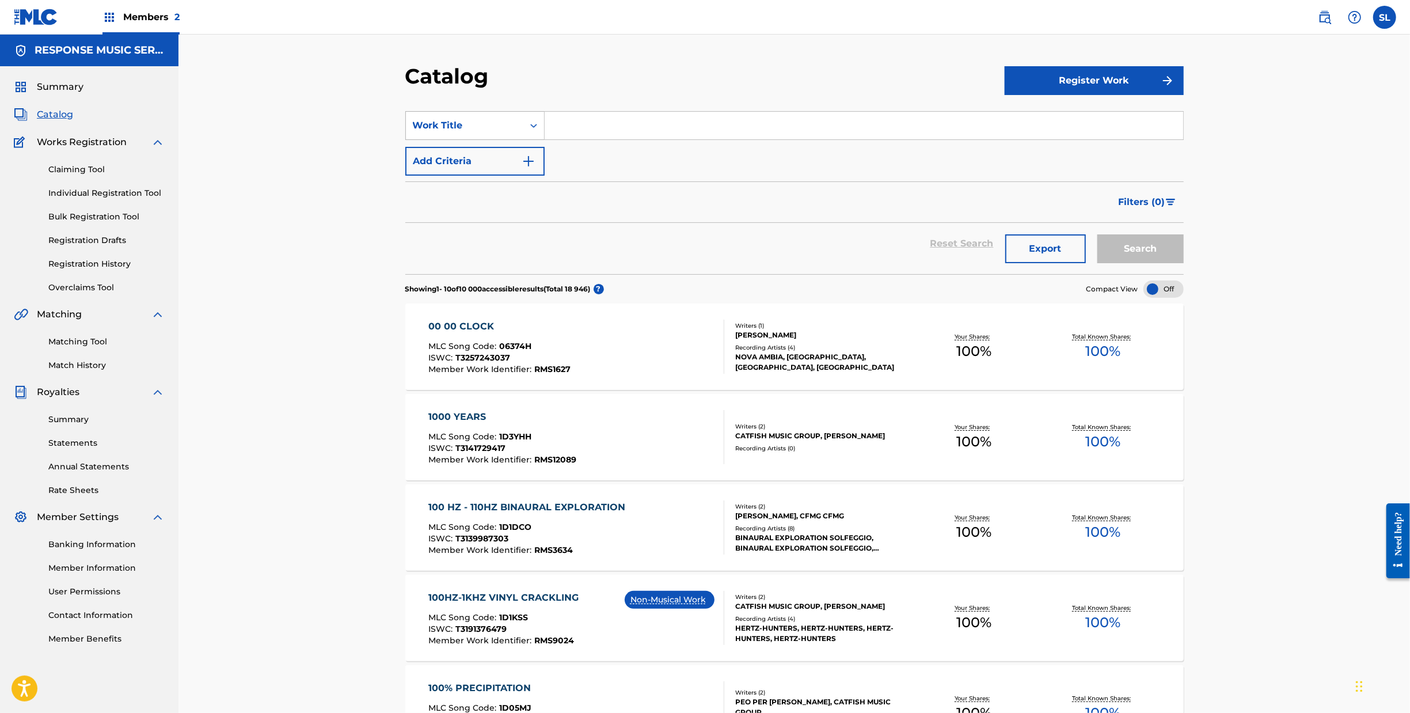
click at [528, 131] on icon "Search Form" at bounding box center [534, 126] width 12 height 12
drag, startPoint x: 97, startPoint y: 294, endPoint x: 97, endPoint y: 304, distance: 10.4
click at [97, 294] on div "Claiming Tool Individual Registration Tool Bulk Registration Tool Registration …" at bounding box center [89, 221] width 151 height 145
click at [97, 270] on link "Registration History" at bounding box center [106, 264] width 116 height 12
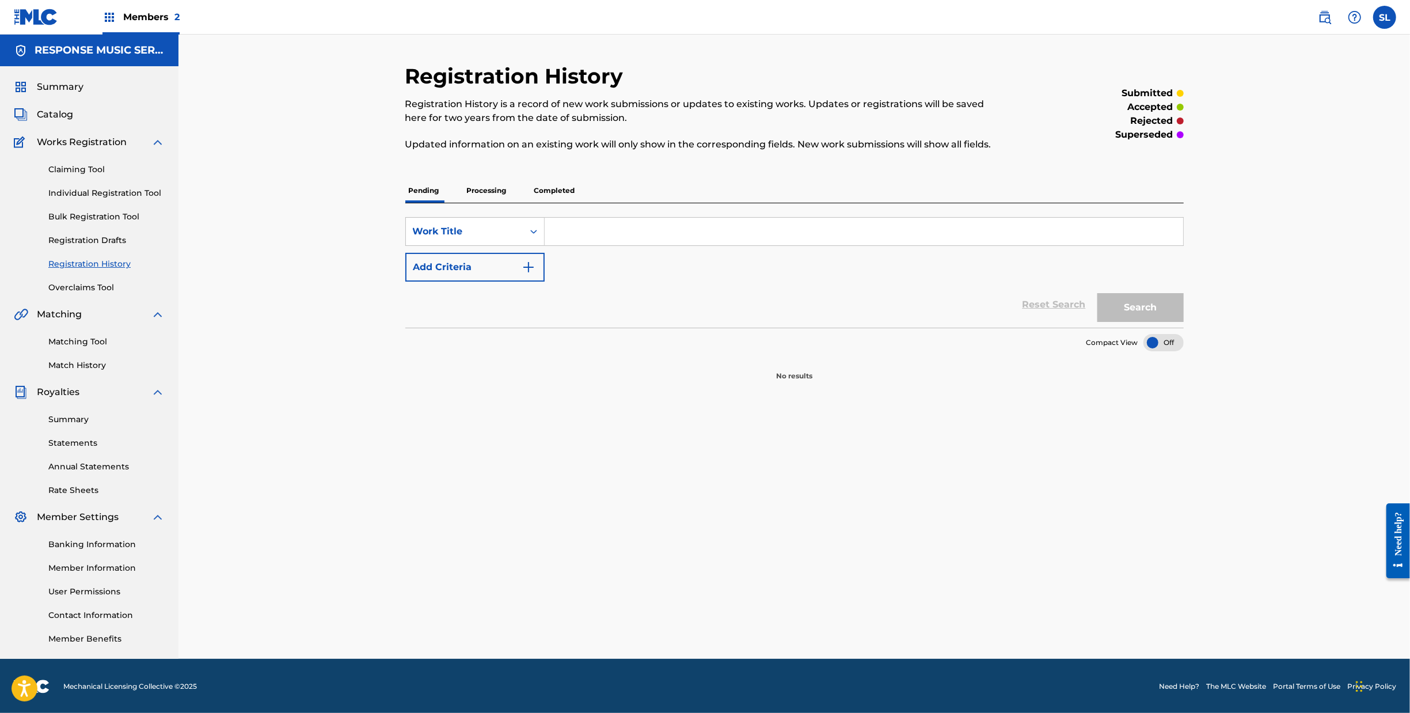
click at [464, 203] on p "Processing" at bounding box center [487, 191] width 47 height 24
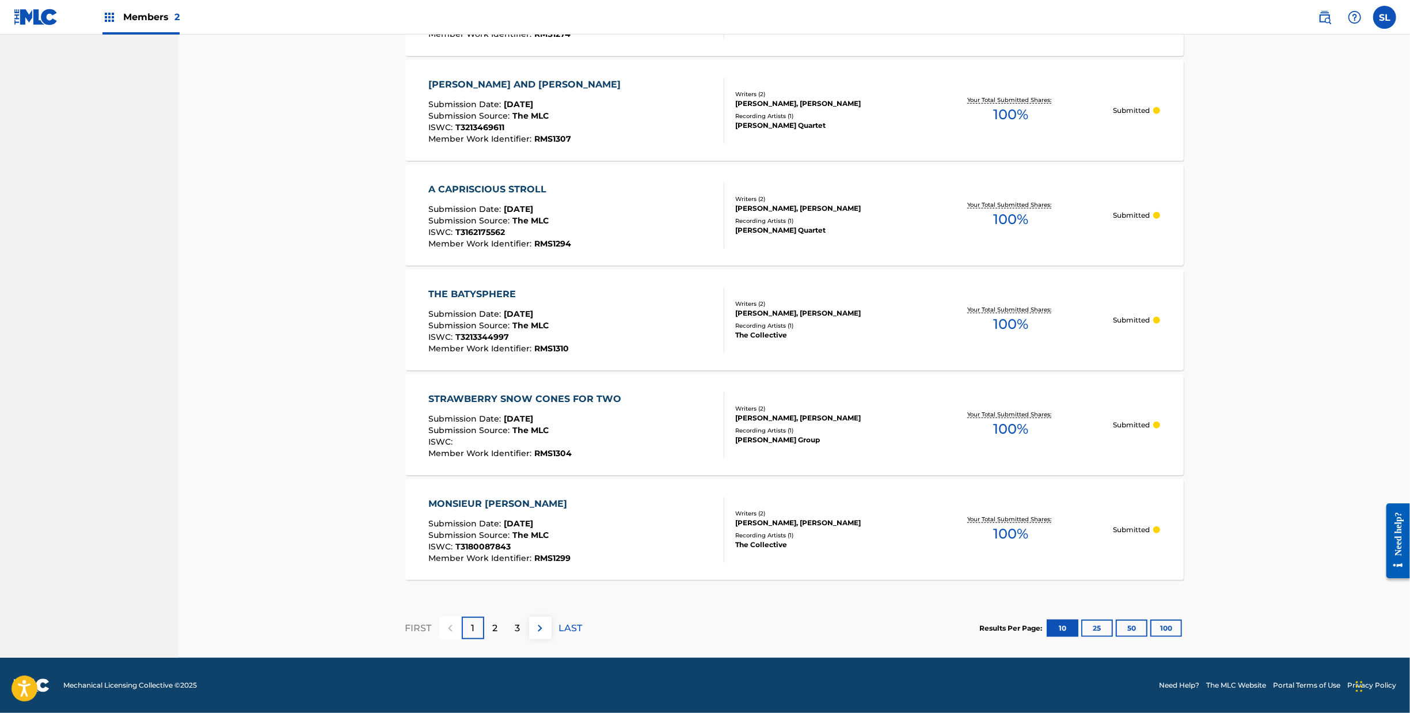
scroll to position [897, 0]
click at [1182, 620] on button "100" at bounding box center [1167, 628] width 32 height 17
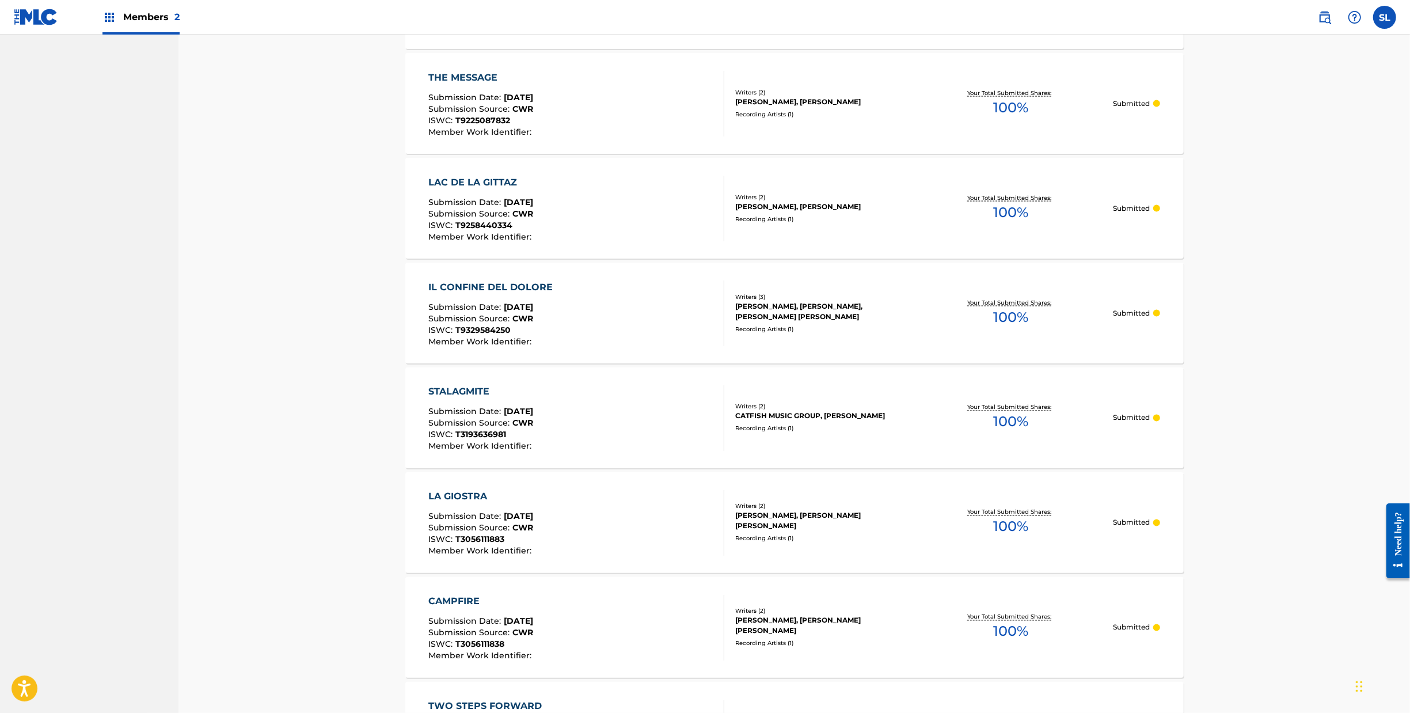
scroll to position [2769, 0]
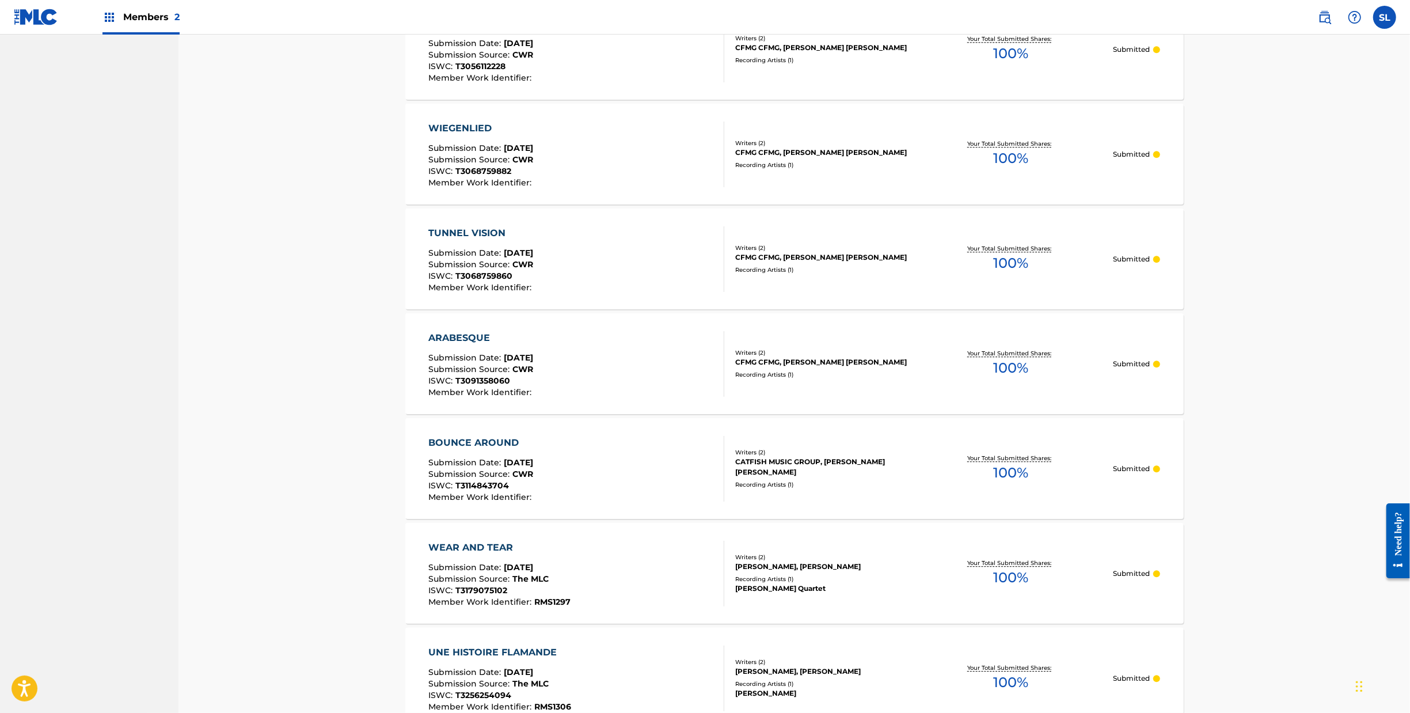
click at [428, 240] on div "TUNNEL VISION" at bounding box center [481, 233] width 106 height 14
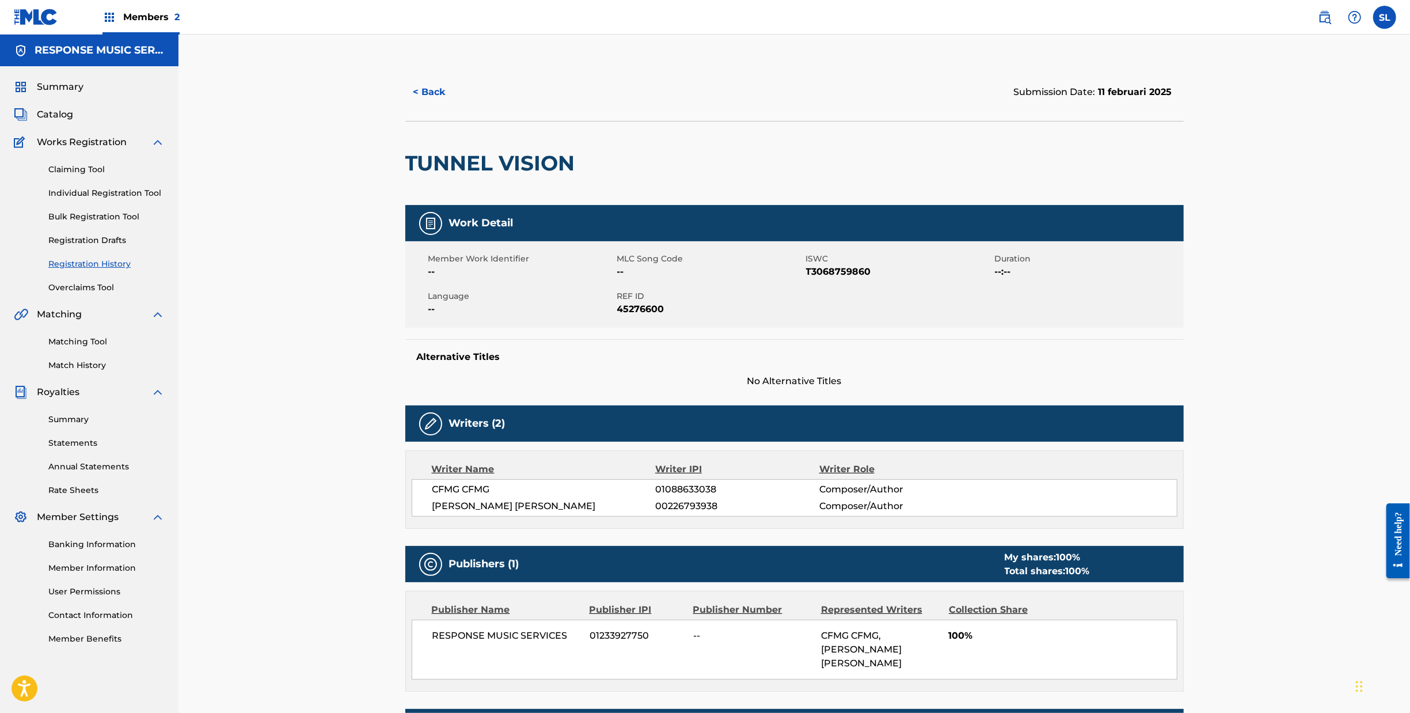
click at [405, 107] on button "< Back" at bounding box center [439, 92] width 69 height 29
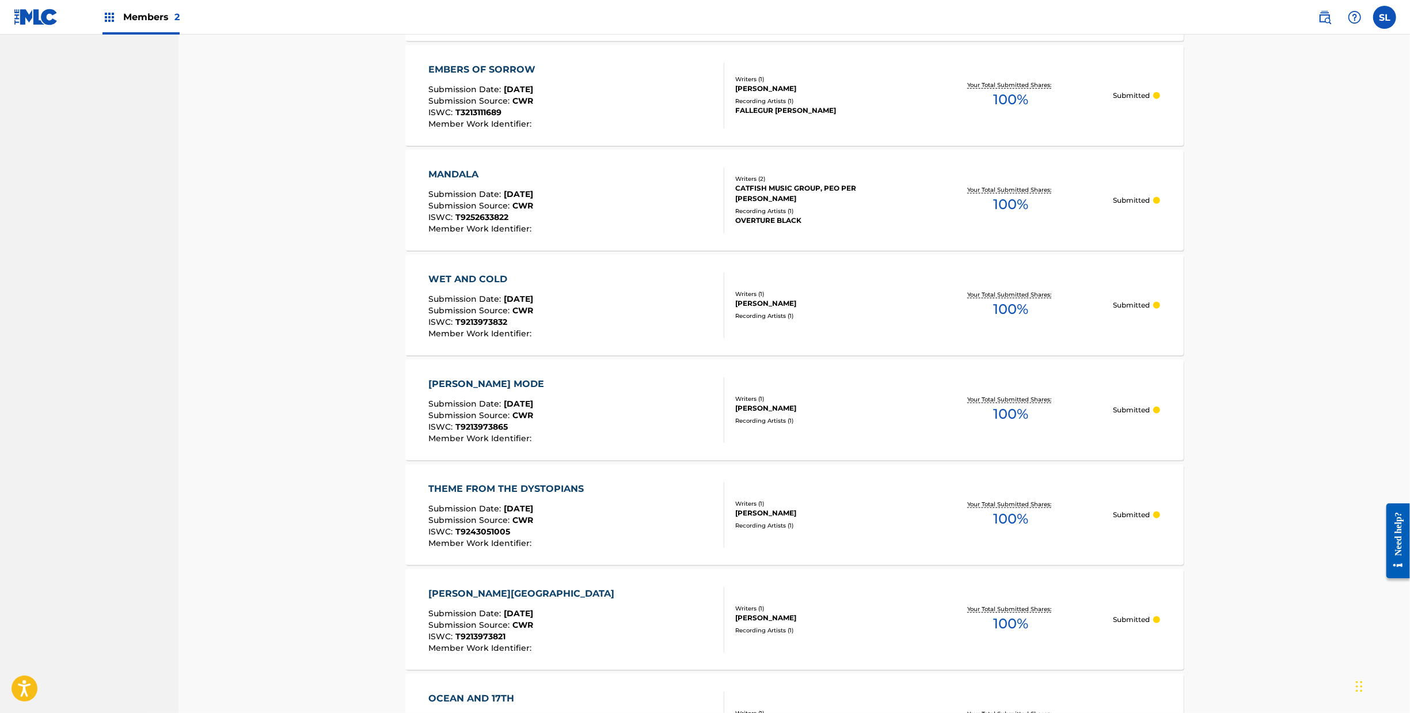
scroll to position [633, 0]
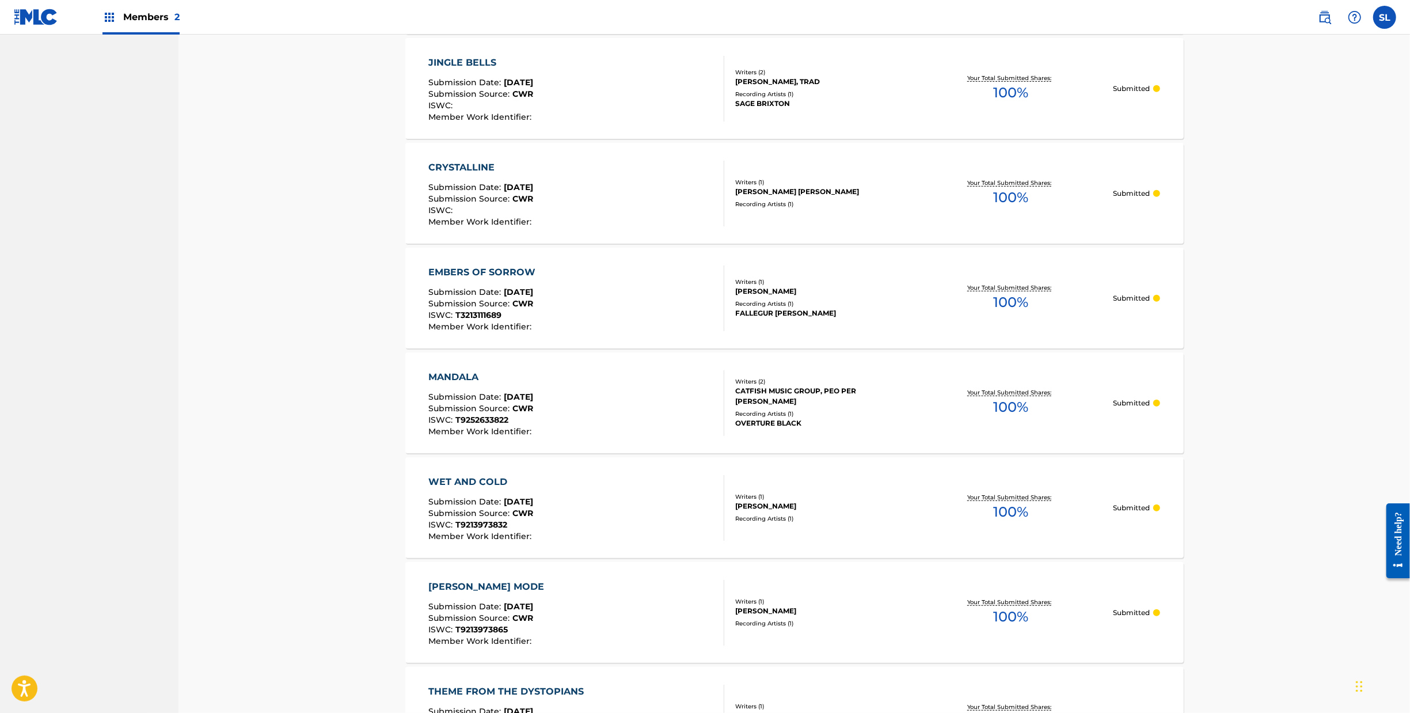
click at [433, 489] on div "WET AND COLD" at bounding box center [481, 482] width 106 height 14
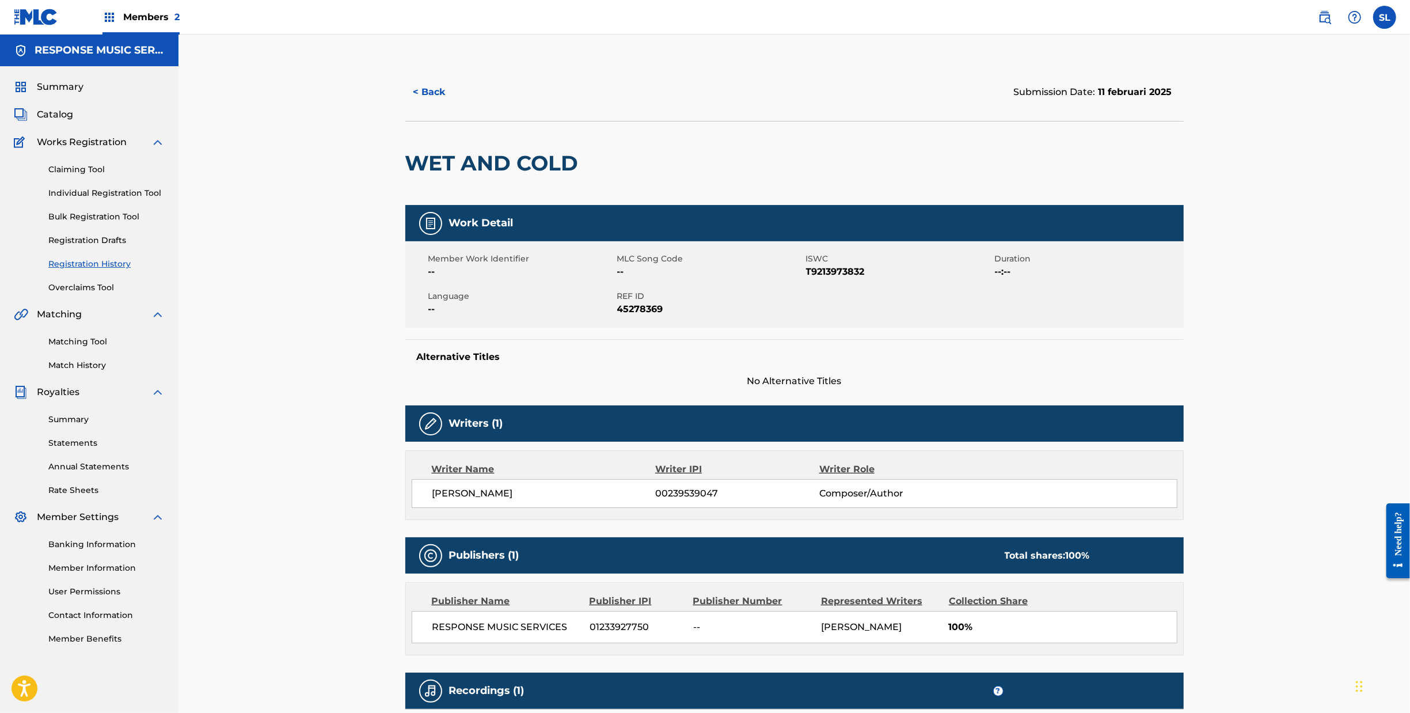
click at [405, 107] on button "< Back" at bounding box center [439, 92] width 69 height 29
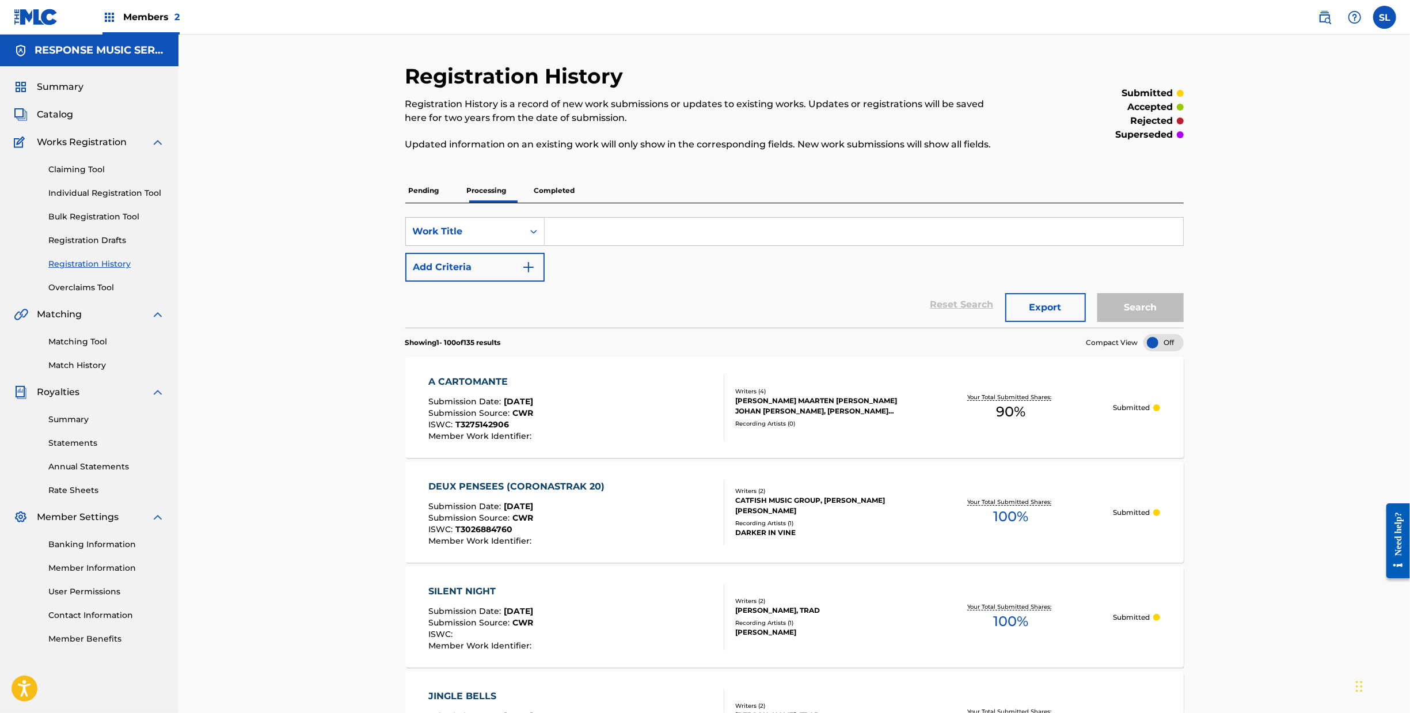
scroll to position [93, 0]
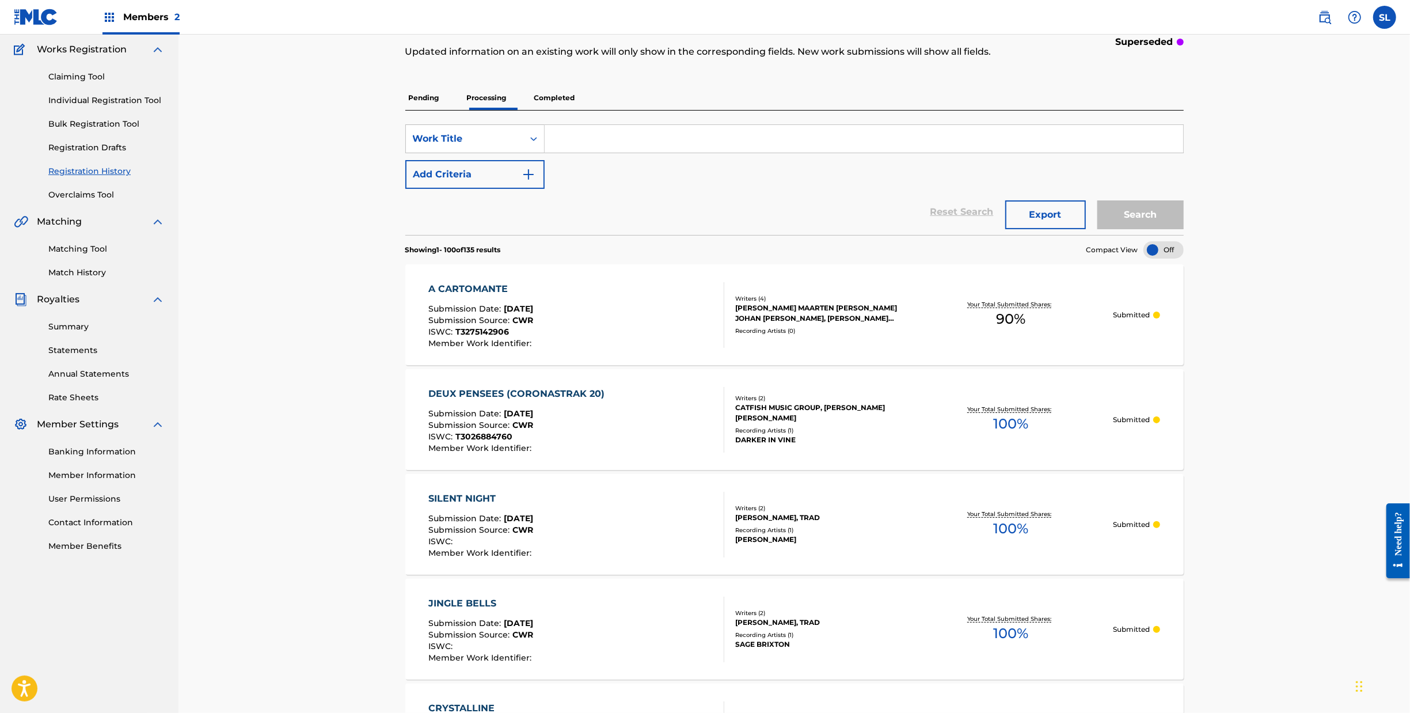
click at [428, 506] on div "SILENT NIGHT" at bounding box center [481, 499] width 106 height 14
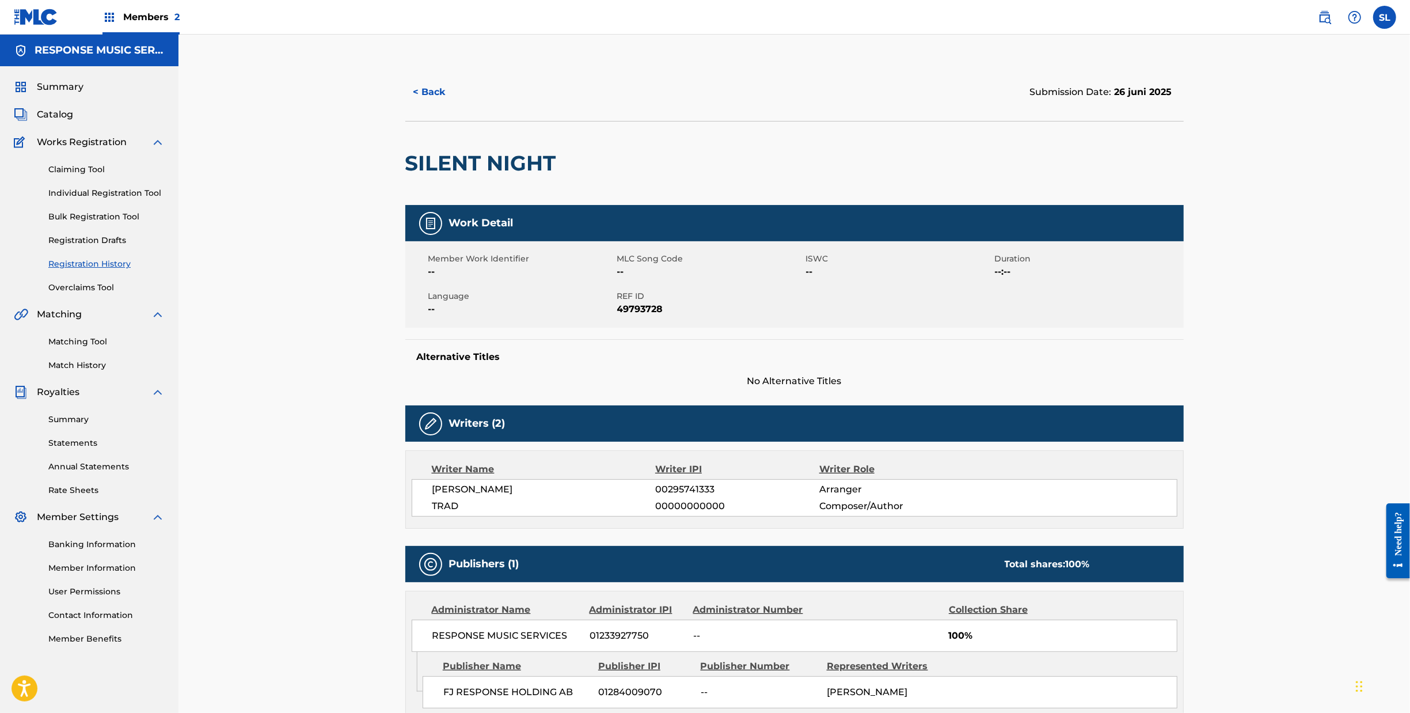
click at [405, 107] on button "< Back" at bounding box center [439, 92] width 69 height 29
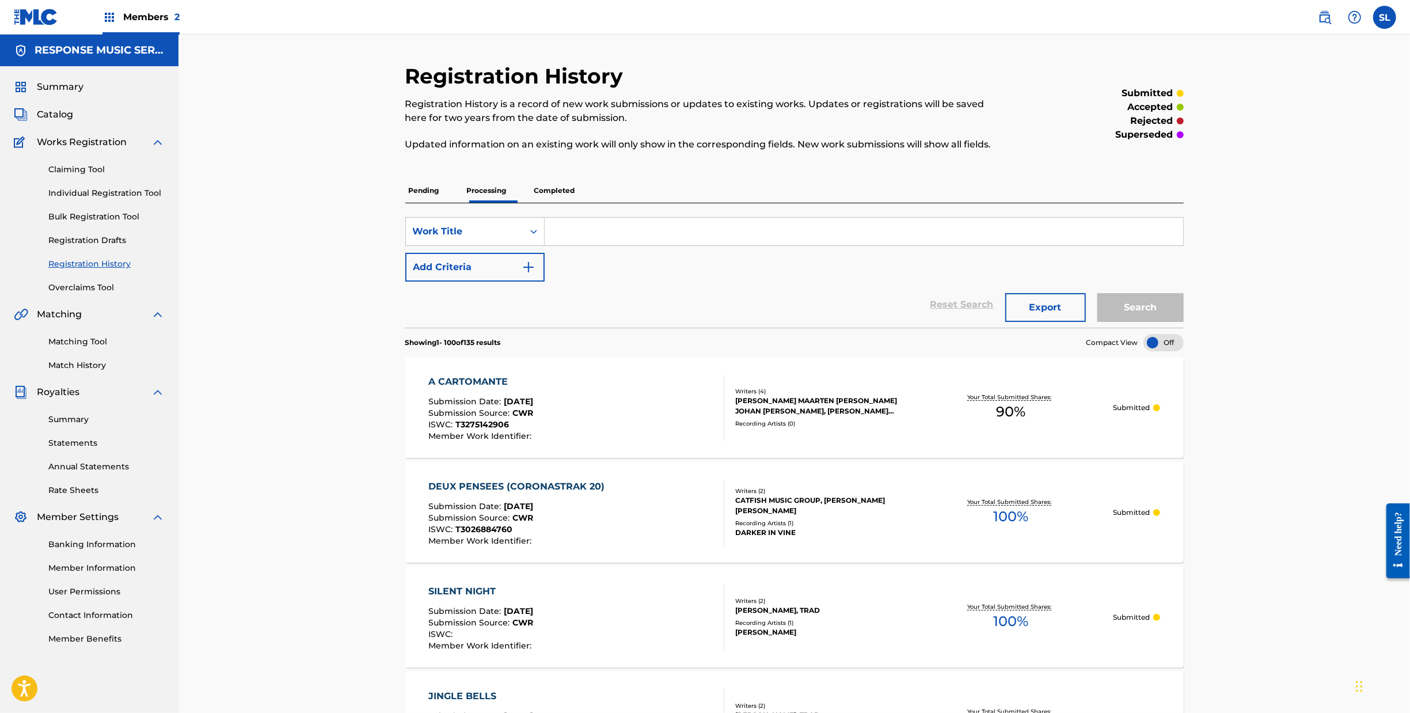
click at [537, 203] on div "Pending Processing Completed" at bounding box center [794, 191] width 779 height 24
click at [531, 203] on p "Completed" at bounding box center [555, 191] width 48 height 24
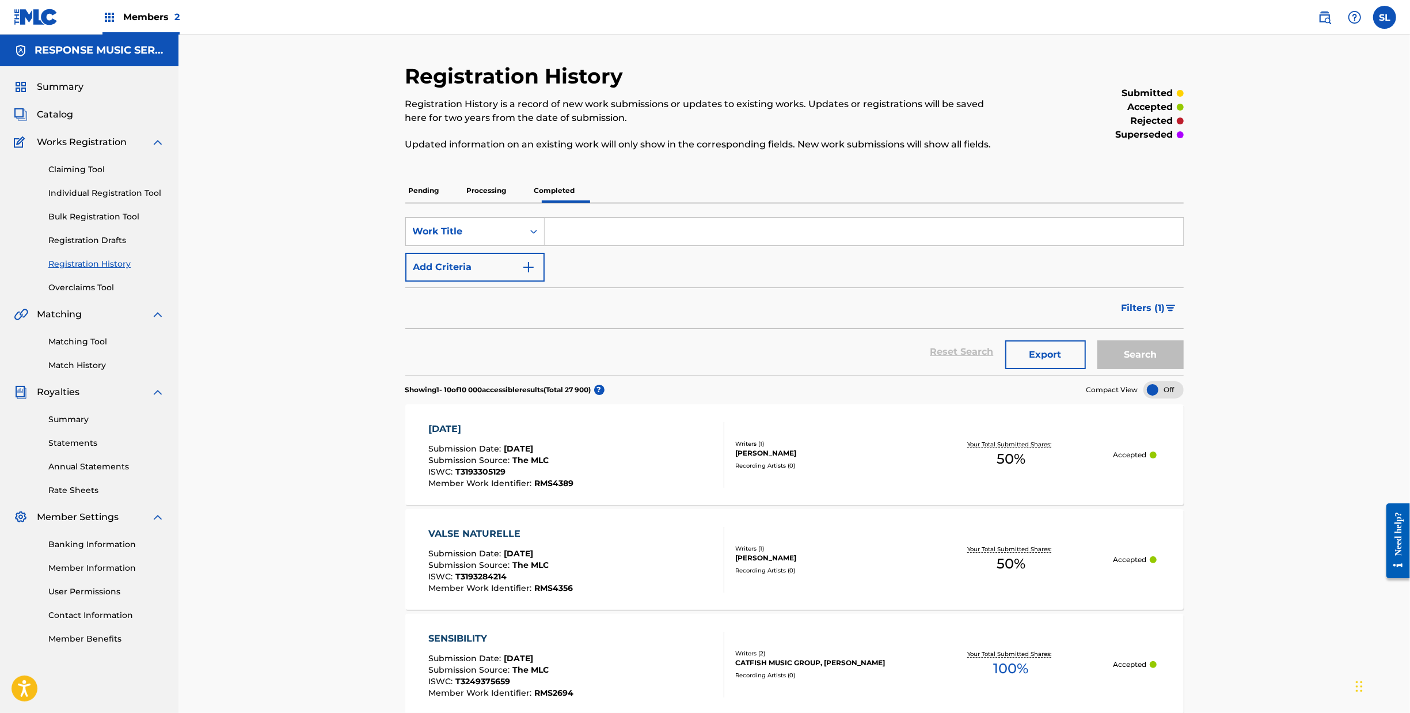
click at [405, 203] on p "Pending" at bounding box center [423, 191] width 37 height 24
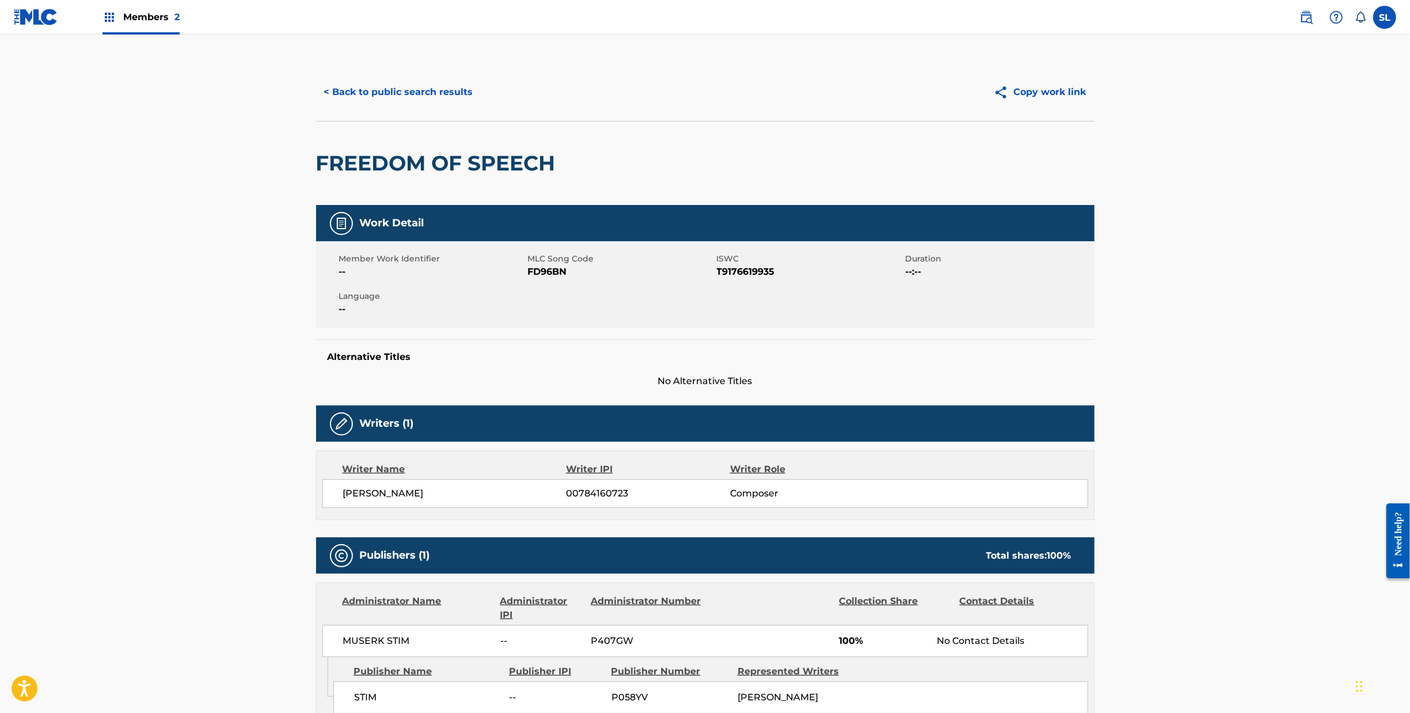
click at [394, 107] on button "< Back to public search results" at bounding box center [398, 92] width 165 height 29
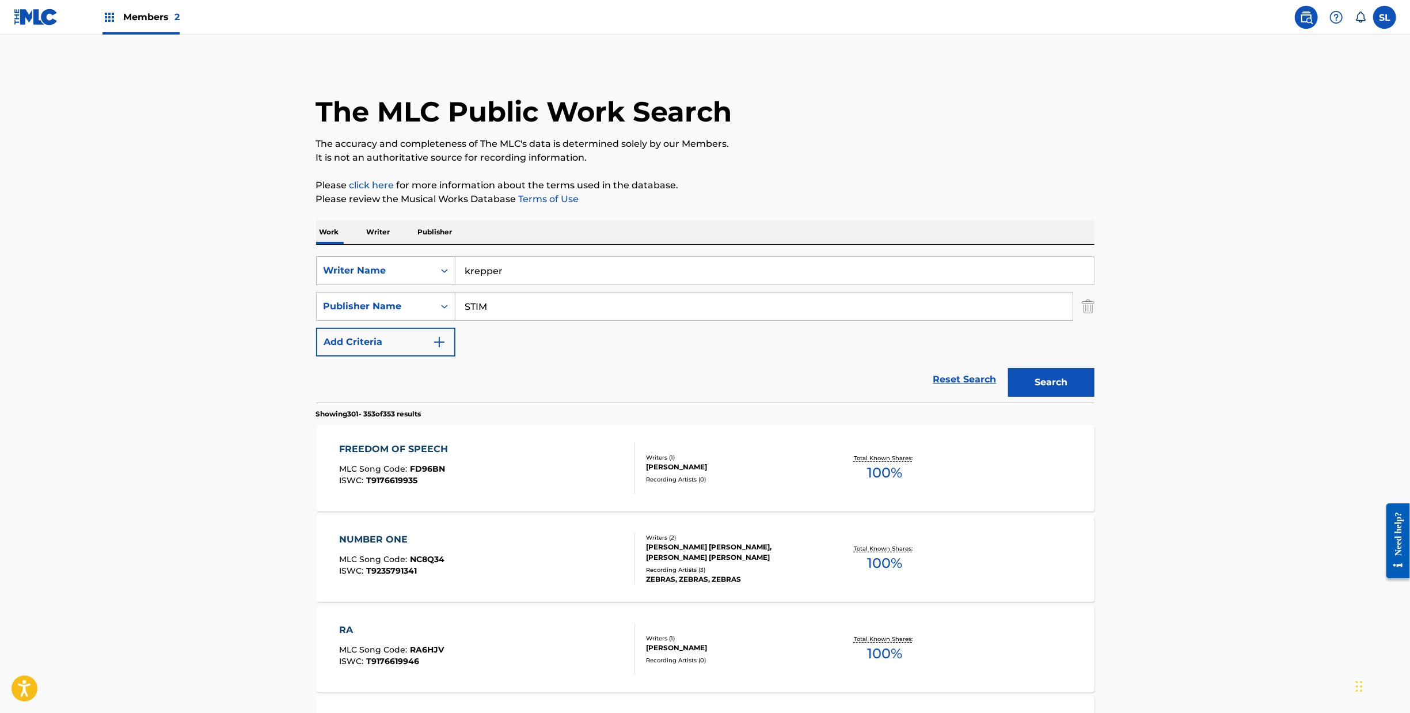
click at [434, 281] on div "Search Form" at bounding box center [444, 270] width 21 height 21
click at [319, 371] on div "MLC Song Code" at bounding box center [386, 357] width 138 height 29
click at [542, 284] on input "Search Form" at bounding box center [775, 271] width 639 height 28
paste input "CJ0DSB"
type input "CJ0DSB"
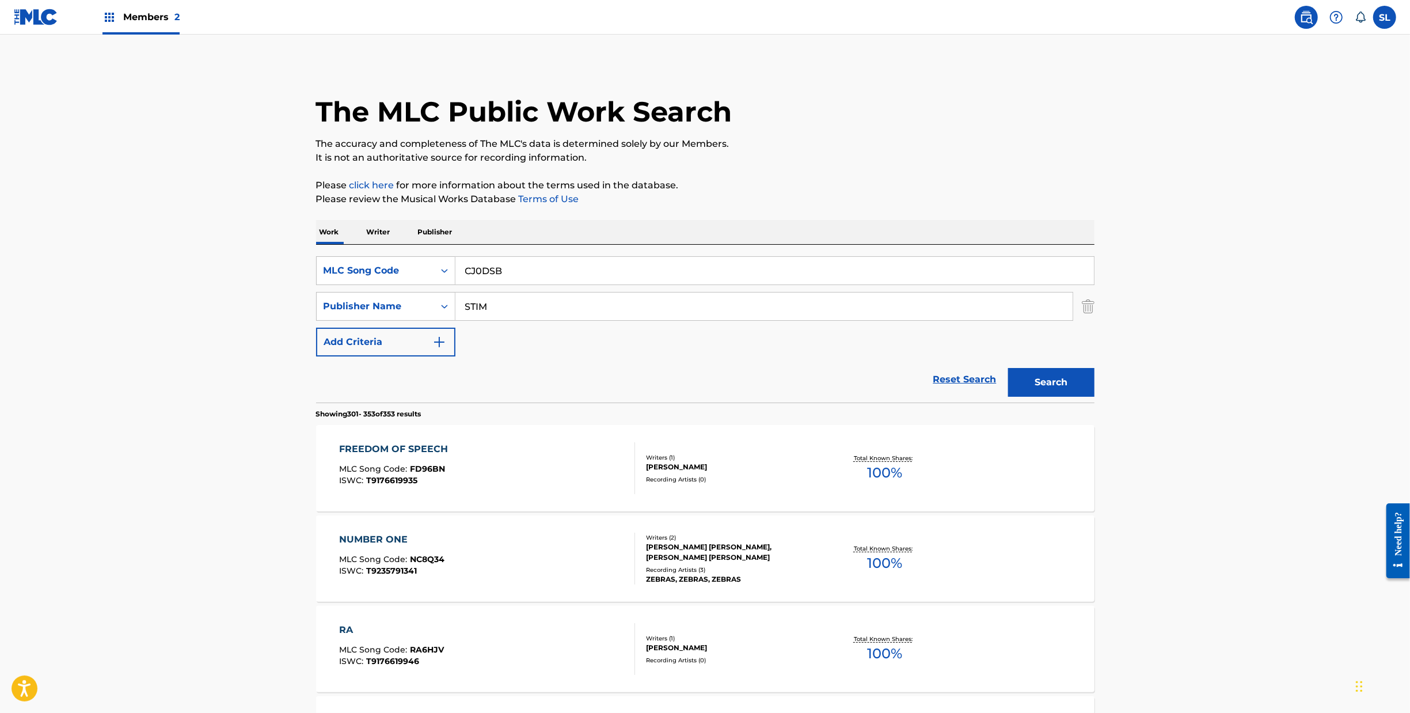
drag, startPoint x: 510, startPoint y: 337, endPoint x: 510, endPoint y: 362, distance: 25.3
click at [510, 320] on input "STIM" at bounding box center [764, 307] width 617 height 28
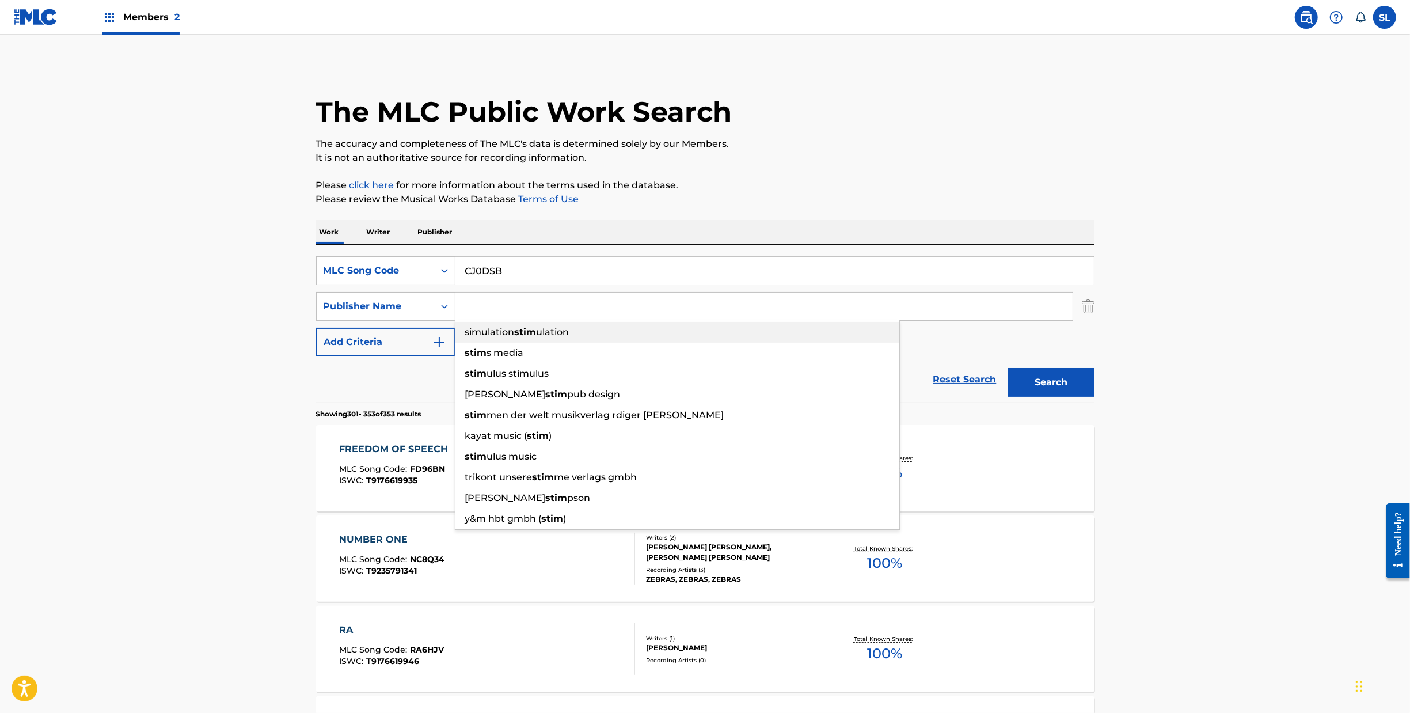
click at [1095, 397] on button "Search" at bounding box center [1051, 382] width 86 height 29
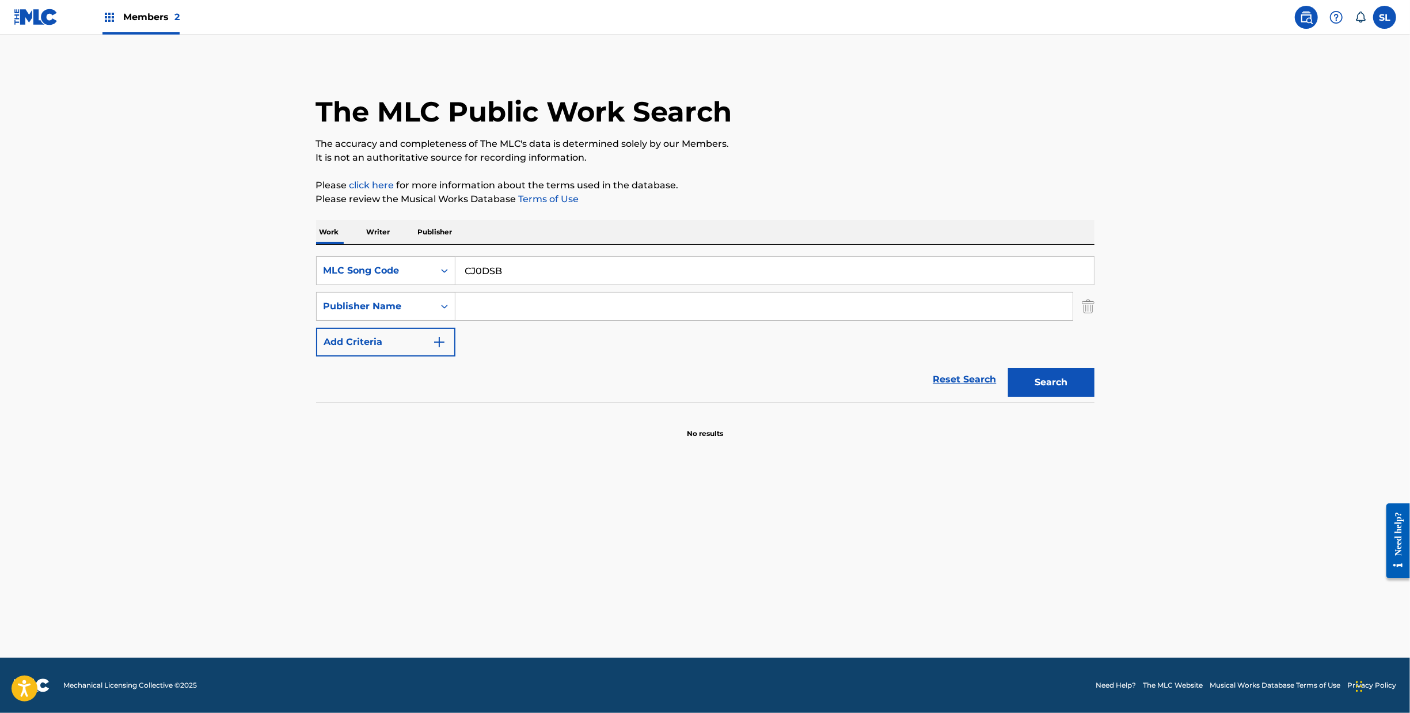
click at [456, 284] on input "CJ0DSB" at bounding box center [775, 271] width 639 height 28
paste input "Search Form"
type input "CJ0DSB"
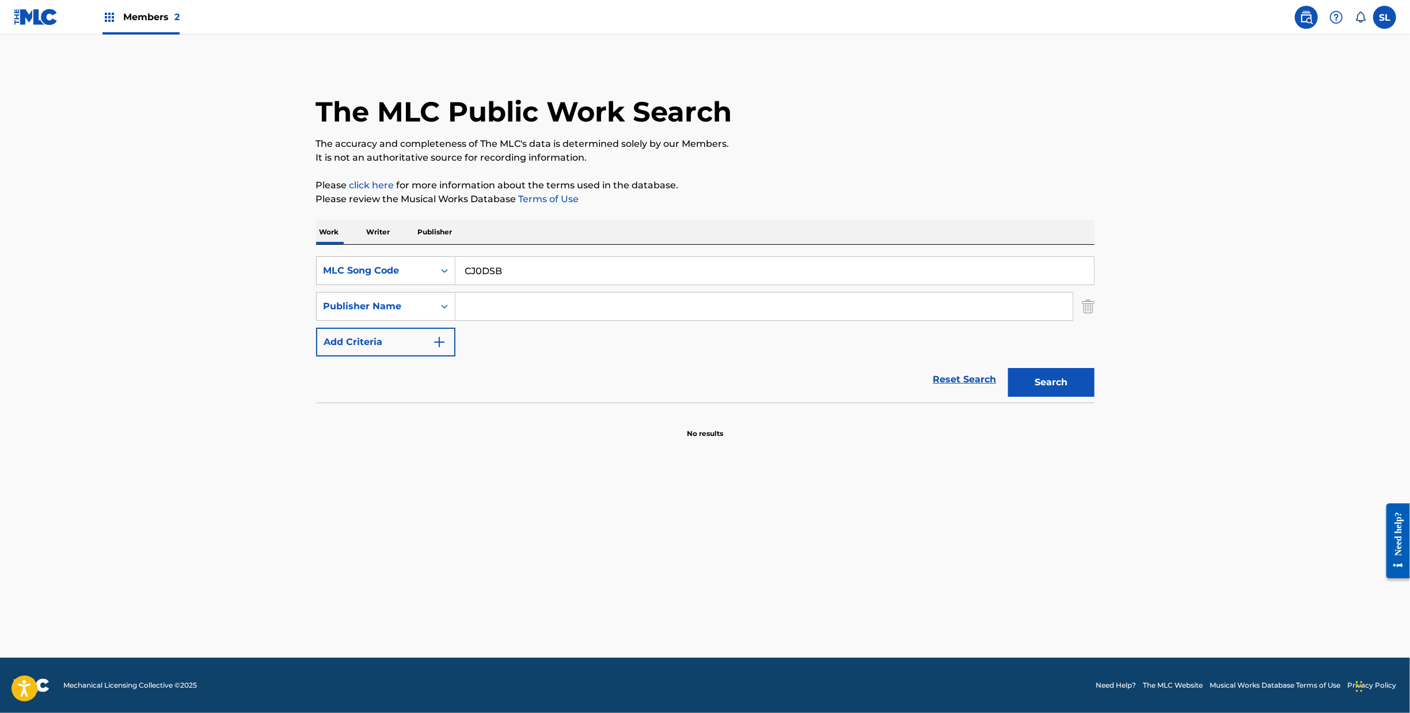
click at [1095, 397] on button "Search" at bounding box center [1051, 382] width 86 height 29
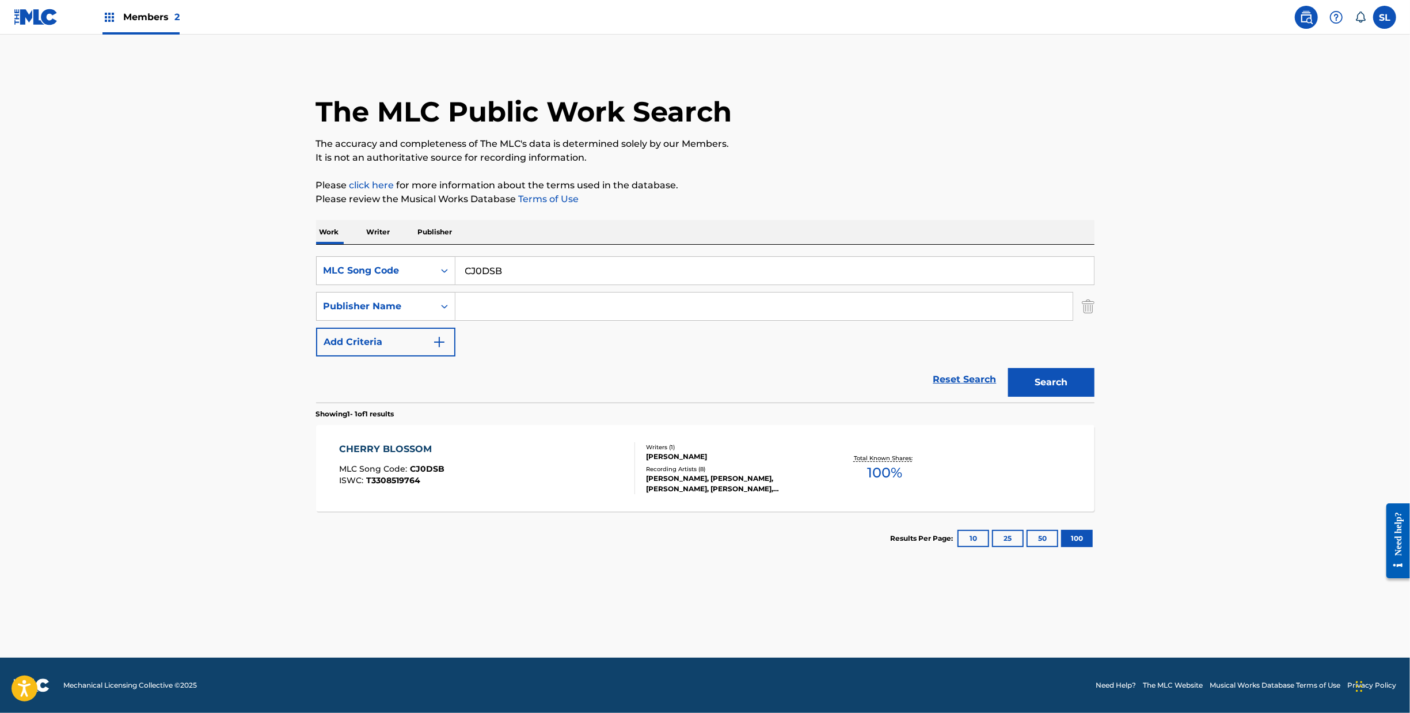
click at [339, 456] on div "CHERRY BLOSSOM" at bounding box center [391, 449] width 105 height 14
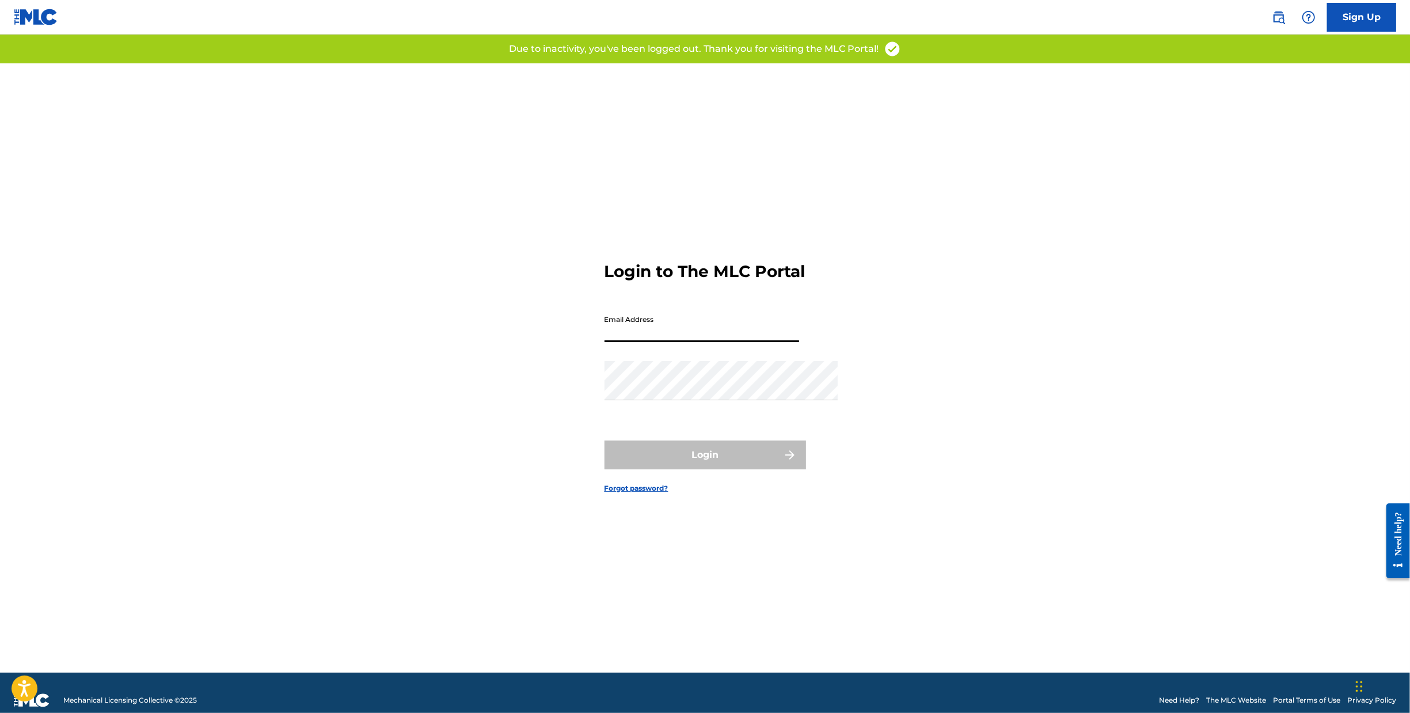
type input "[PERSON_NAME][EMAIL_ADDRESS][DOMAIN_NAME]"
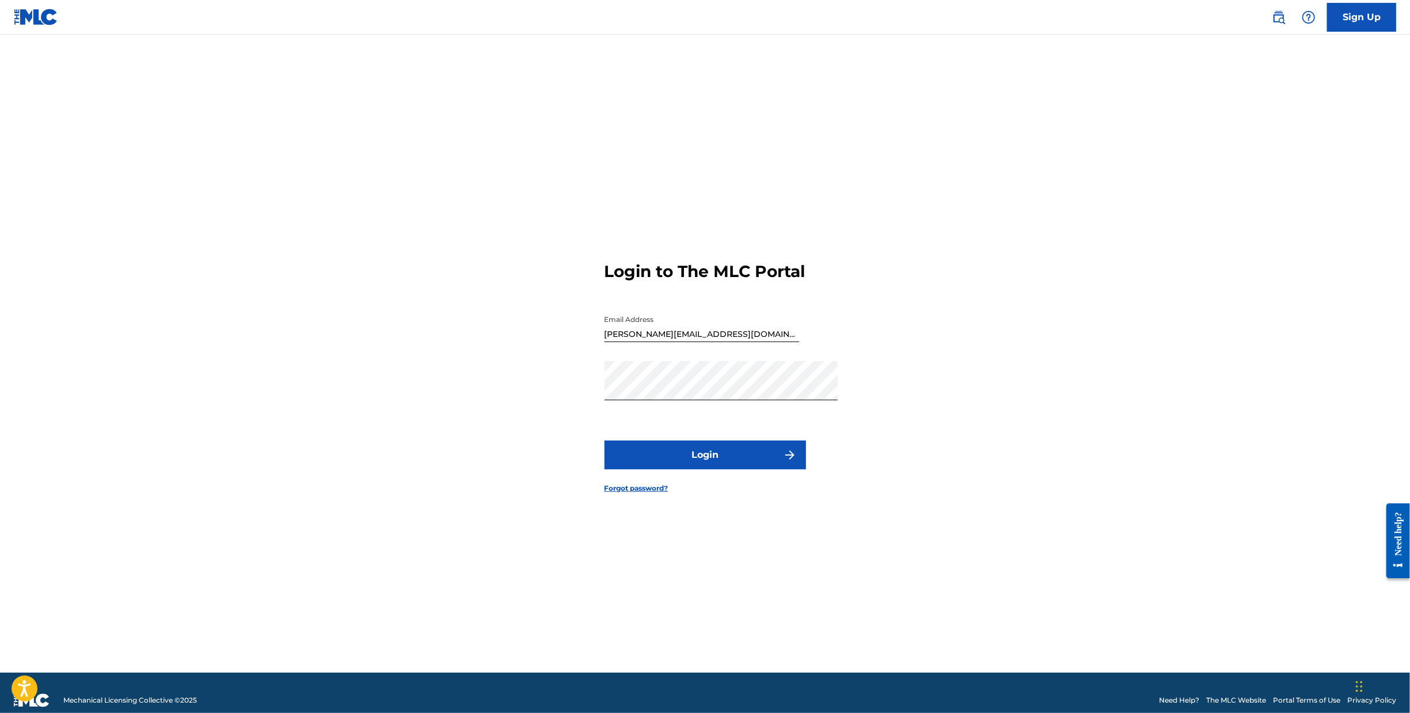
click at [756, 468] on button "Login" at bounding box center [706, 455] width 202 height 29
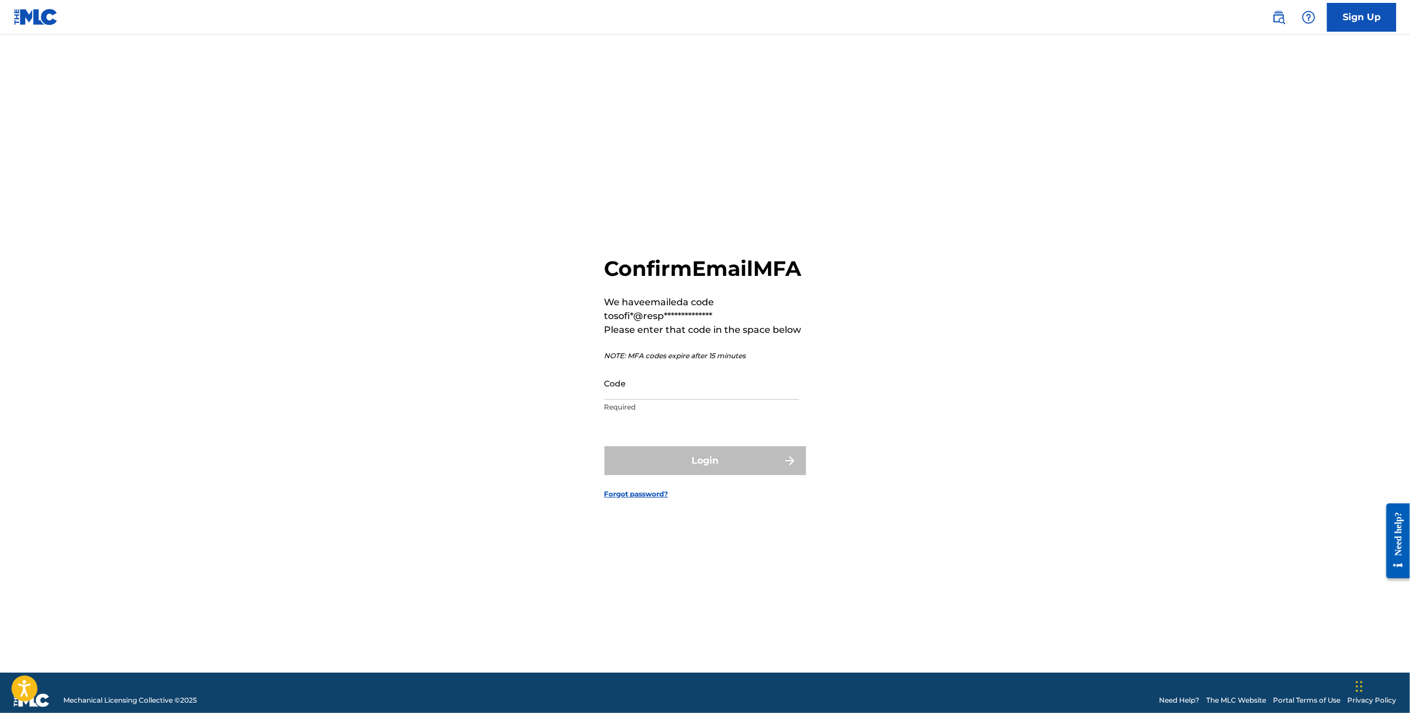
click at [724, 384] on input "Code" at bounding box center [702, 383] width 195 height 33
paste input "898175"
type input "898175"
click at [707, 461] on button "Login" at bounding box center [706, 460] width 202 height 29
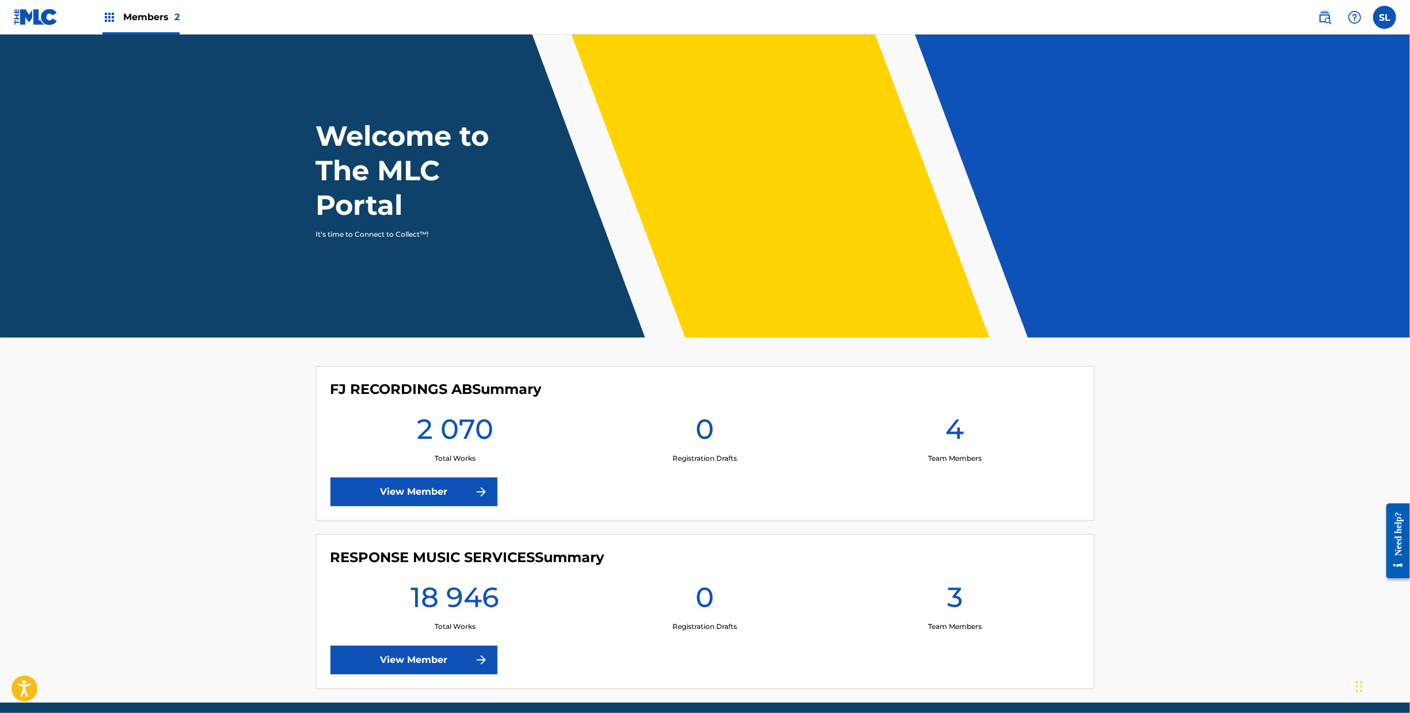
scroll to position [112, 0]
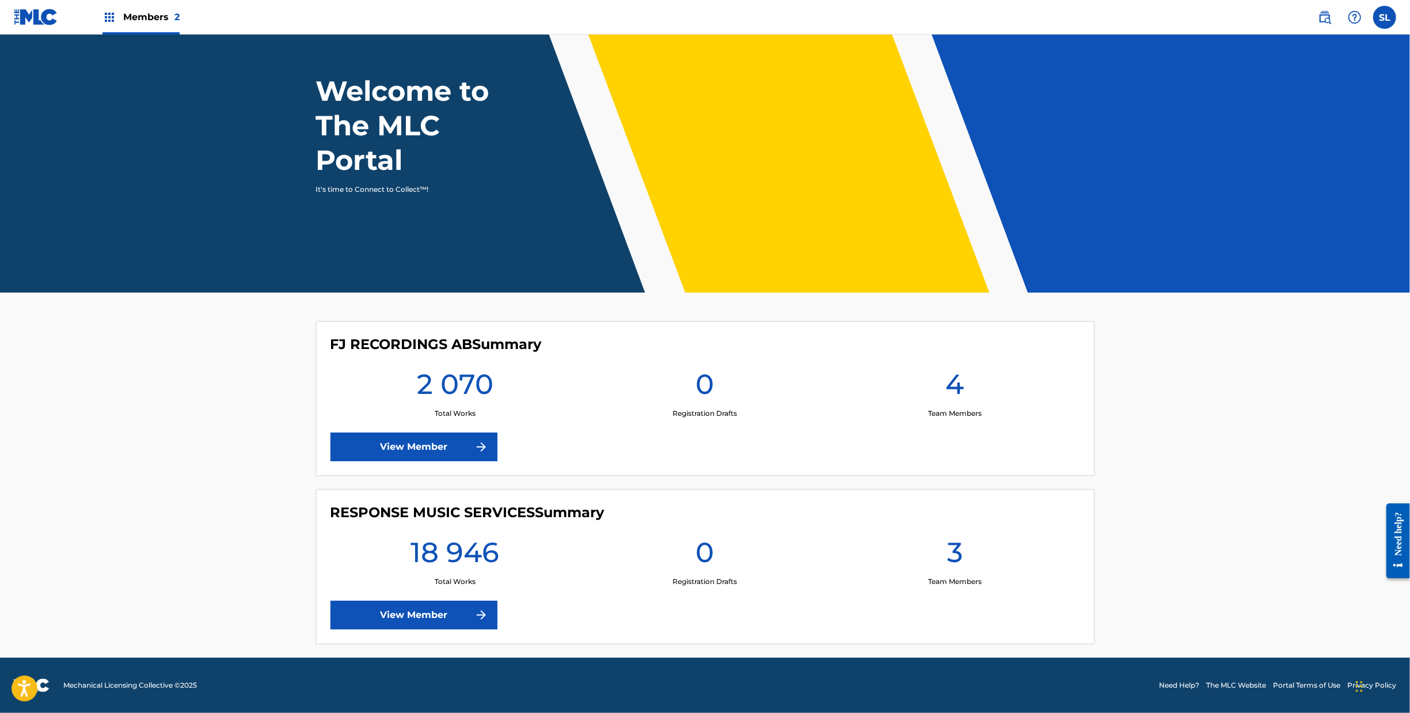
click at [331, 602] on link "View Member" at bounding box center [414, 615] width 167 height 29
